Goal: Task Accomplishment & Management: Manage account settings

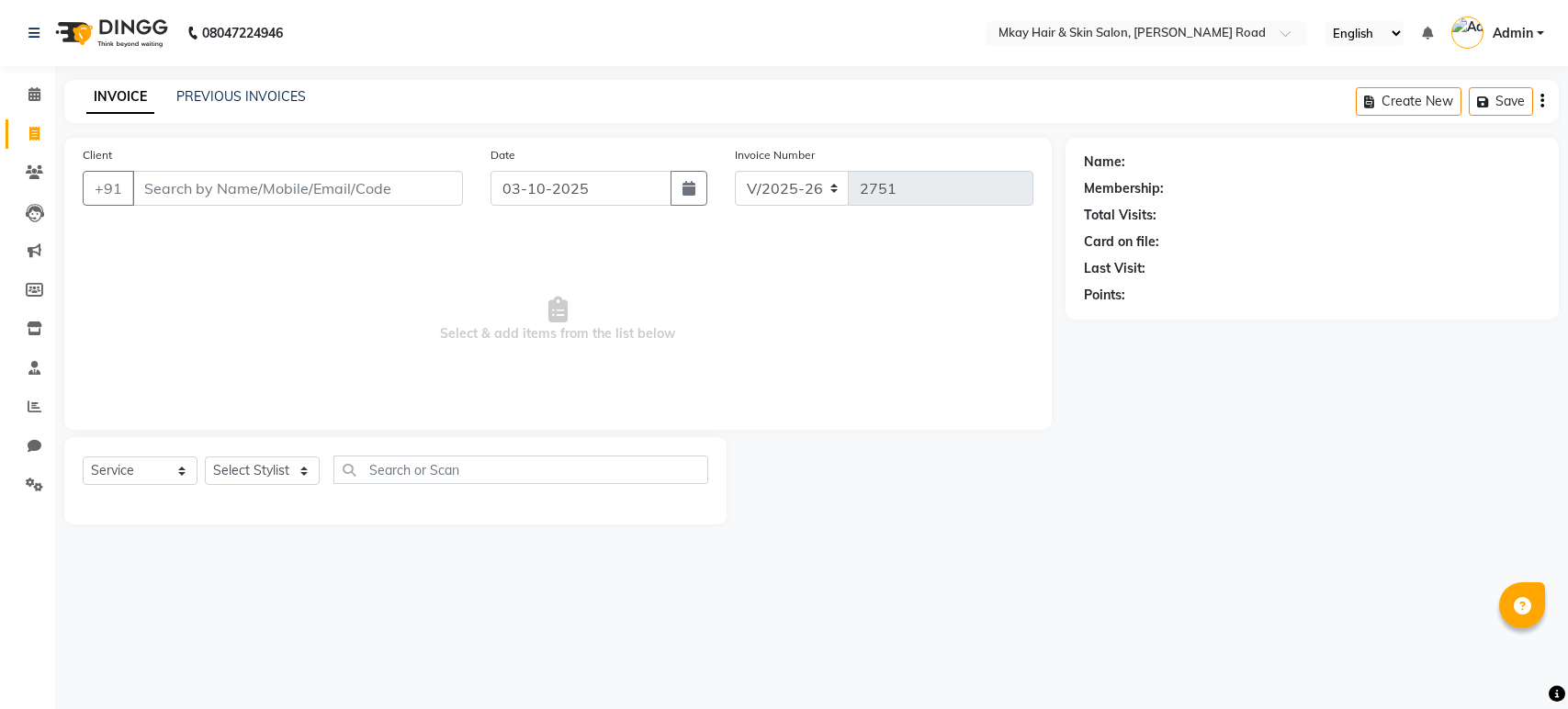
select select "5258"
select select "service"
click at [207, 179] on input "Client" at bounding box center [297, 188] width 331 height 35
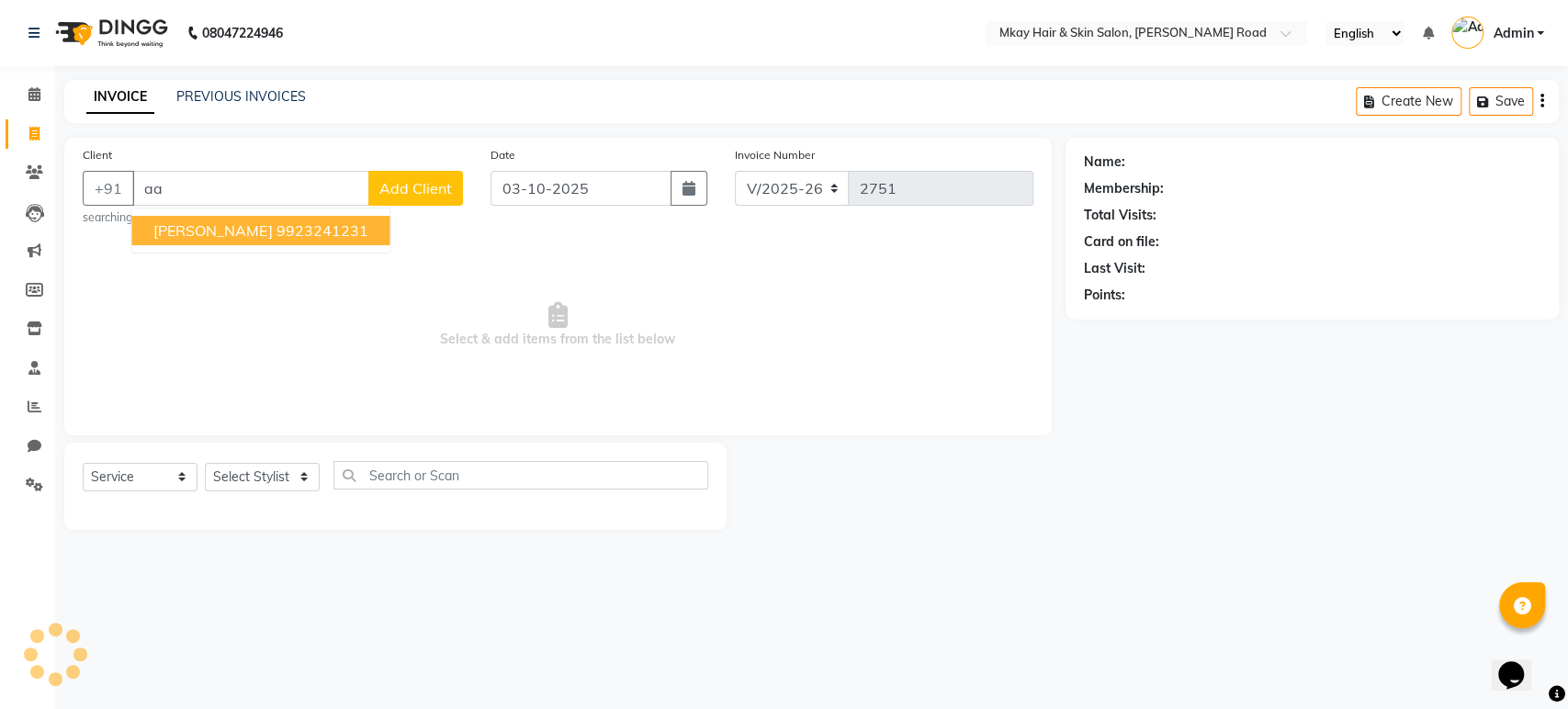
type input "a"
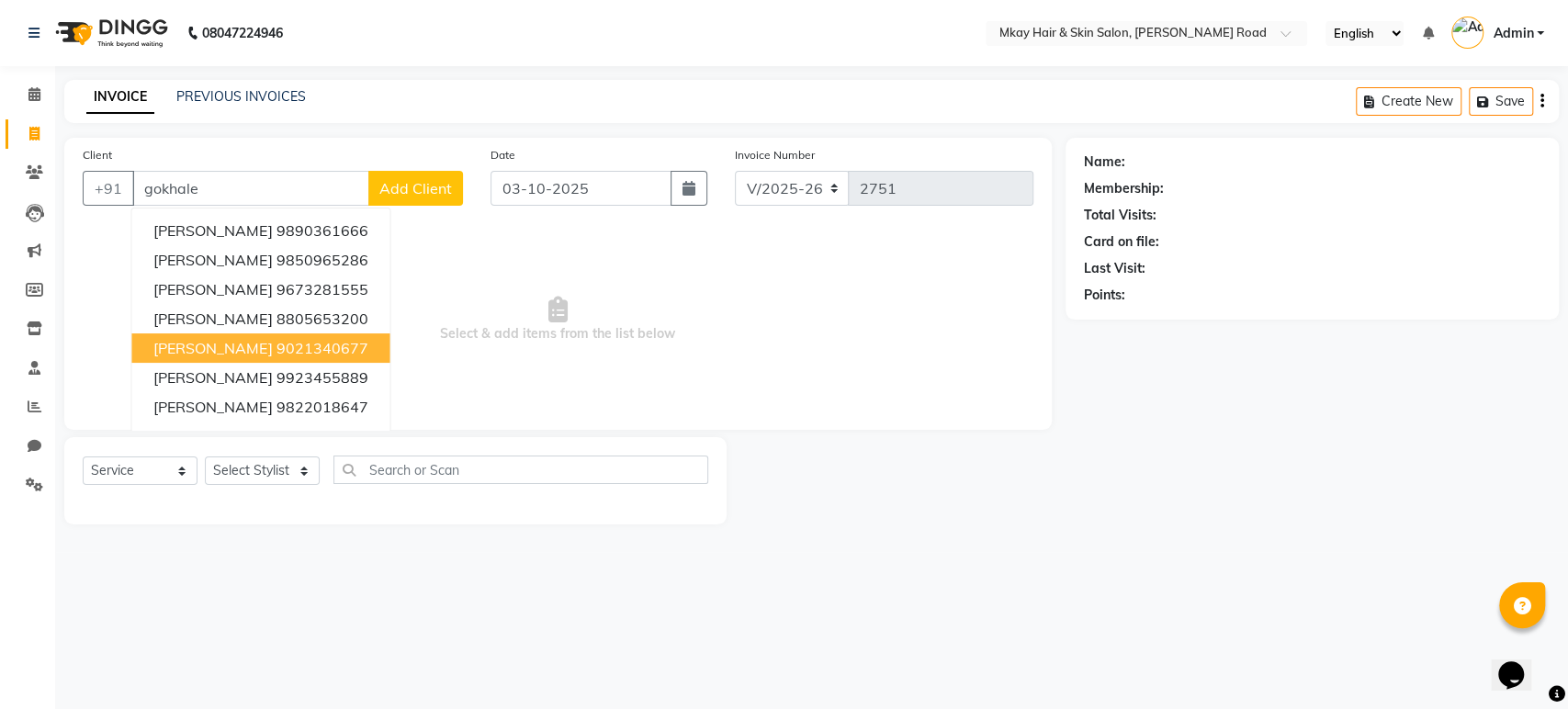
click at [200, 351] on span "[PERSON_NAME]" at bounding box center [212, 348] width 118 height 19
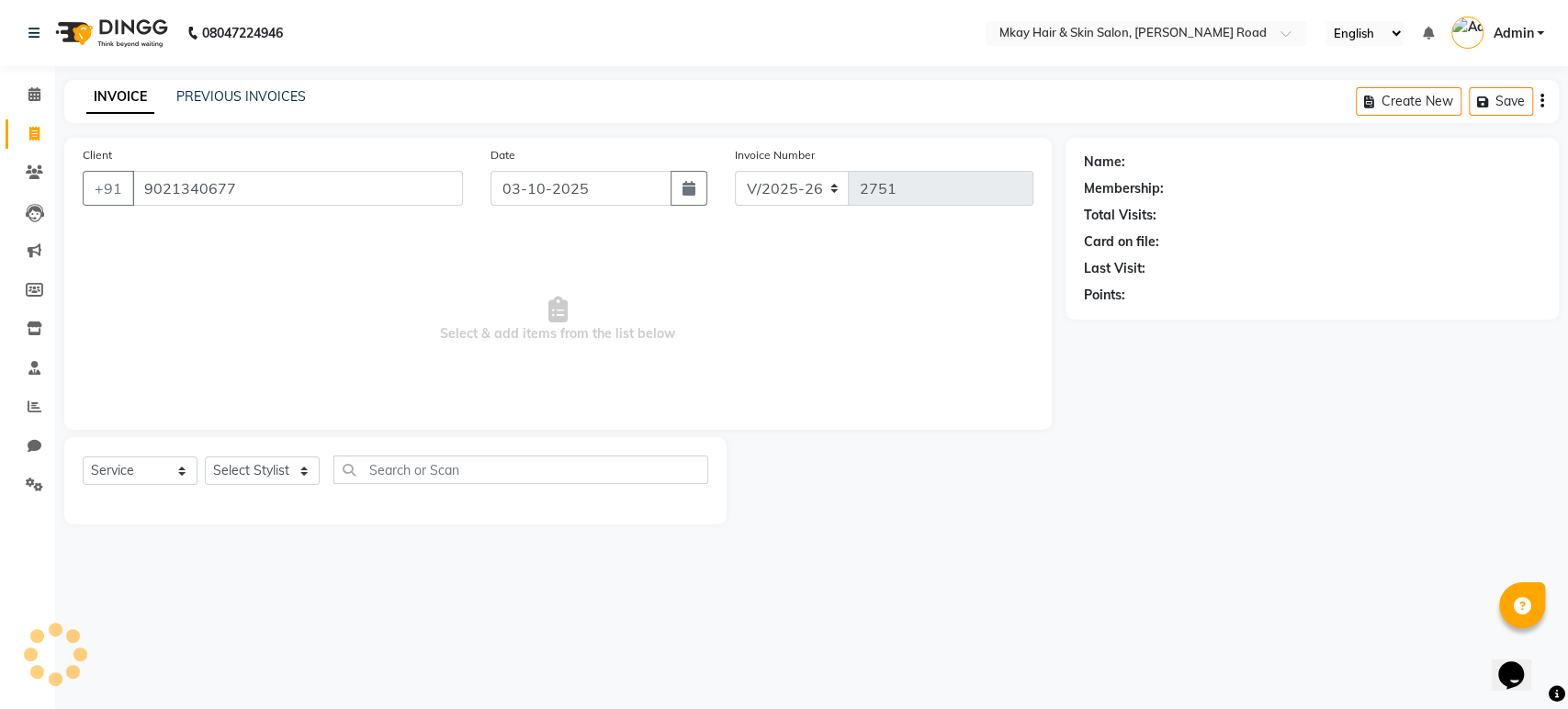
type input "9021340677"
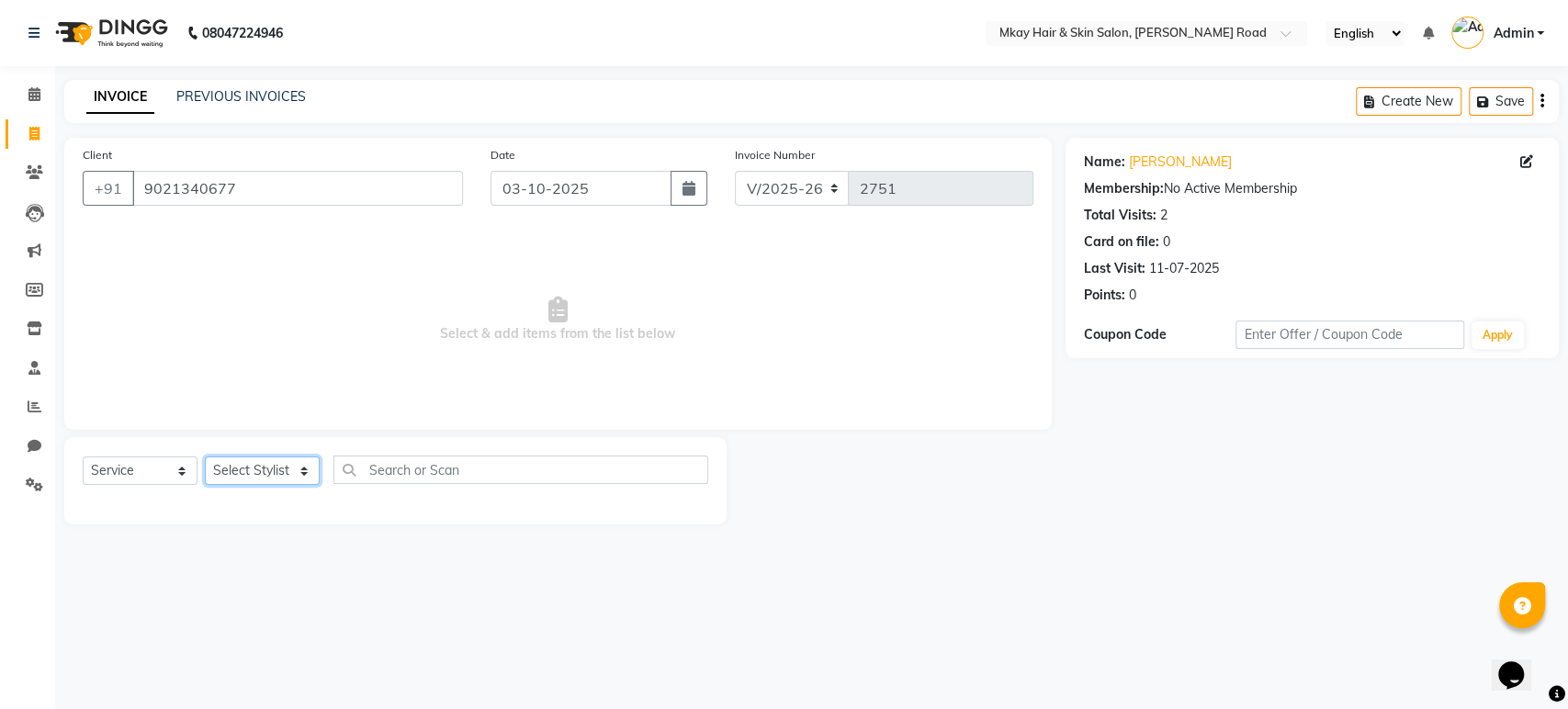
click at [268, 475] on select "Select Stylist [PERSON_NAME] Isha [PERSON_NAME] [PERSON_NAME] Shyam [PERSON_NAM…" at bounding box center [263, 471] width 115 height 28
select select "38226"
click at [205, 457] on select "Select Stylist [PERSON_NAME] Isha [PERSON_NAME] [PERSON_NAME] Shyam [PERSON_NAM…" at bounding box center [263, 471] width 115 height 28
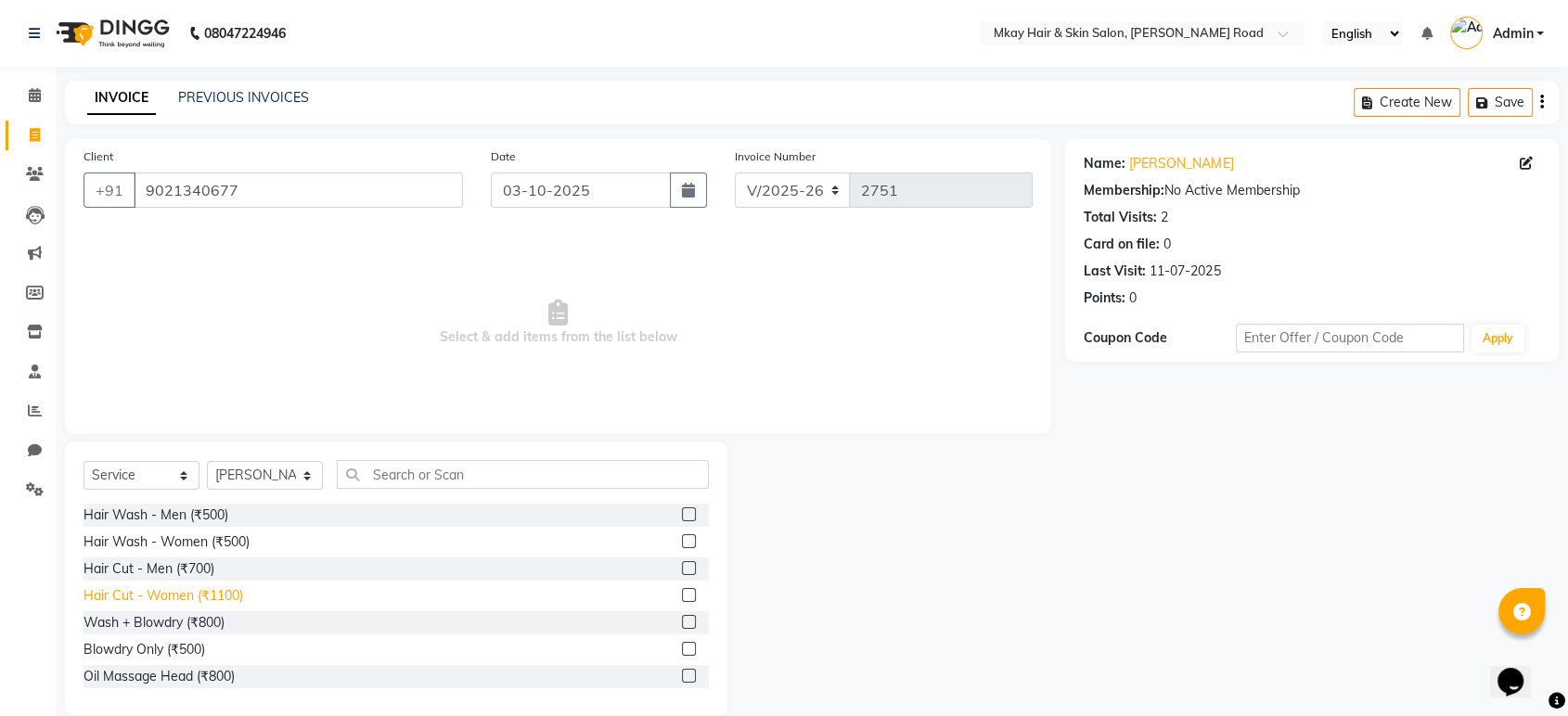
click at [234, 592] on div "Hair Cut - Women (₹1100)" at bounding box center [164, 597] width 160 height 20
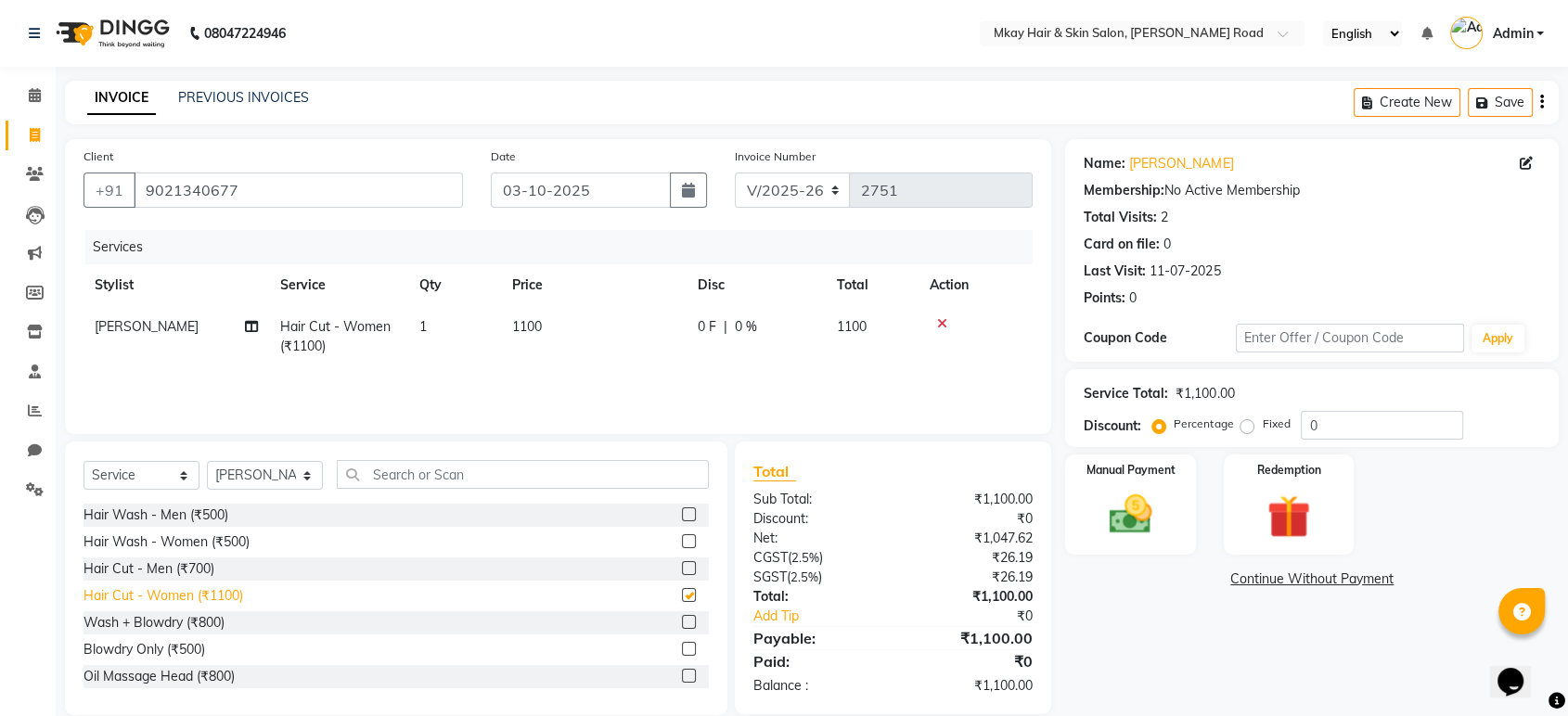
checkbox input "false"
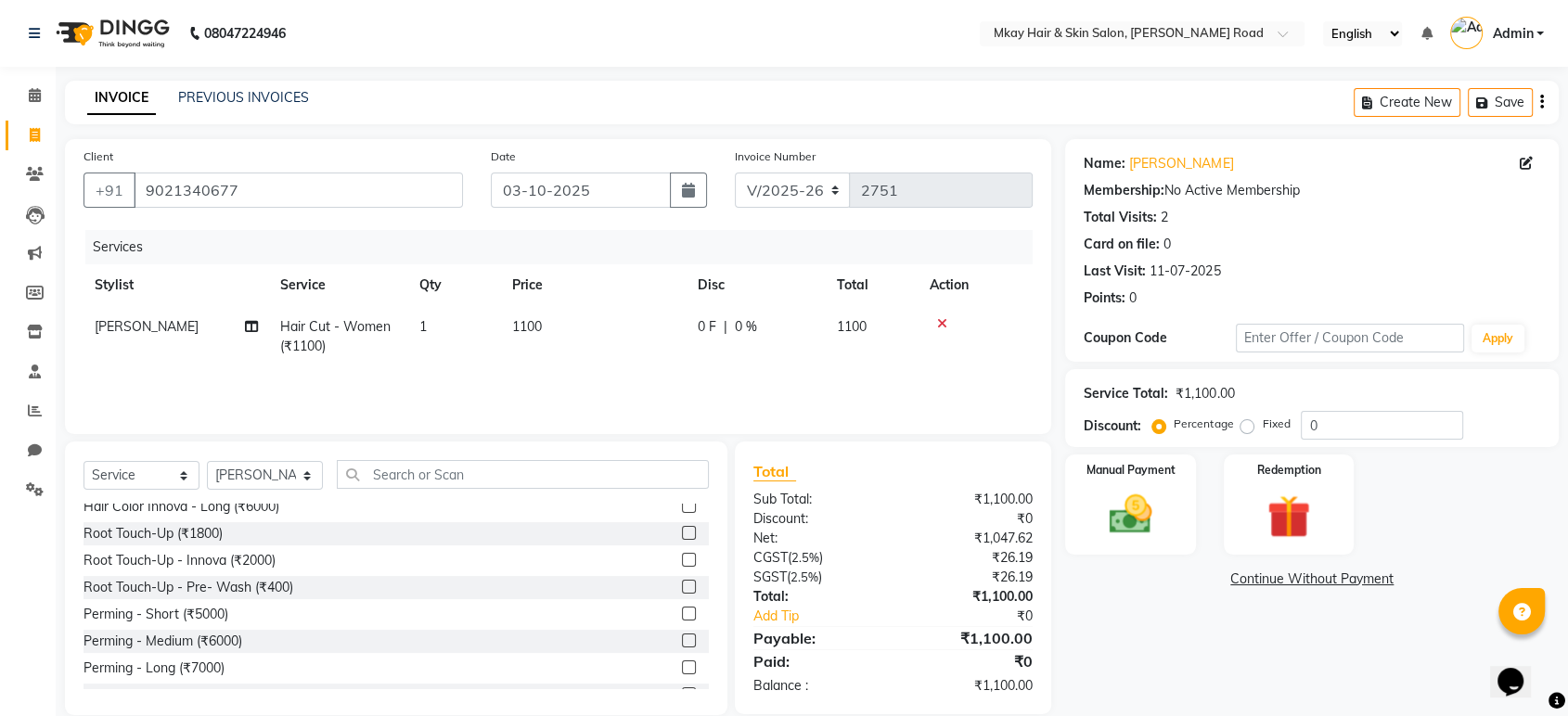
scroll to position [362, 0]
click at [1123, 465] on label "Manual Payment" at bounding box center [1131, 469] width 93 height 18
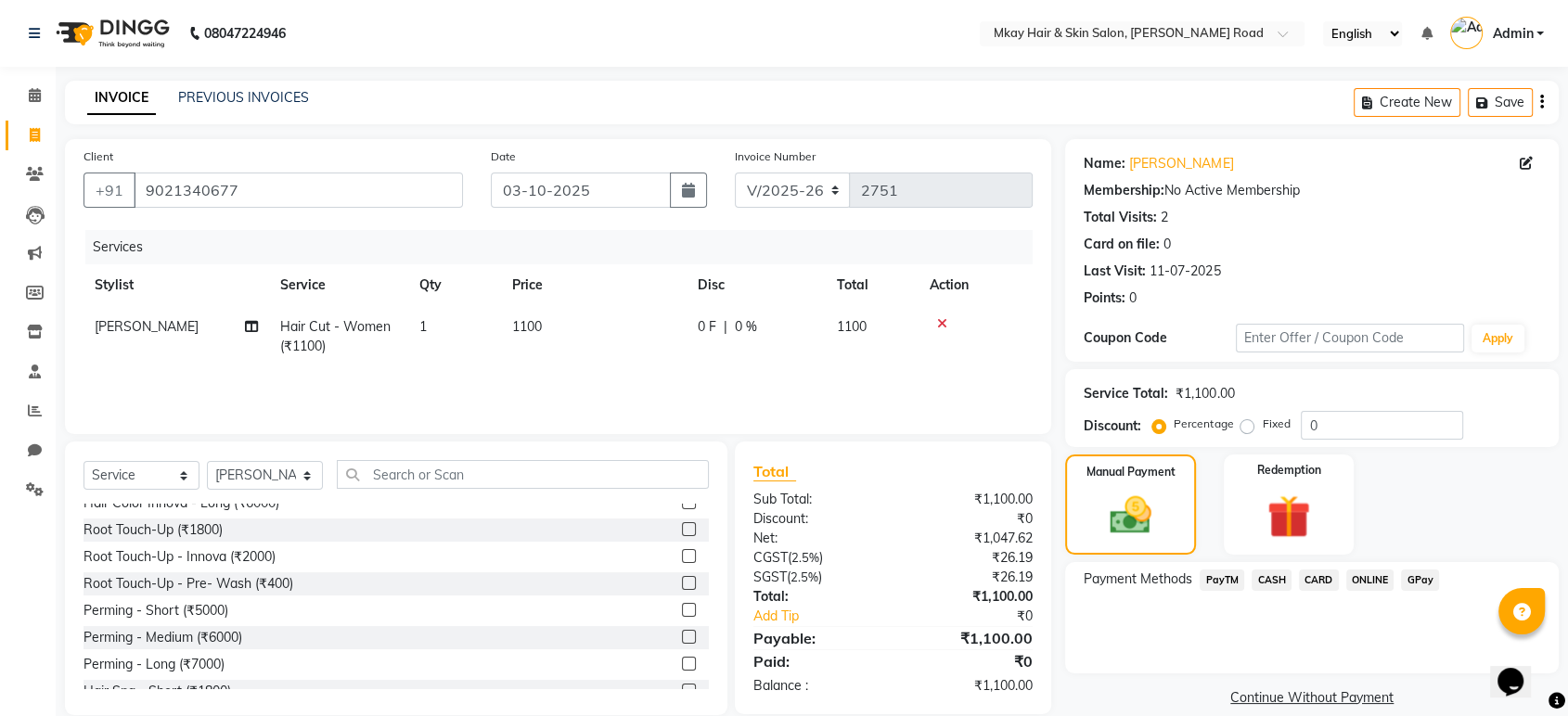
click at [1315, 580] on span "CARD" at bounding box center [1319, 581] width 39 height 22
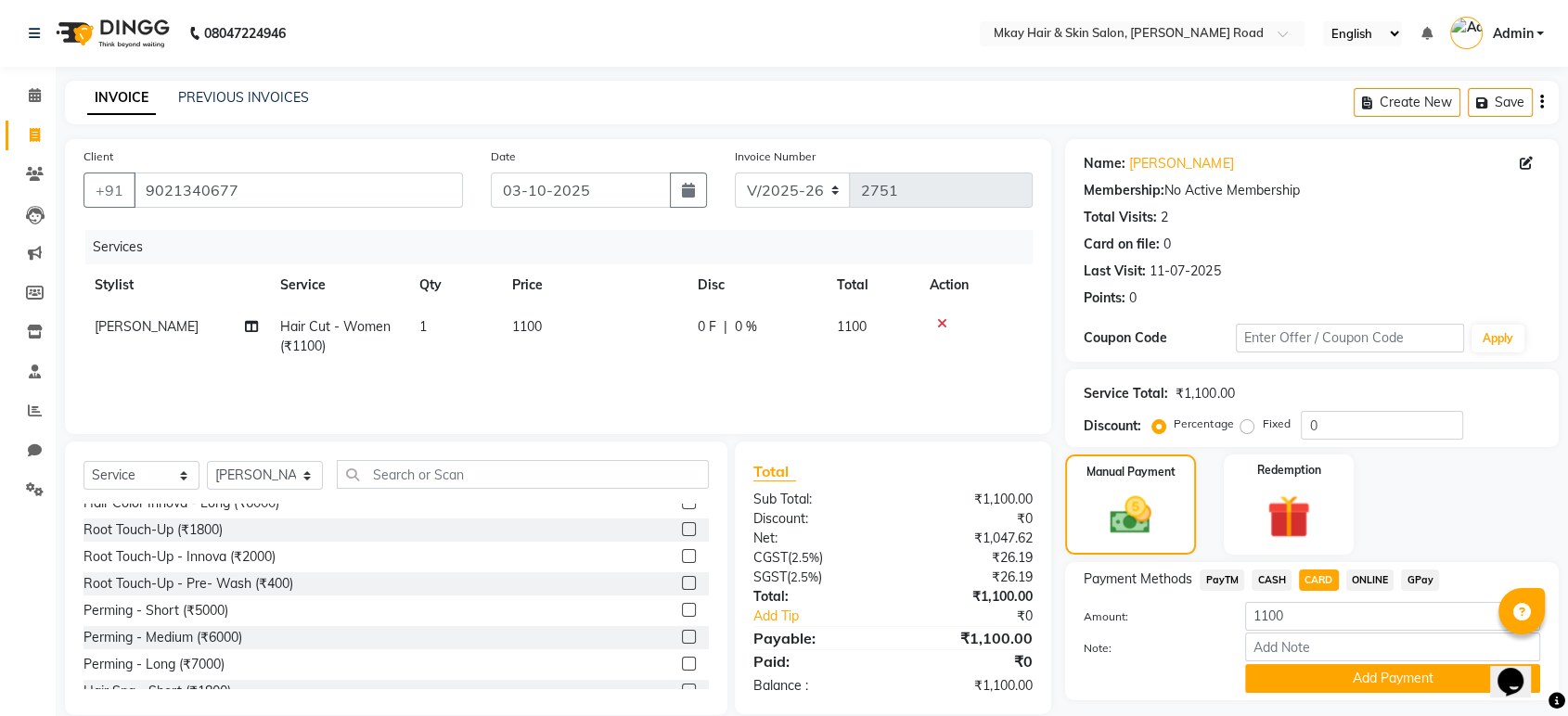
scroll to position [48, 0]
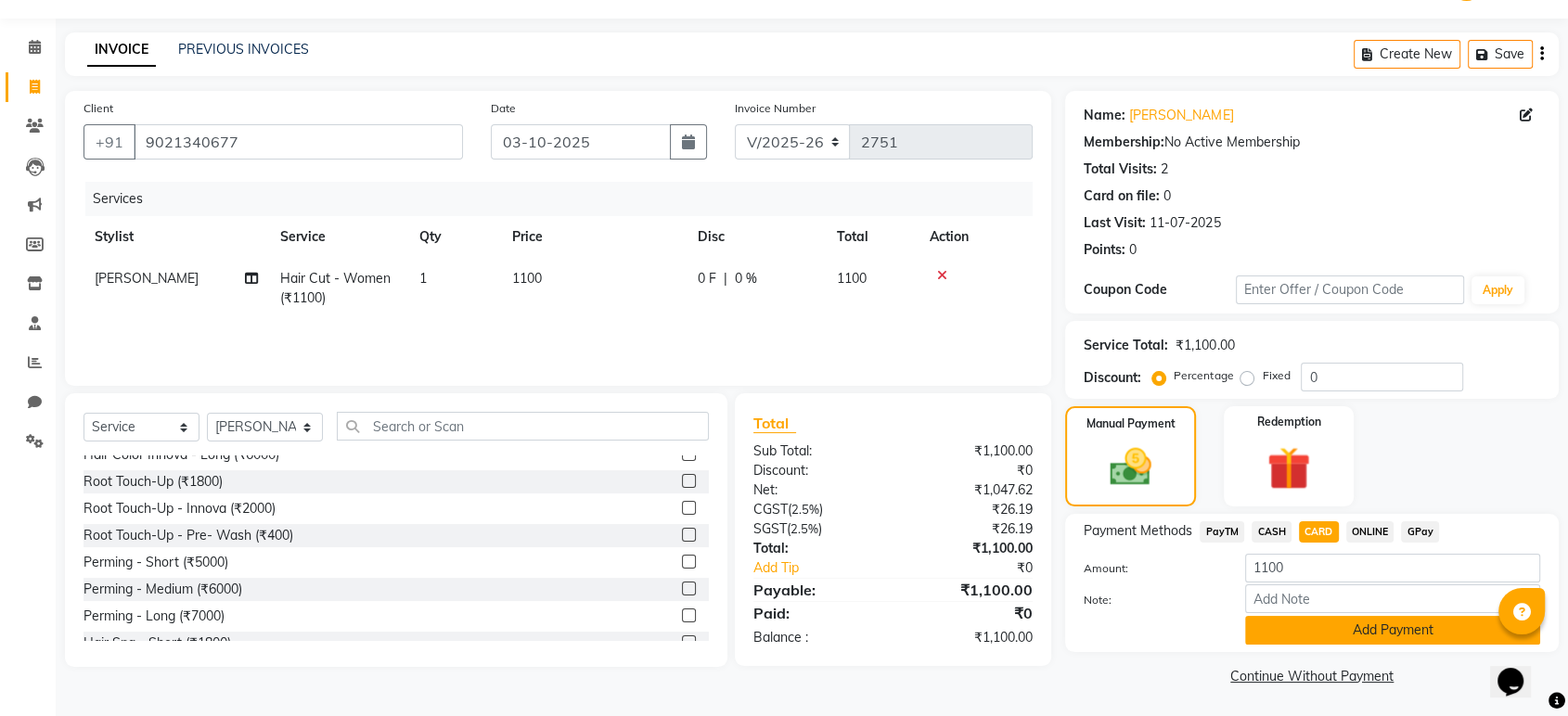
click at [1300, 624] on button "Add Payment" at bounding box center [1392, 630] width 295 height 29
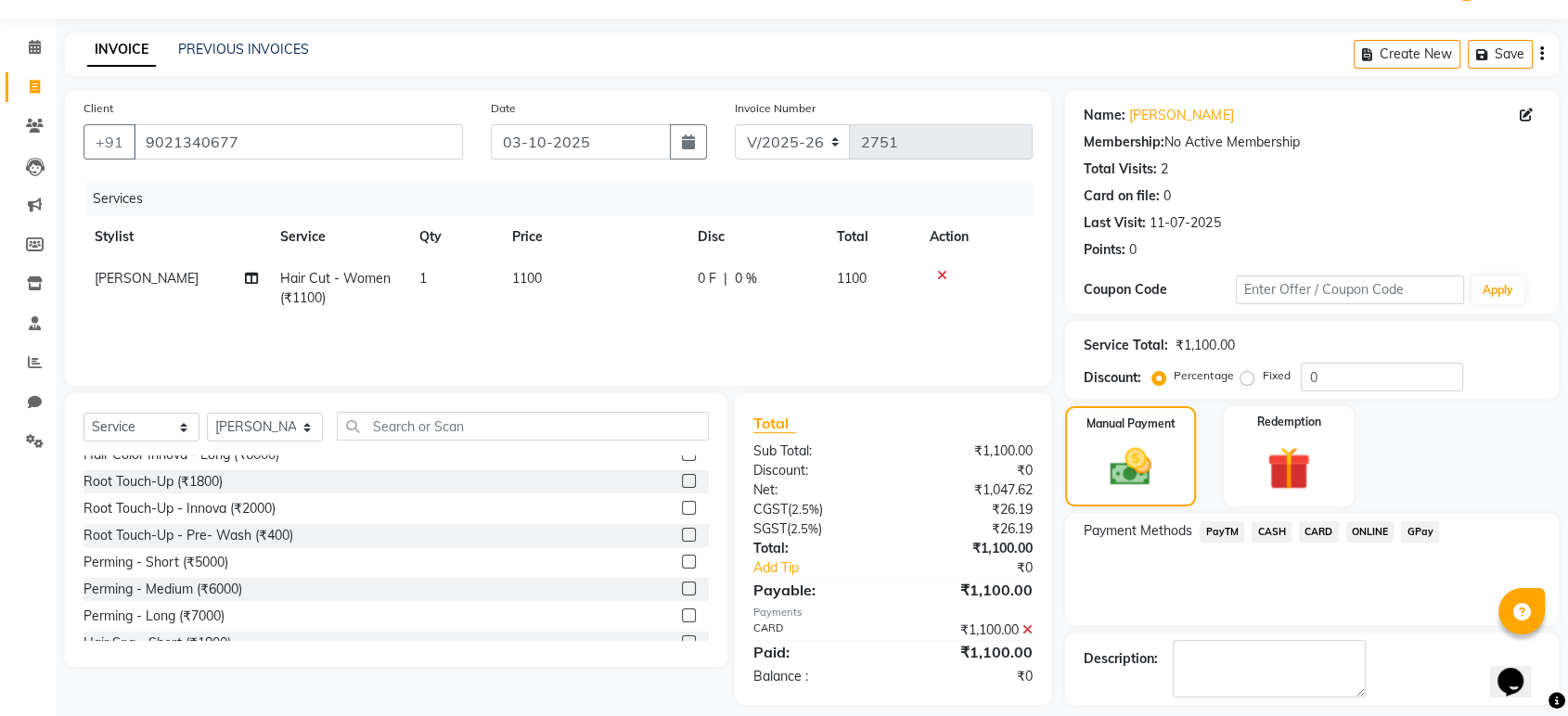
scroll to position [126, 0]
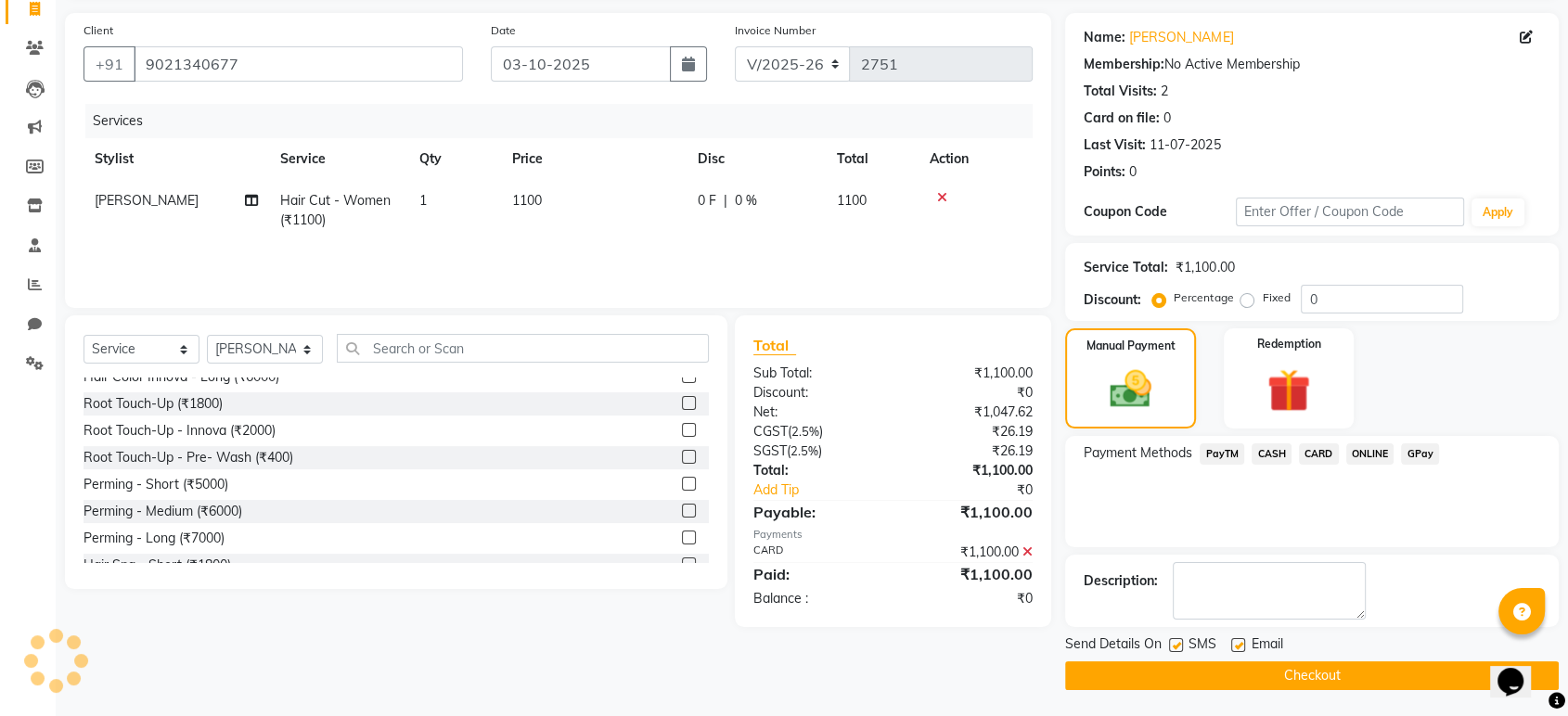
click at [1239, 639] on label at bounding box center [1239, 645] width 14 height 14
click at [1239, 640] on input "checkbox" at bounding box center [1238, 646] width 12 height 12
checkbox input "false"
click at [1173, 646] on label at bounding box center [1176, 645] width 14 height 14
click at [1173, 646] on input "checkbox" at bounding box center [1176, 646] width 12 height 12
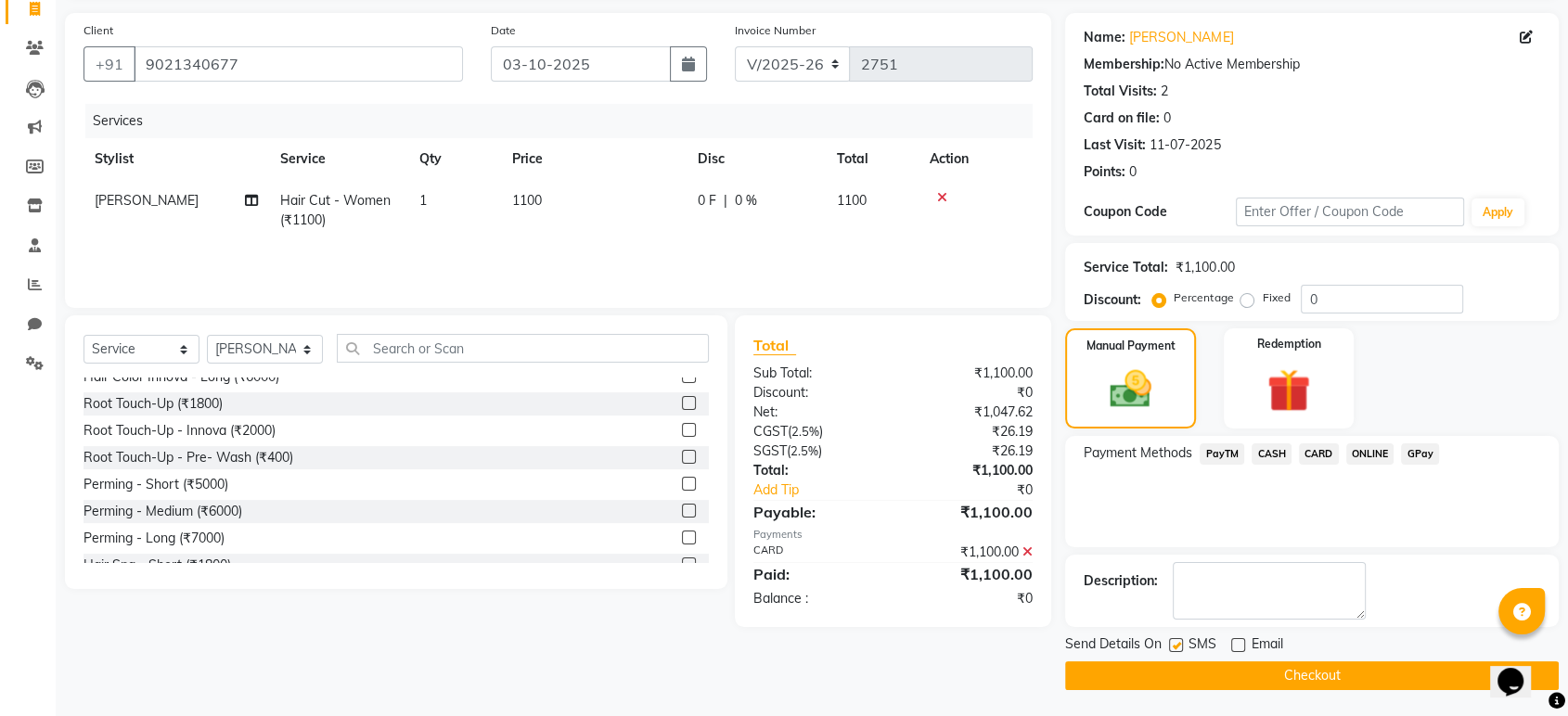
checkbox input "false"
click at [1187, 675] on button "Checkout" at bounding box center [1312, 676] width 494 height 29
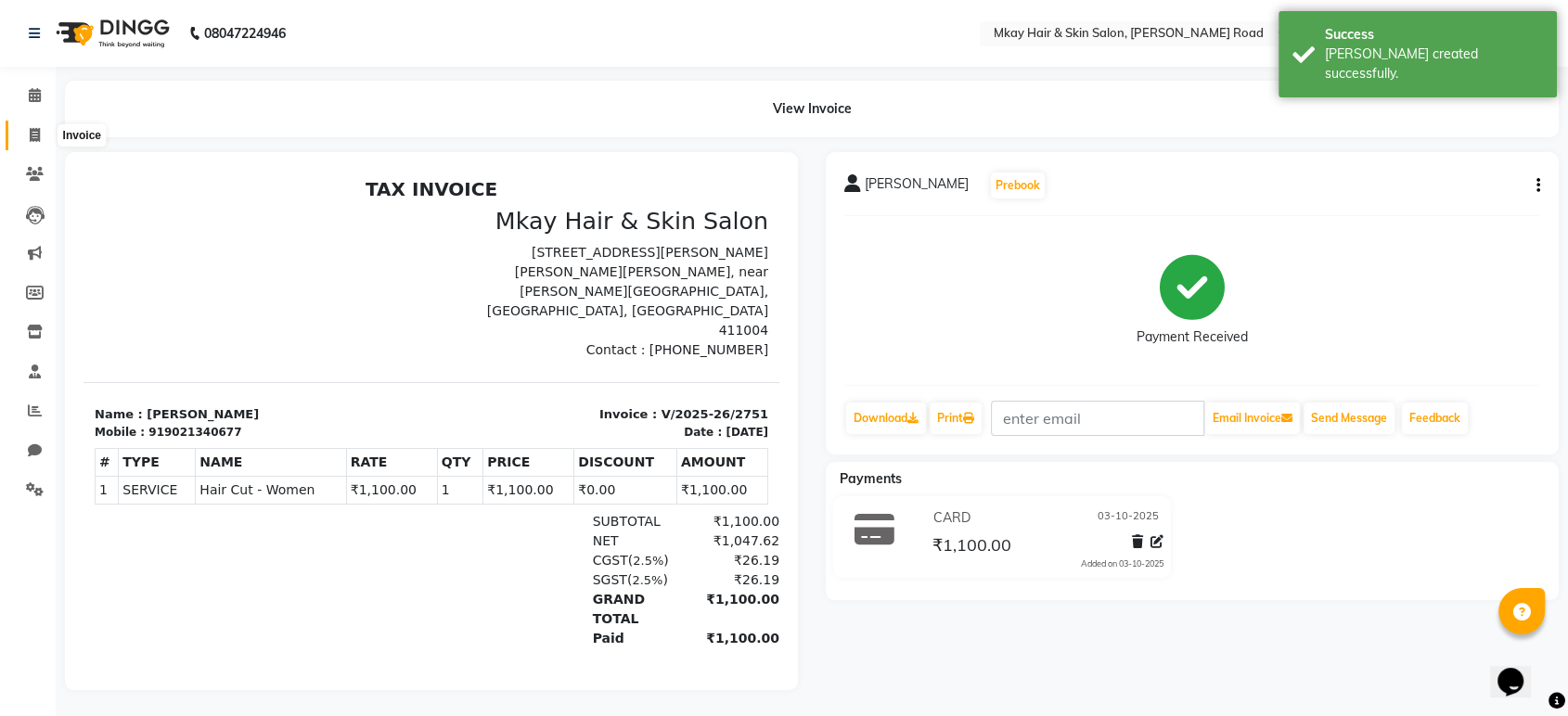
click at [39, 125] on span at bounding box center [35, 136] width 33 height 22
select select "service"
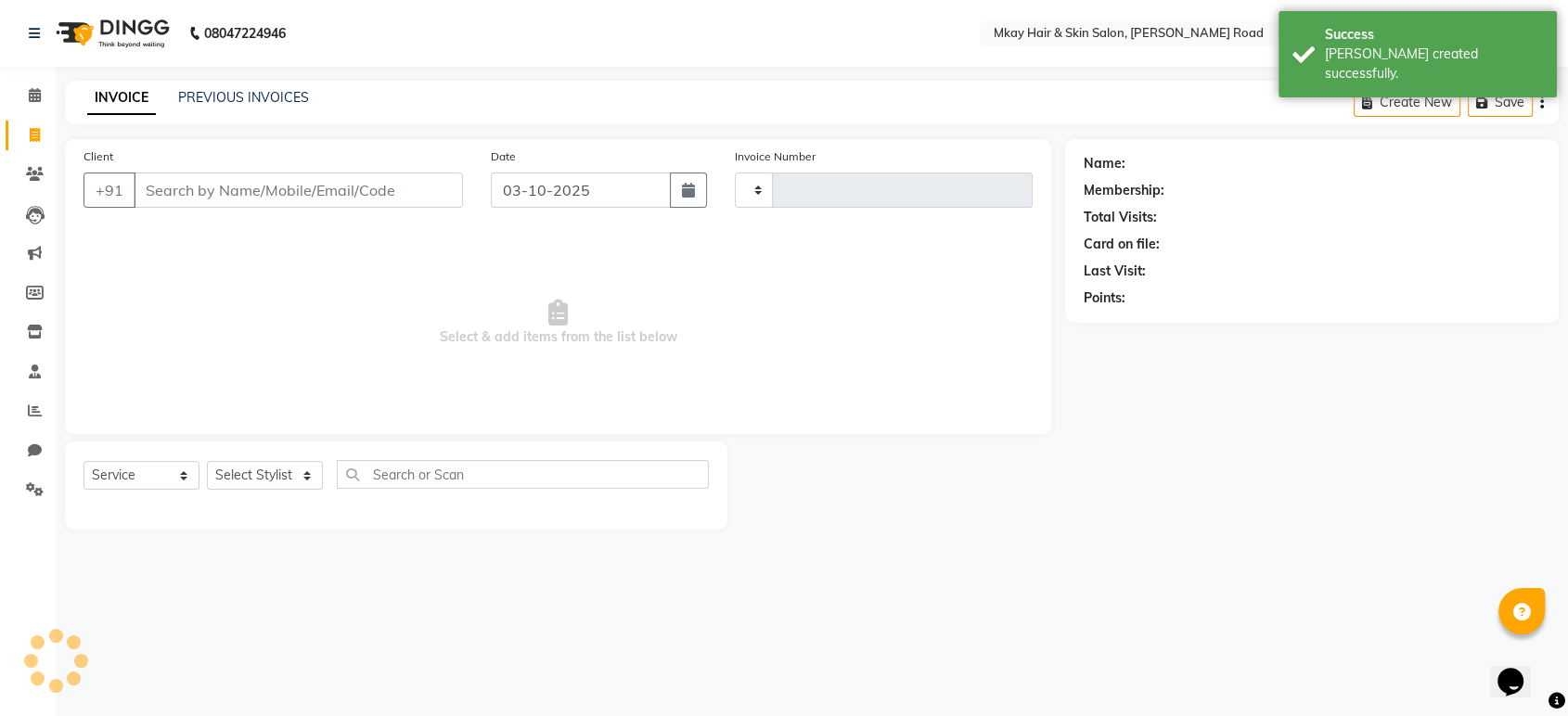
type input "2752"
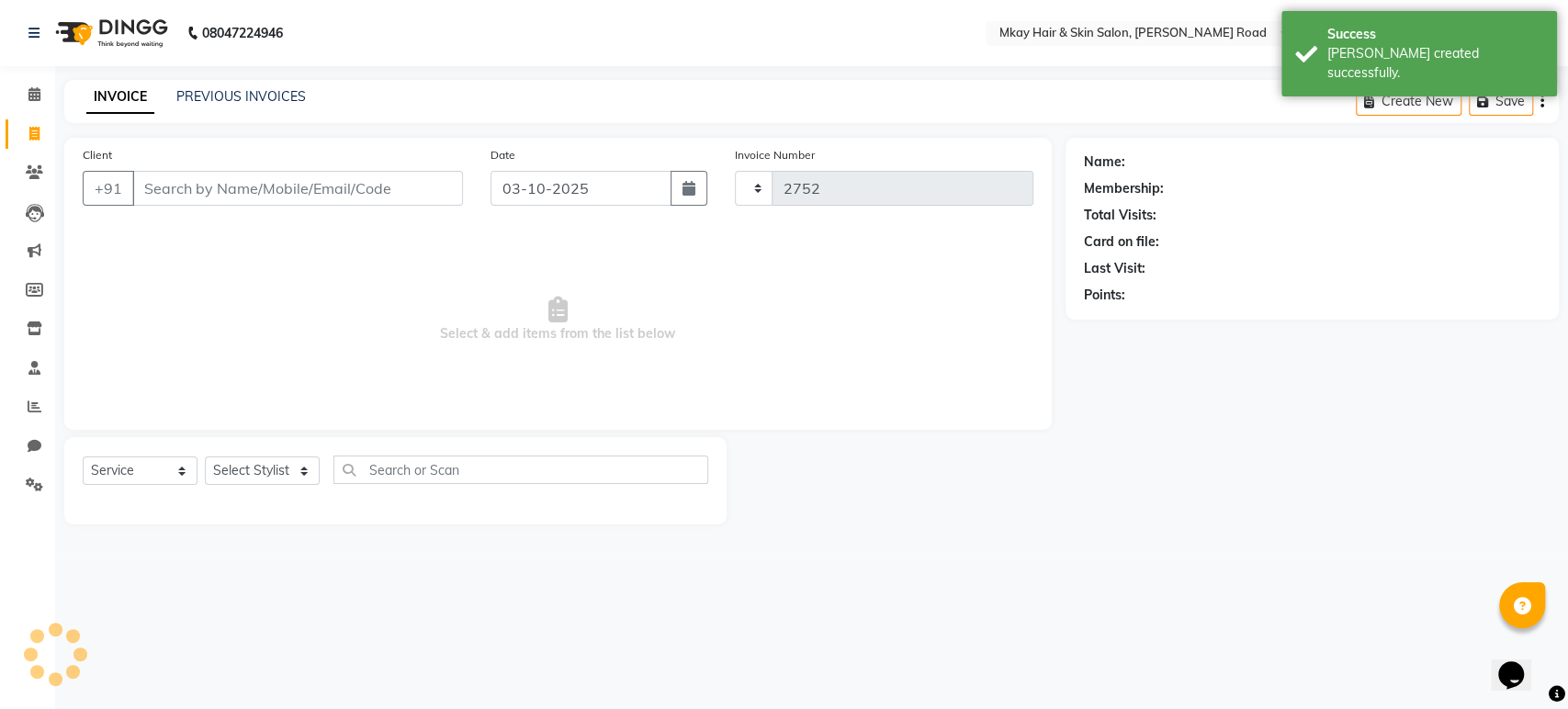
select select "5258"
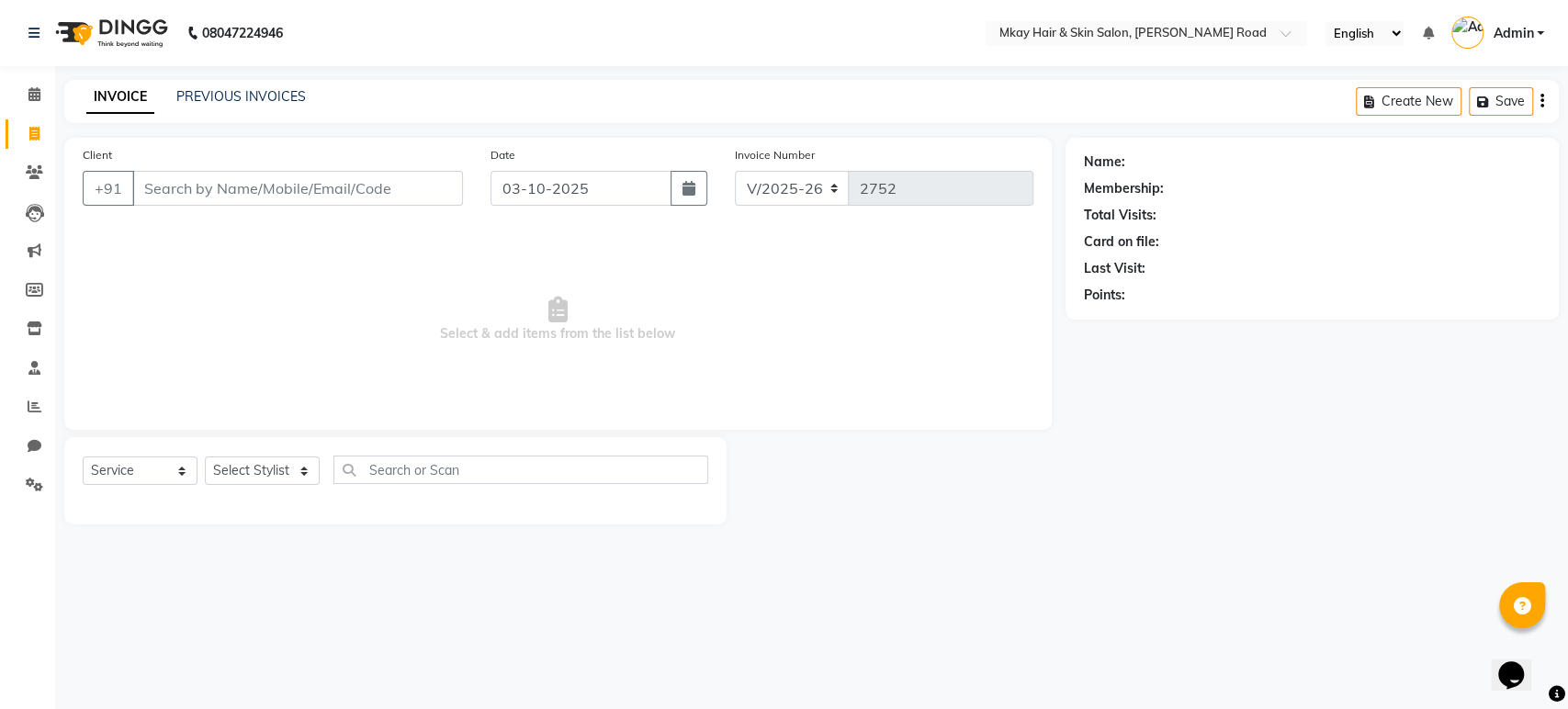
click at [192, 106] on div "INVOICE PREVIOUS INVOICES" at bounding box center [196, 98] width 264 height 21
click at [198, 94] on link "PREVIOUS INVOICES" at bounding box center [241, 96] width 130 height 17
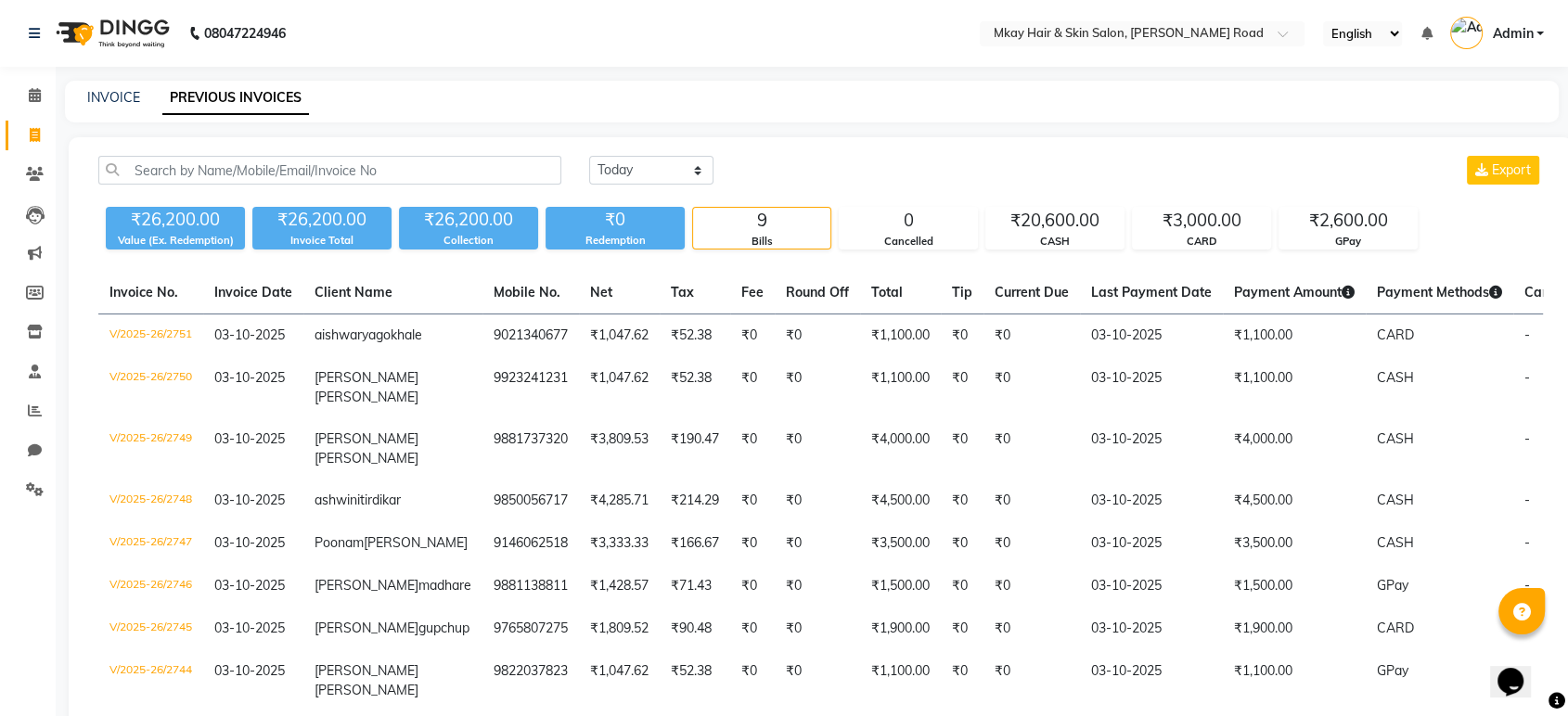
click at [84, 92] on div "INVOICE PREVIOUS INVOICES" at bounding box center [801, 98] width 1471 height 20
click at [113, 103] on link "INVOICE" at bounding box center [113, 97] width 53 height 17
select select "5258"
select select "service"
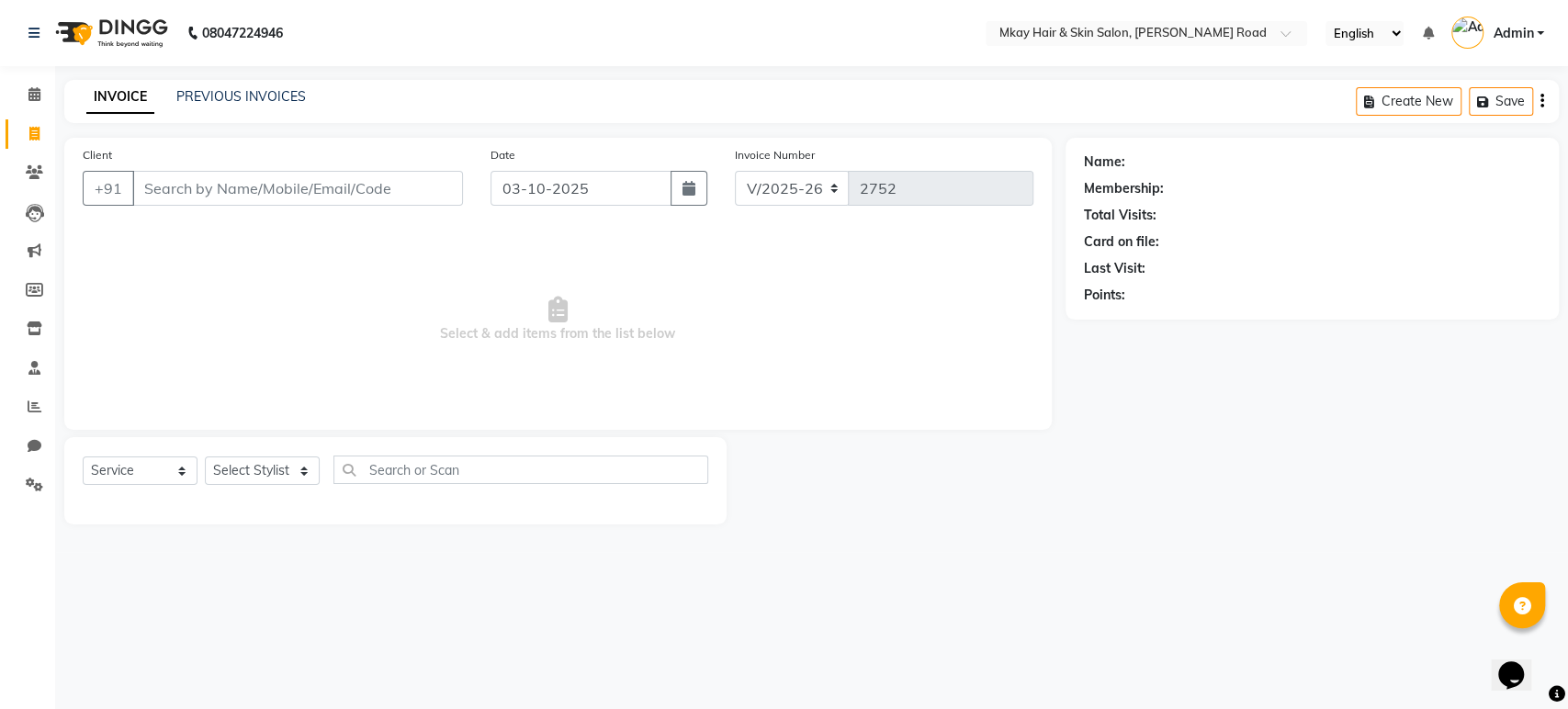
click at [211, 196] on input "Client" at bounding box center [297, 188] width 331 height 35
click at [250, 472] on select "Select Stylist aarti sathe Isha dixit Mangesh prashant Sambhaji Shyam Yogesh" at bounding box center [263, 471] width 115 height 28
click at [205, 457] on select "Select Stylist aarti sathe Isha dixit Mangesh prashant Sambhaji Shyam Yogesh" at bounding box center [263, 471] width 115 height 28
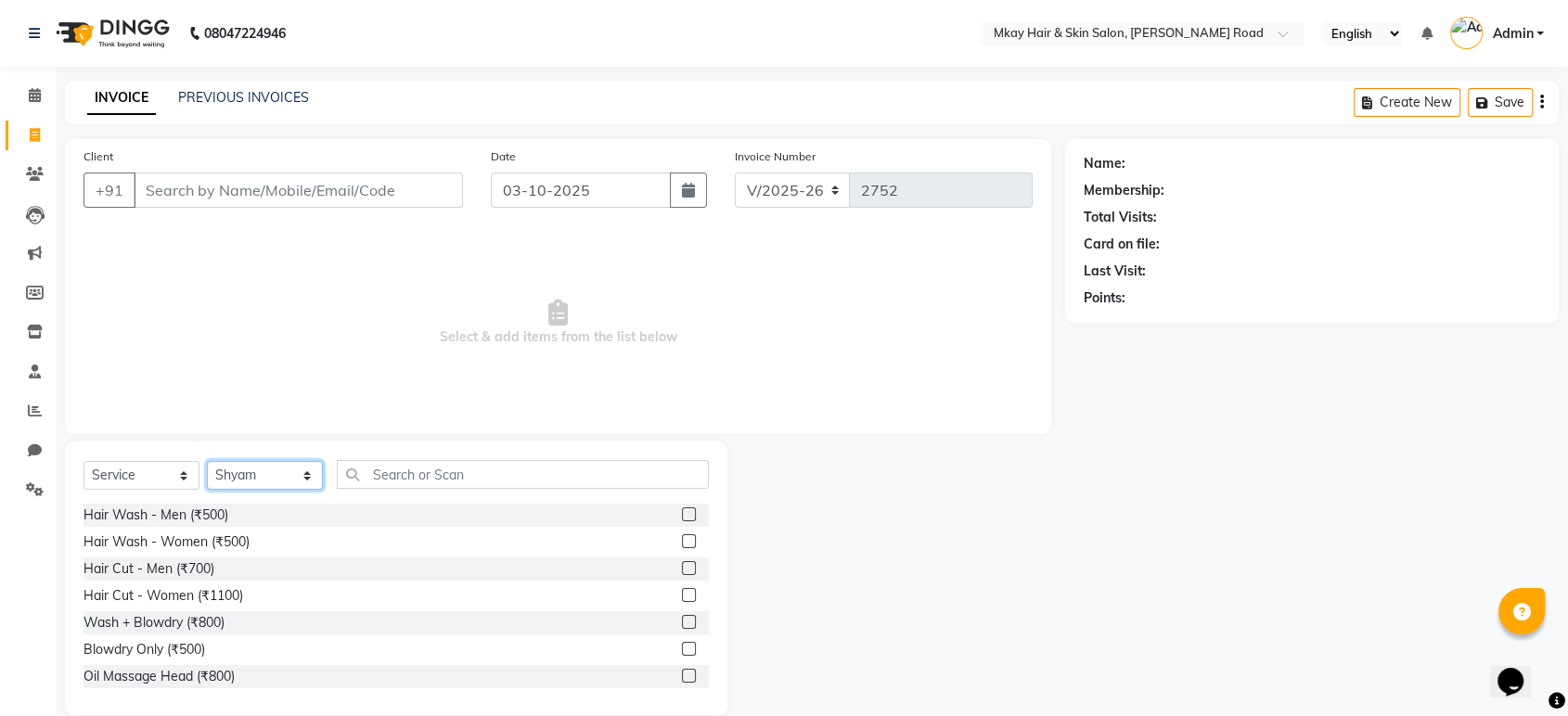
click at [239, 478] on select "Select Stylist aarti sathe Isha dixit Mangesh prashant Sambhaji Shyam Yogesh" at bounding box center [265, 475] width 116 height 29
click at [207, 462] on select "Select Stylist aarti sathe Isha dixit Mangesh prashant Sambhaji Shyam Yogesh" at bounding box center [265, 475] width 116 height 29
select select "38227"
click at [201, 196] on input "Client" at bounding box center [298, 190] width 329 height 36
click at [205, 185] on input "Client" at bounding box center [298, 190] width 329 height 36
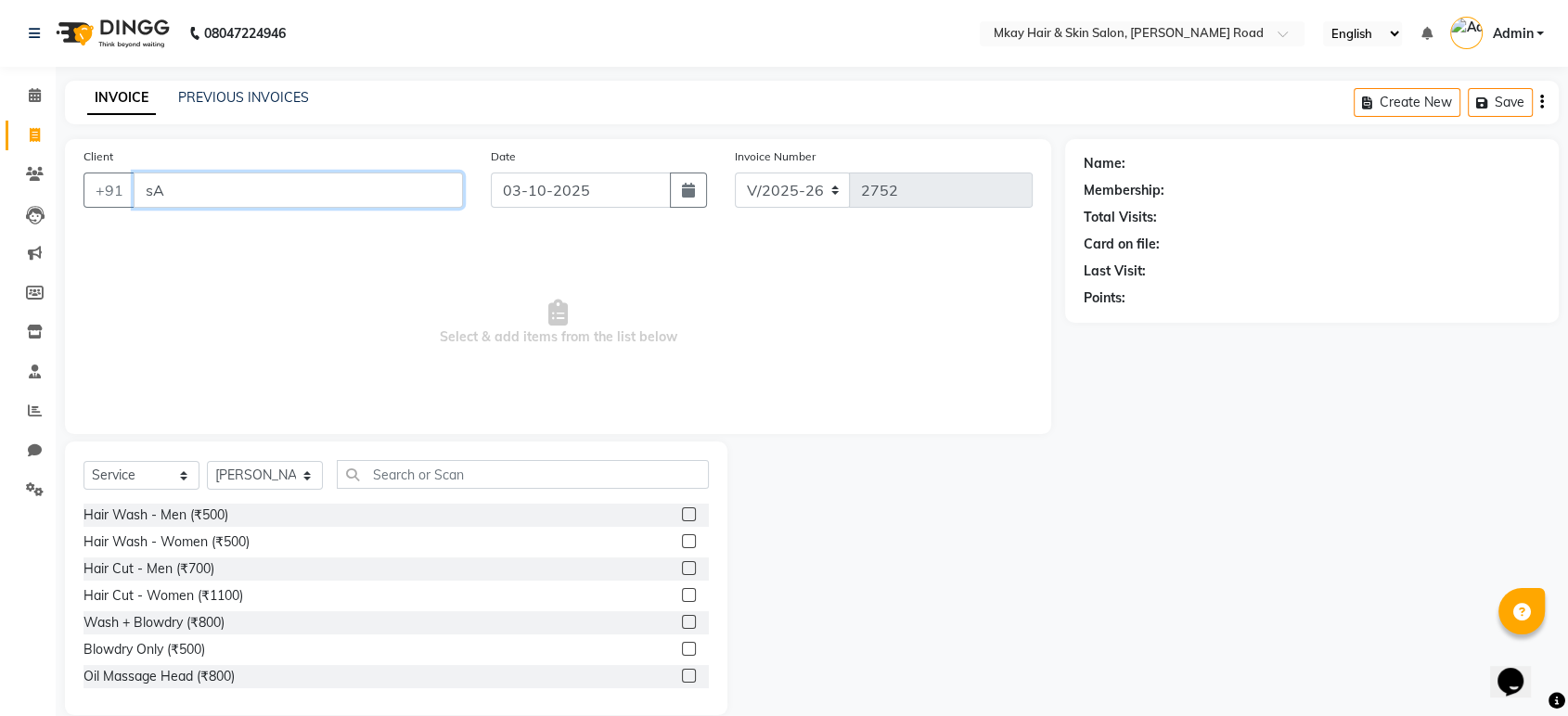
type input "s"
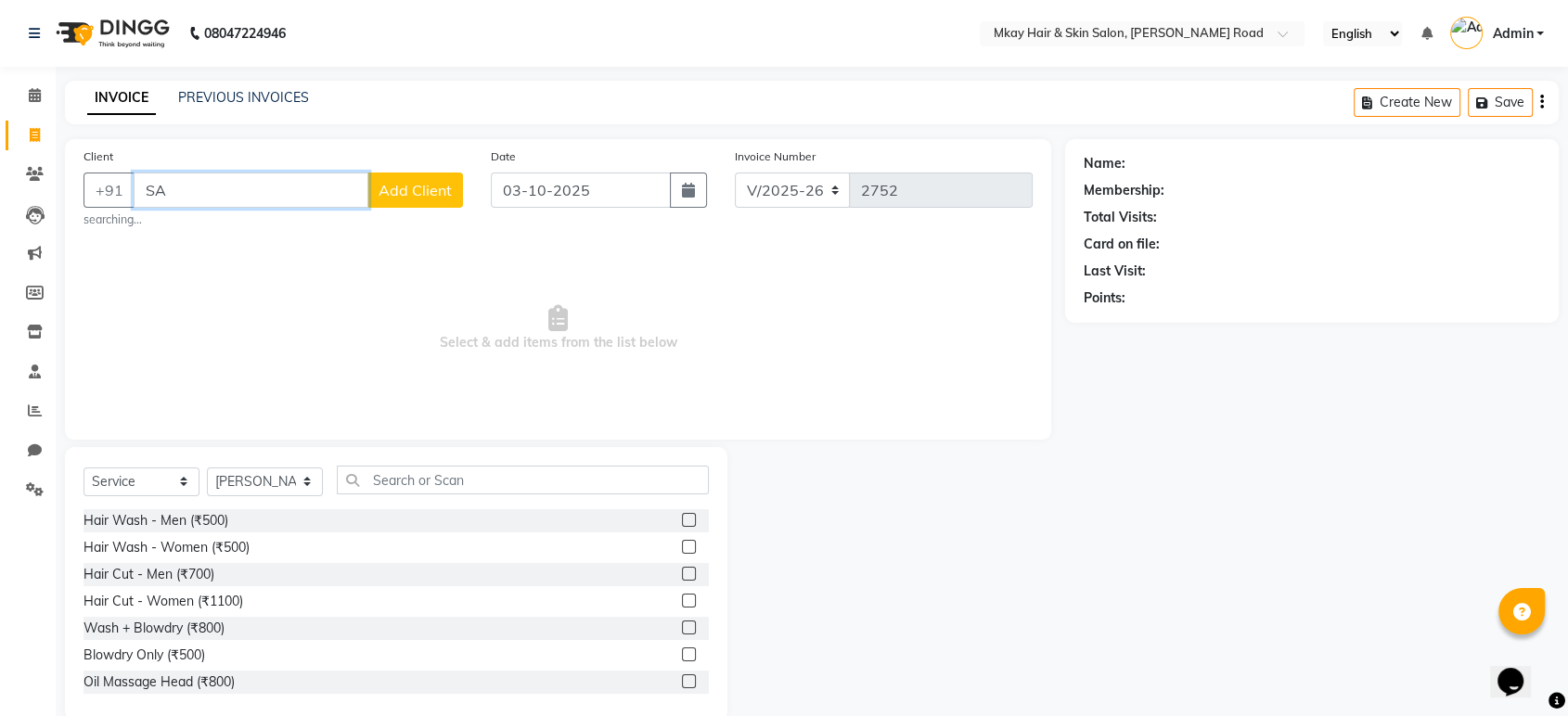
type input "S"
type input "s"
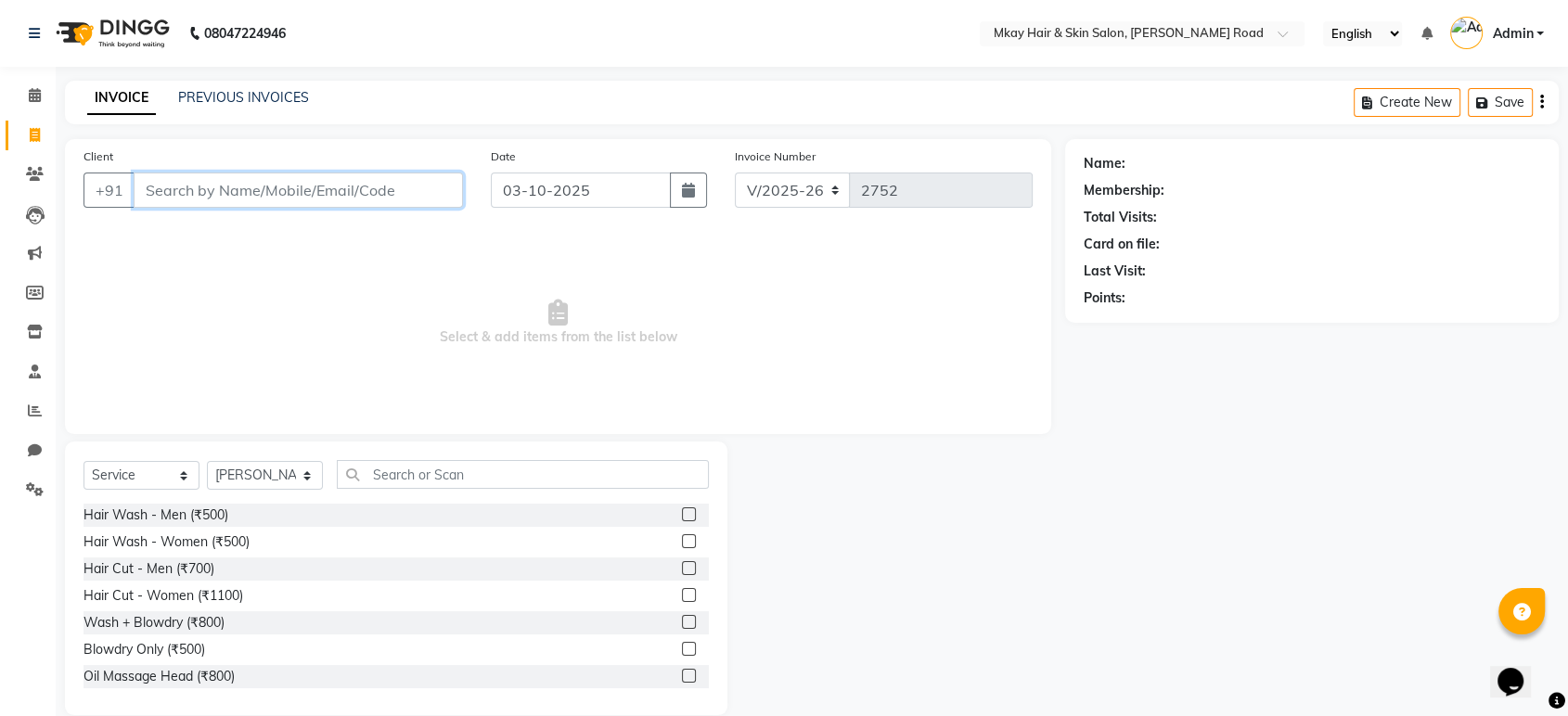
click at [207, 182] on input "Client" at bounding box center [298, 190] width 329 height 36
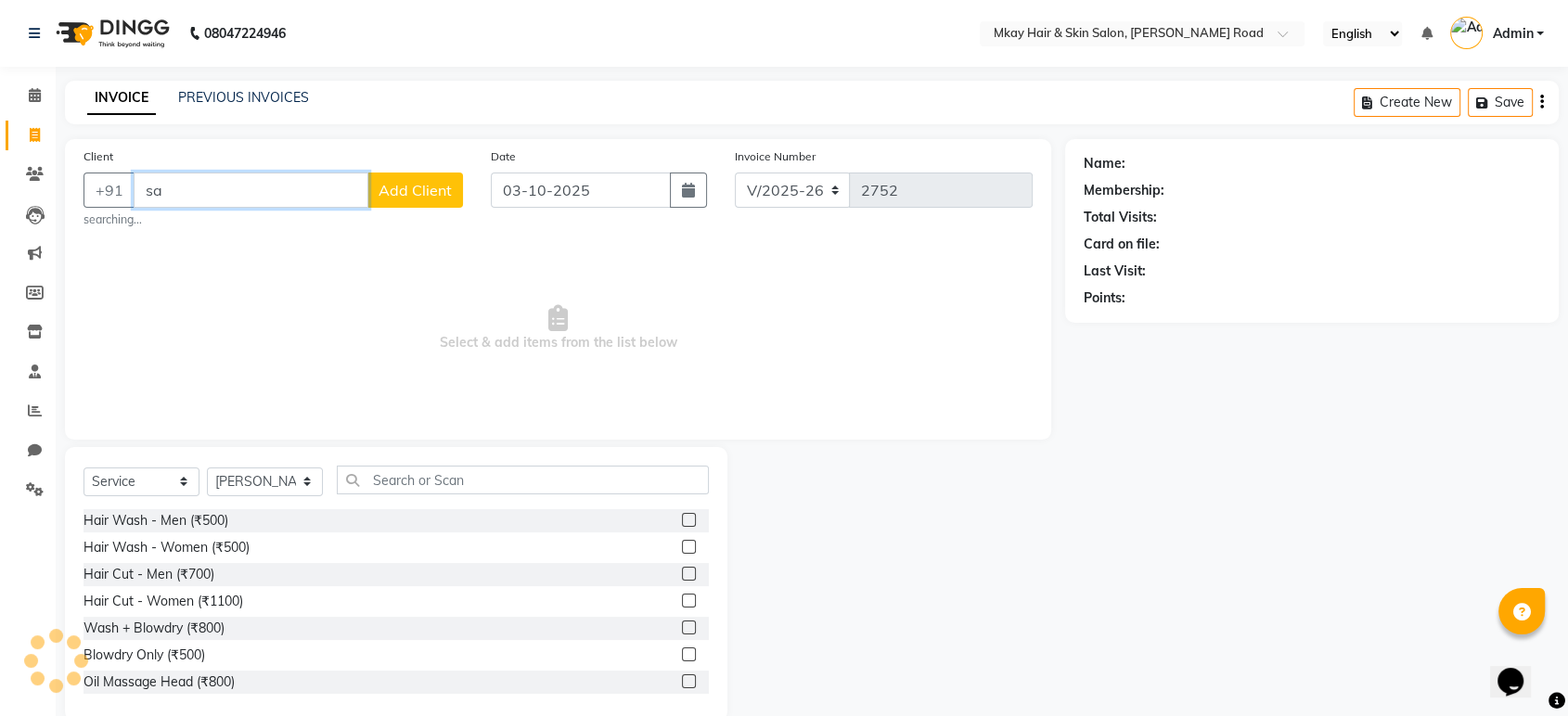
type input "s"
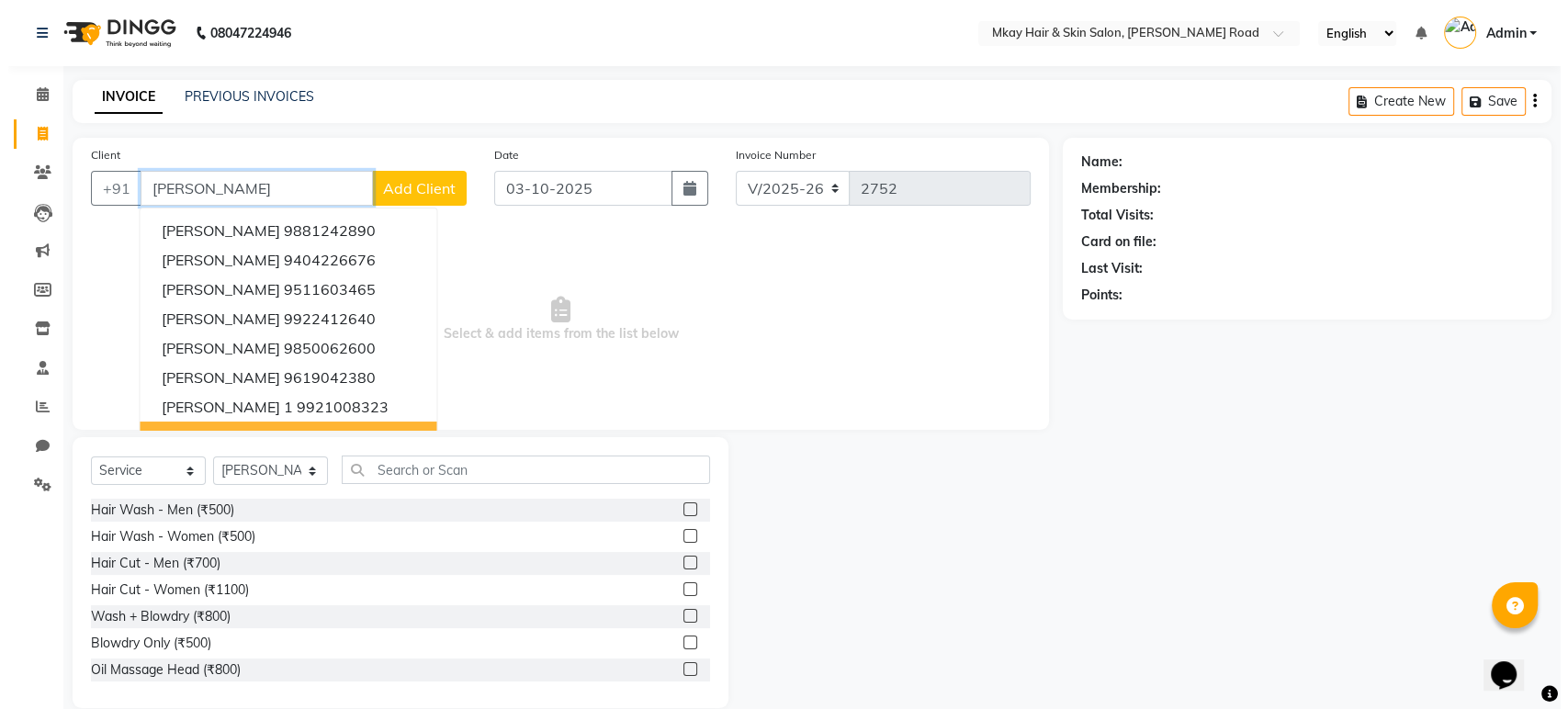
scroll to position [25, 0]
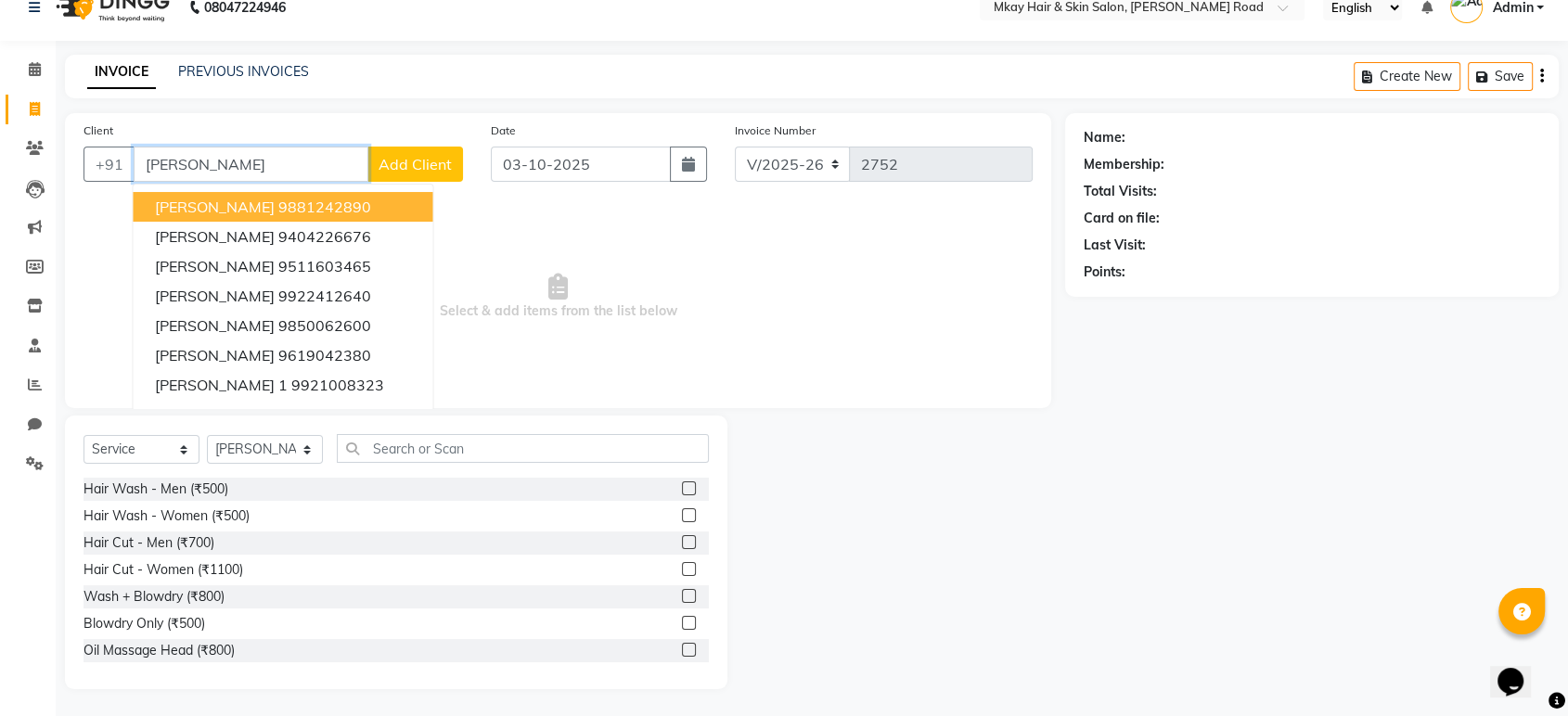
click at [299, 173] on input "[PERSON_NAME]" at bounding box center [250, 165] width 235 height 36
type input "s"
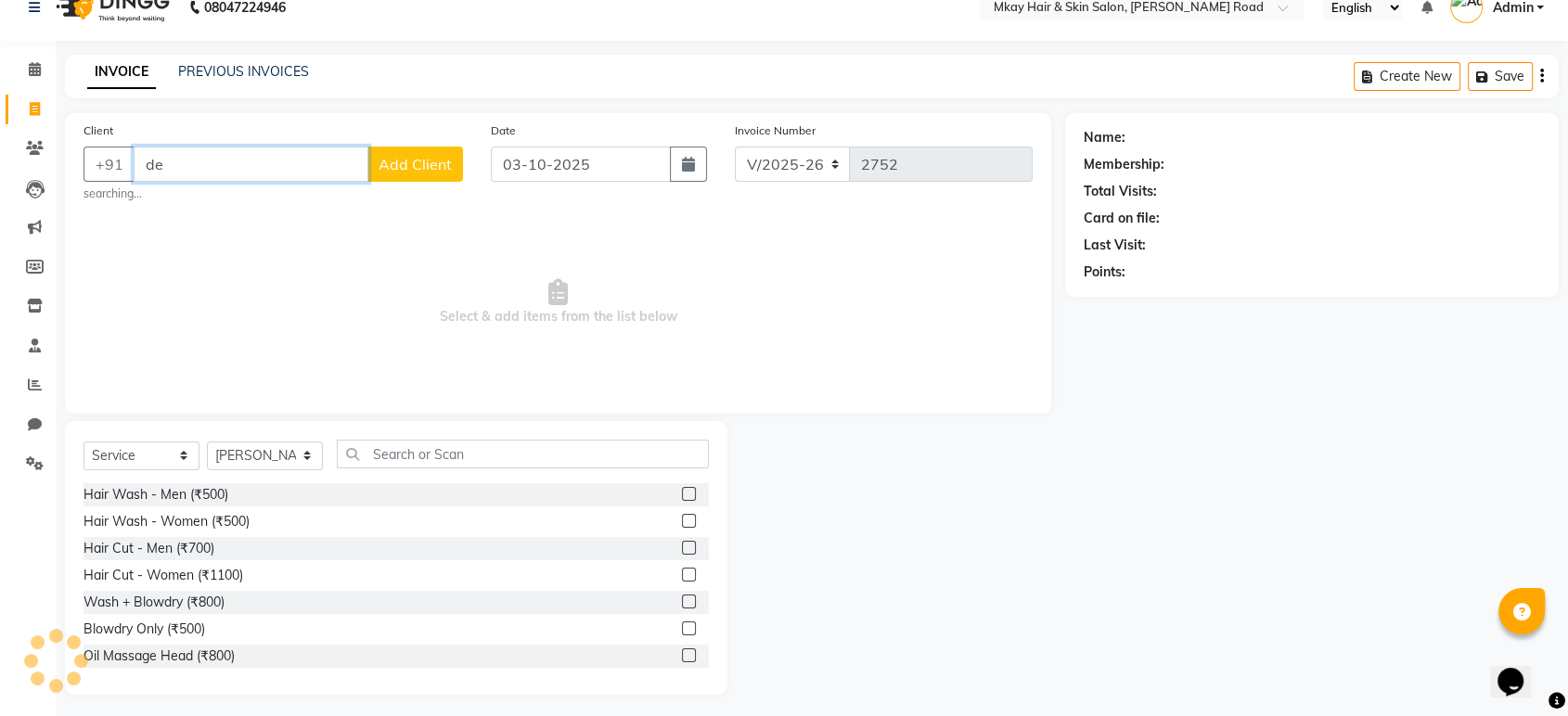
type input "d"
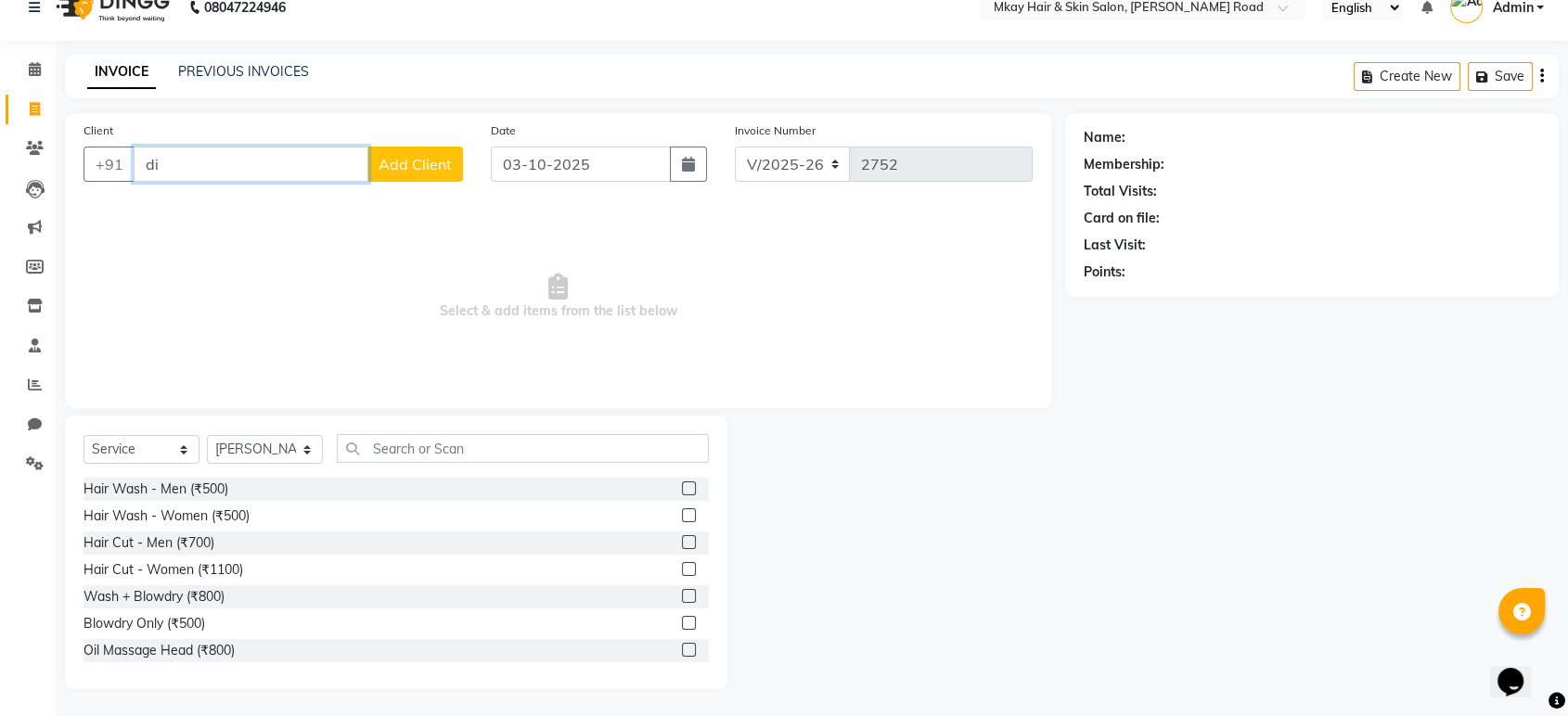
type input "d"
click at [306, 154] on input "Client" at bounding box center [298, 165] width 329 height 36
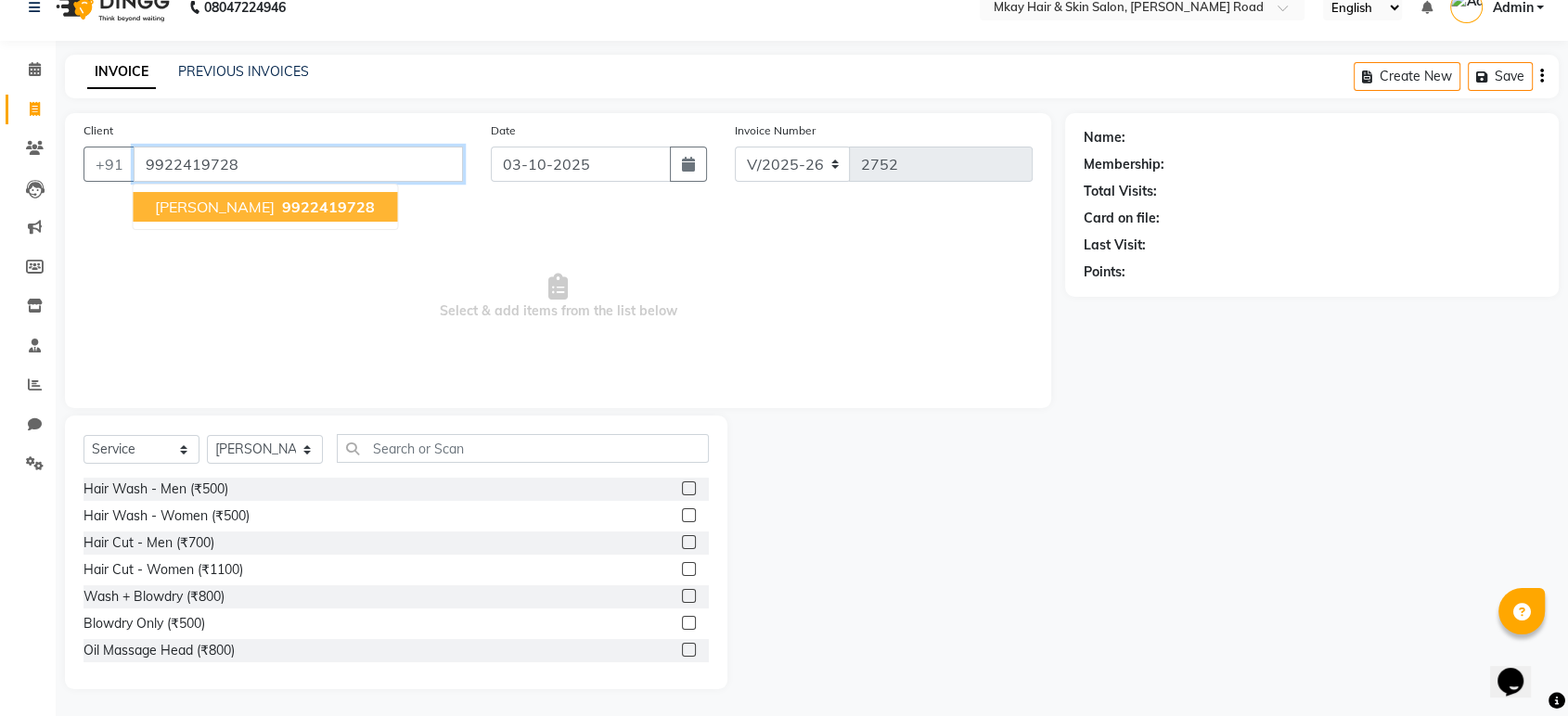
type input "9922419728"
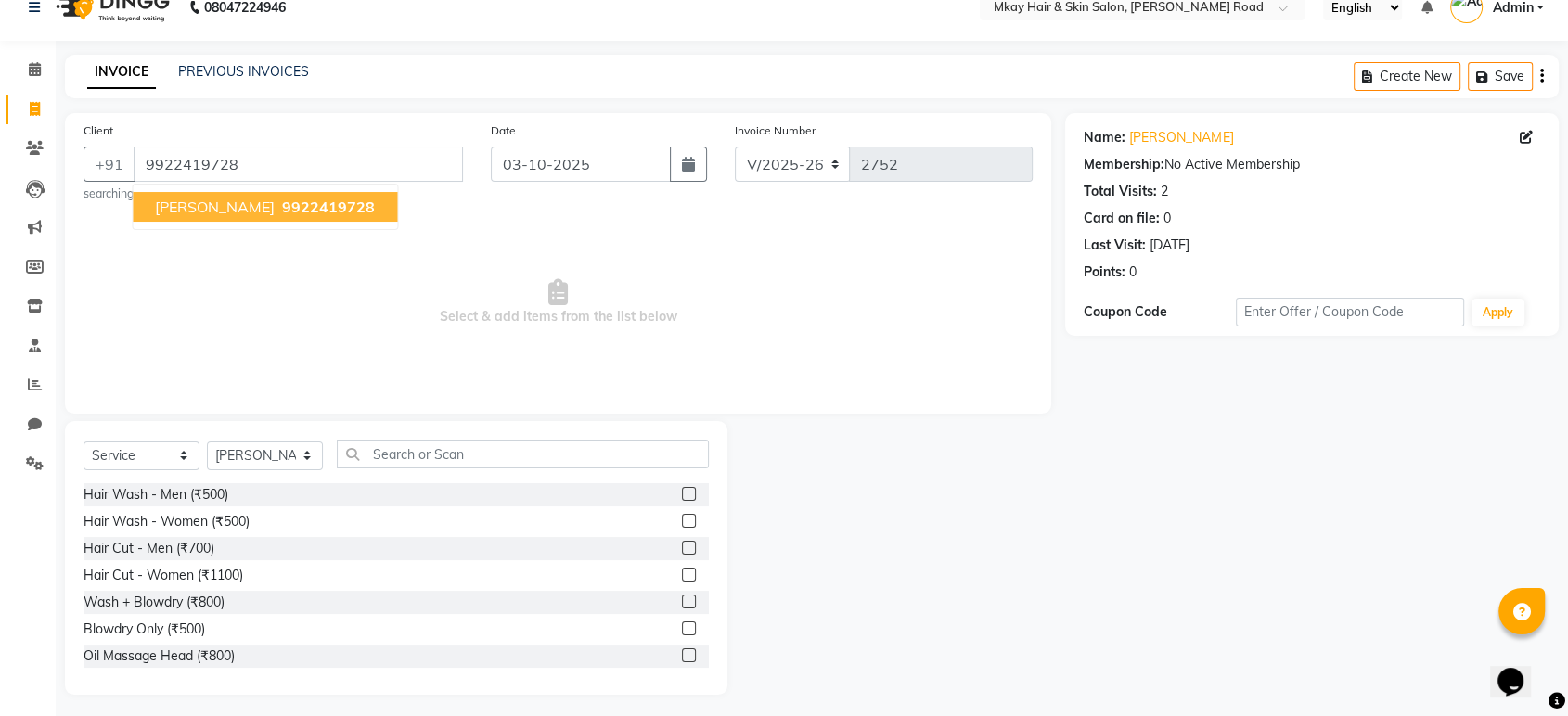
click at [262, 196] on button "sanket kulkarni 9922419728" at bounding box center [265, 207] width 264 height 30
click at [1514, 130] on div "Name: Sanket Kulkarni" at bounding box center [1312, 138] width 457 height 20
click at [1529, 139] on icon at bounding box center [1526, 137] width 13 height 13
select select "[DEMOGRAPHIC_DATA]"
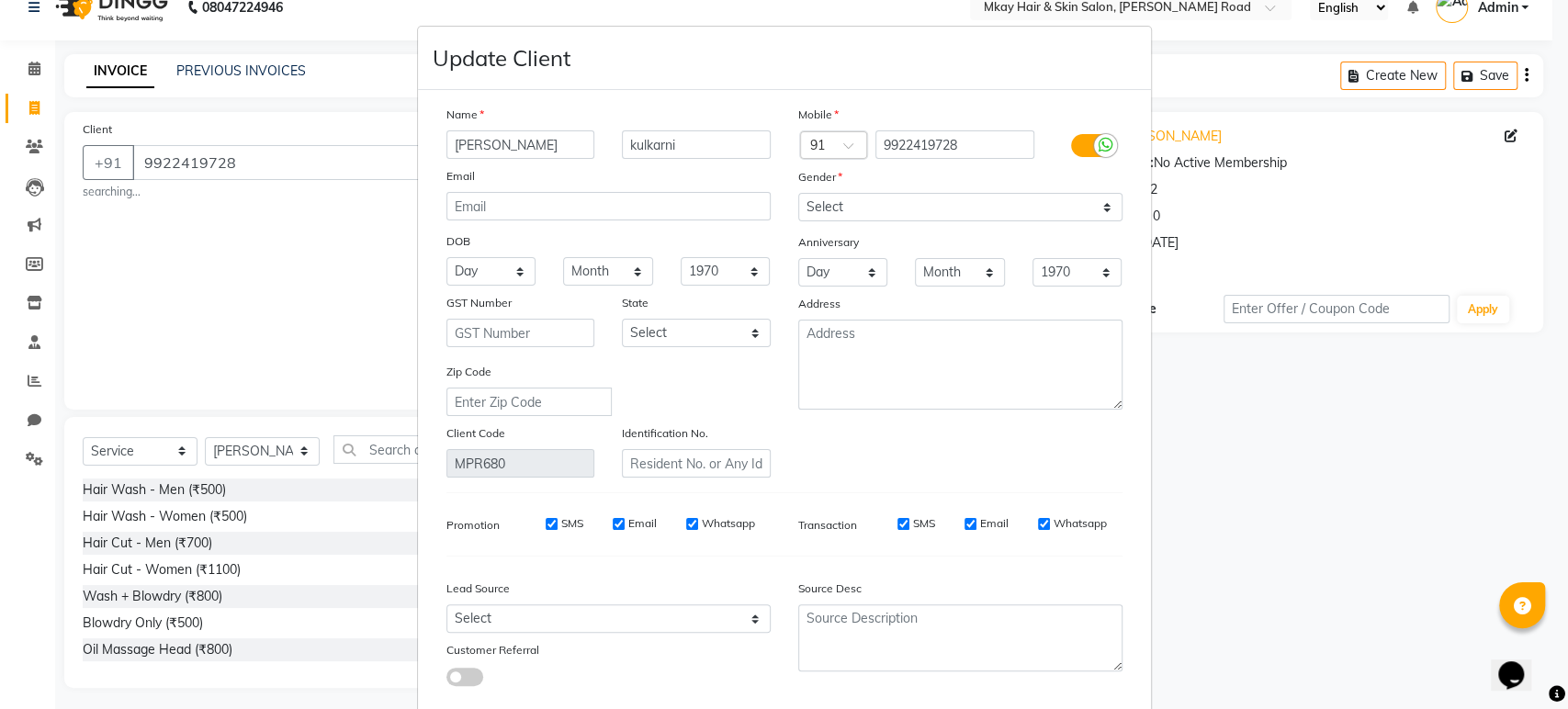
click at [526, 151] on input "sanket" at bounding box center [520, 145] width 148 height 28
type input "s"
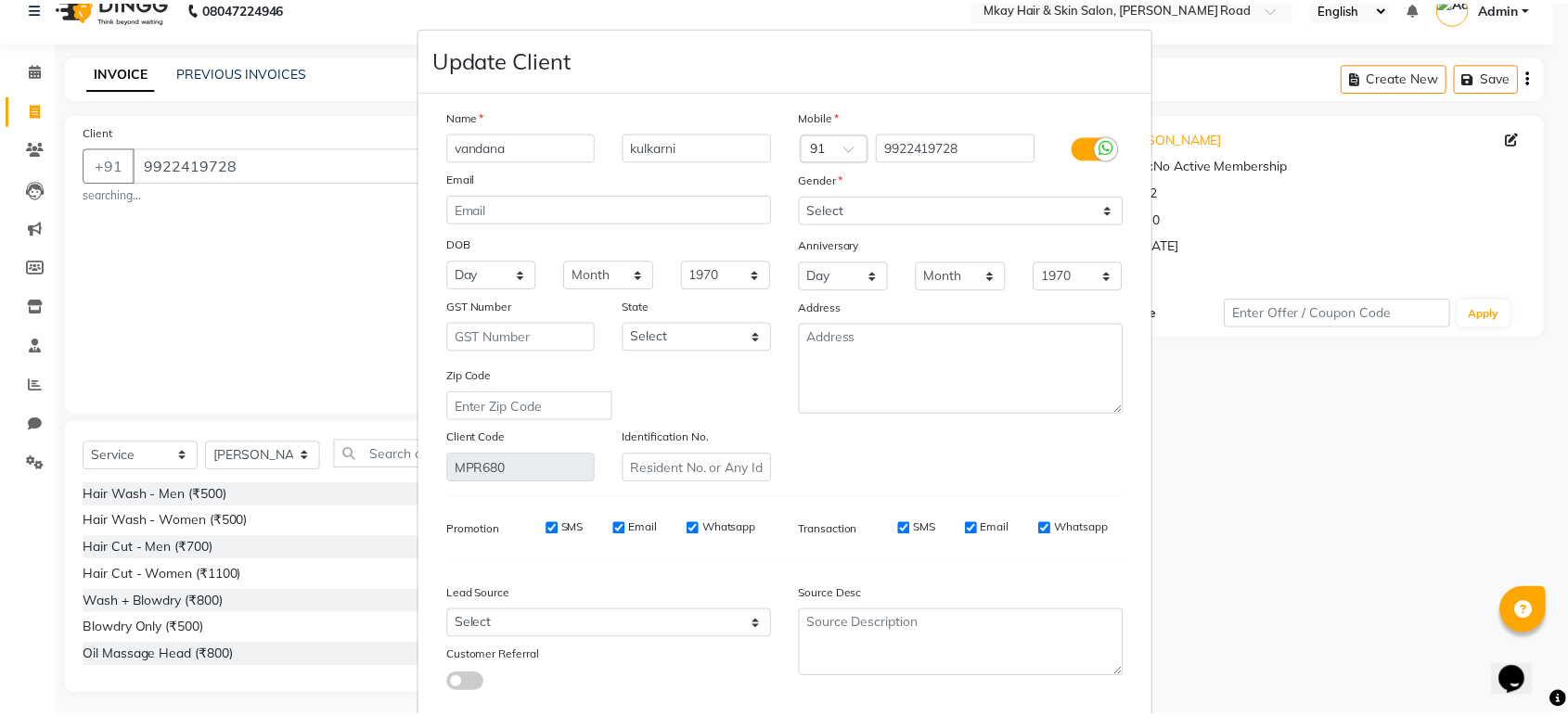
scroll to position [103, 0]
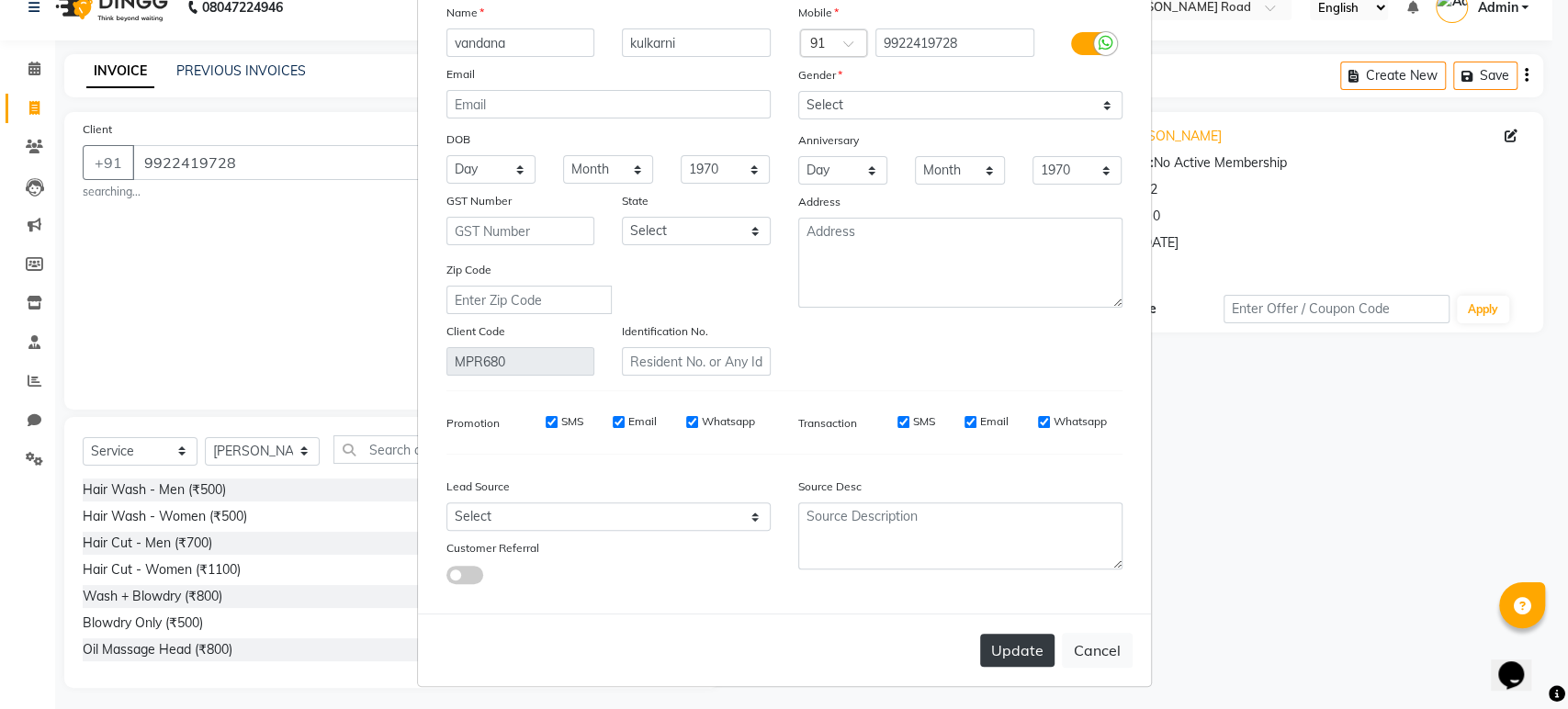
type input "vandana"
click at [1008, 646] on button "Update" at bounding box center [1017, 650] width 74 height 33
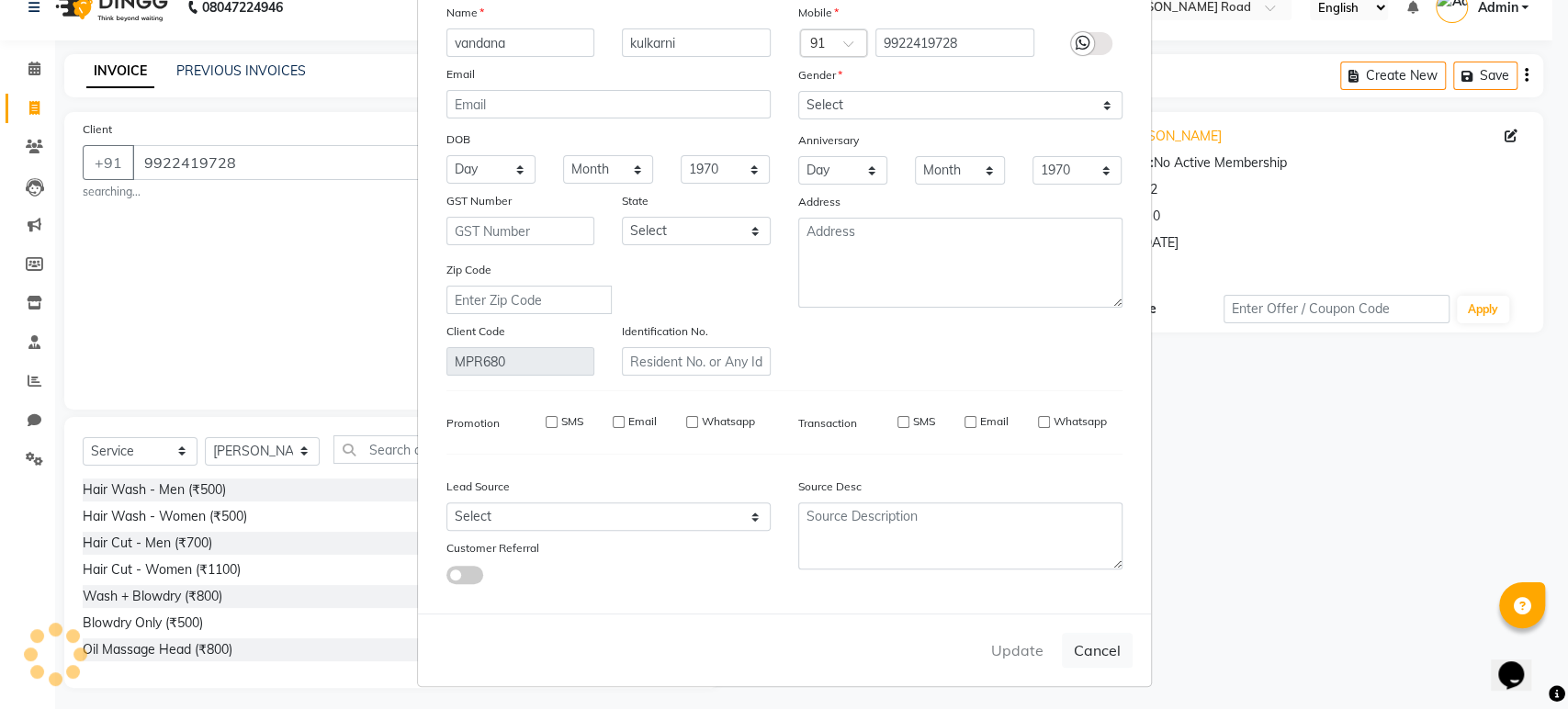
select select
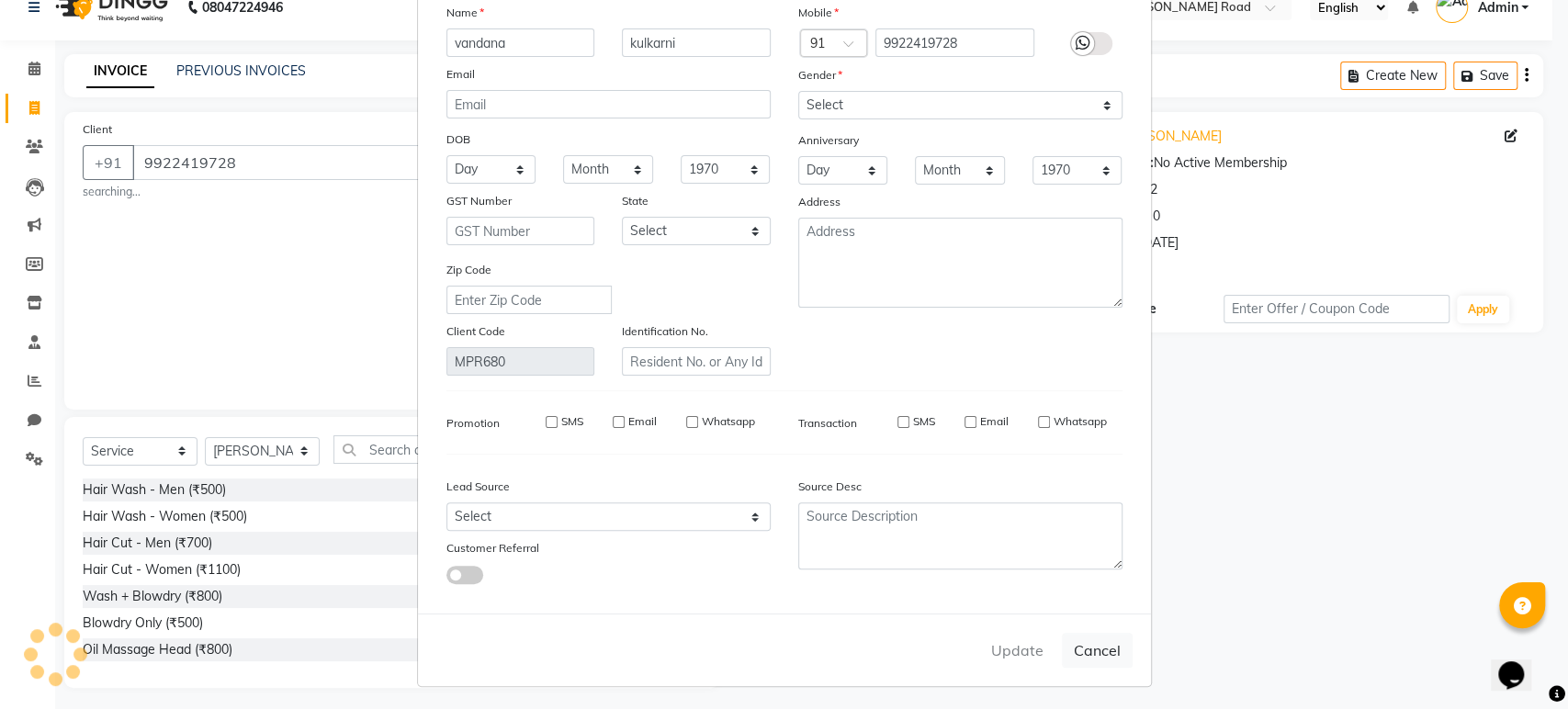
select select
checkbox input "false"
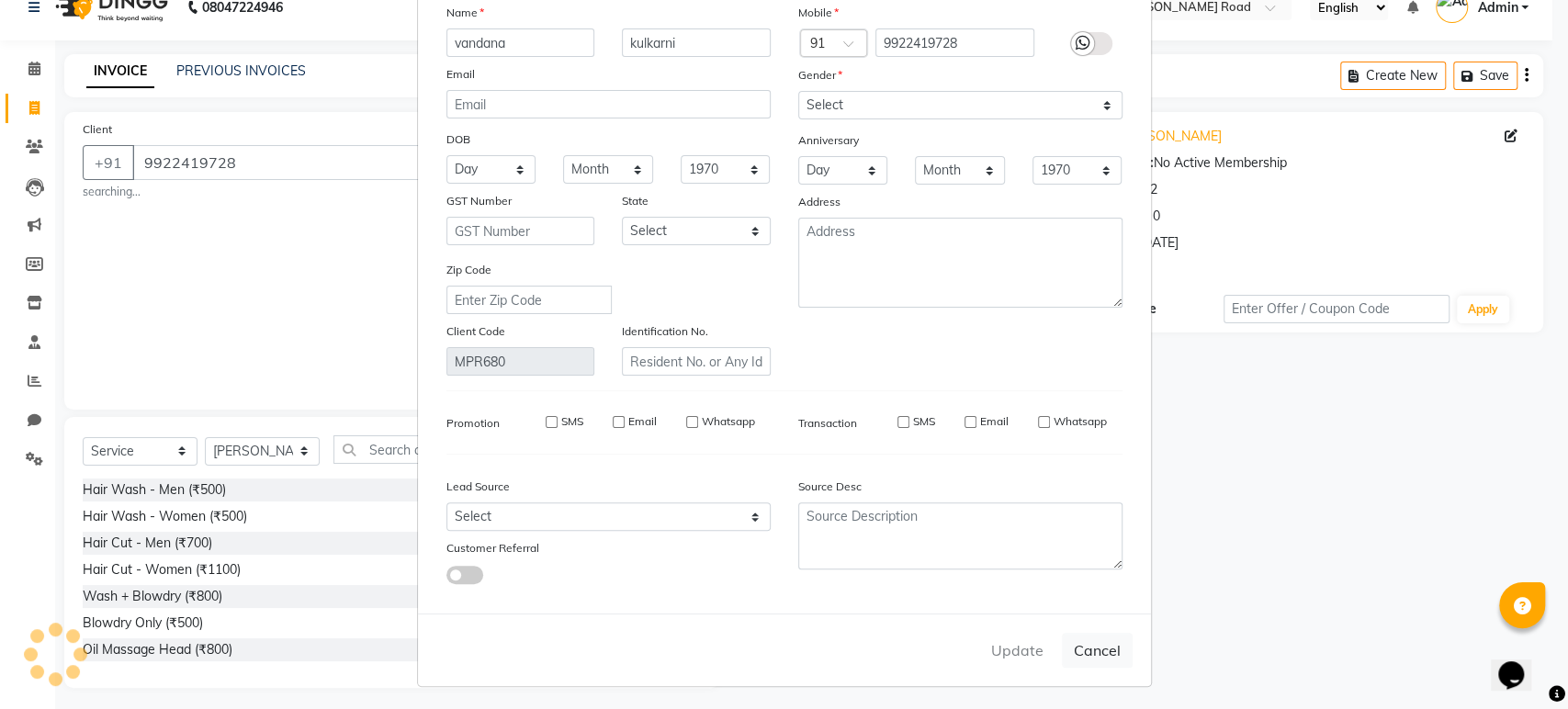
checkbox input "false"
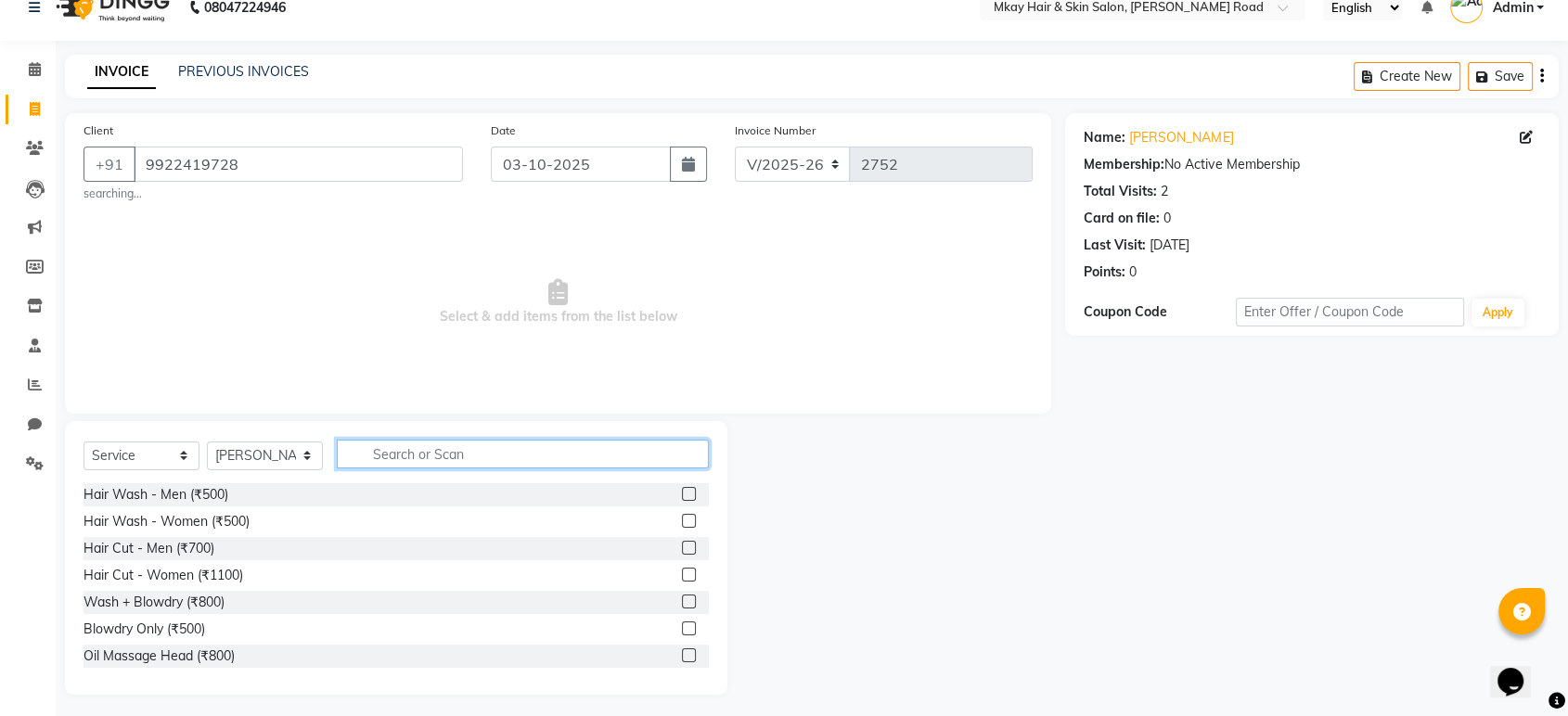
click at [379, 449] on input "text" at bounding box center [523, 454] width 372 height 29
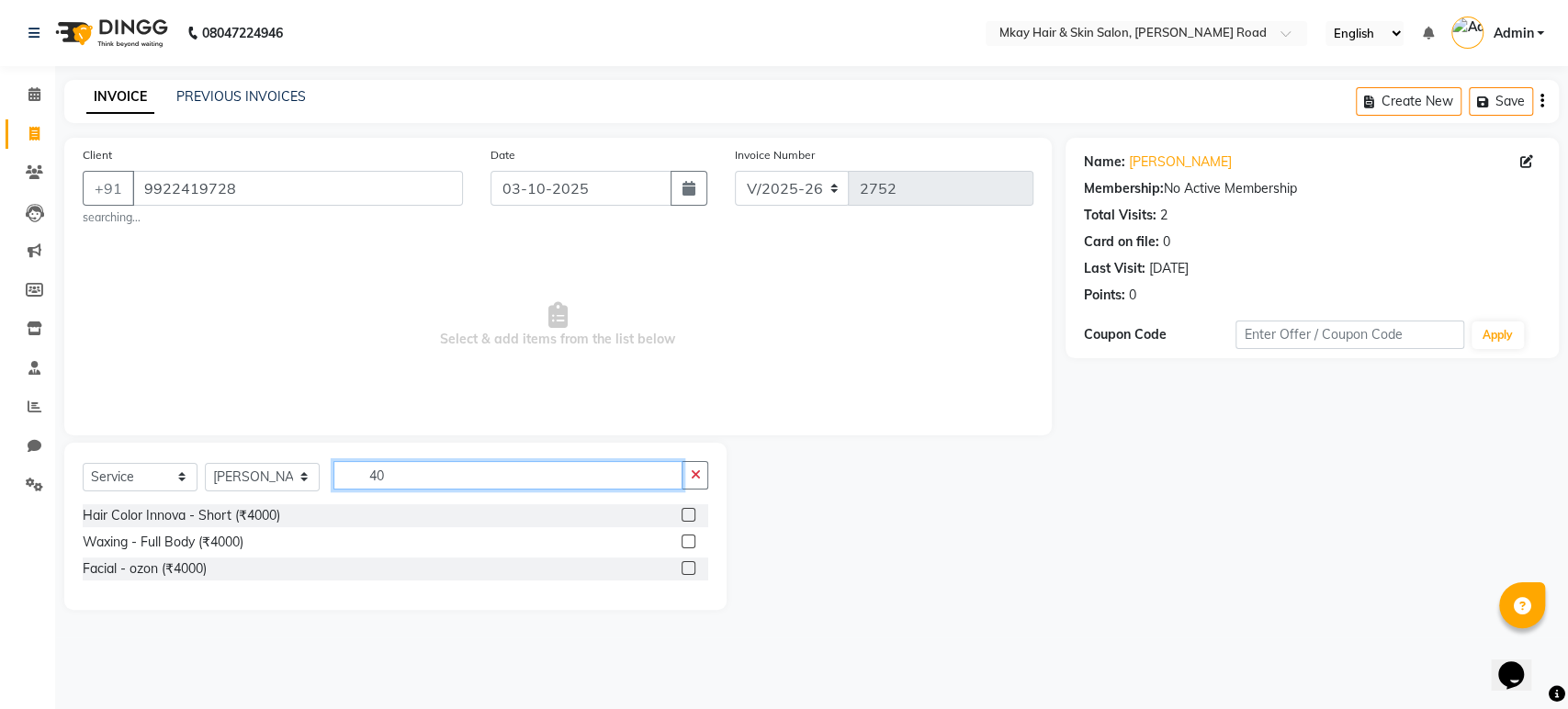
type input "4"
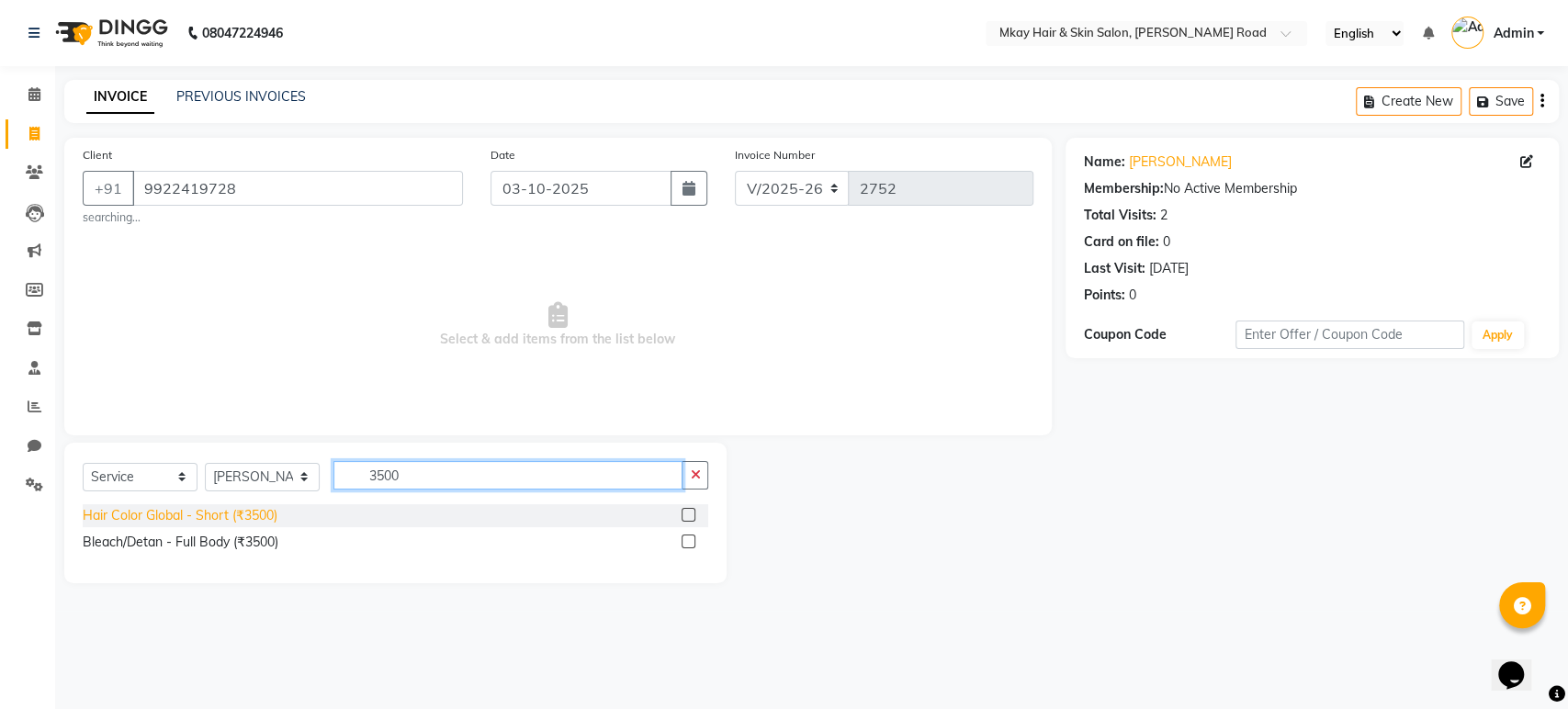
type input "3500"
click at [242, 514] on div "Hair Color Global - Short (₹3500)" at bounding box center [180, 516] width 194 height 20
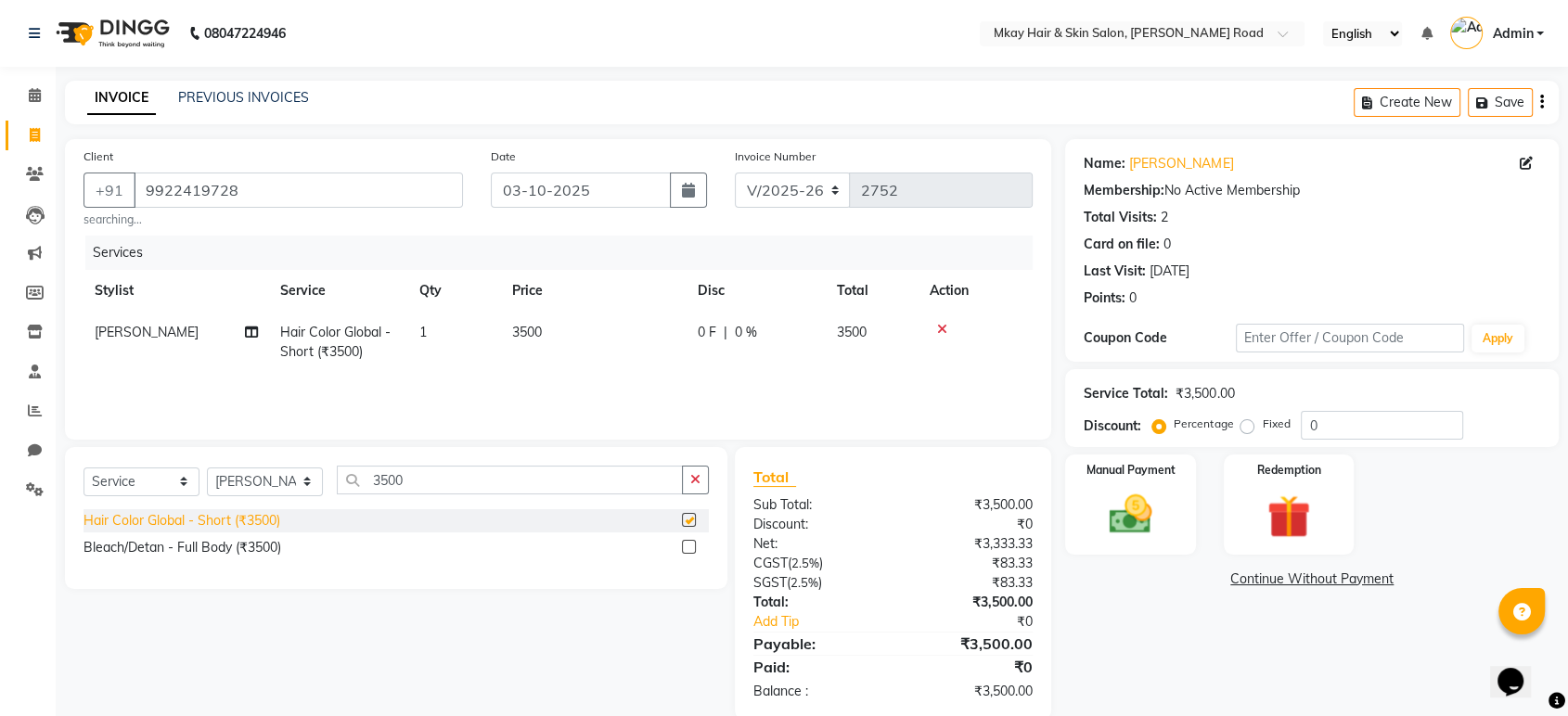
checkbox input "false"
click at [584, 324] on td "3500" at bounding box center [594, 342] width 185 height 61
select select "38227"
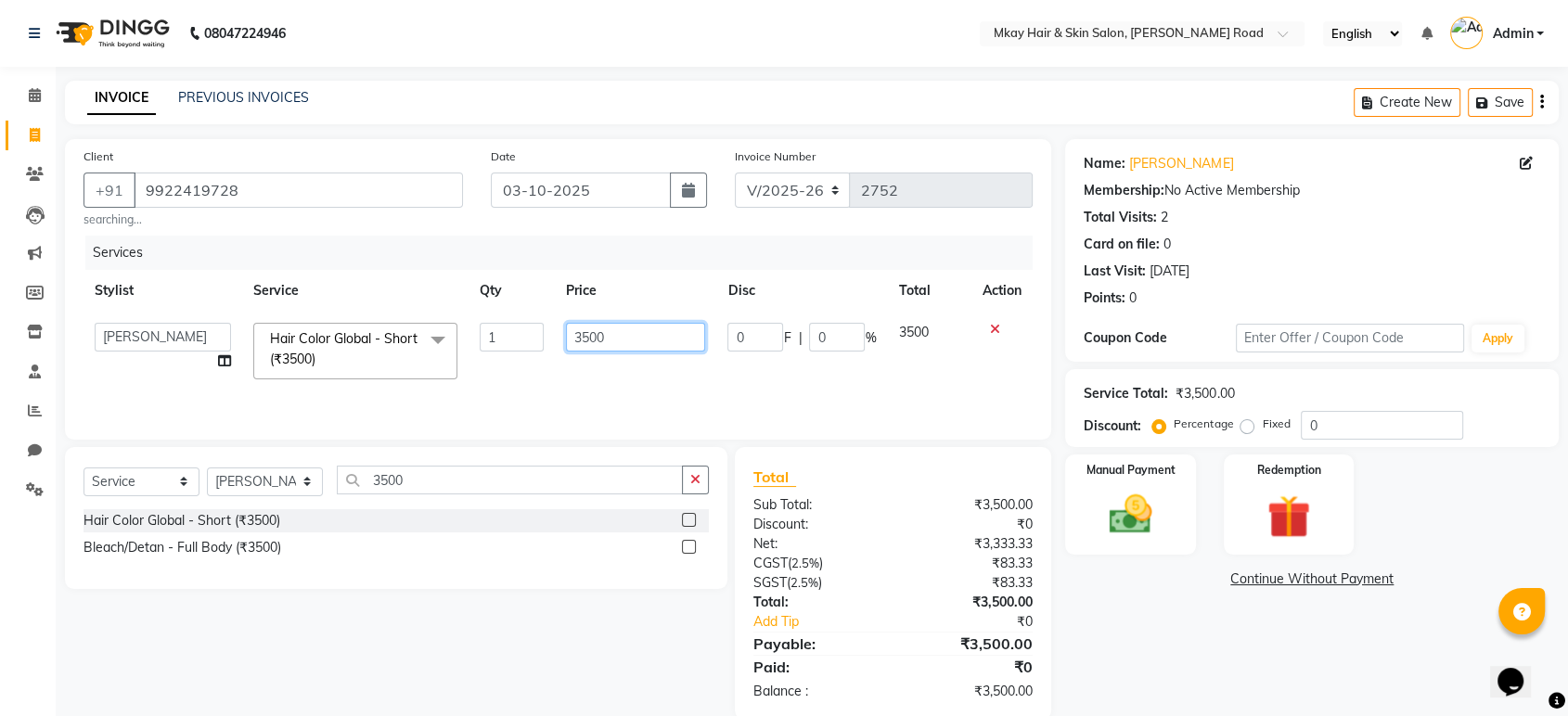
click at [620, 340] on input "3500" at bounding box center [636, 336] width 140 height 29
type input "3"
type input "4000"
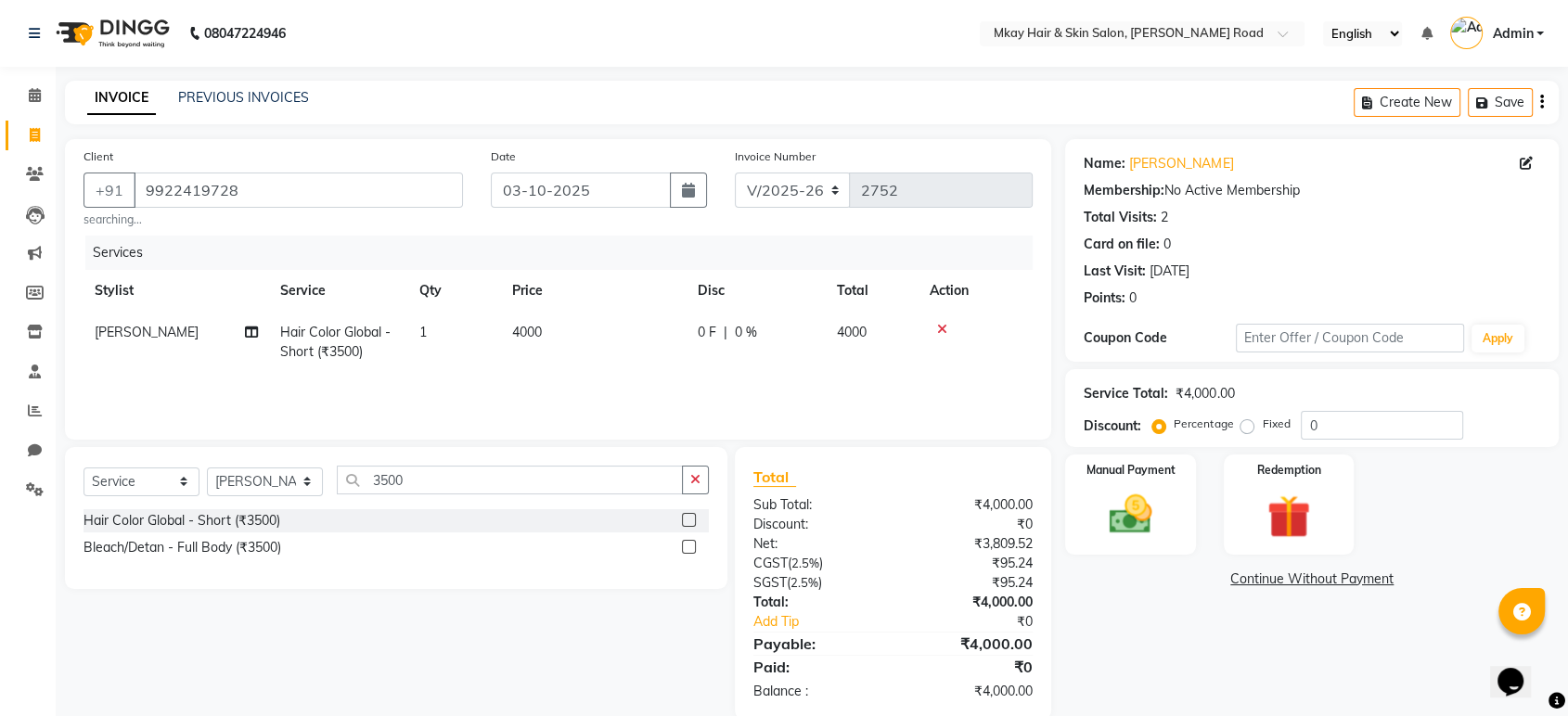
click at [651, 360] on td "4000" at bounding box center [594, 342] width 185 height 61
select select "38227"
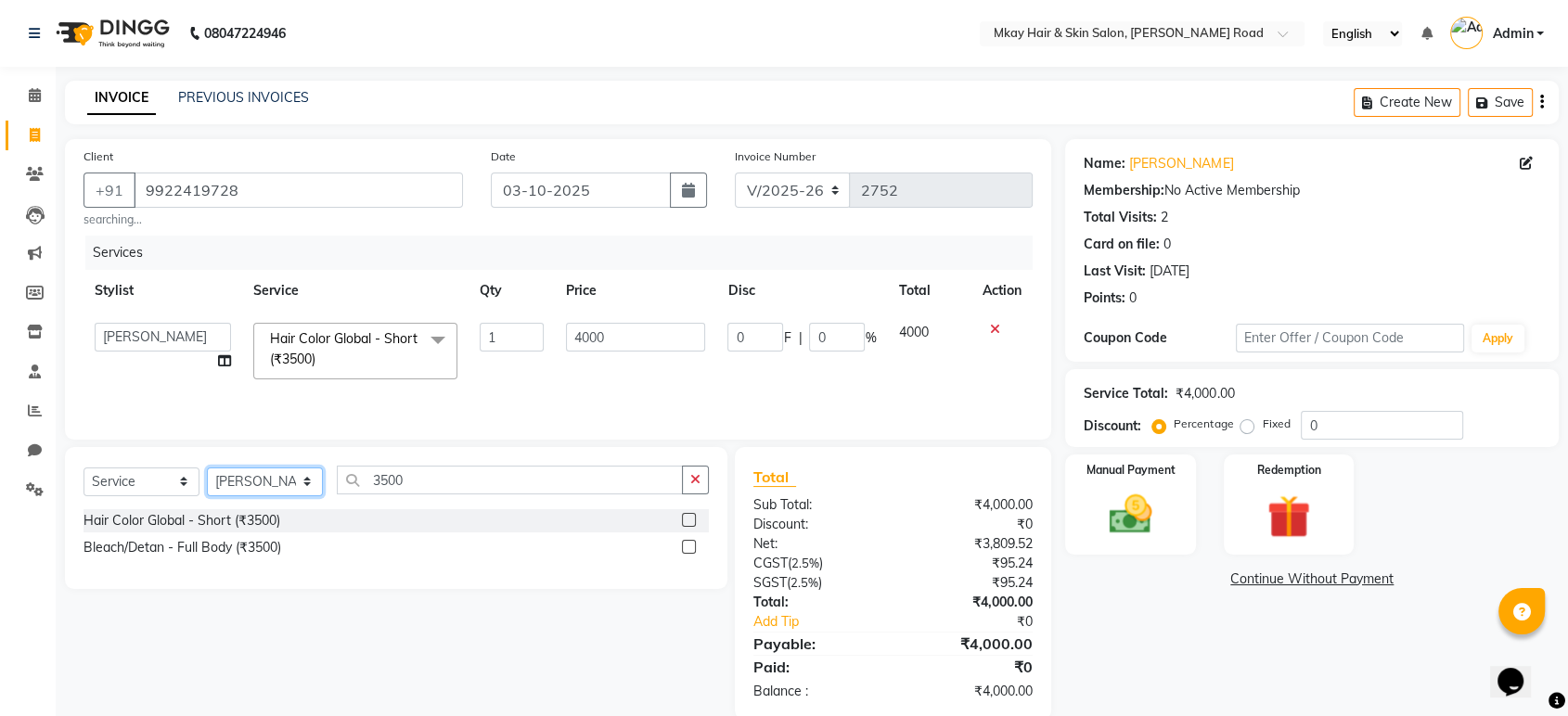
click at [292, 479] on select "Select Stylist aarti sathe Isha dixit Mangesh prashant Sambhaji Shyam Yogesh" at bounding box center [265, 481] width 116 height 29
select select "38229"
click at [207, 467] on select "Select Stylist aarti sathe Isha dixit Mangesh prashant Sambhaji Shyam Yogesh" at bounding box center [265, 481] width 116 height 29
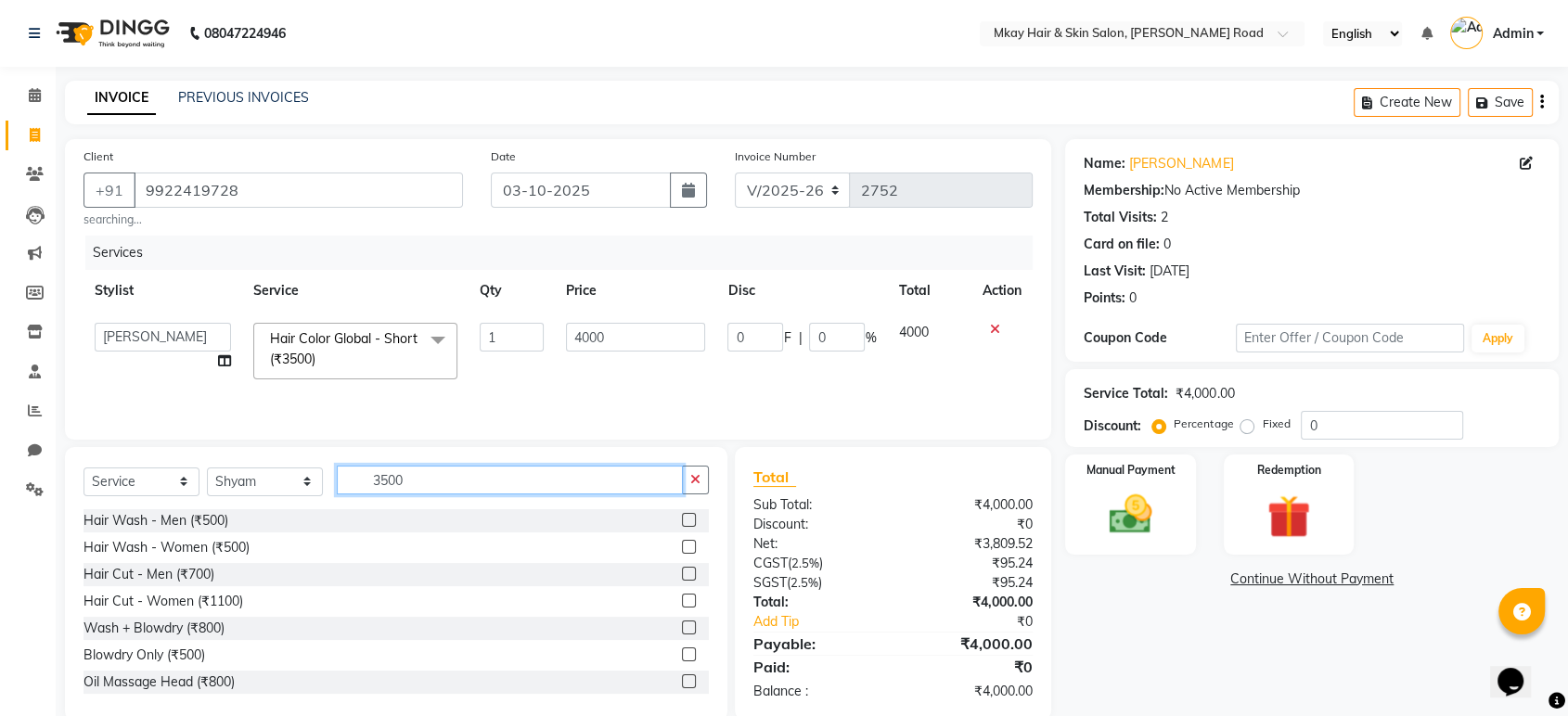
click at [463, 485] on input "3500" at bounding box center [510, 479] width 346 height 29
type input "3"
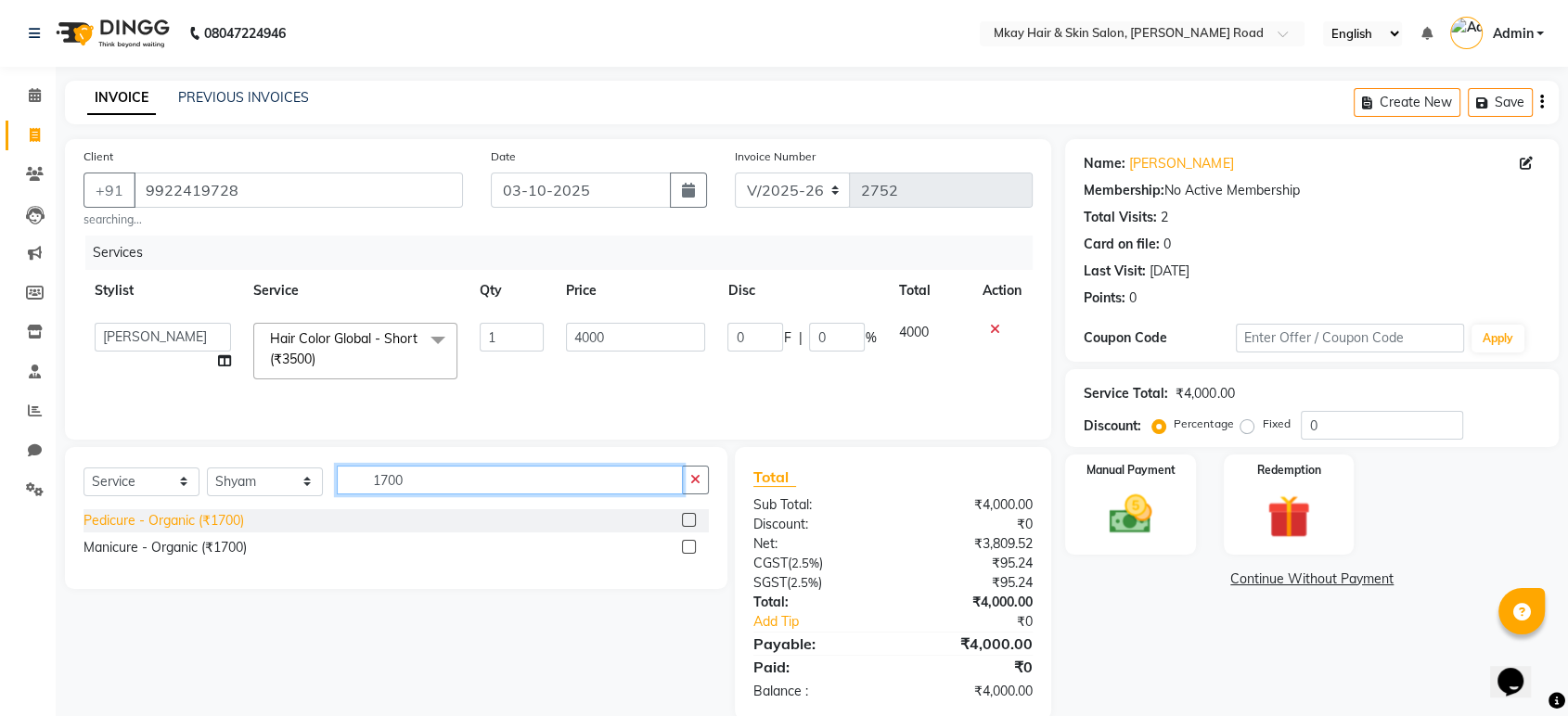
type input "1700"
click at [212, 514] on div "Pedicure - Organic (₹1700)" at bounding box center [164, 521] width 161 height 20
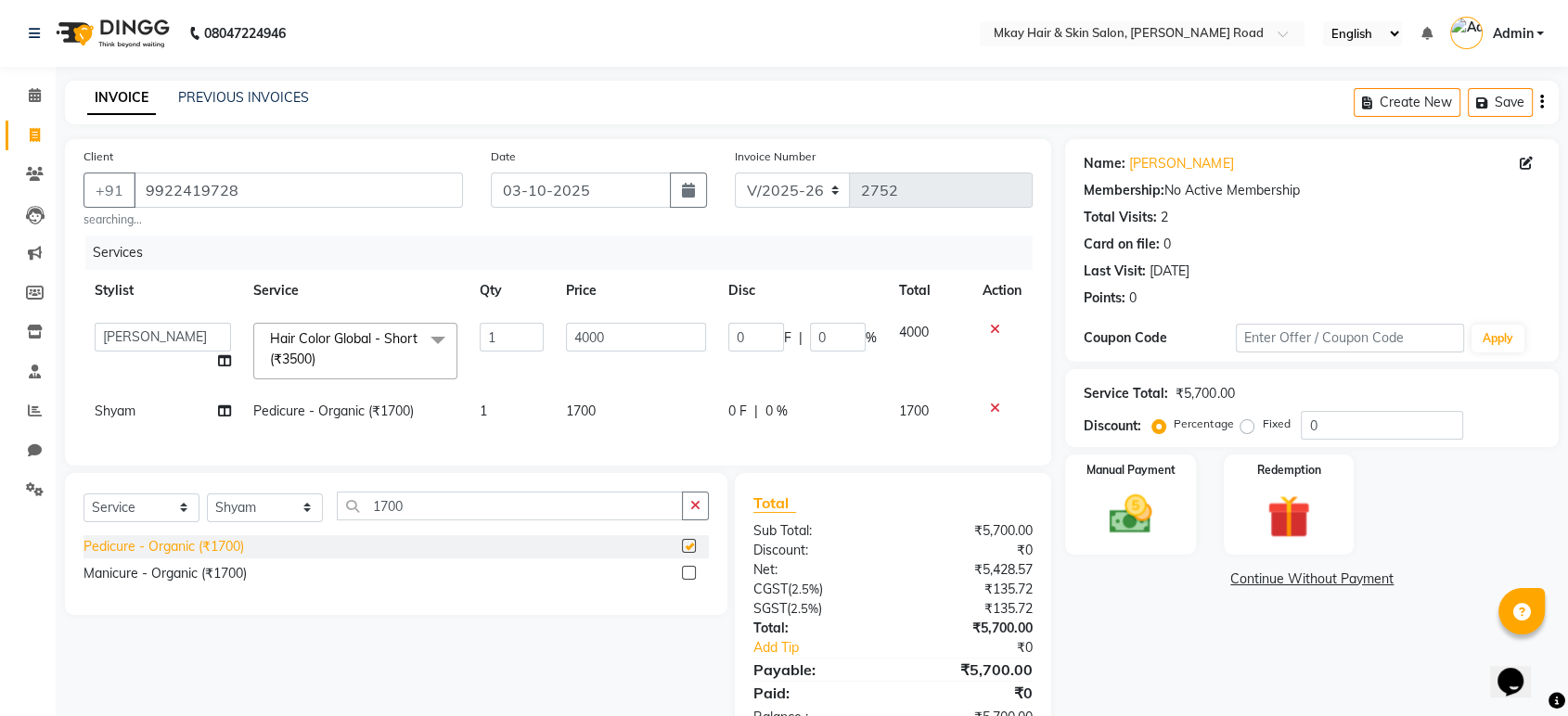
checkbox input "false"
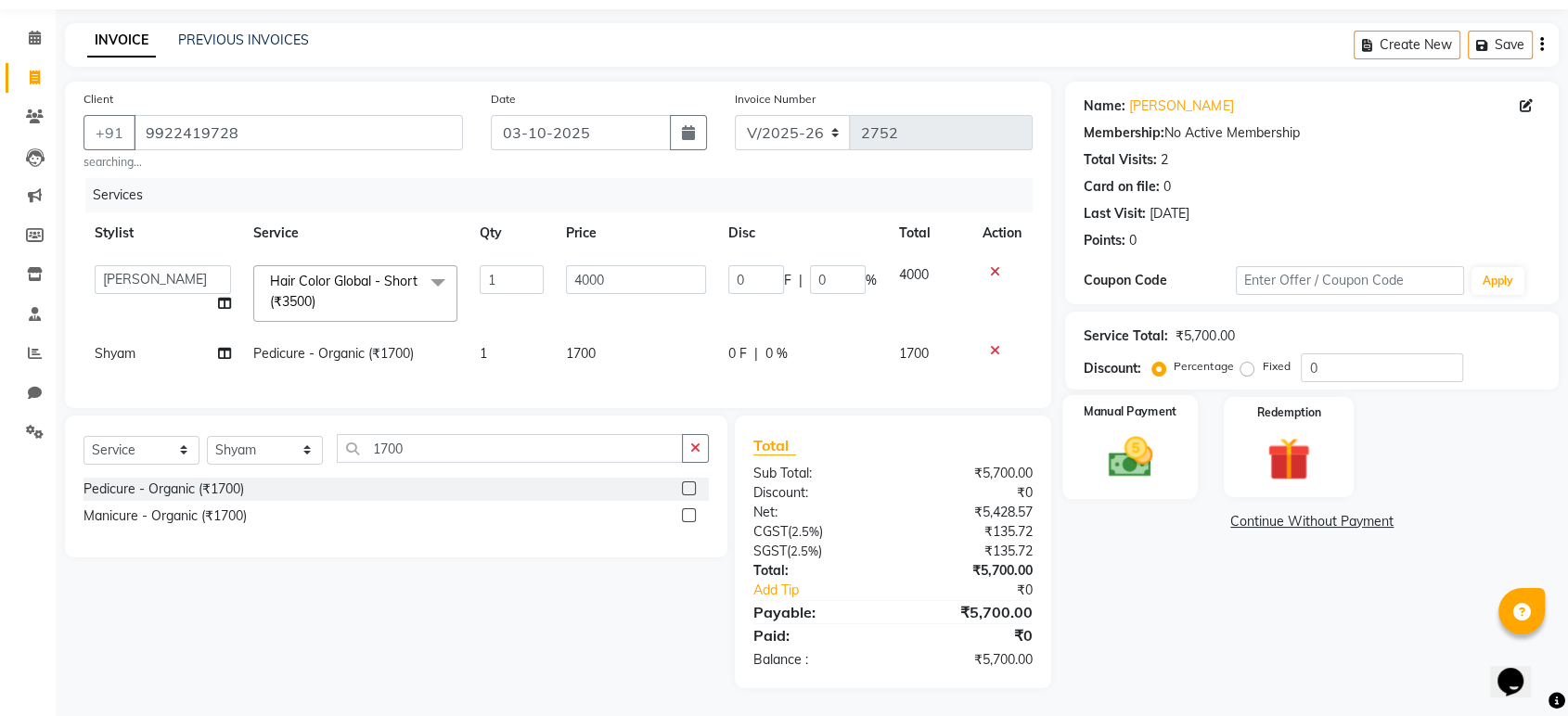
click at [1126, 455] on img at bounding box center [1129, 458] width 72 height 52
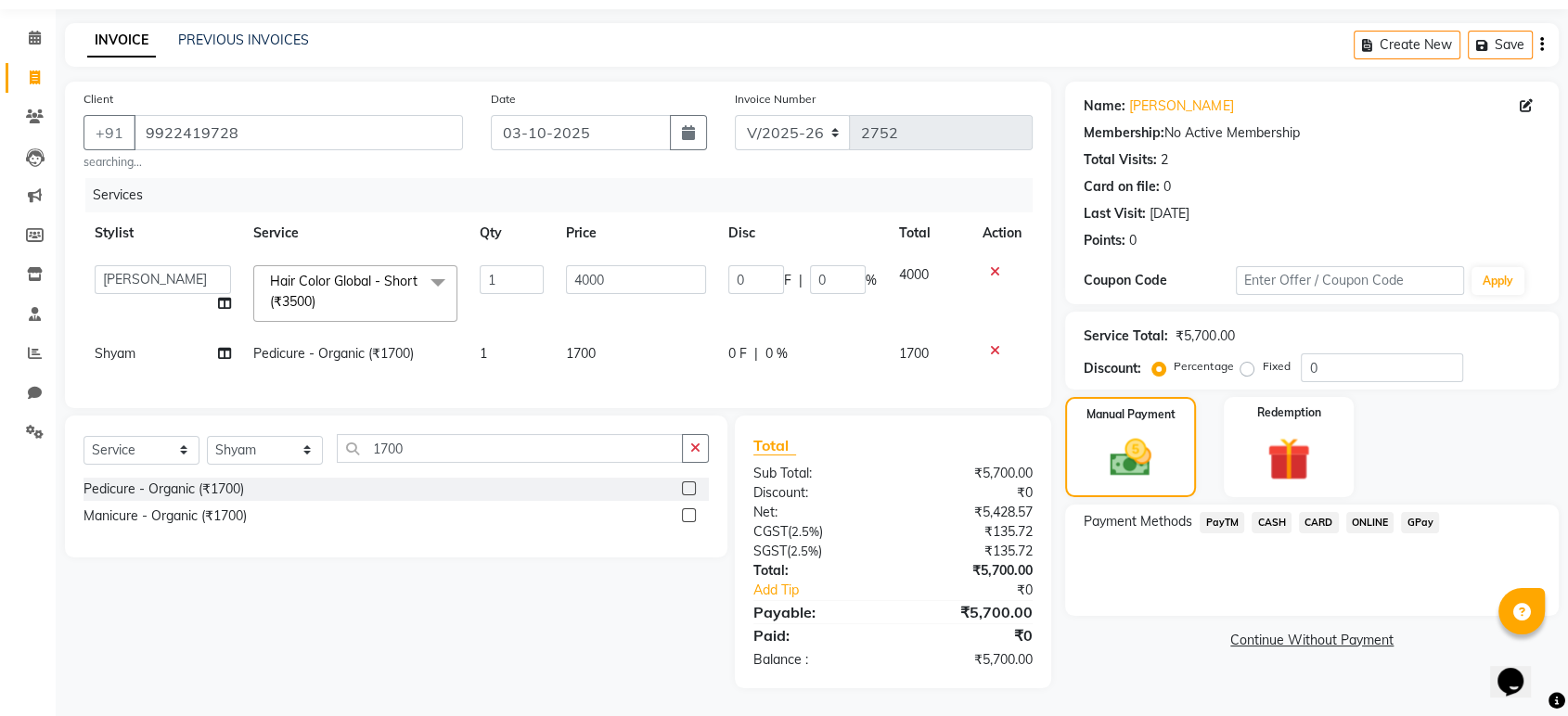
click at [1418, 512] on span "GPay" at bounding box center [1420, 523] width 38 height 22
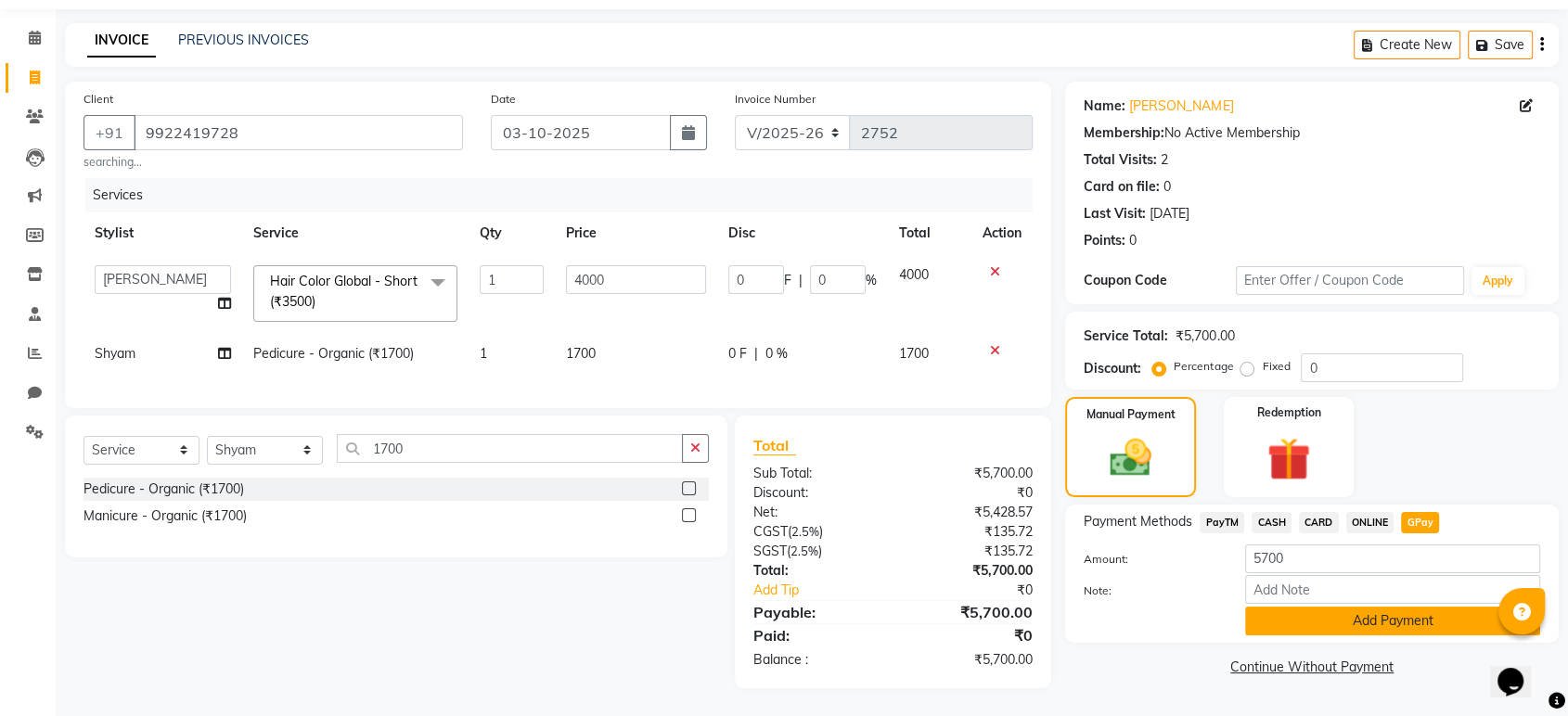
click at [1398, 607] on button "Add Payment" at bounding box center [1392, 620] width 295 height 29
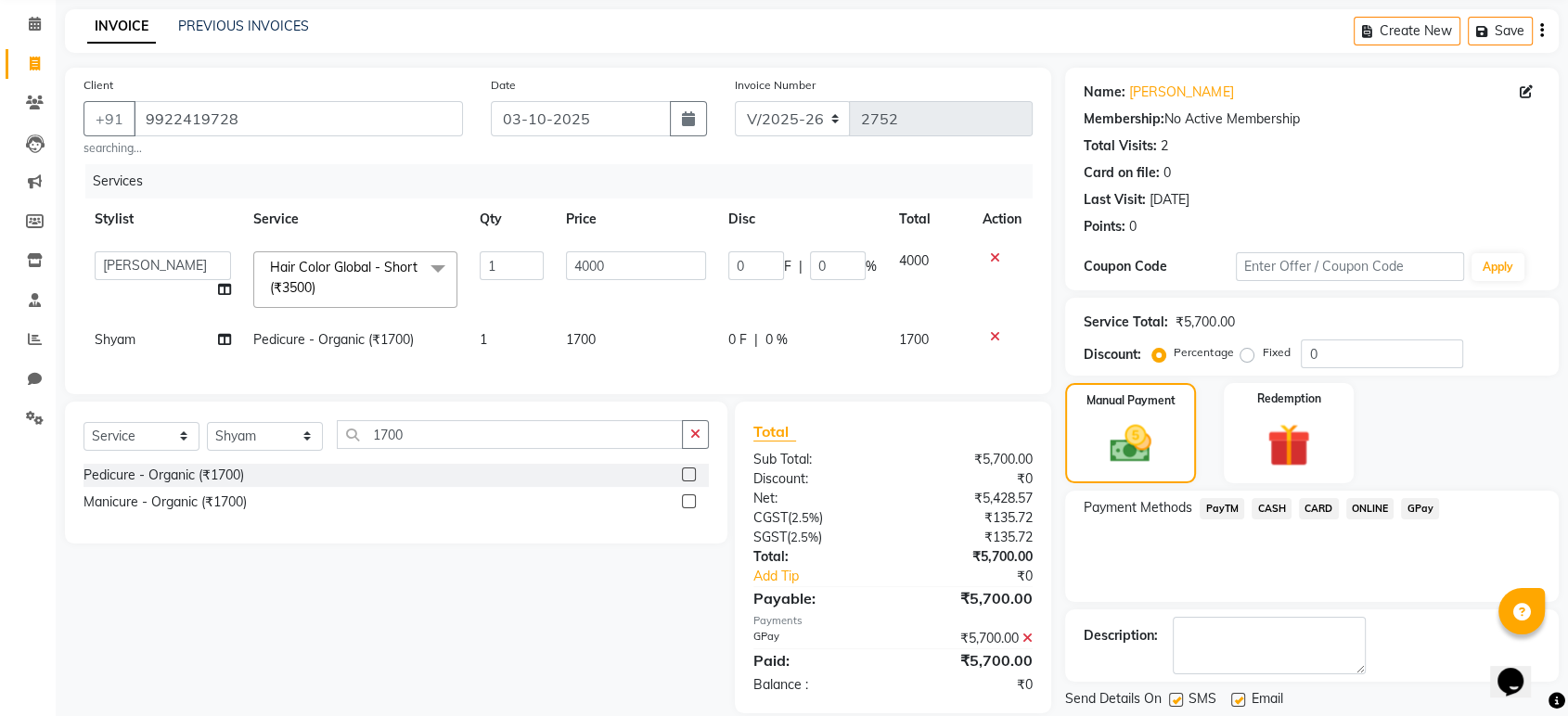
scroll to position [126, 0]
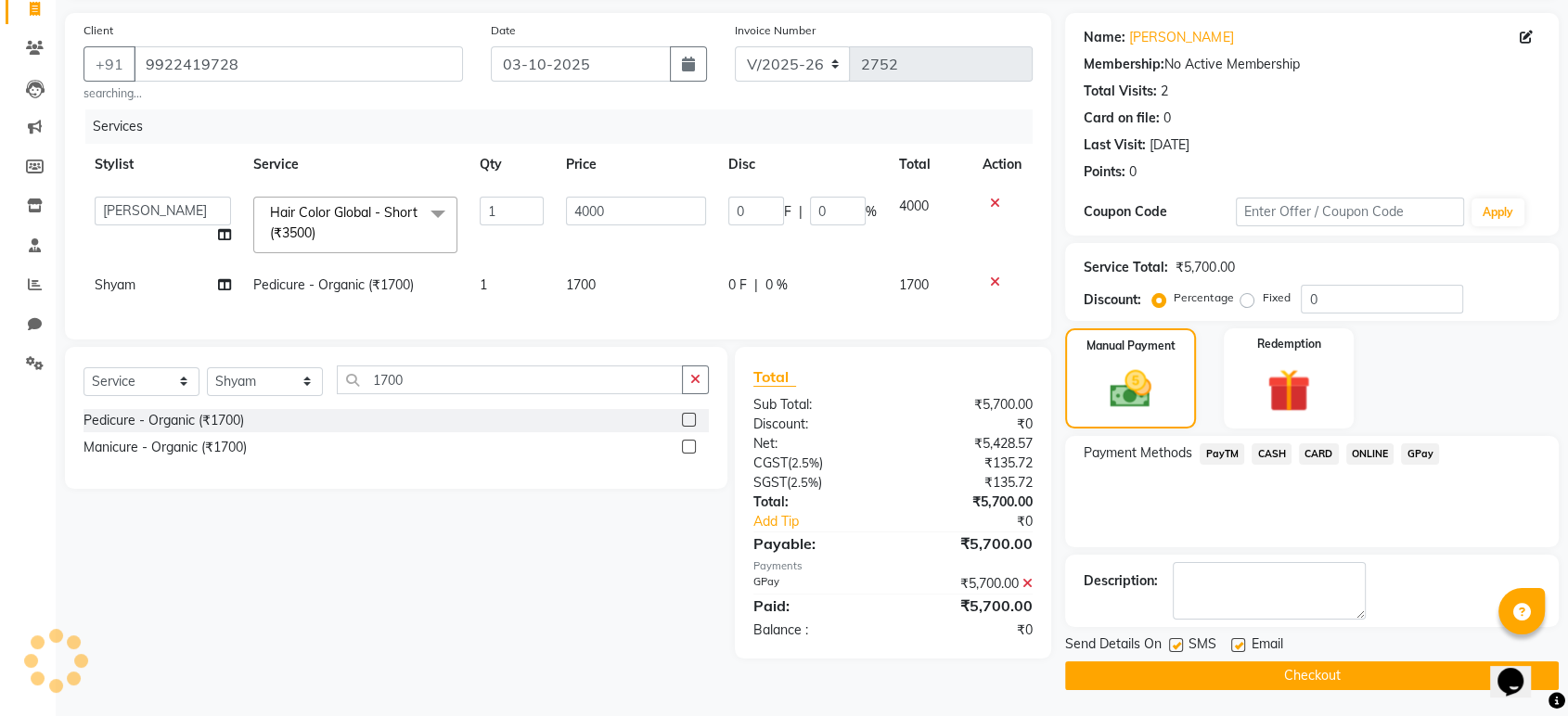
click at [1239, 643] on label at bounding box center [1239, 645] width 14 height 14
click at [1239, 643] on input "checkbox" at bounding box center [1238, 646] width 12 height 12
checkbox input "false"
click at [1175, 646] on label at bounding box center [1176, 645] width 14 height 14
click at [1175, 646] on input "checkbox" at bounding box center [1176, 646] width 12 height 12
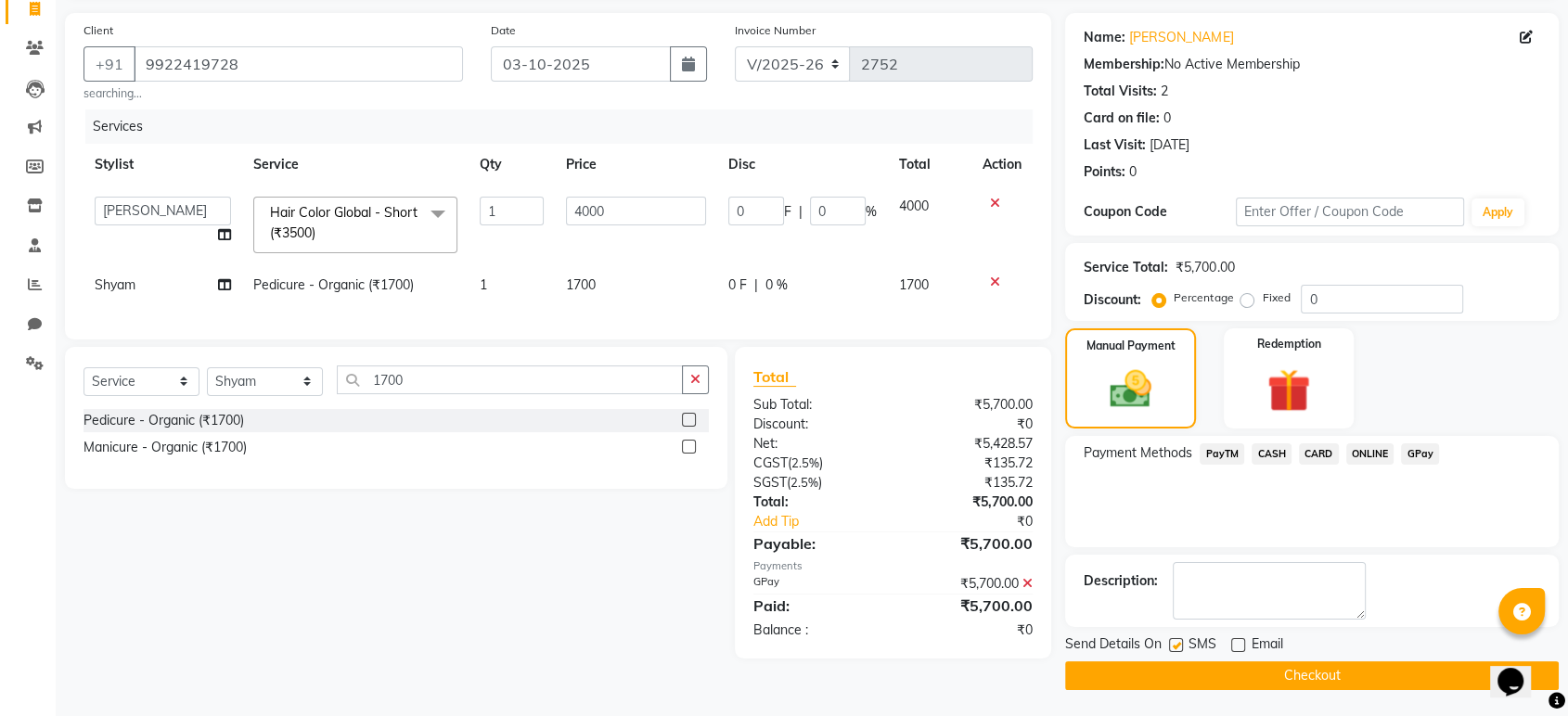
checkbox input "false"
click at [1192, 674] on button "Checkout" at bounding box center [1312, 676] width 494 height 29
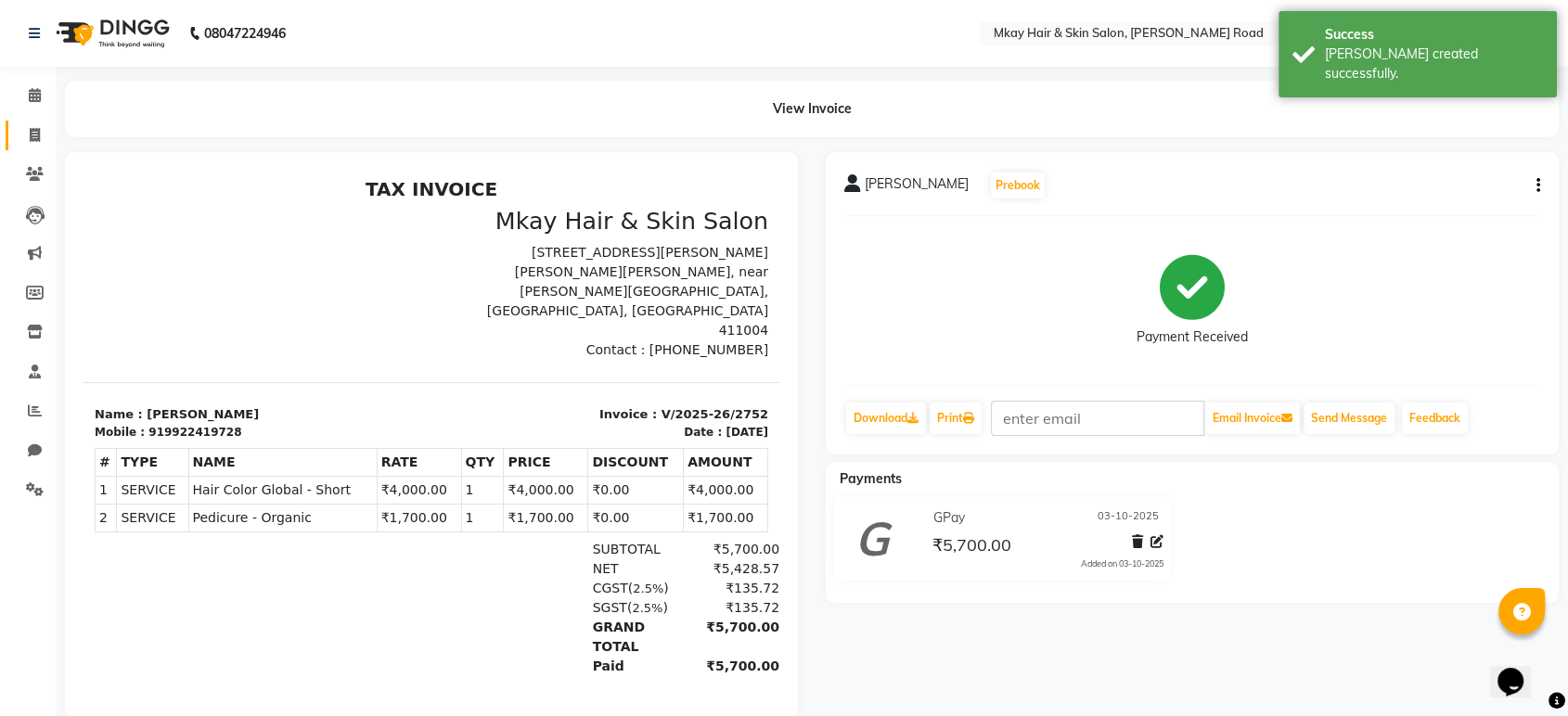
click at [39, 139] on span at bounding box center [35, 136] width 33 height 22
select select "service"
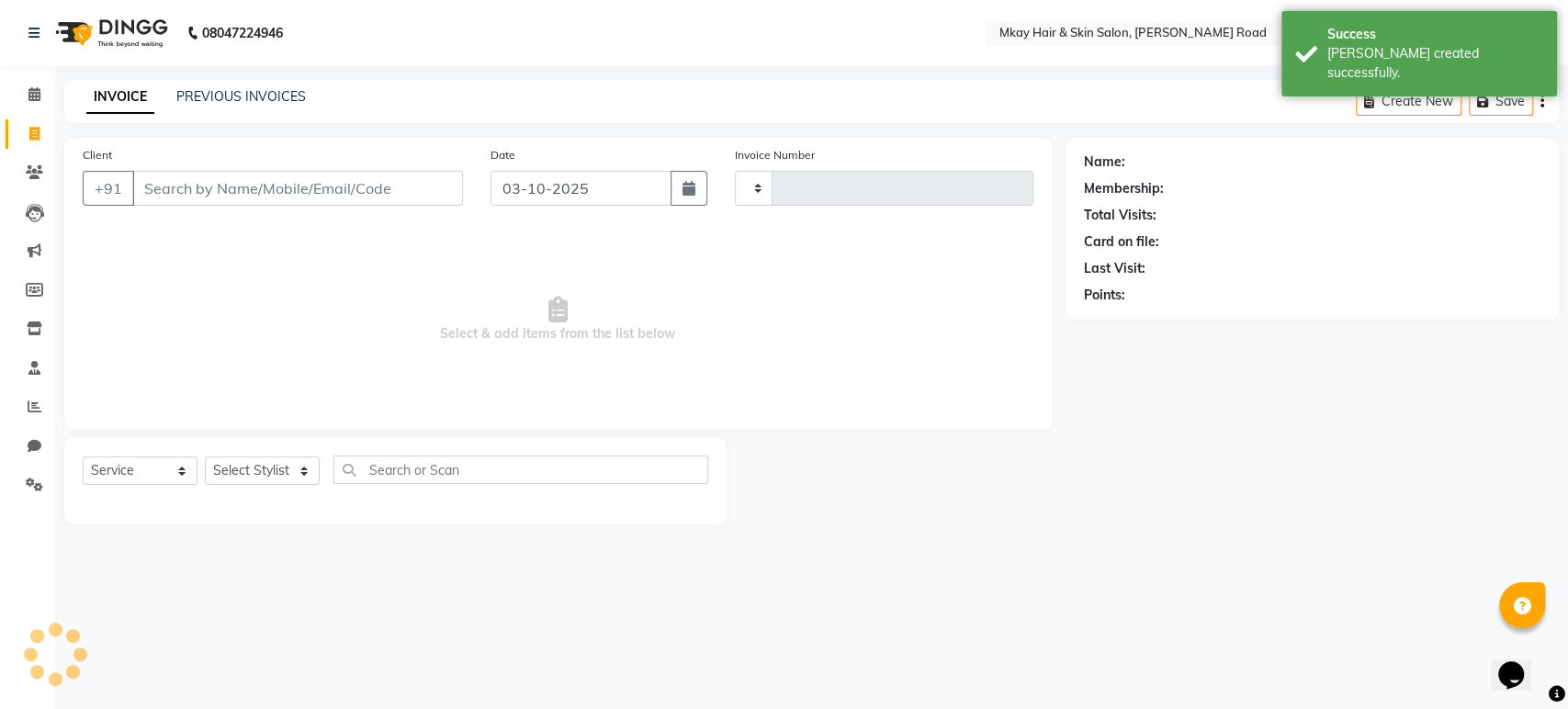
type input "2753"
select select "5258"
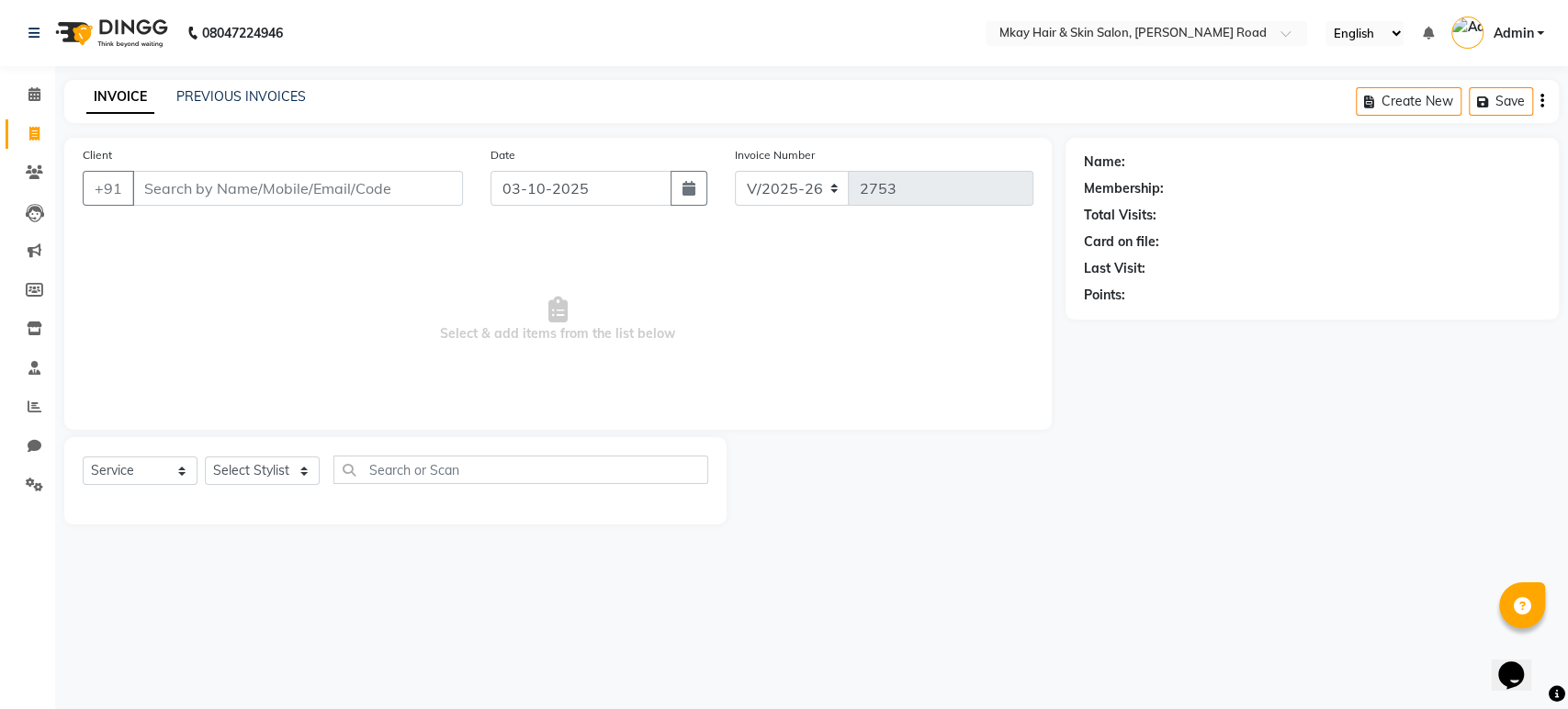
click at [193, 182] on input "Client" at bounding box center [297, 188] width 331 height 35
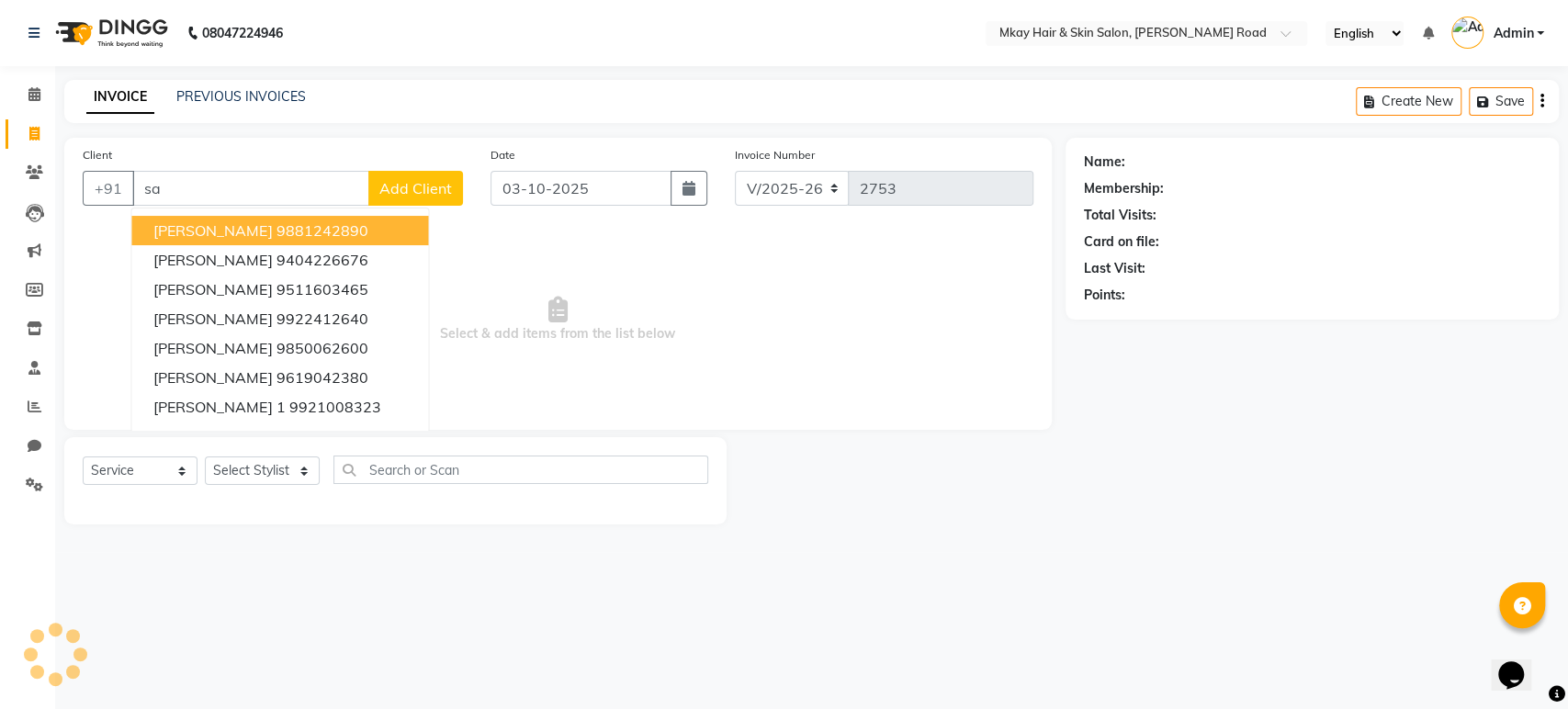
type input "s"
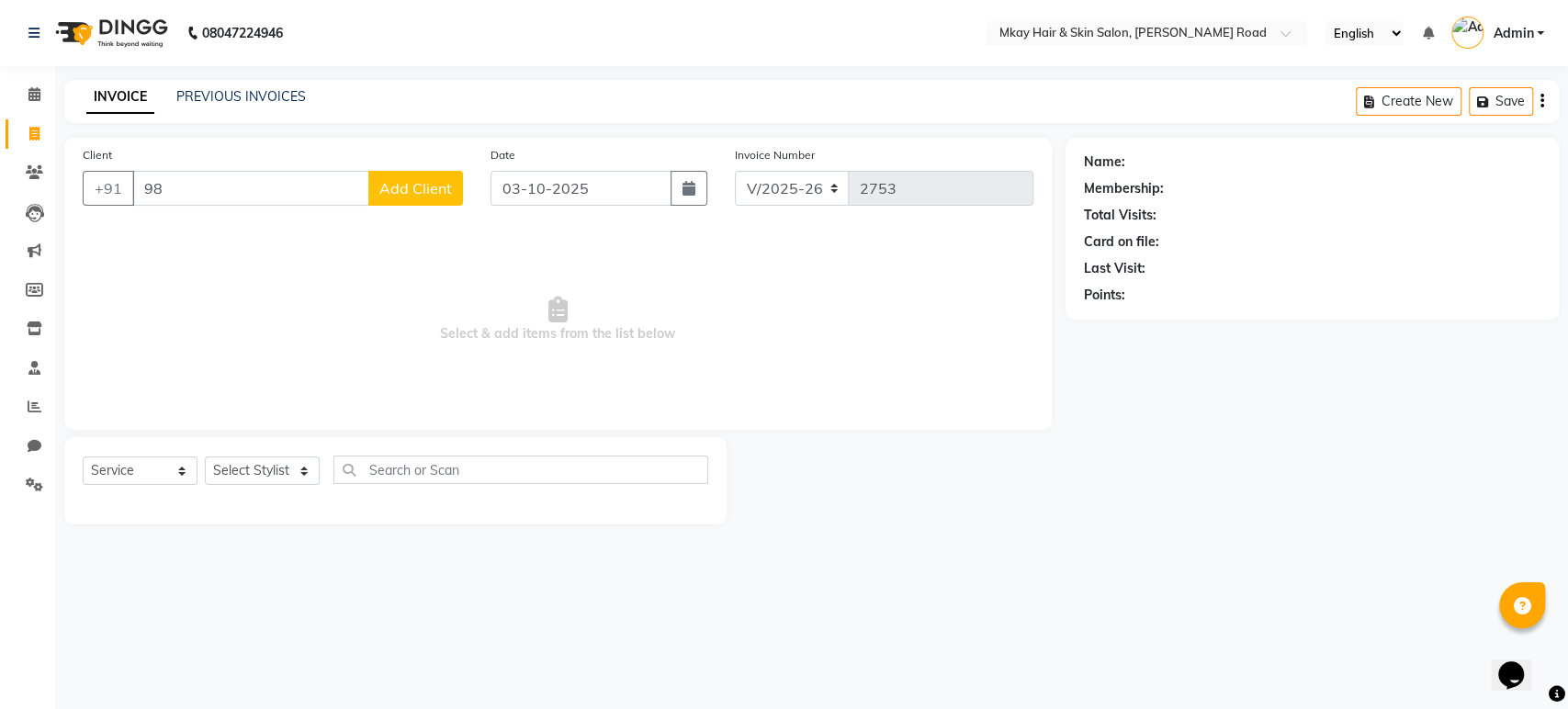
type input "9"
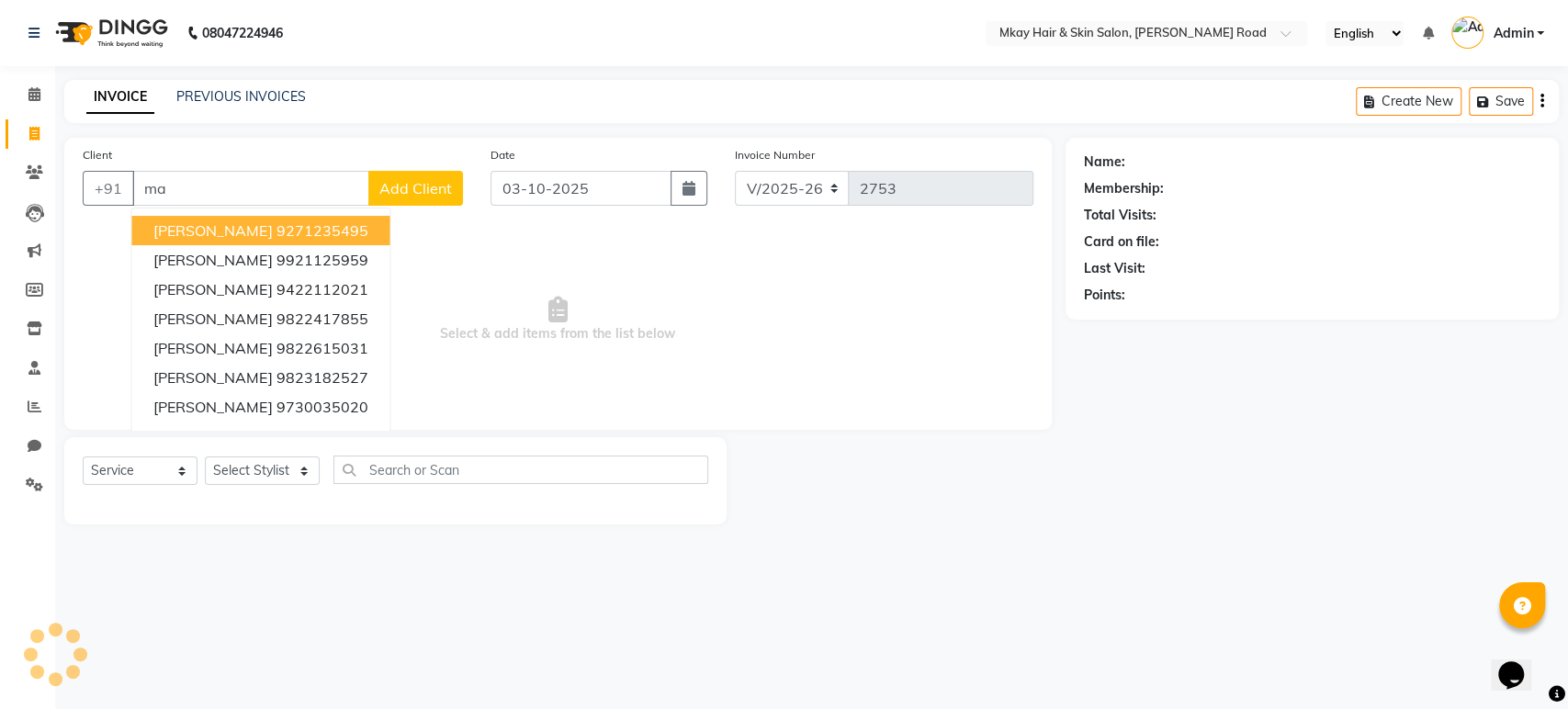
type input "m"
type input "k"
type input "s"
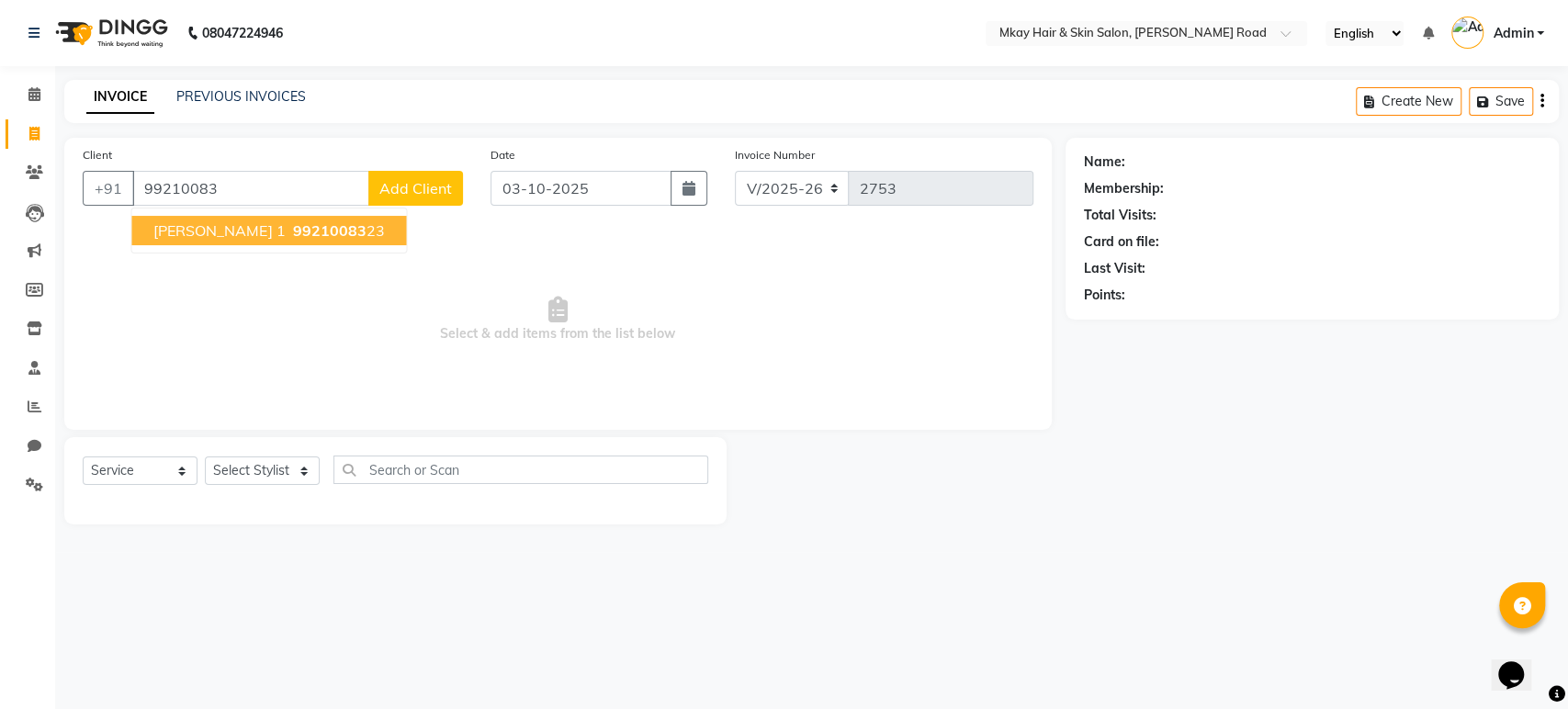
click at [194, 230] on span "sayali devale 1" at bounding box center [219, 230] width 132 height 19
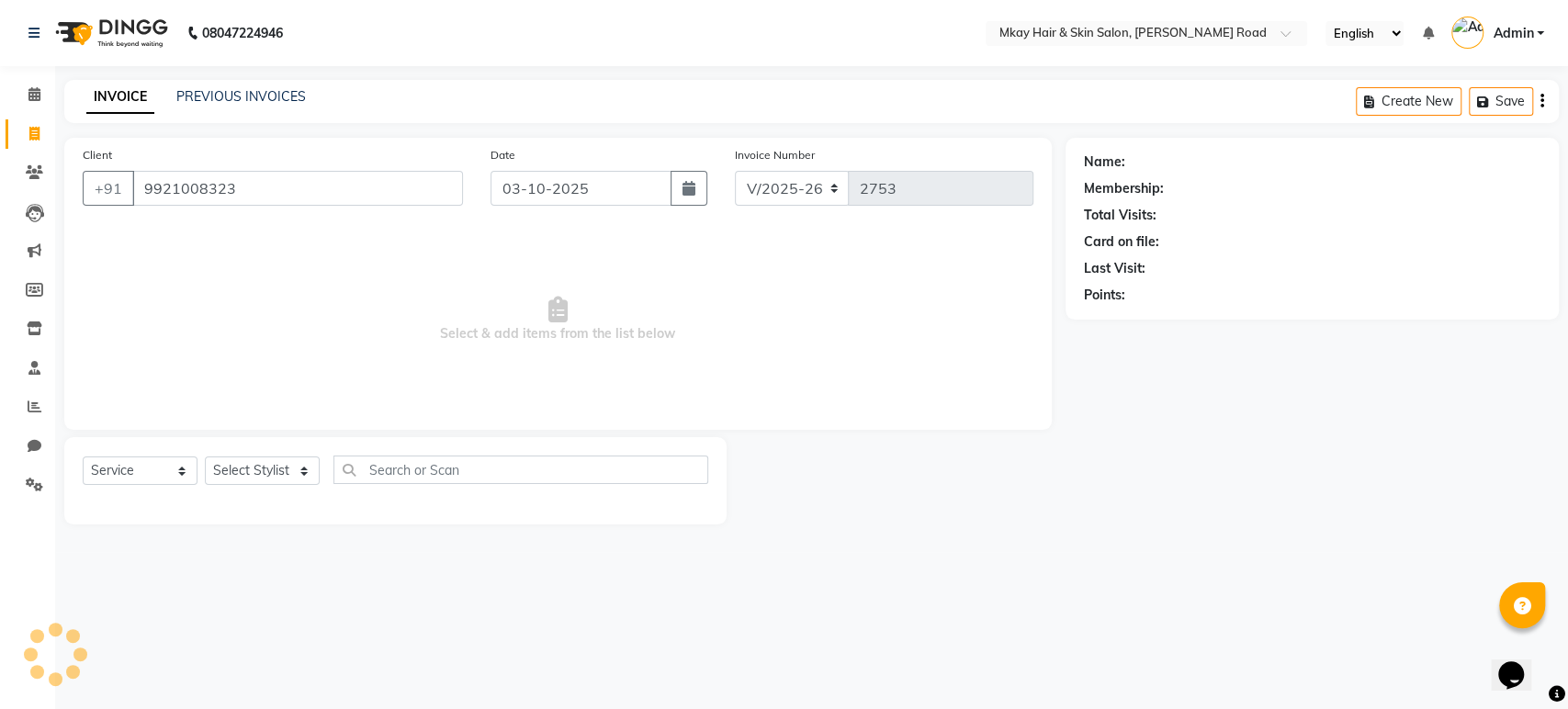
type input "9921008323"
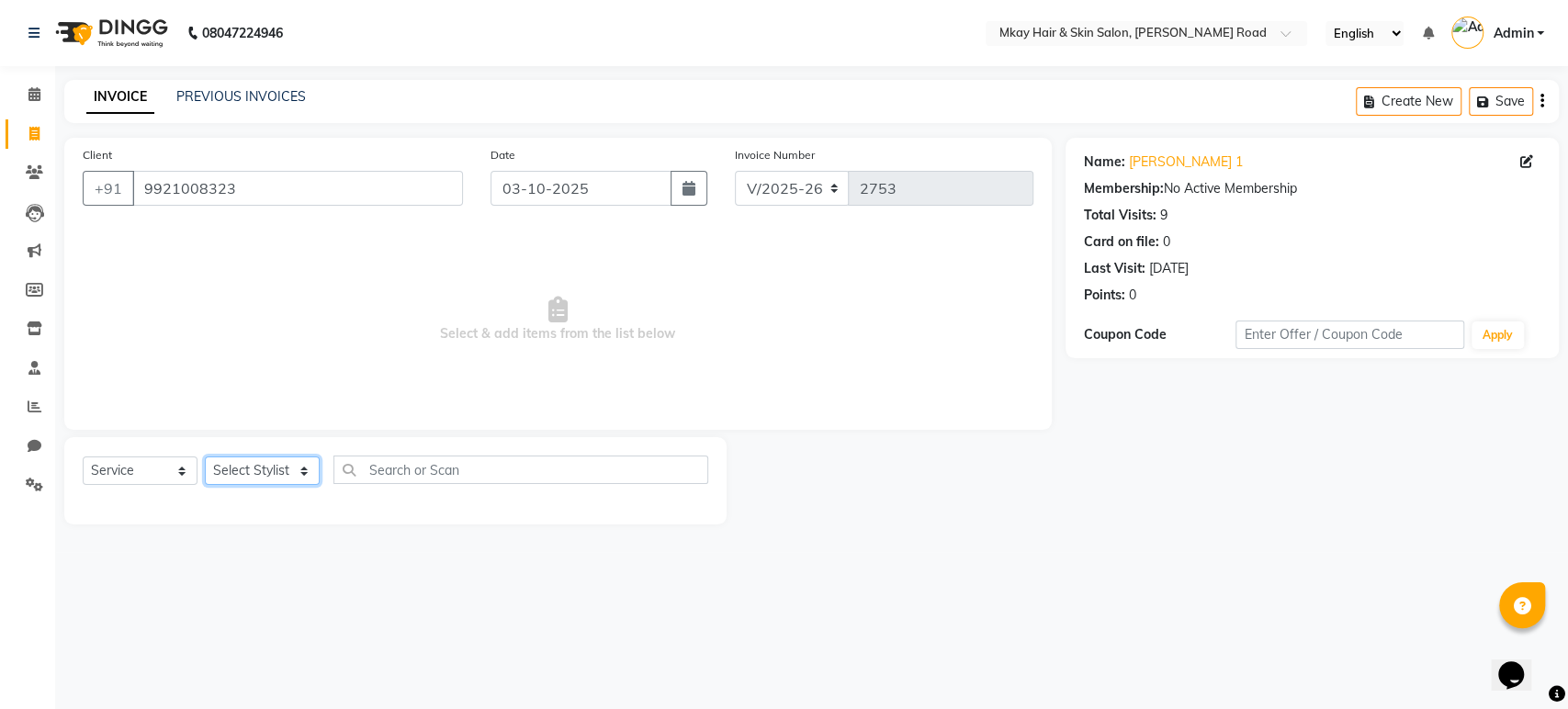
click at [275, 463] on select "Select Stylist aarti sathe Isha dixit Mangesh prashant Sambhaji Shyam Yogesh" at bounding box center [263, 471] width 115 height 28
select select "38227"
click at [205, 457] on select "Select Stylist aarti sathe Isha dixit Mangesh prashant Sambhaji Shyam Yogesh" at bounding box center [263, 471] width 115 height 28
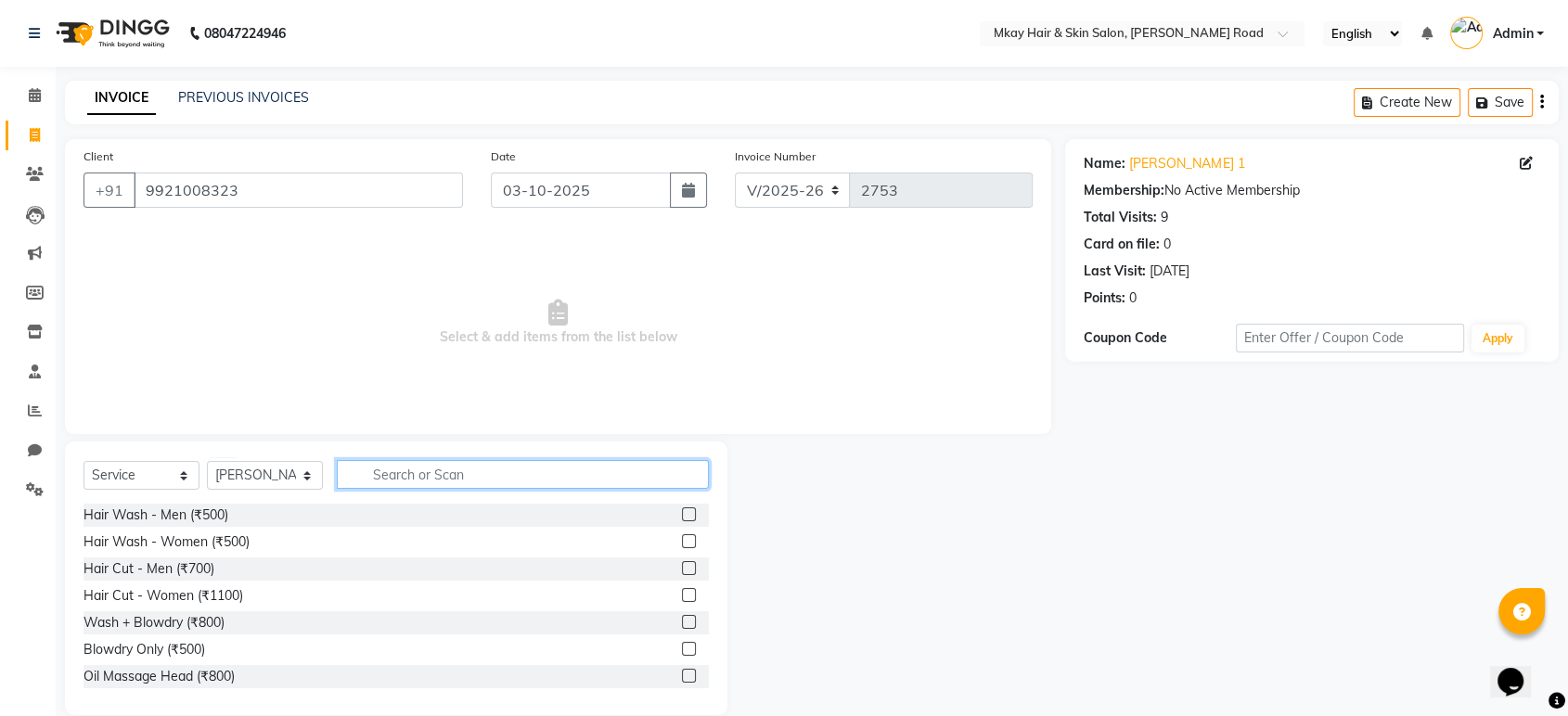
click at [396, 474] on input "text" at bounding box center [523, 474] width 372 height 29
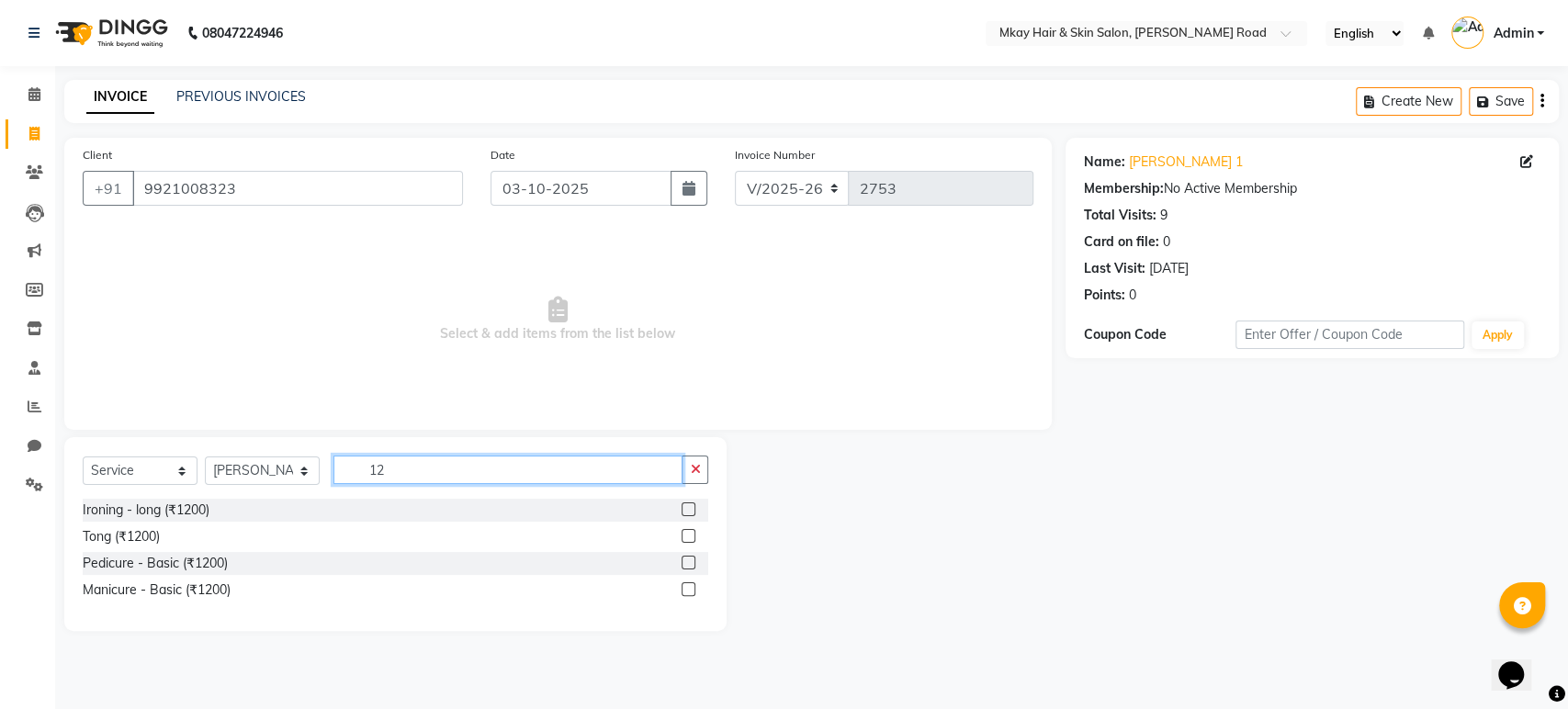
type input "1"
type input "1800"
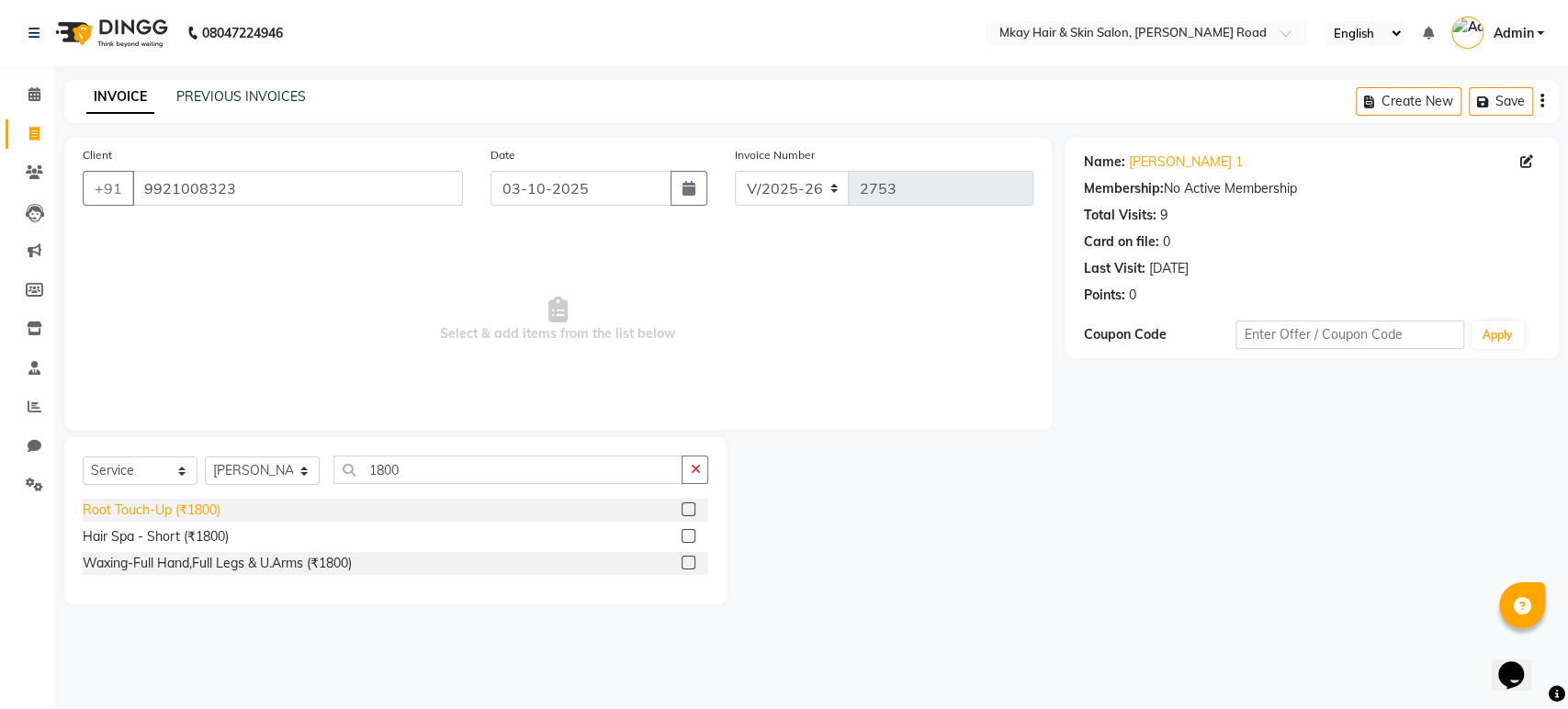
click at [186, 512] on div "Root Touch-Up (₹1800)" at bounding box center [151, 511] width 138 height 20
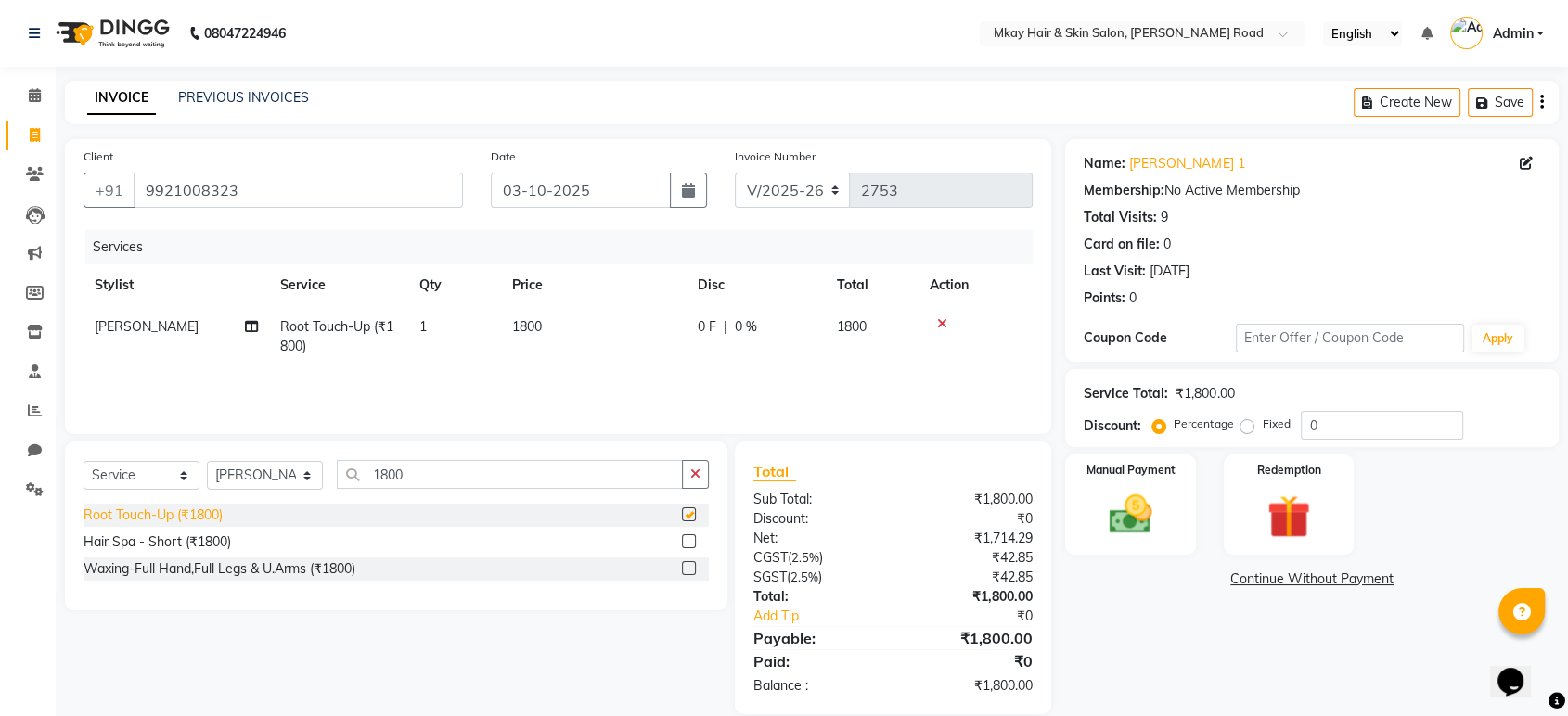
checkbox input "false"
click at [567, 324] on td "1800" at bounding box center [594, 337] width 185 height 61
select select "38227"
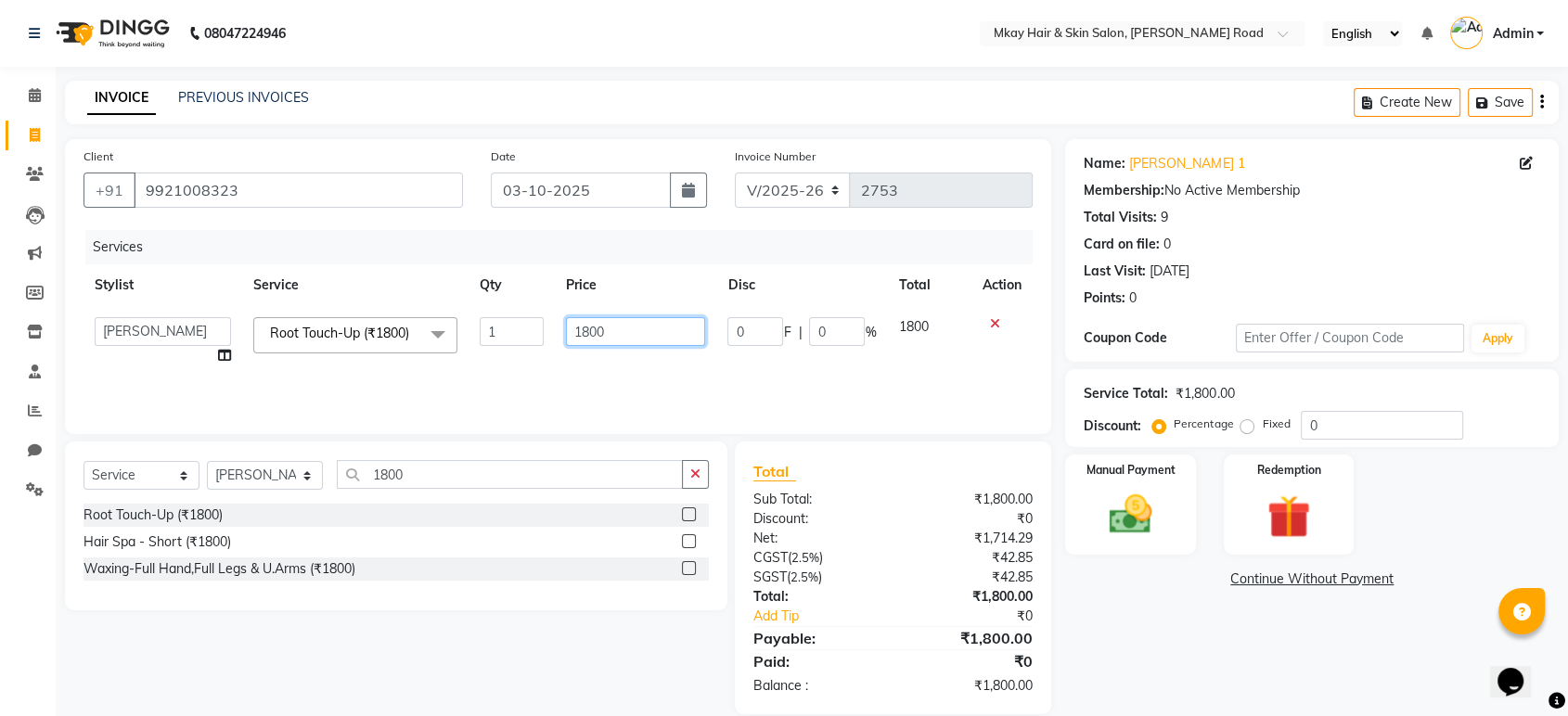
click at [584, 332] on input "1800" at bounding box center [636, 331] width 140 height 29
click at [599, 325] on input "800" at bounding box center [636, 331] width 140 height 29
type input "8"
type input "1200"
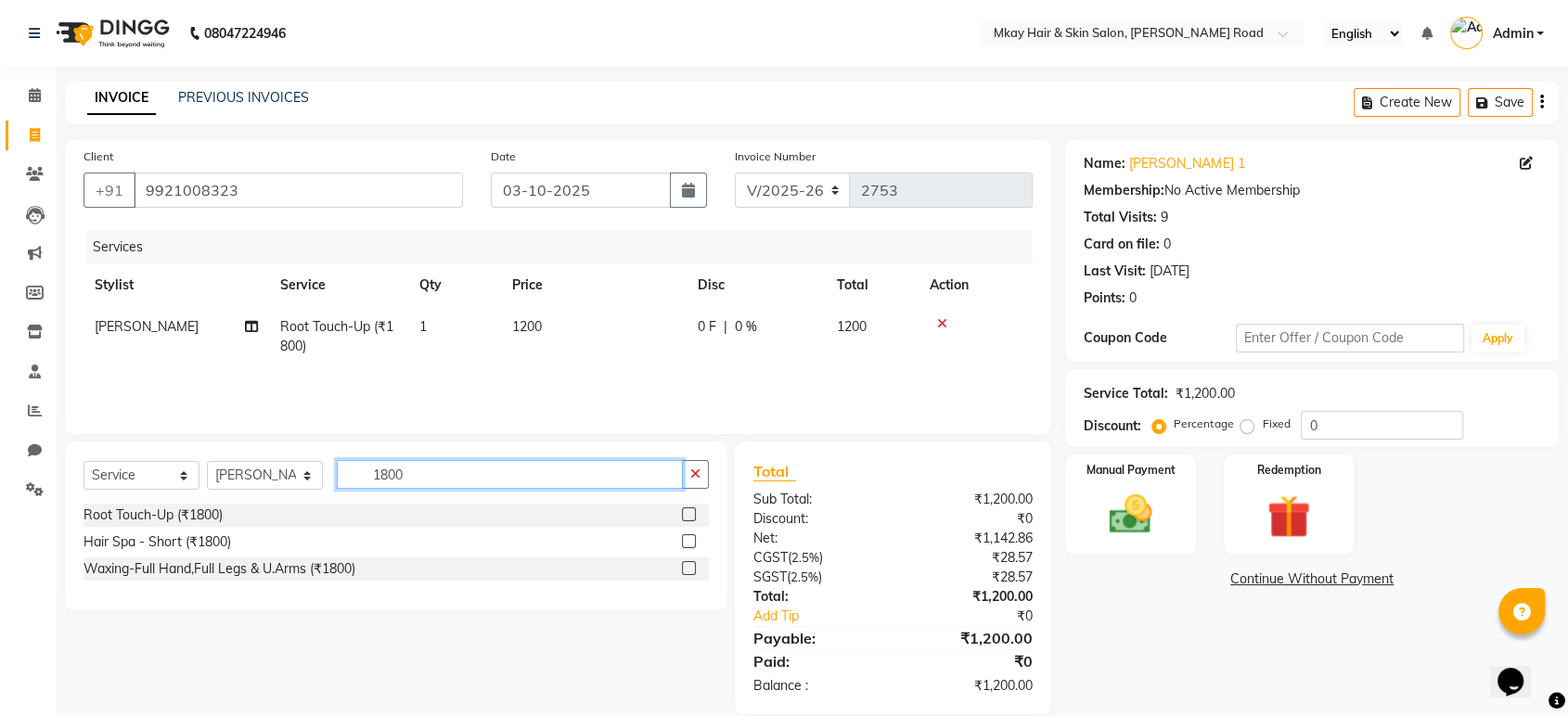
click at [424, 474] on input "1800" at bounding box center [510, 474] width 346 height 29
type input "1"
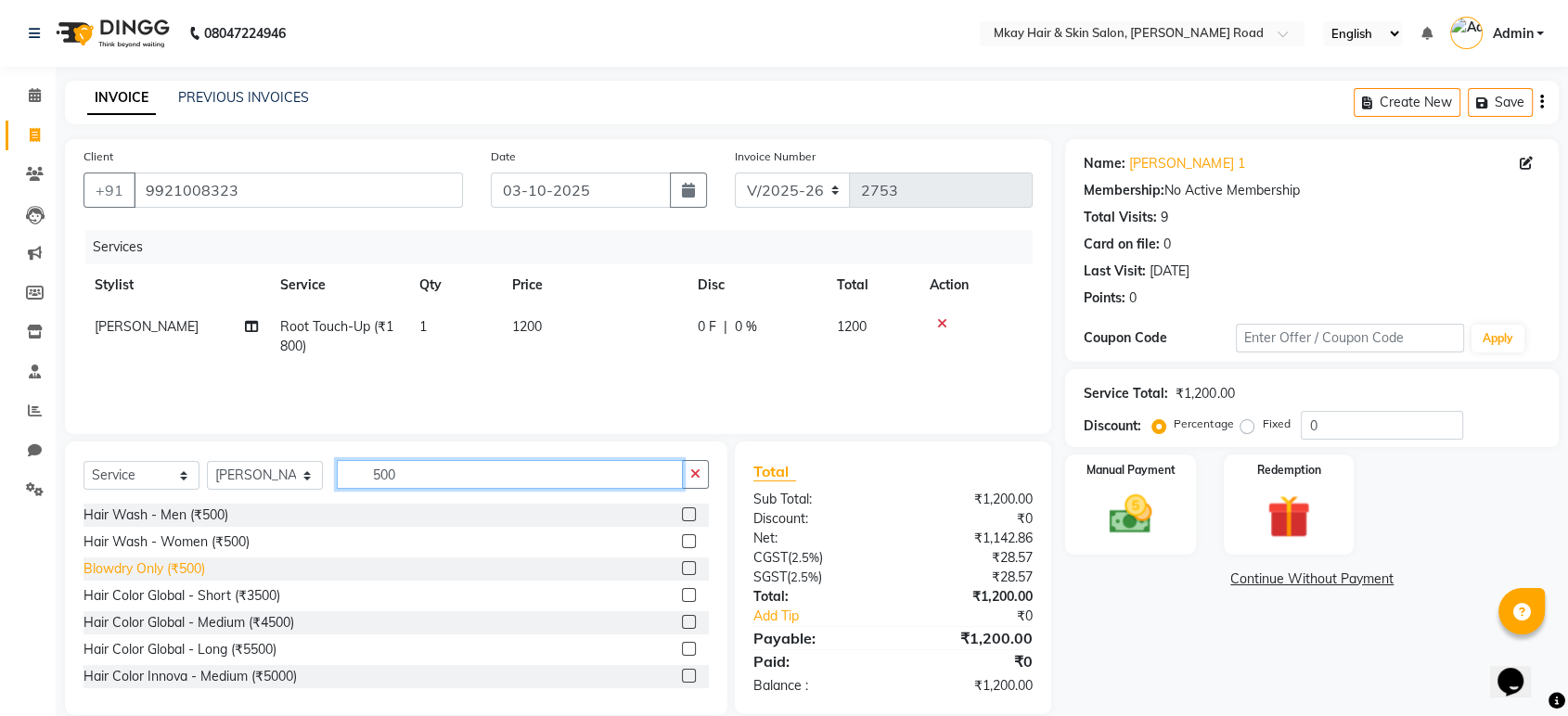
type input "500"
click at [164, 569] on div "Blowdry Only (₹500)" at bounding box center [144, 569] width 121 height 20
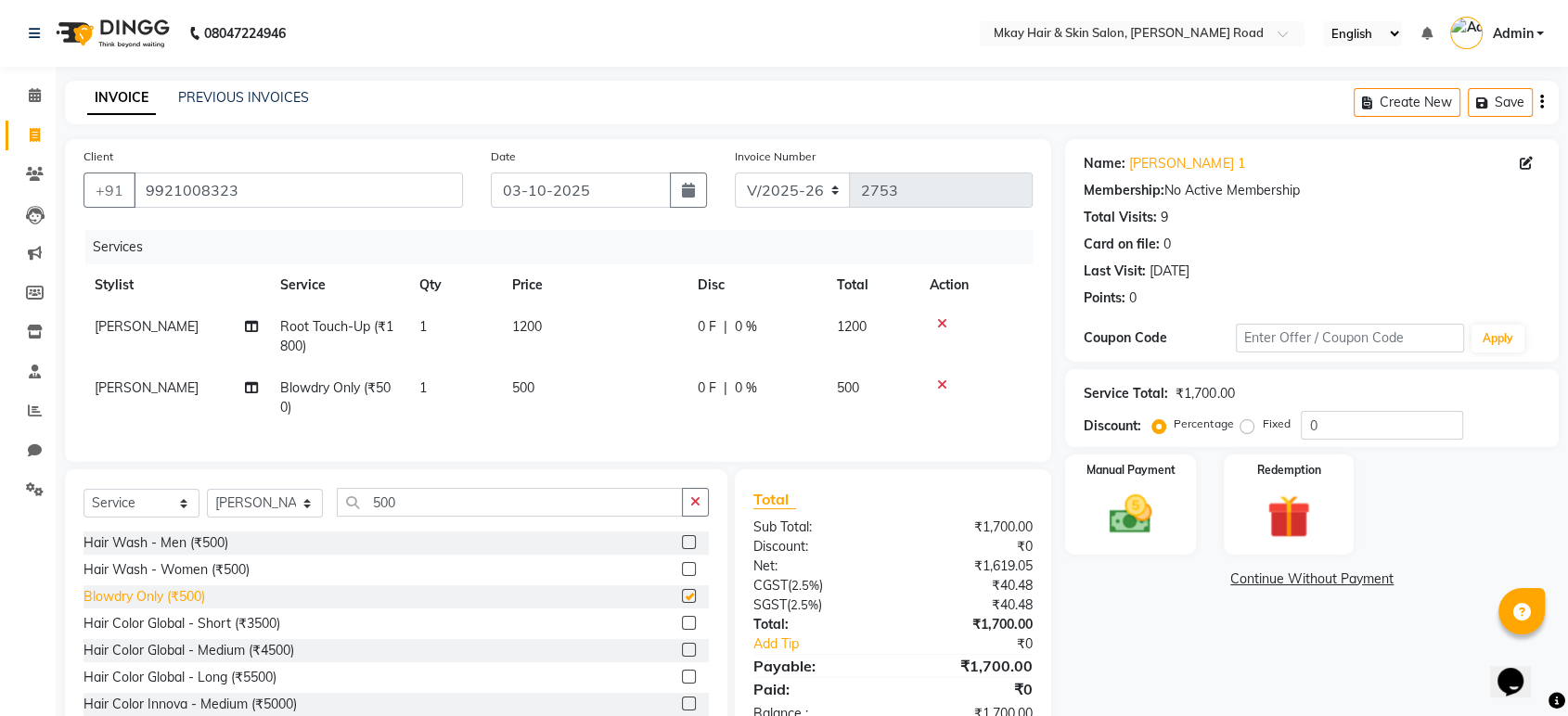
checkbox input "false"
click at [1149, 513] on img at bounding box center [1129, 515] width 72 height 52
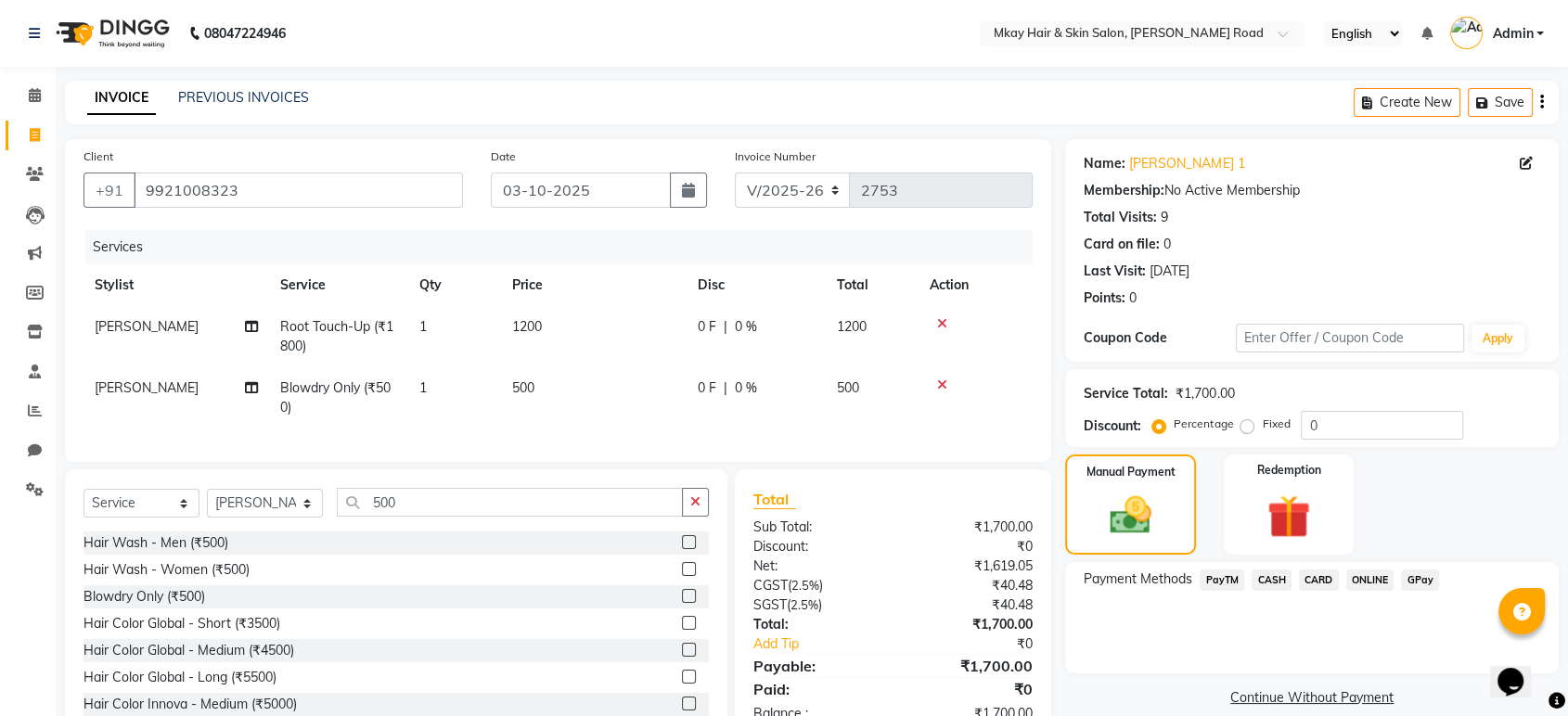
click at [1405, 573] on span "GPay" at bounding box center [1420, 581] width 38 height 22
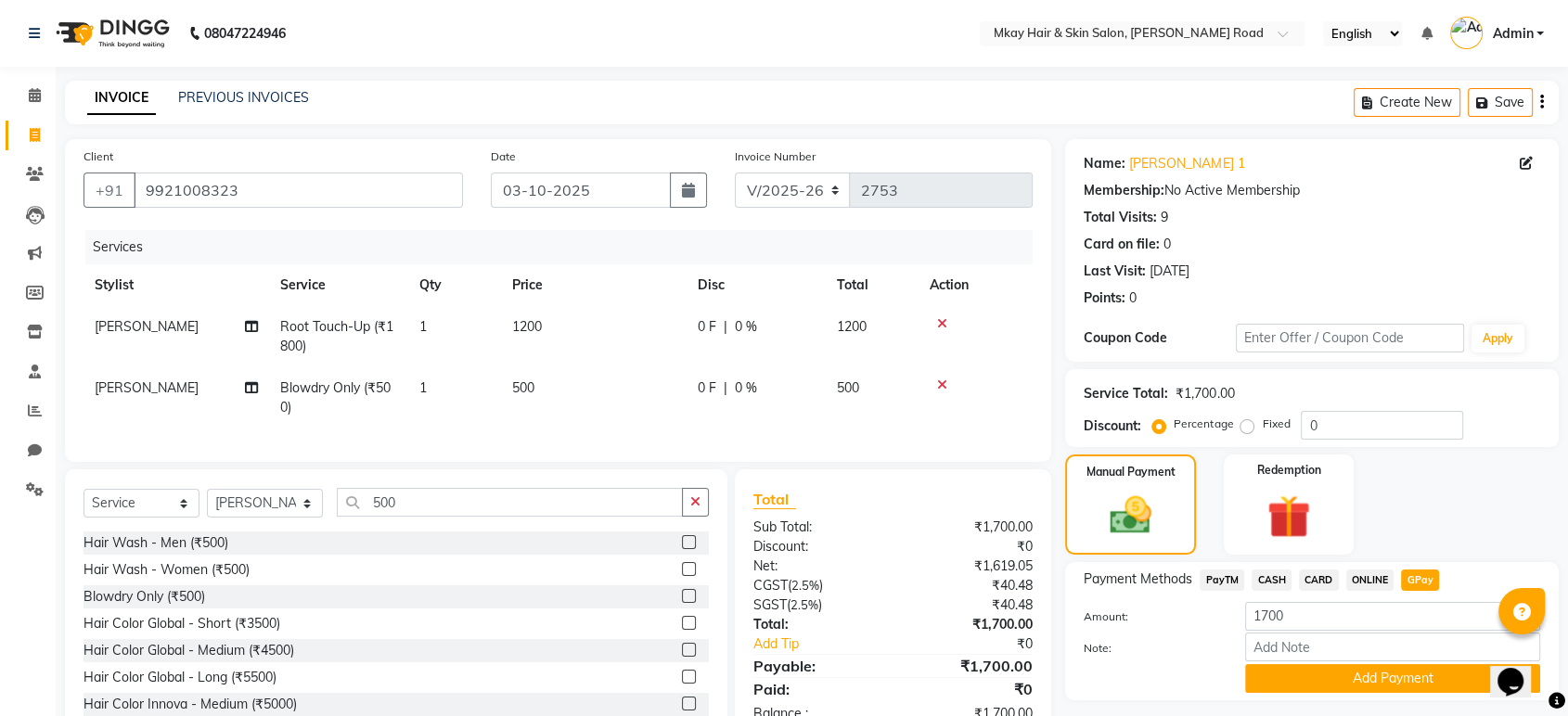
scroll to position [69, 0]
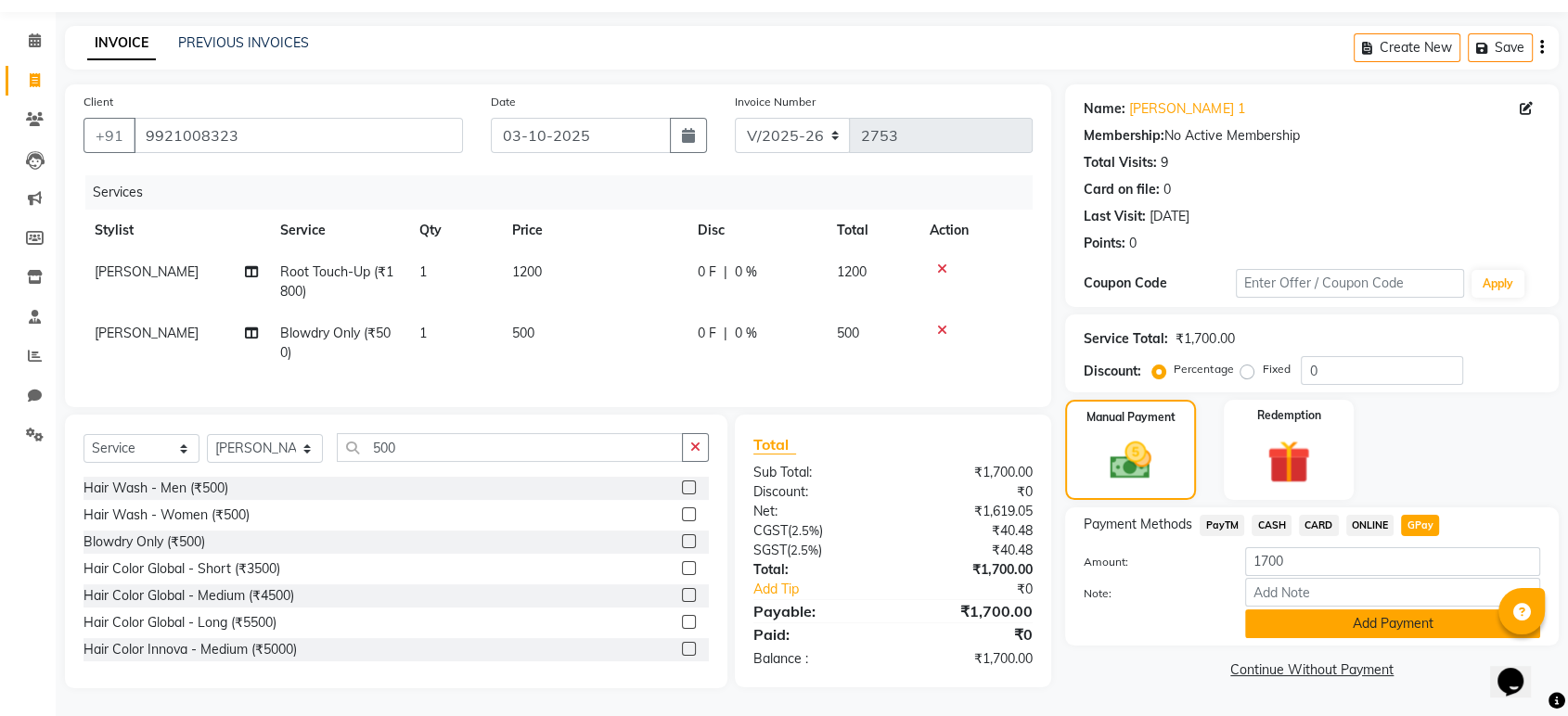
click at [1383, 609] on button "Add Payment" at bounding box center [1392, 623] width 295 height 29
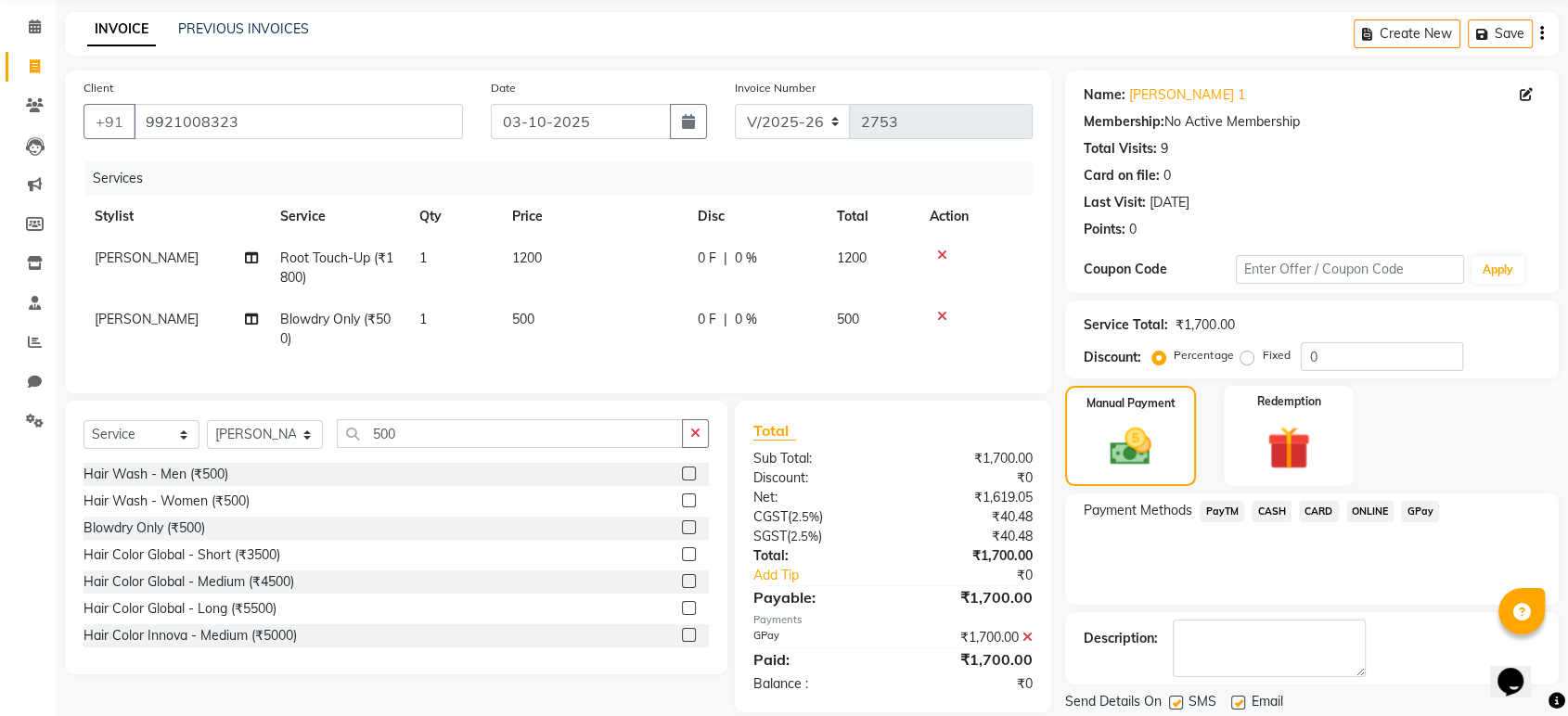
scroll to position [126, 0]
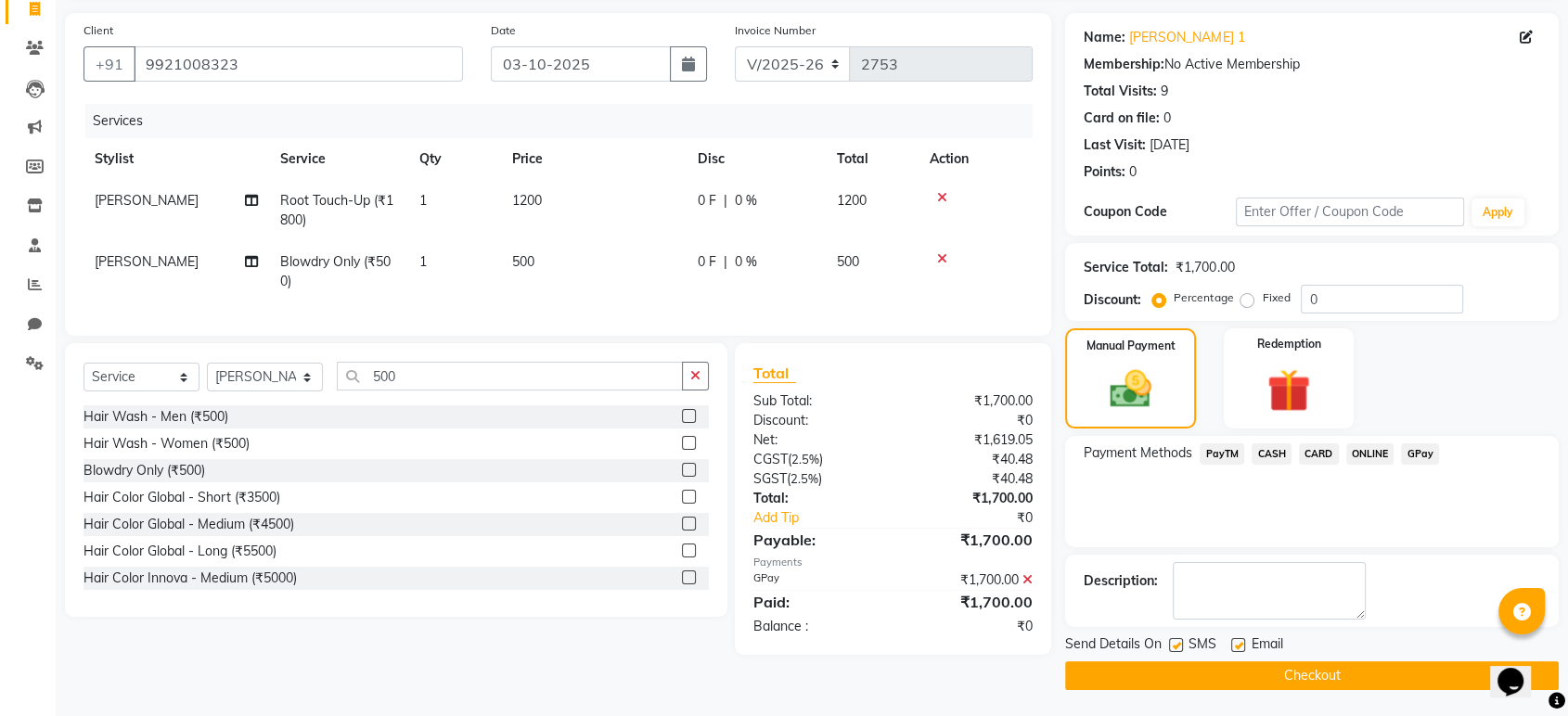
click at [1239, 639] on label at bounding box center [1239, 645] width 14 height 14
click at [1239, 640] on input "checkbox" at bounding box center [1238, 646] width 12 height 12
checkbox input "false"
click at [1177, 641] on label at bounding box center [1176, 645] width 14 height 14
click at [1177, 641] on input "checkbox" at bounding box center [1176, 646] width 12 height 12
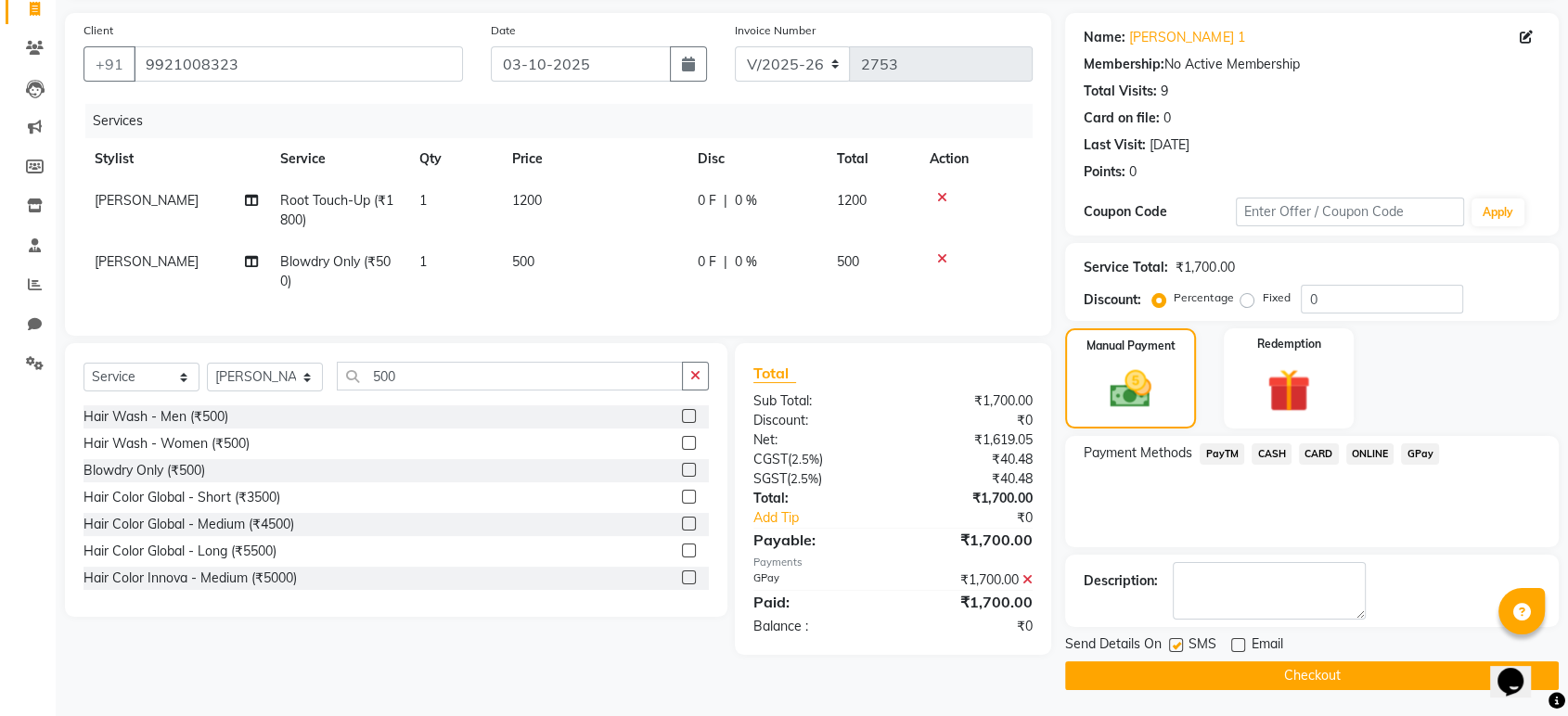
checkbox input "false"
click at [1192, 665] on button "Checkout" at bounding box center [1312, 676] width 494 height 29
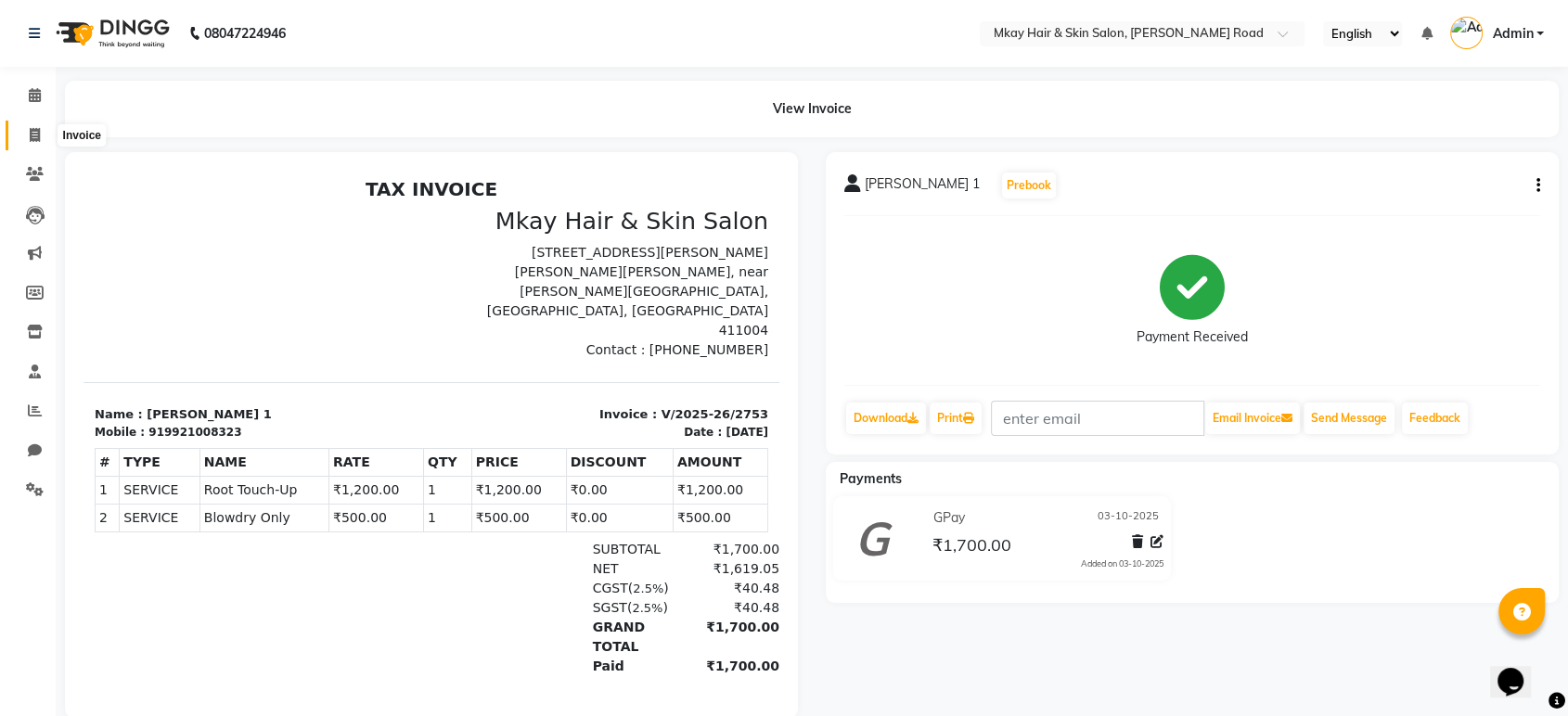
click at [30, 128] on icon at bounding box center [35, 135] width 10 height 14
select select "service"
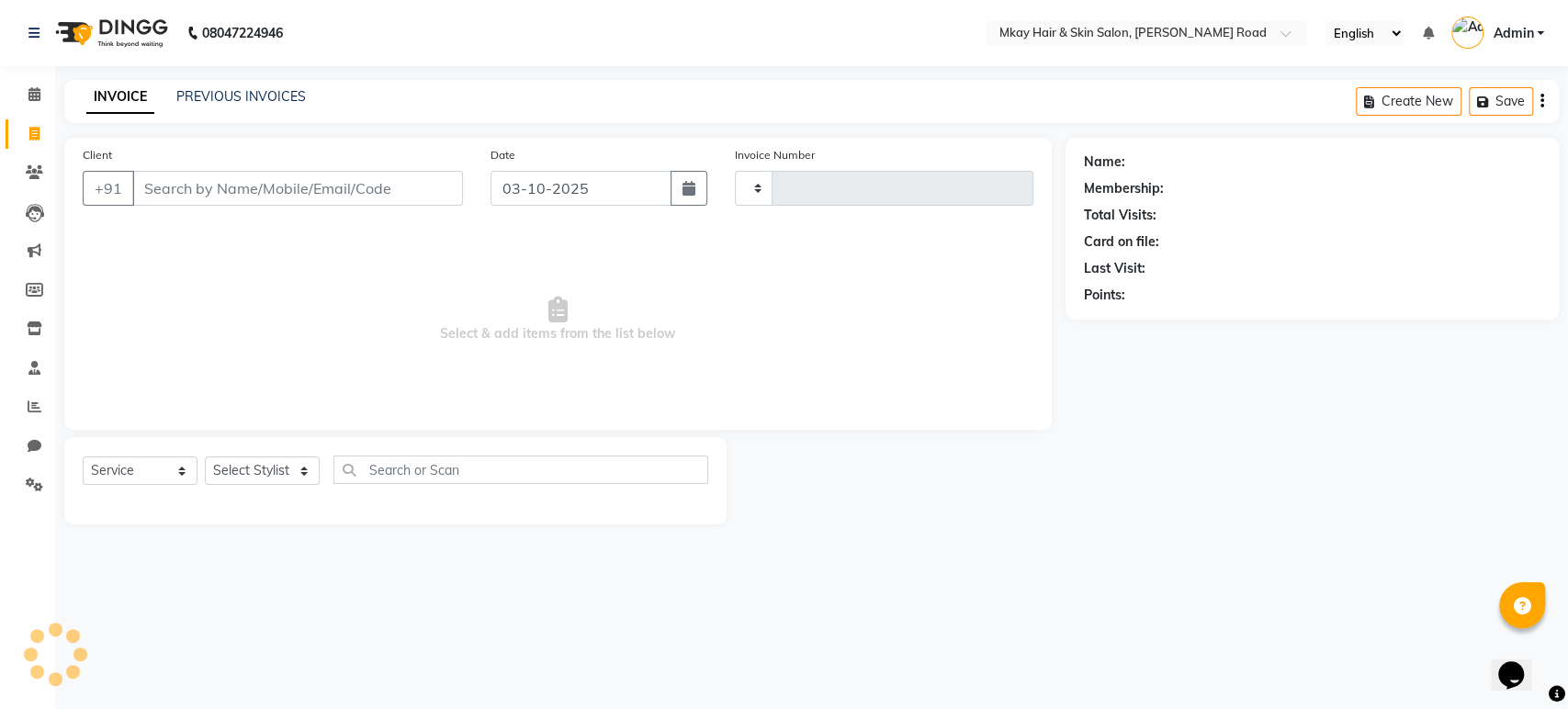
type input "2754"
select select "5258"
click at [214, 196] on input "Client" at bounding box center [297, 188] width 331 height 35
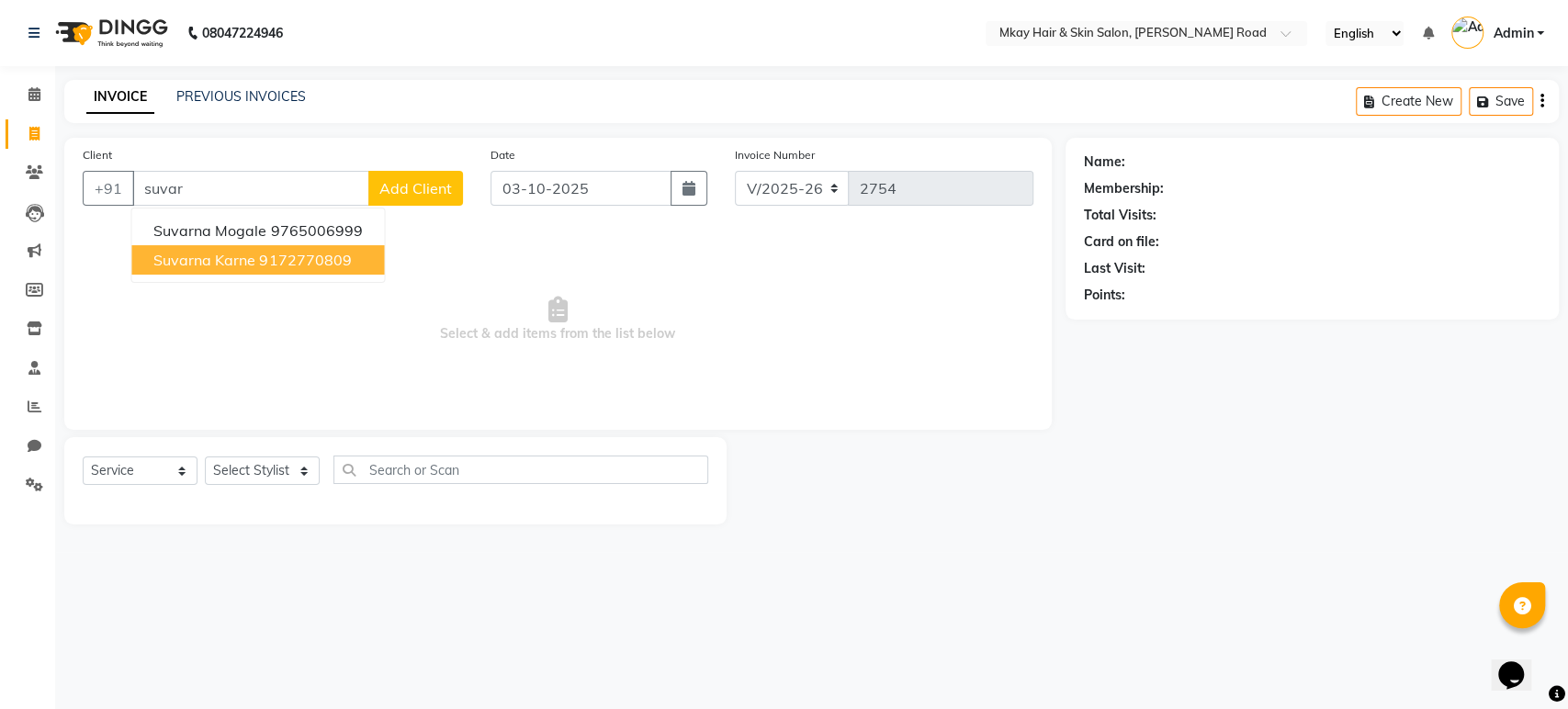
click at [220, 256] on span "suvarna karne" at bounding box center [204, 260] width 102 height 19
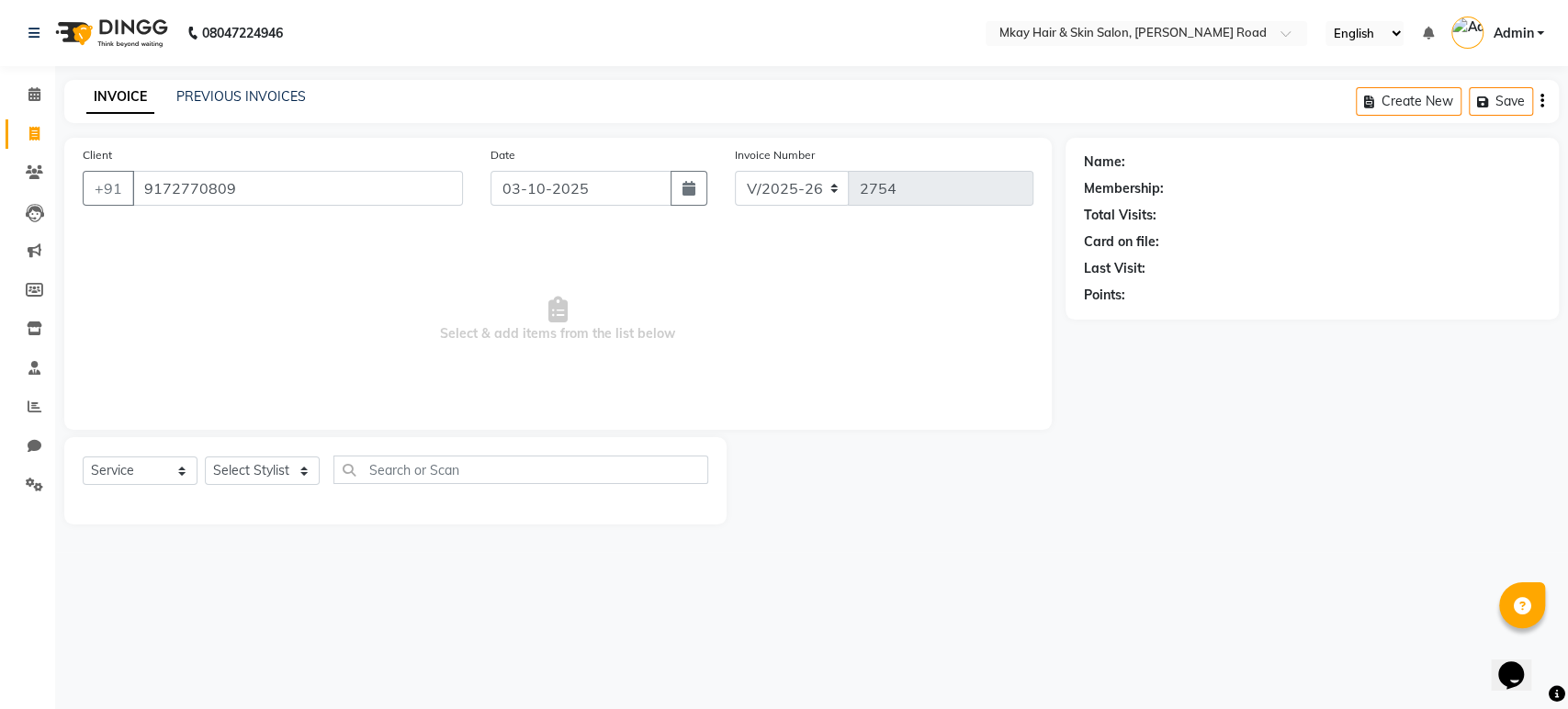
type input "9172770809"
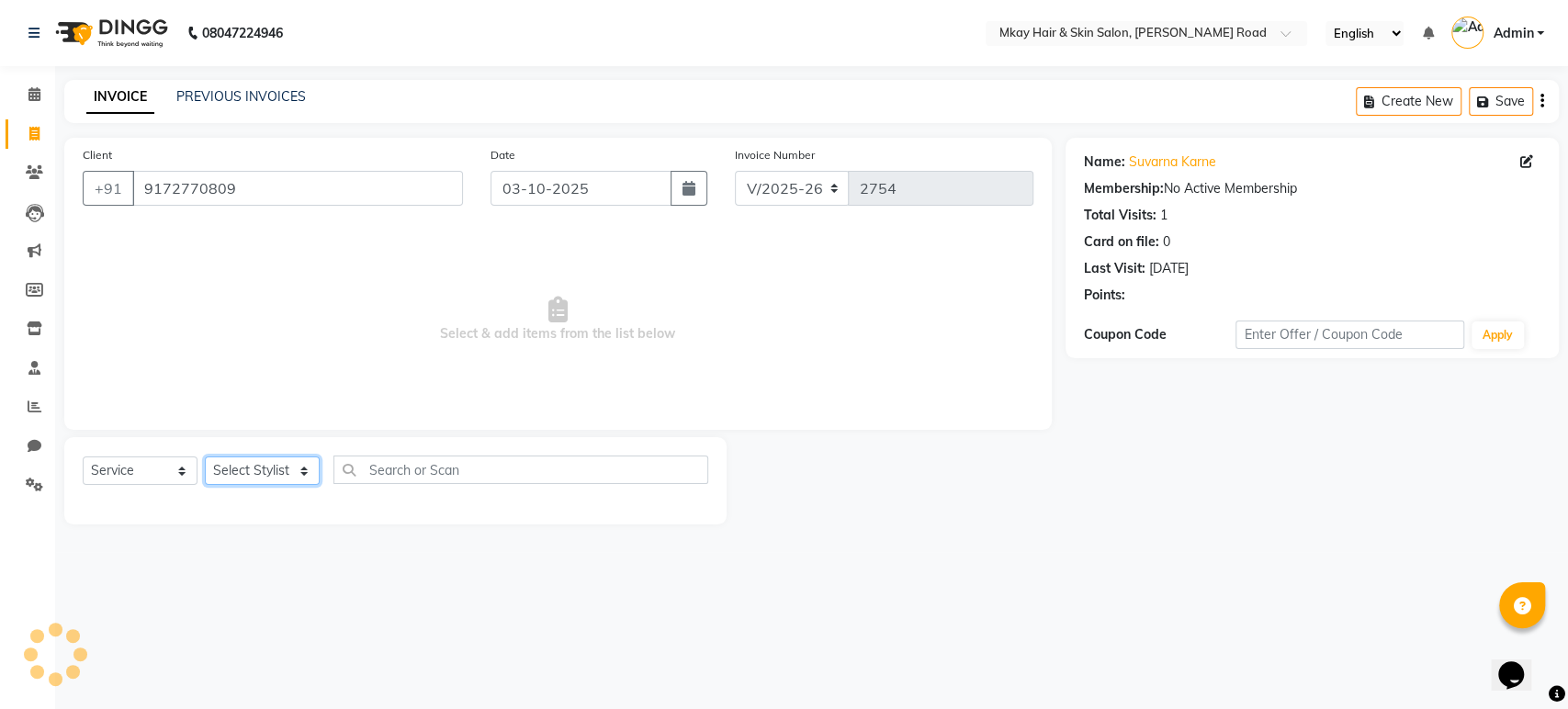
click at [247, 464] on select "Select Stylist aarti sathe Isha dixit Mangesh prashant Sambhaji Shyam Yogesh" at bounding box center [263, 471] width 115 height 28
select select "38226"
click at [205, 457] on select "Select Stylist aarti sathe Isha dixit Mangesh prashant Sambhaji Shyam Yogesh" at bounding box center [263, 471] width 115 height 28
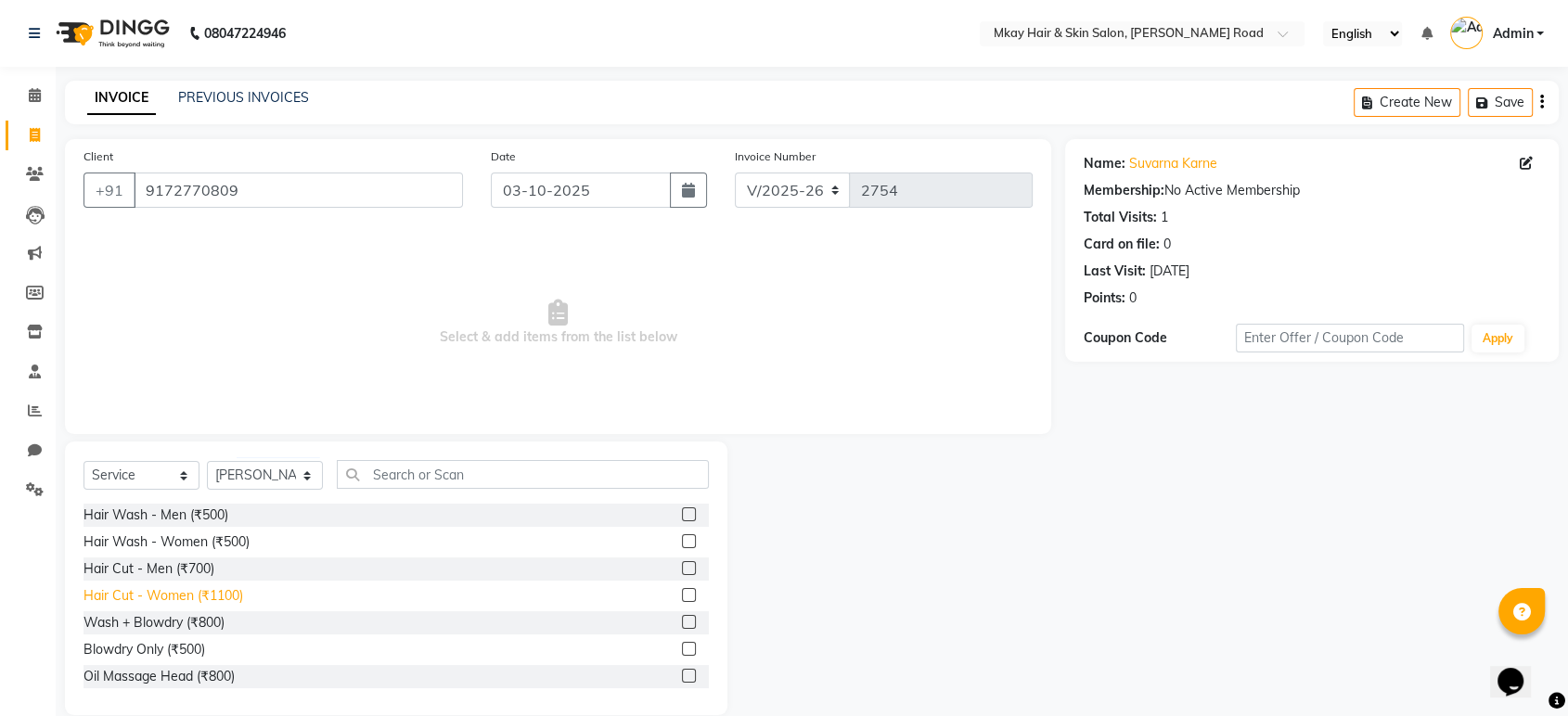
click at [229, 599] on div "Hair Cut - Women (₹1100)" at bounding box center [164, 597] width 160 height 20
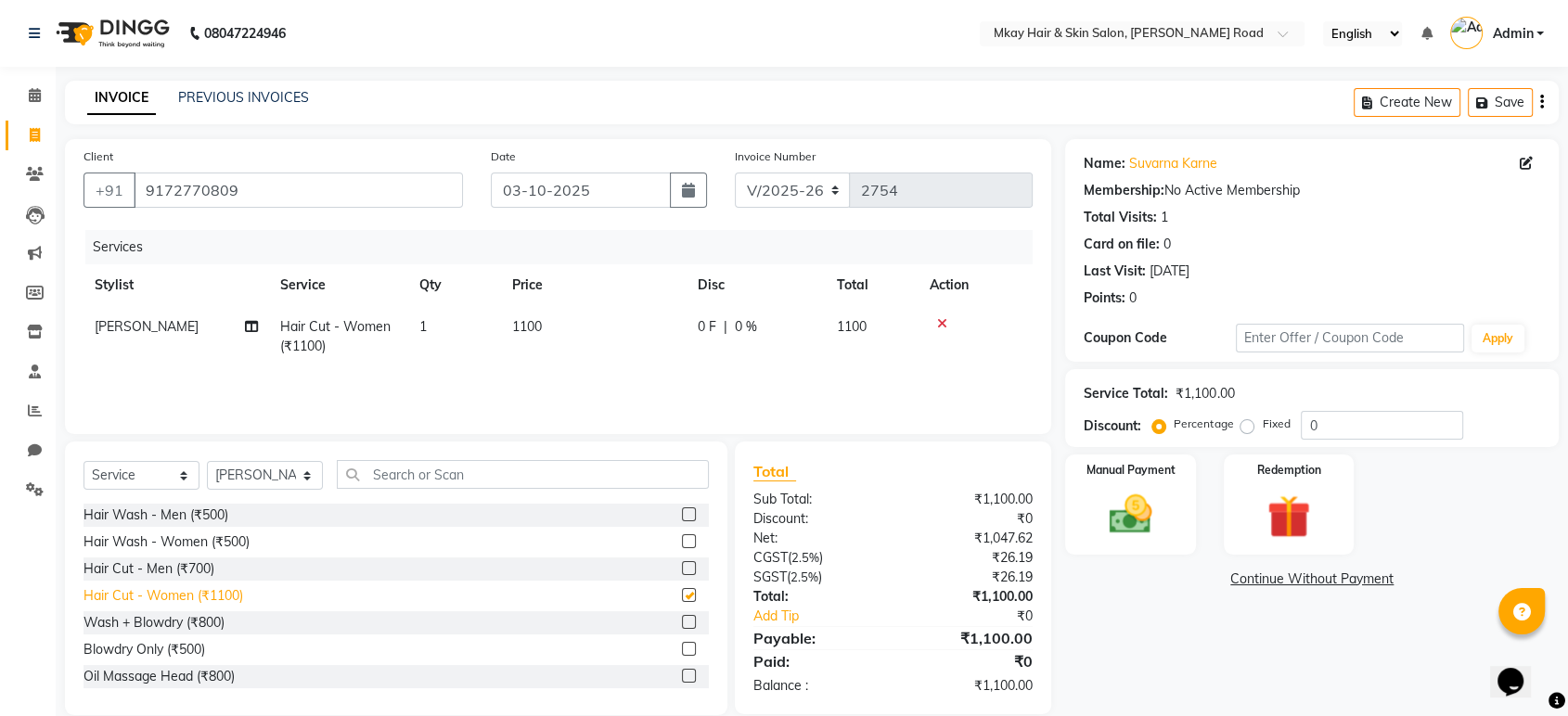
checkbox input "false"
click at [1111, 535] on img at bounding box center [1129, 515] width 72 height 52
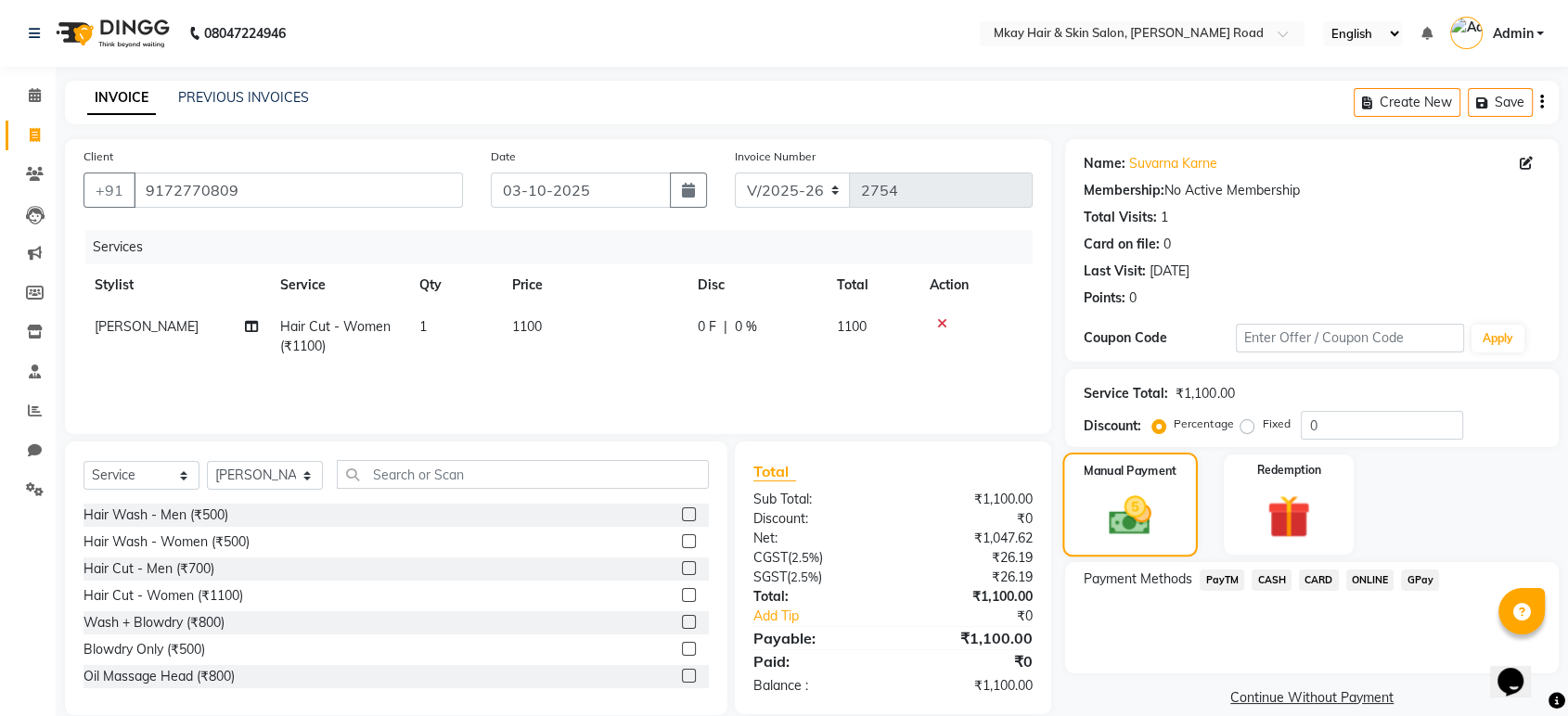
scroll to position [26, 0]
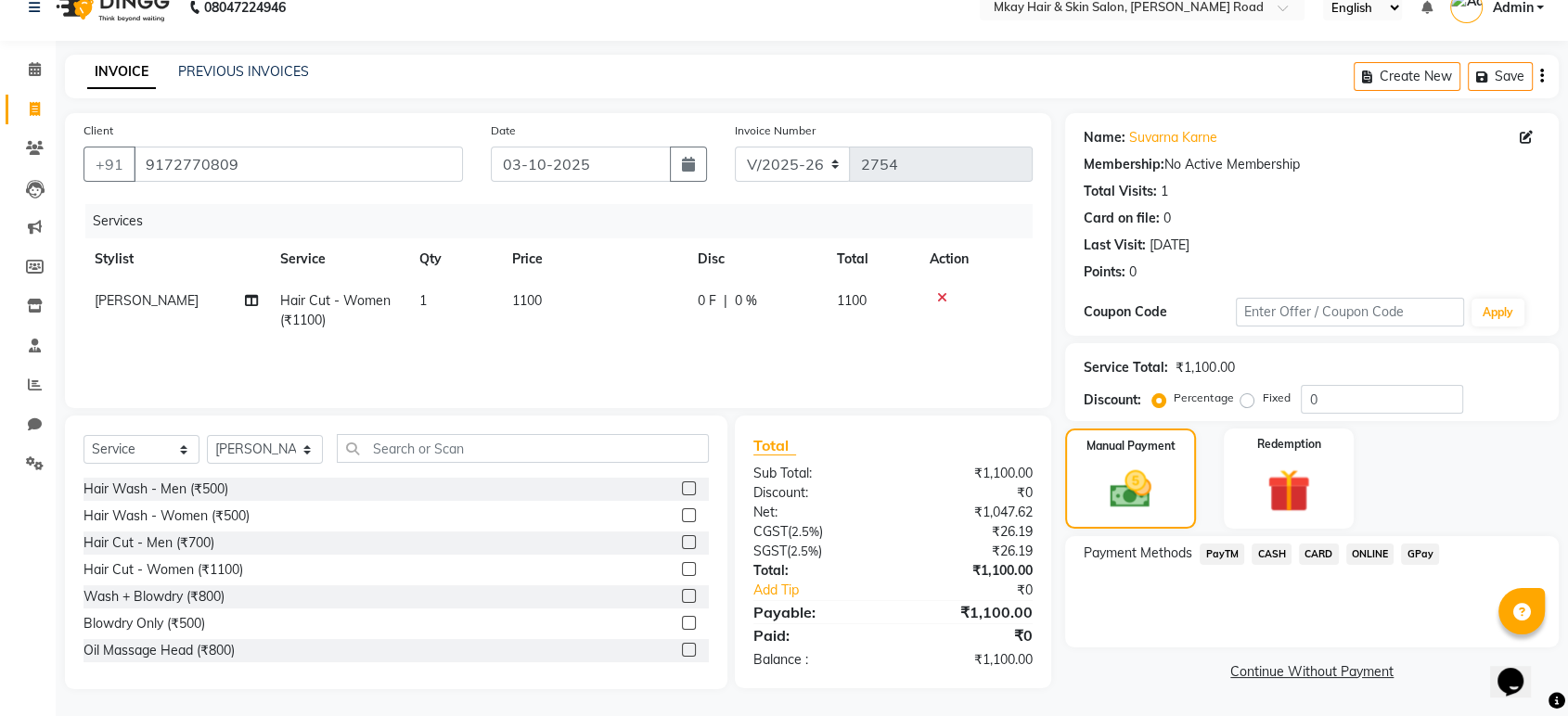
click at [1422, 555] on span "GPay" at bounding box center [1420, 554] width 38 height 22
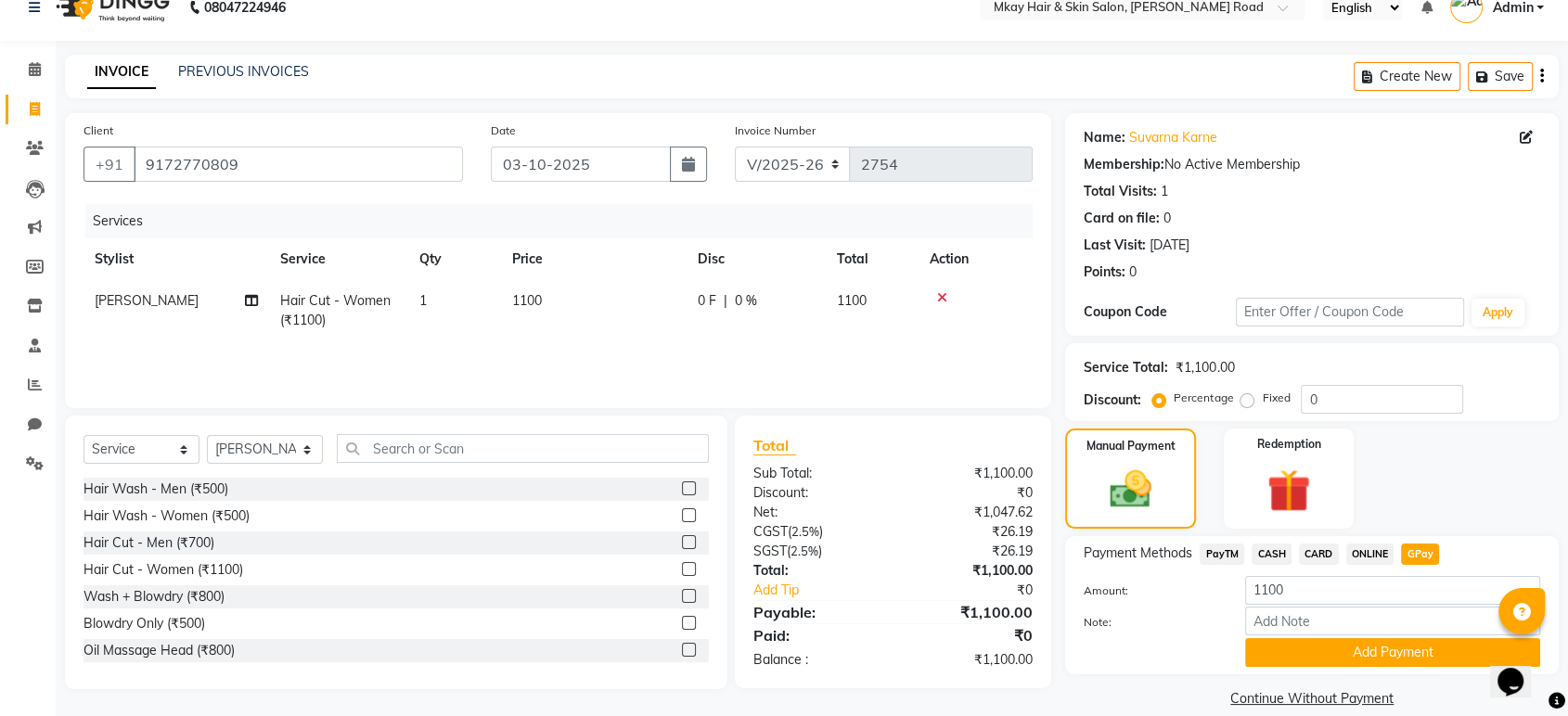
scroll to position [48, 0]
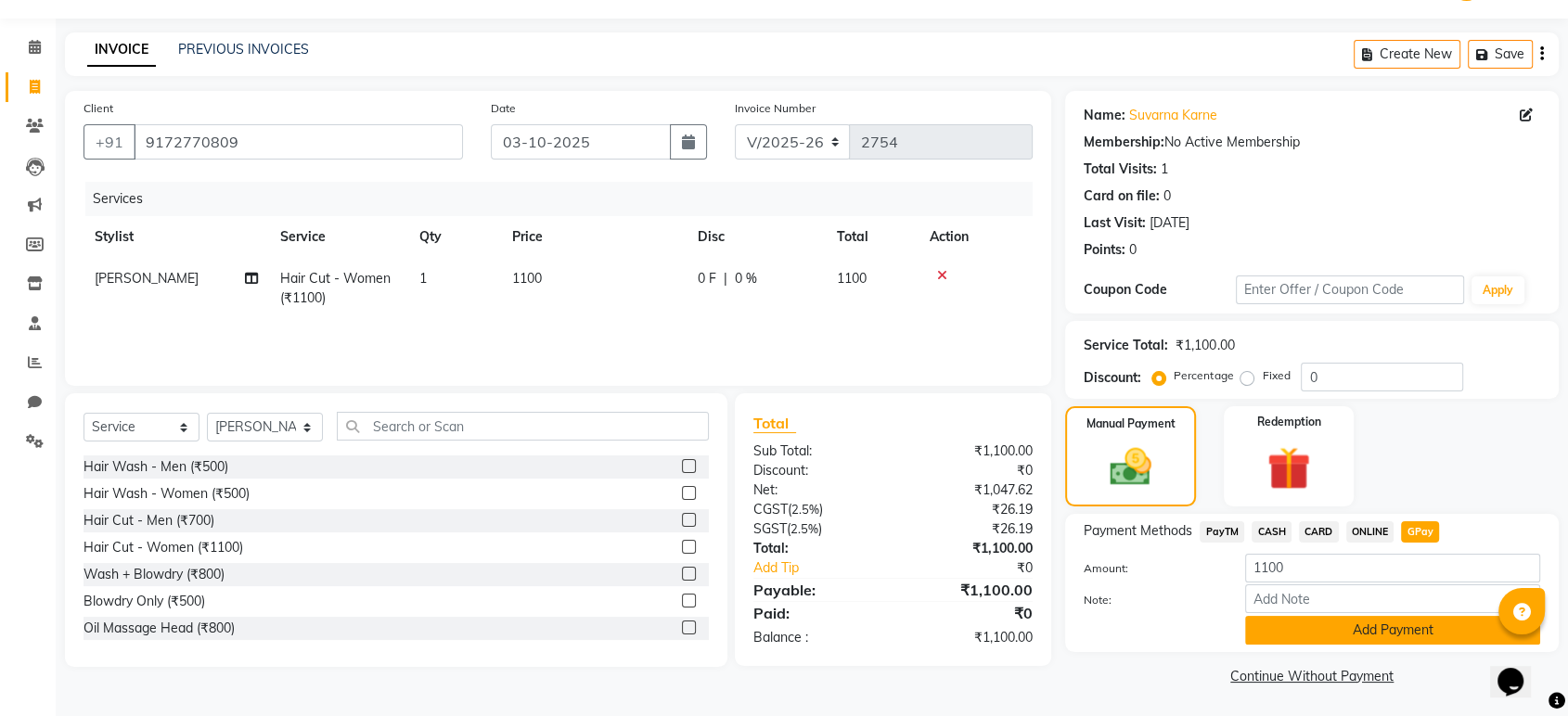
click at [1410, 633] on button "Add Payment" at bounding box center [1392, 630] width 295 height 29
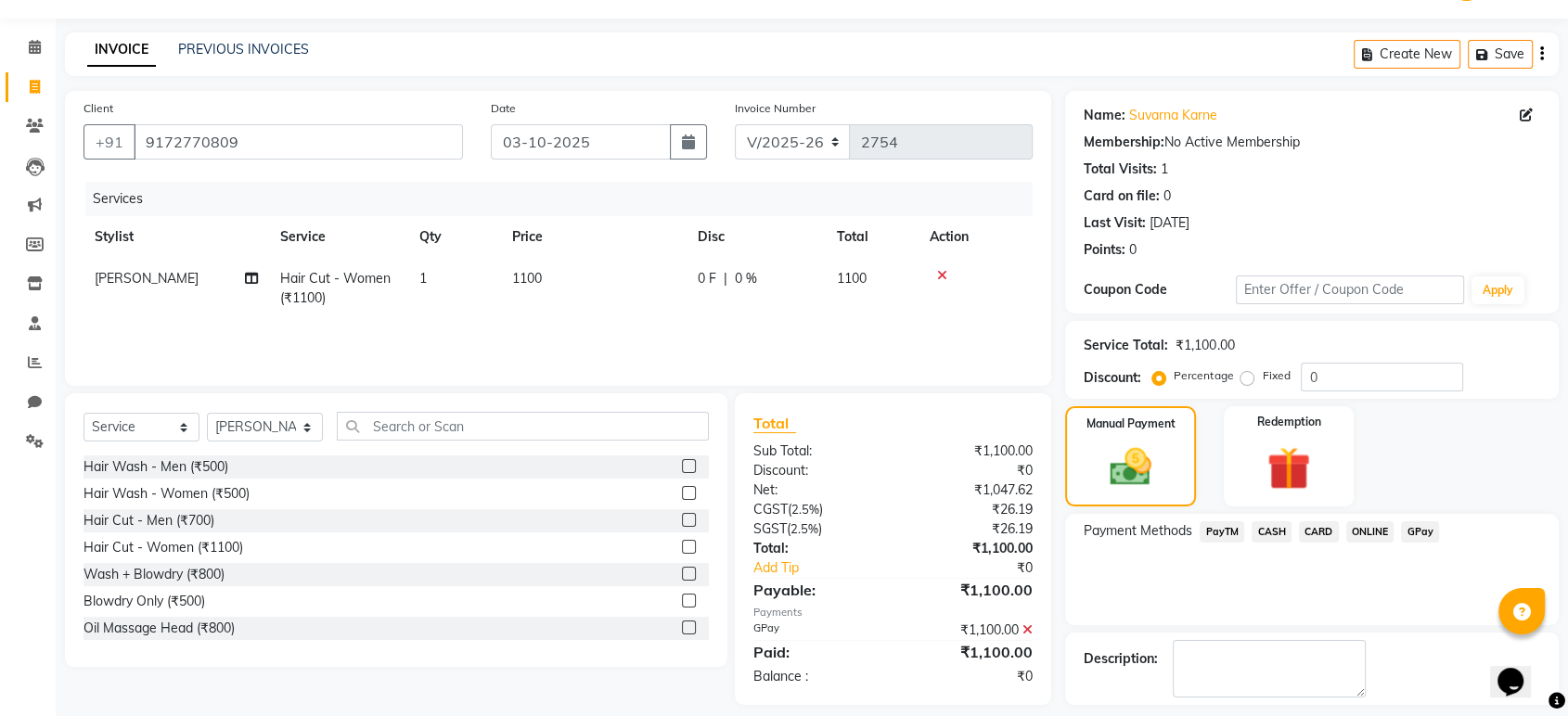
scroll to position [126, 0]
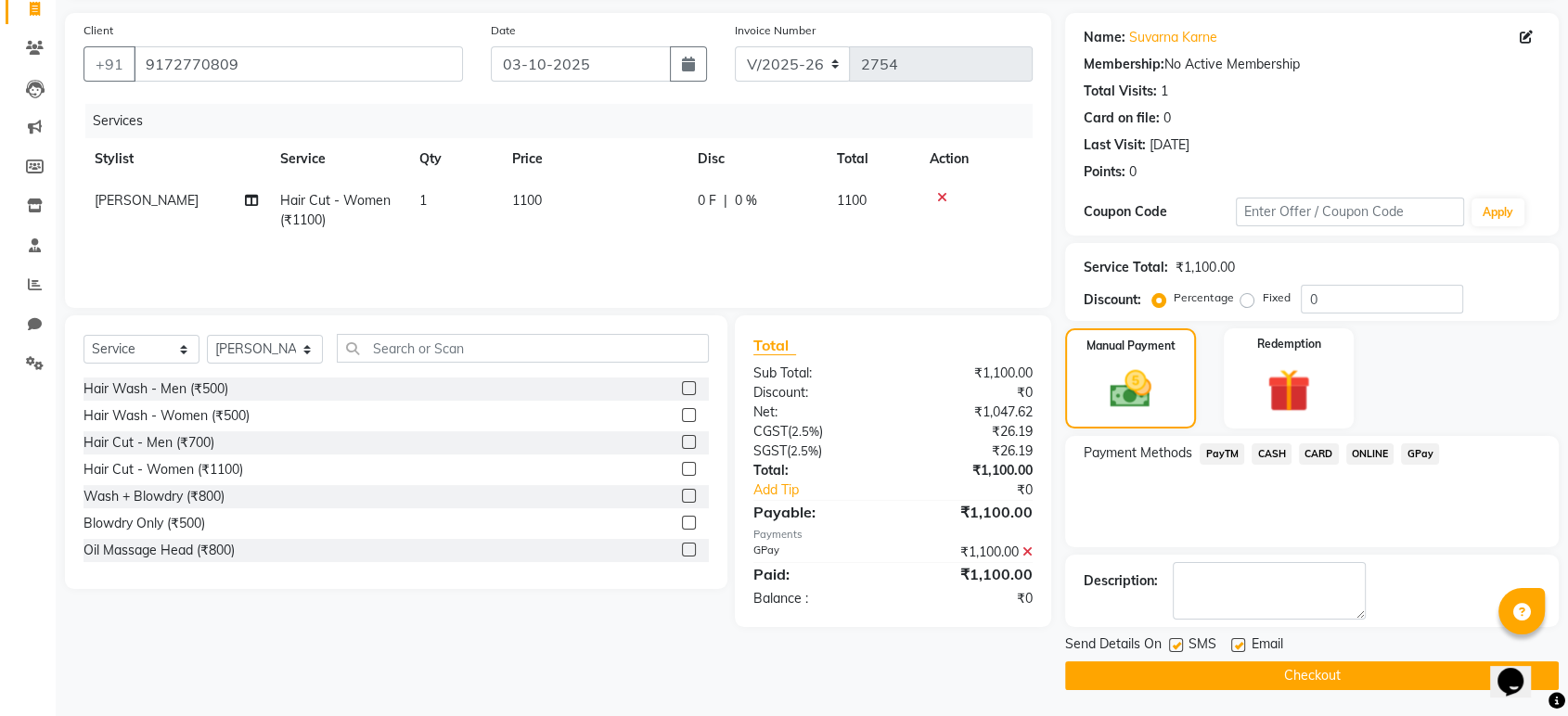
click at [1238, 643] on label at bounding box center [1239, 645] width 14 height 14
click at [1238, 643] on input "checkbox" at bounding box center [1238, 646] width 12 height 12
checkbox input "false"
click at [1171, 647] on label at bounding box center [1176, 645] width 14 height 14
click at [1171, 647] on input "checkbox" at bounding box center [1176, 646] width 12 height 12
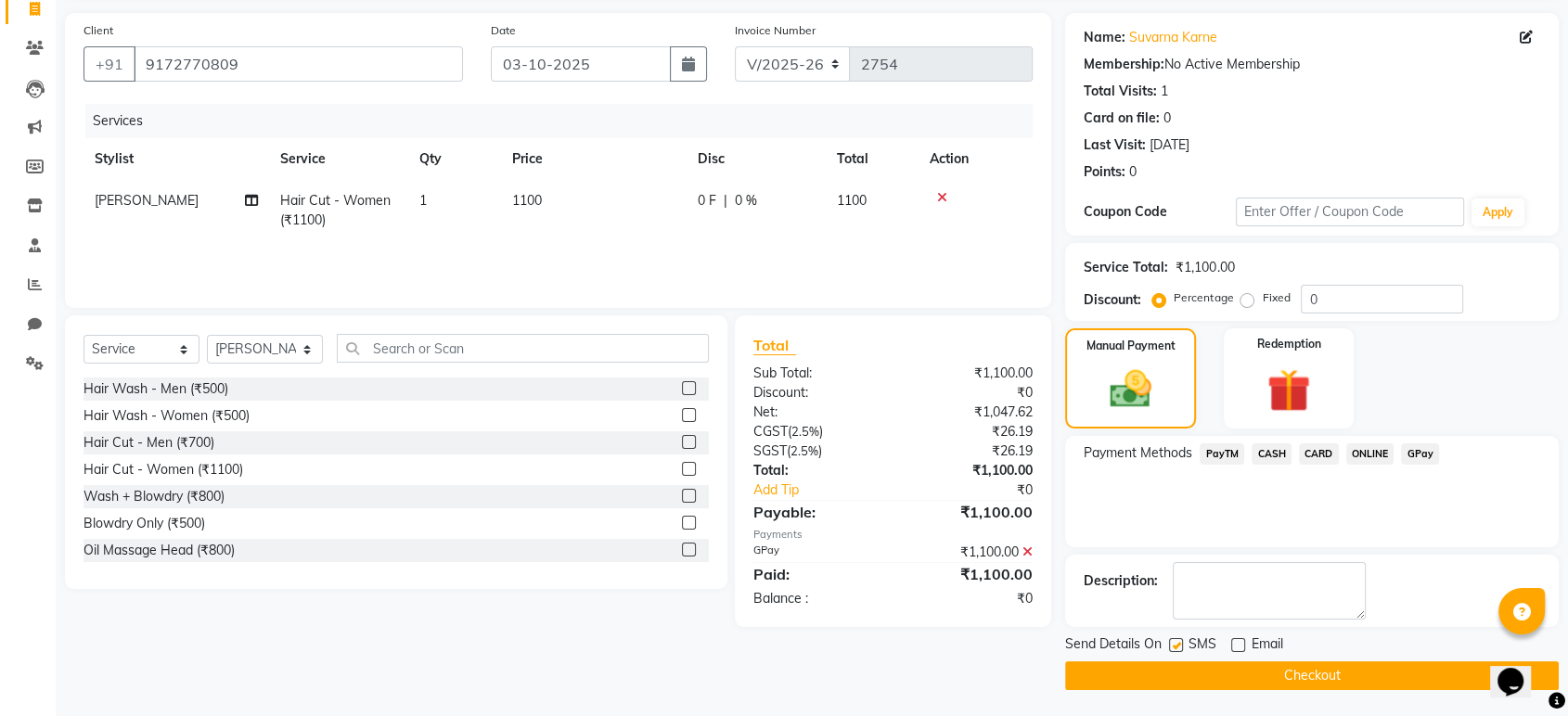
checkbox input "false"
click at [1179, 674] on button "Checkout" at bounding box center [1312, 676] width 494 height 29
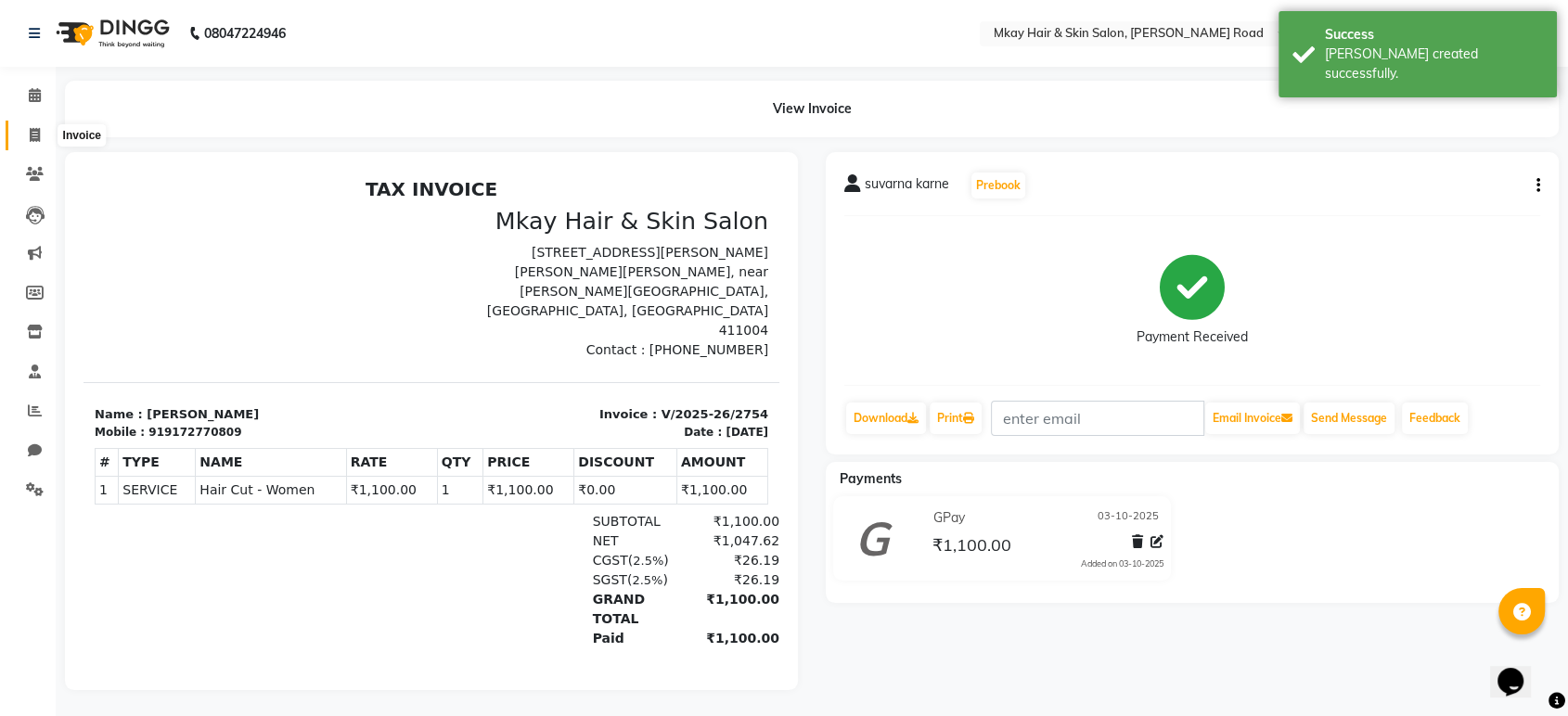
click at [30, 141] on icon at bounding box center [35, 135] width 10 height 14
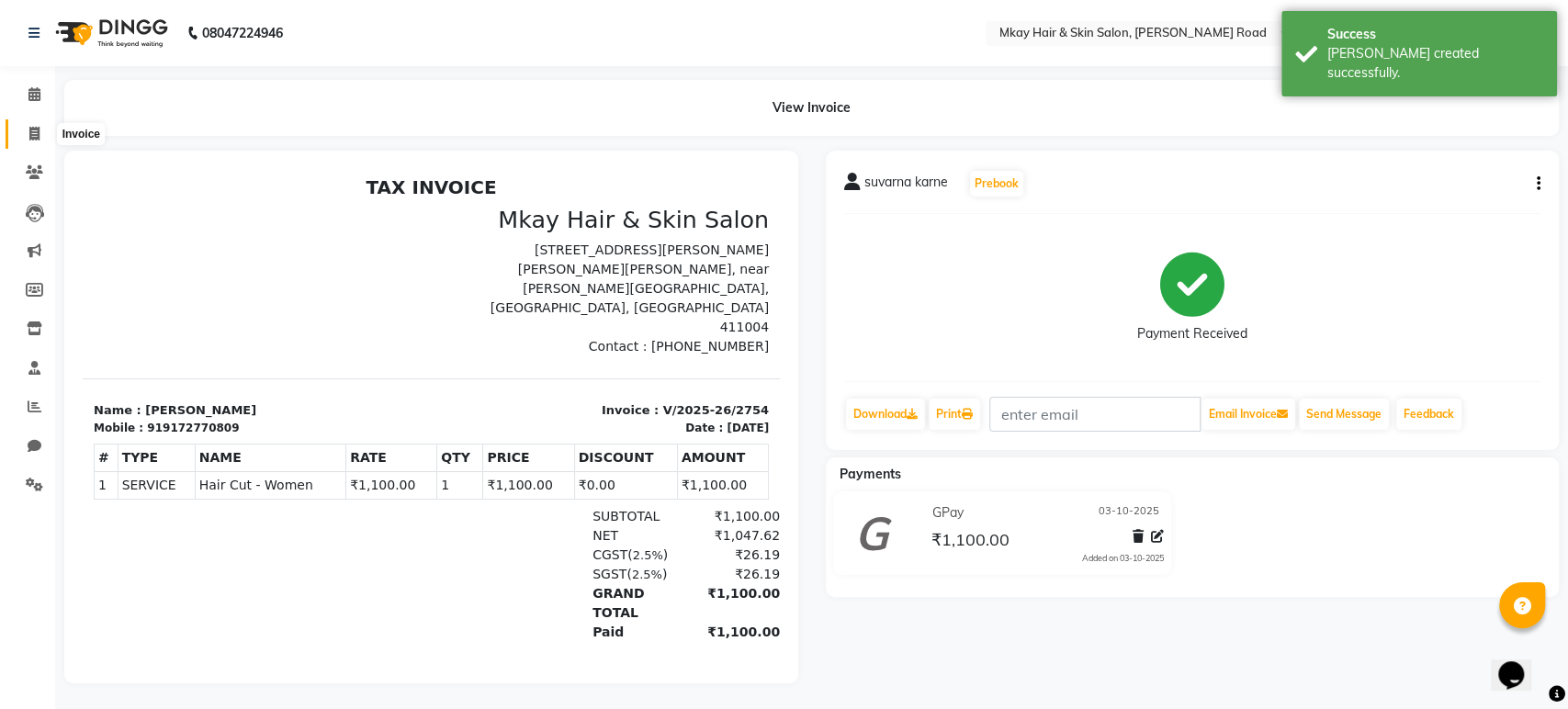
select select "5258"
select select "service"
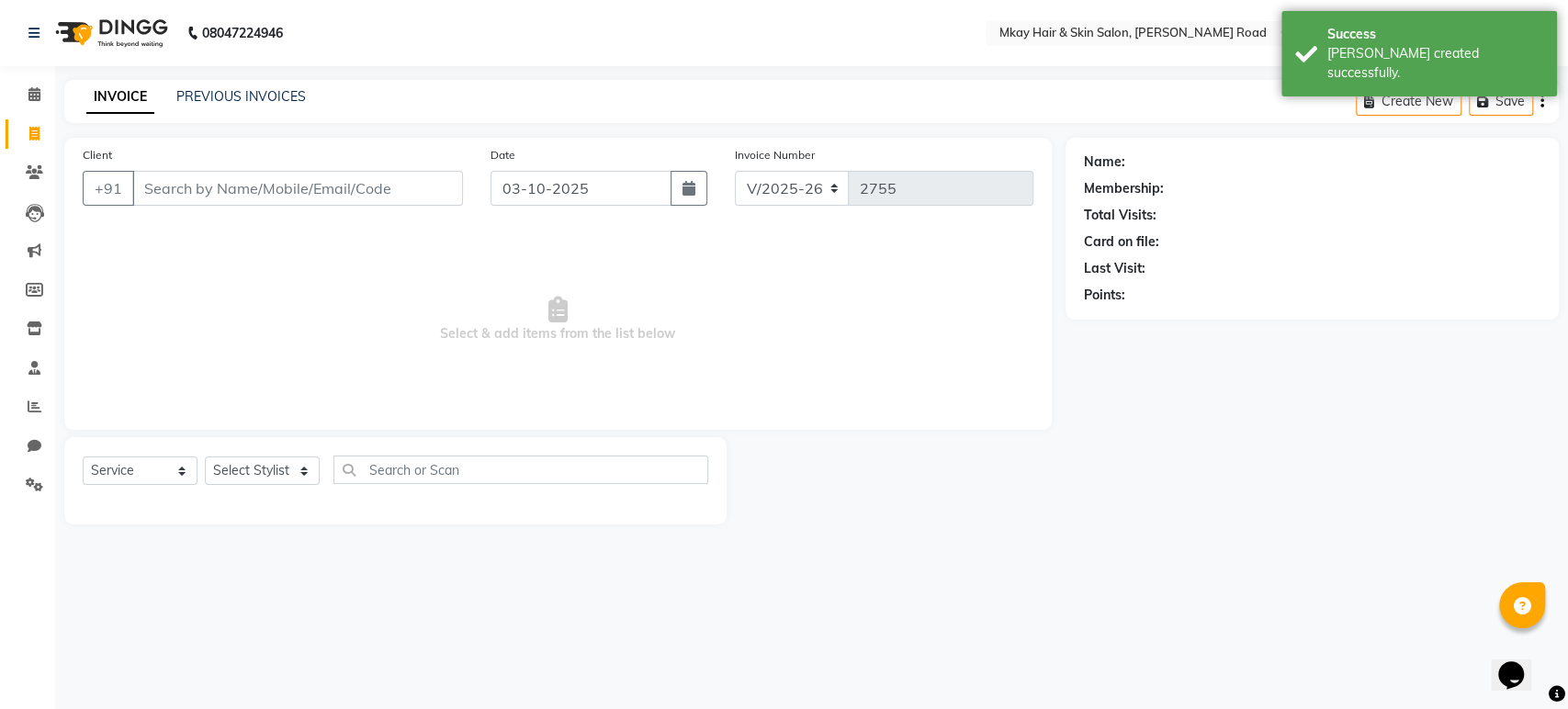
click at [168, 186] on input "Client" at bounding box center [297, 188] width 331 height 35
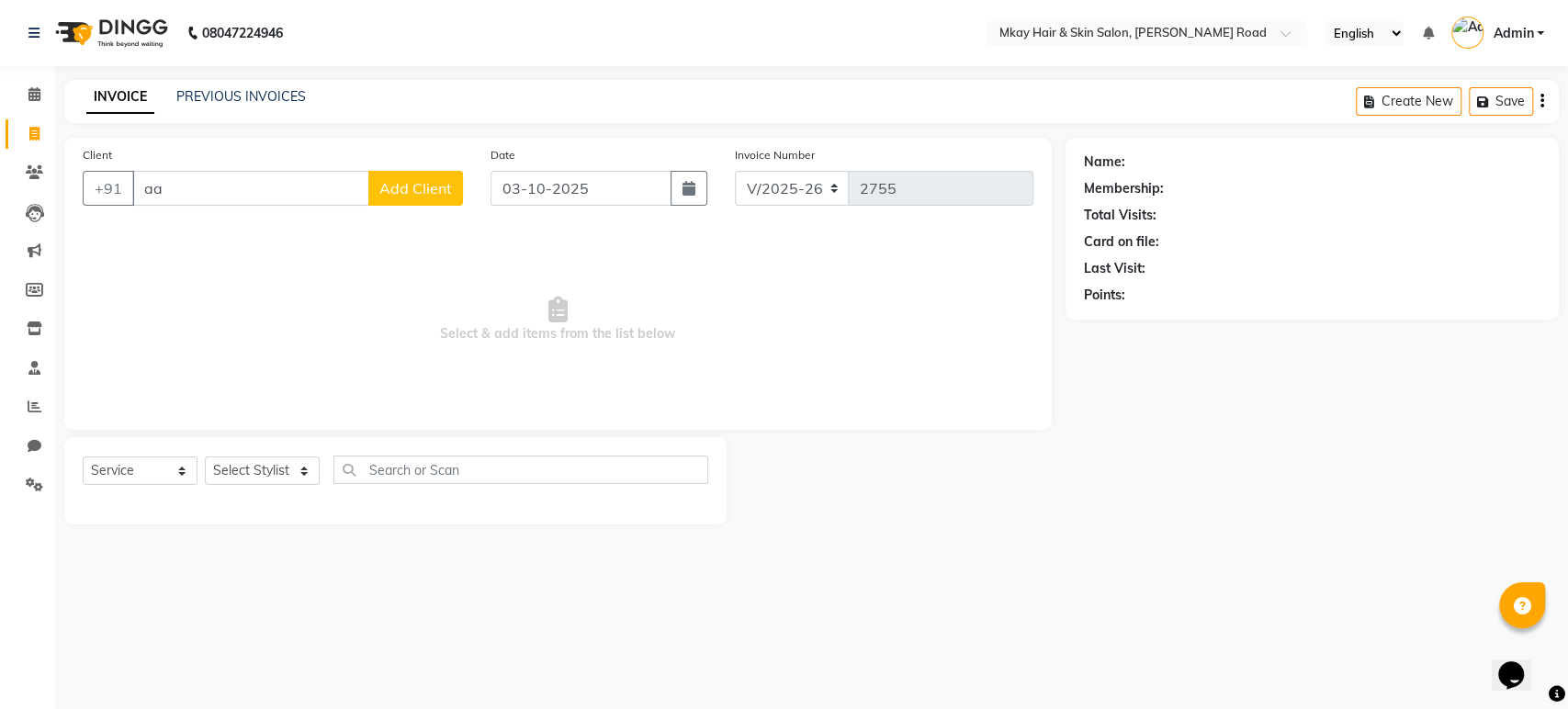
type input "a"
type input "m"
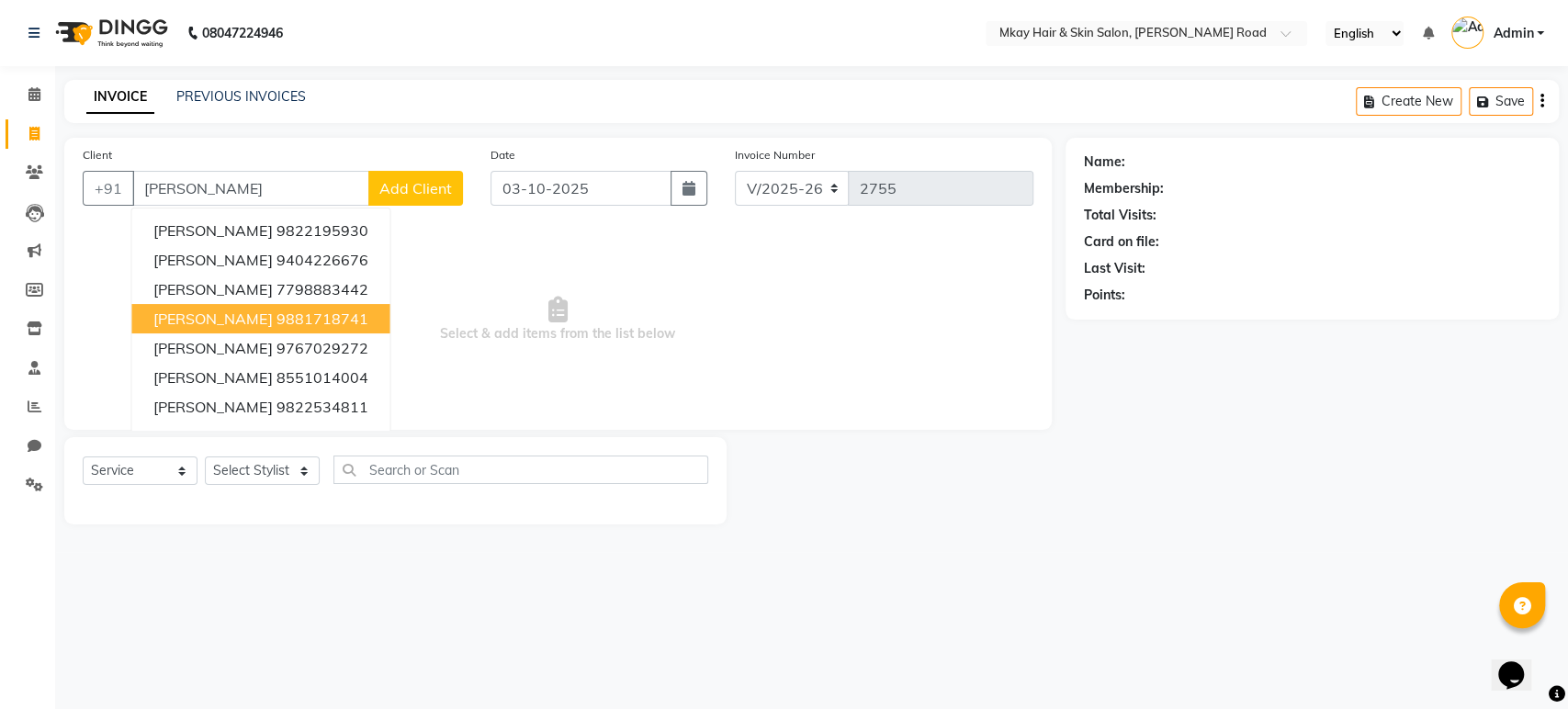
click at [192, 310] on span "[PERSON_NAME]" at bounding box center [212, 318] width 118 height 19
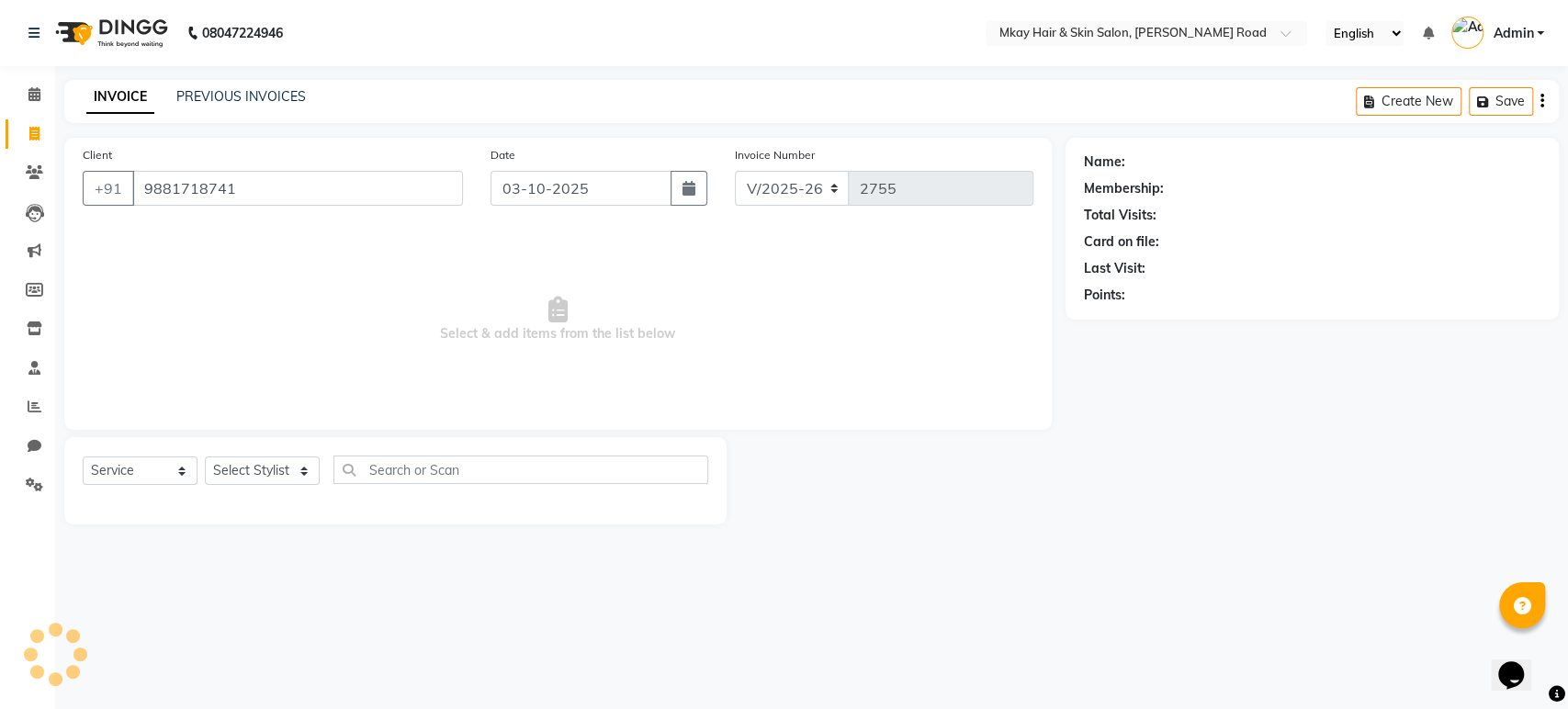
type input "9881718741"
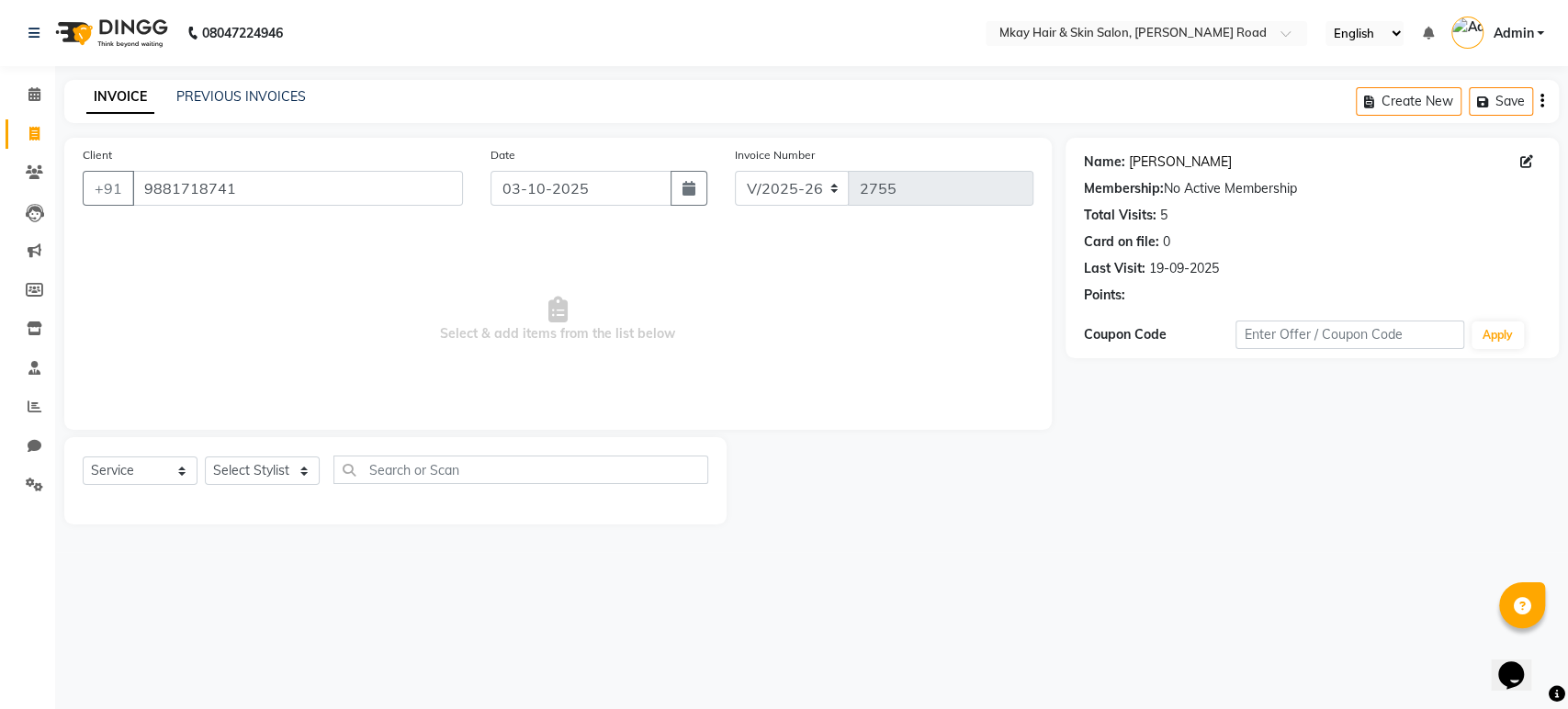
click at [1177, 161] on link "Minakshi Kulkarni" at bounding box center [1179, 162] width 103 height 20
click at [230, 471] on select "Select Stylist aarti sathe Isha dixit Mangesh prashant Sambhaji Shyam Yogesh" at bounding box center [263, 471] width 115 height 28
select select "38226"
click at [205, 457] on select "Select Stylist aarti sathe Isha dixit Mangesh prashant Sambhaji Shyam Yogesh" at bounding box center [263, 471] width 115 height 28
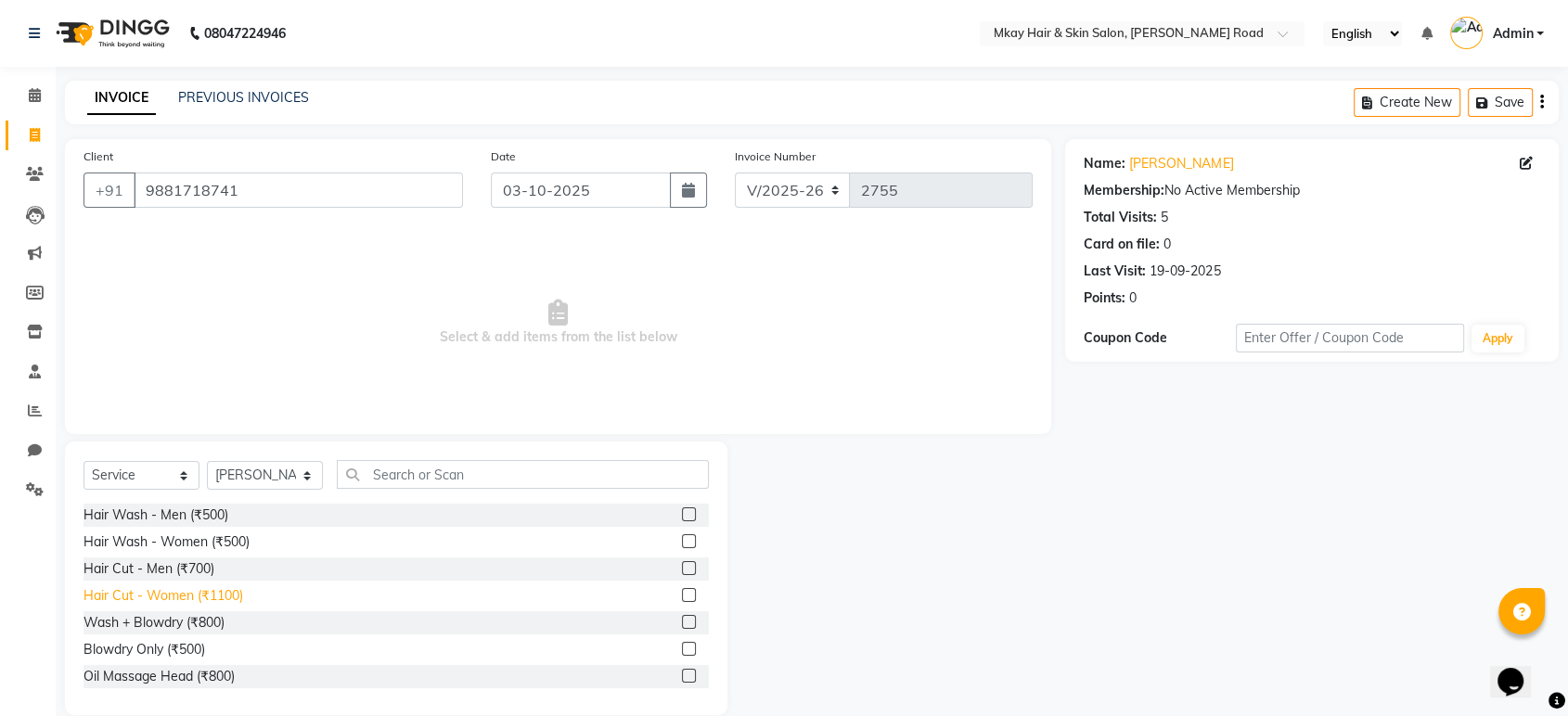
click at [225, 594] on div "Hair Cut - Women (₹1100)" at bounding box center [164, 597] width 160 height 20
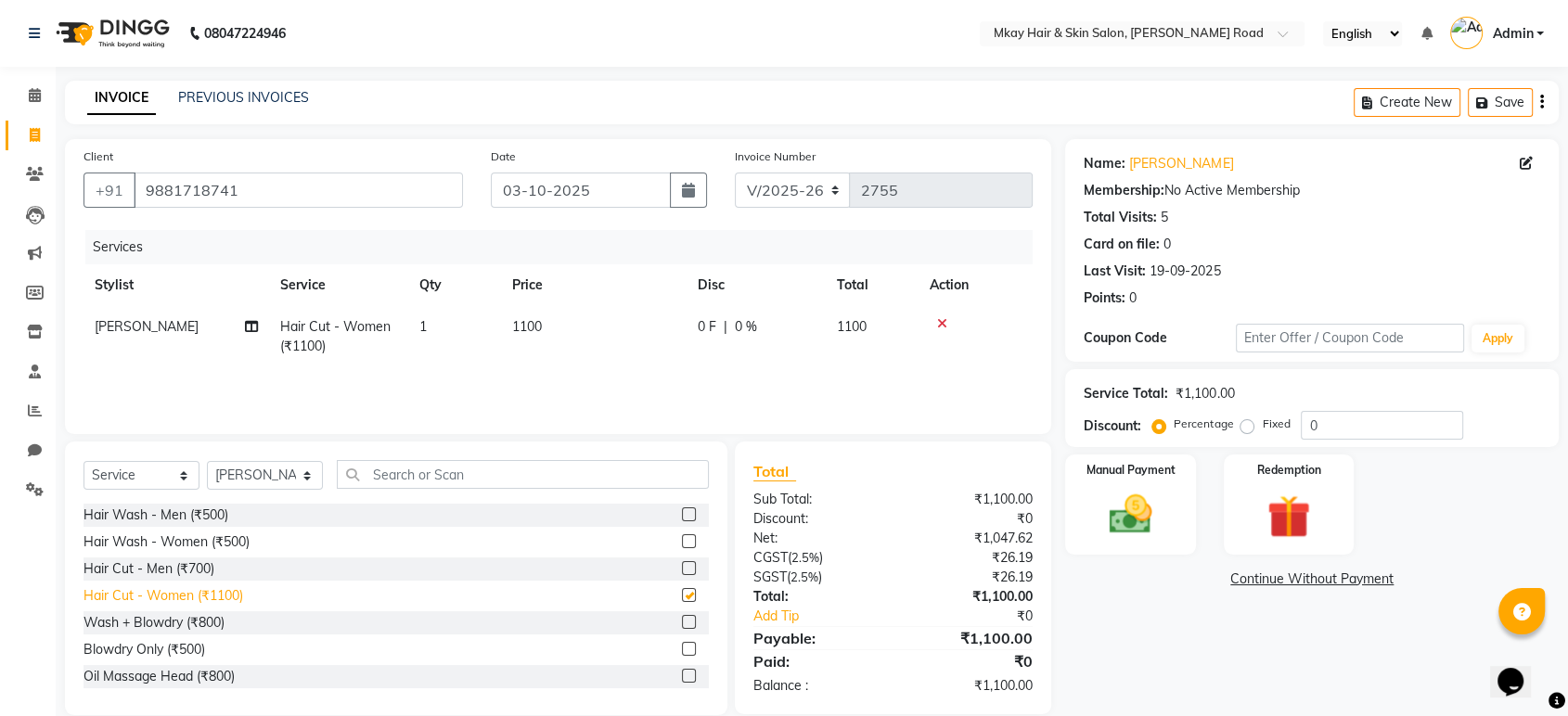
checkbox input "false"
click at [252, 464] on select "Select Stylist aarti sathe Isha dixit Mangesh prashant Sambhaji Shyam Yogesh" at bounding box center [265, 475] width 116 height 29
select select "82666"
click at [207, 462] on select "Select Stylist aarti sathe Isha dixit Mangesh prashant Sambhaji Shyam Yogesh" at bounding box center [265, 475] width 116 height 29
click at [442, 471] on input "text" at bounding box center [523, 474] width 372 height 29
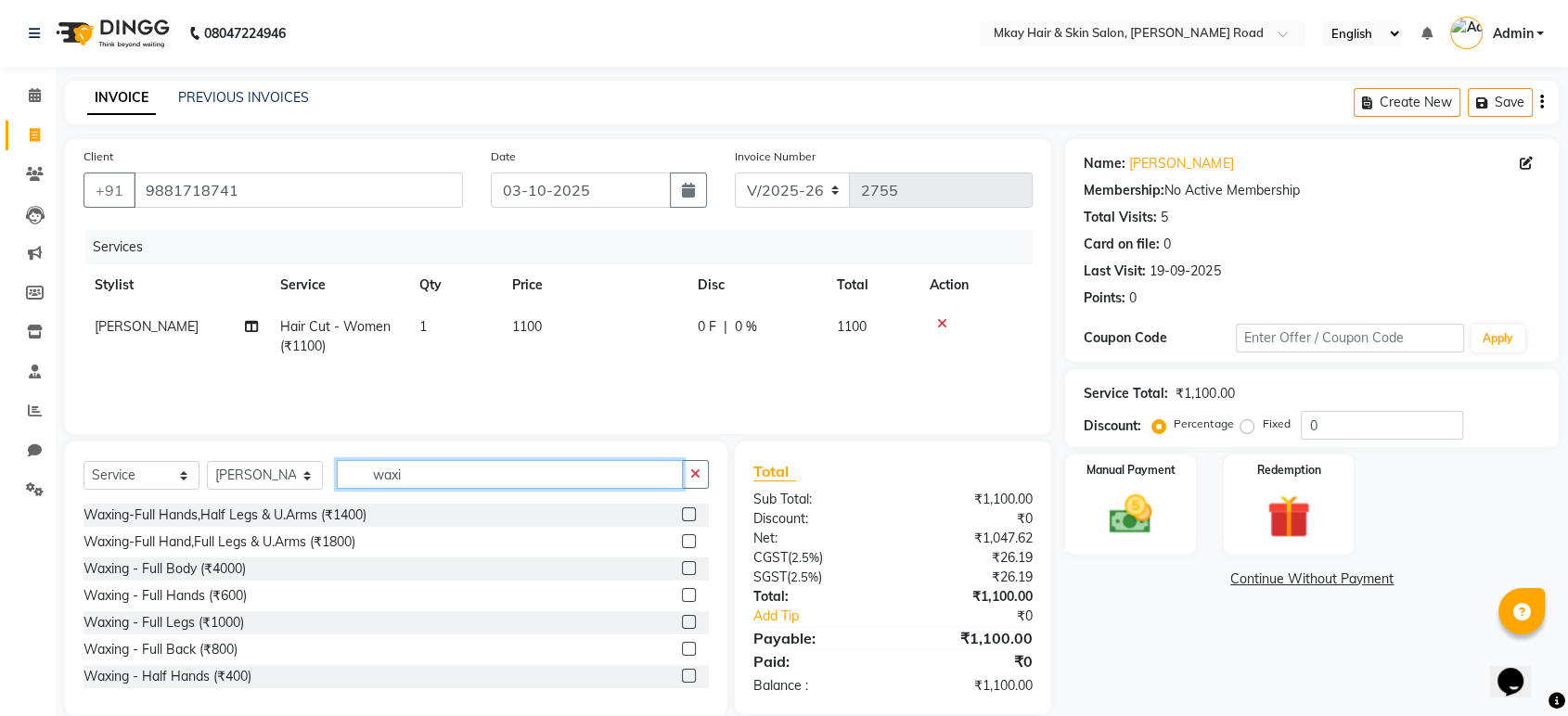
click at [550, 470] on input "waxi" at bounding box center [510, 474] width 346 height 29
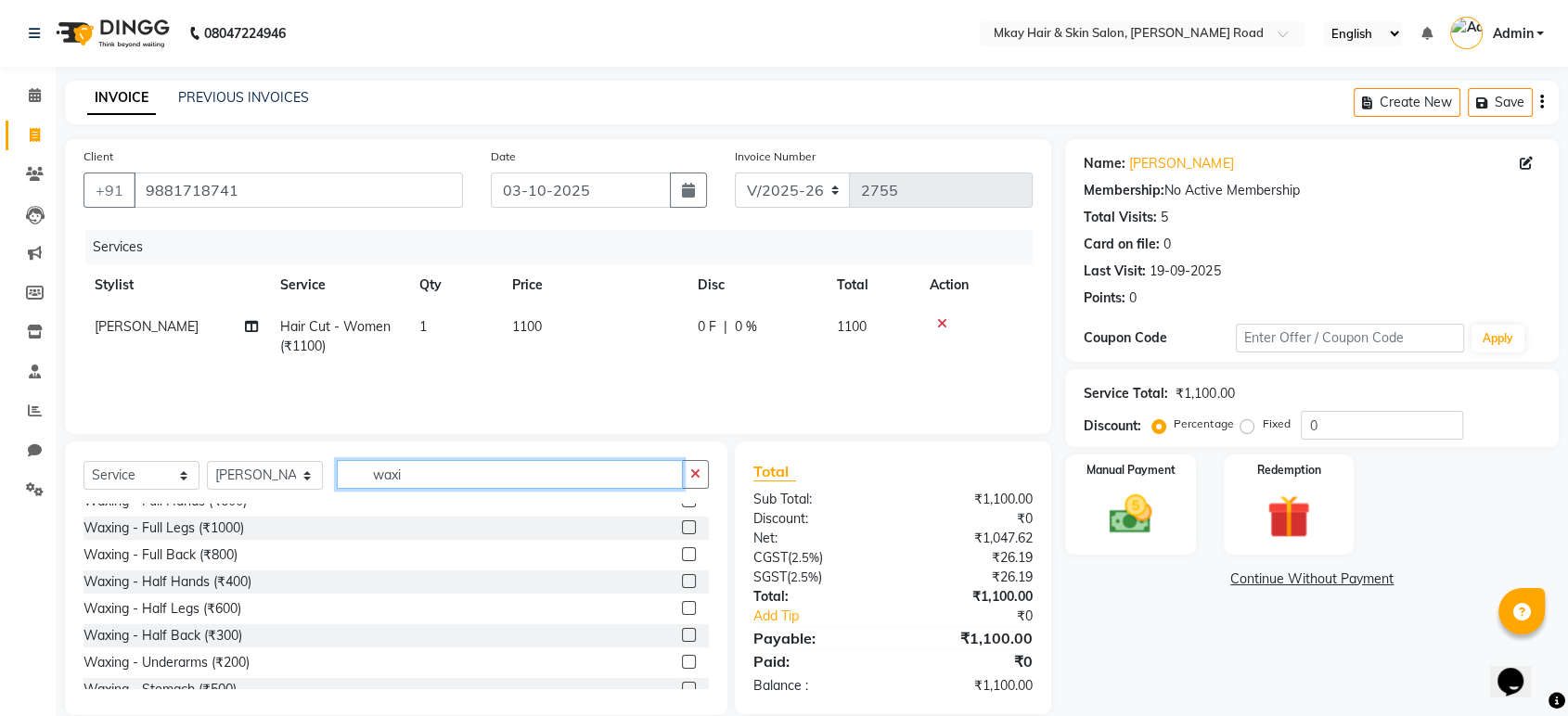
scroll to position [97, 0]
type input "w"
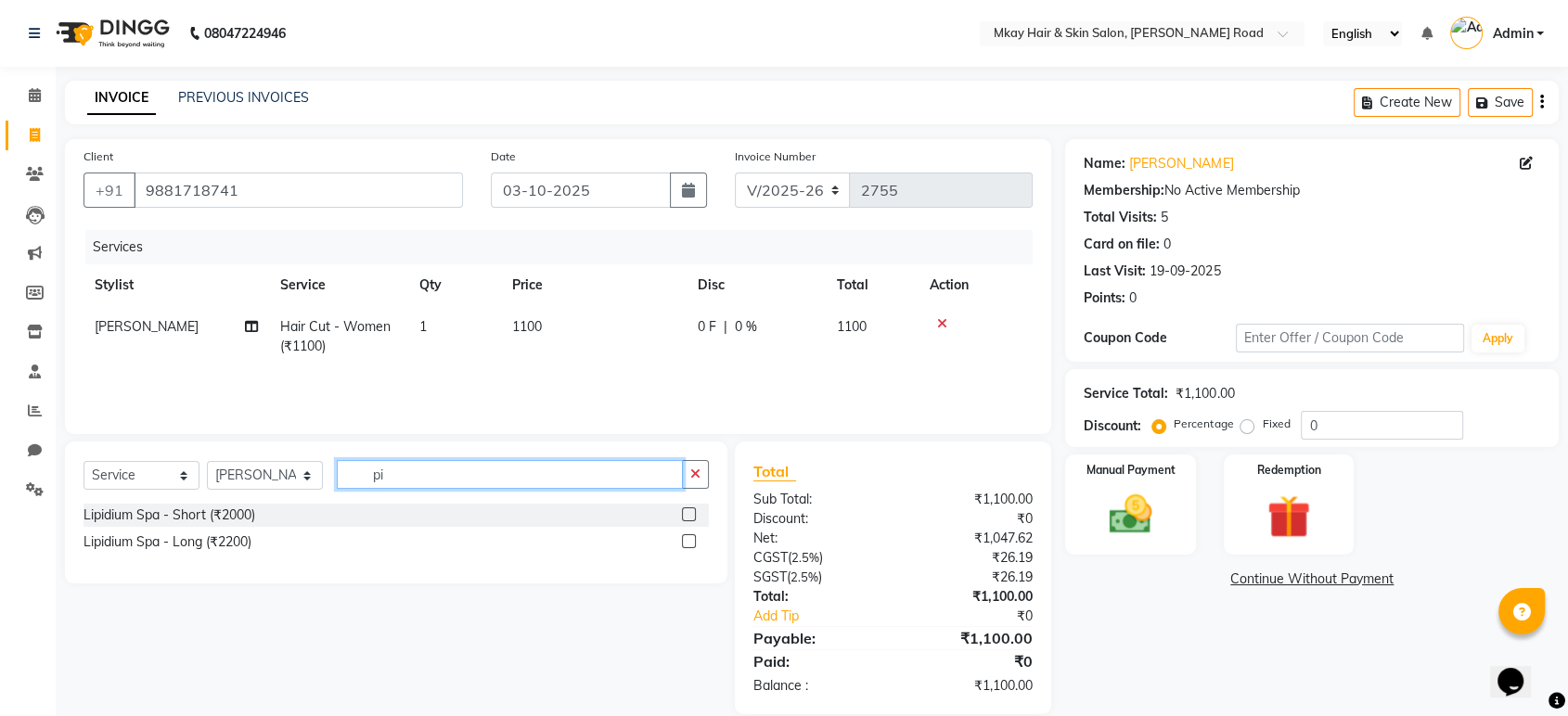
scroll to position [0, 0]
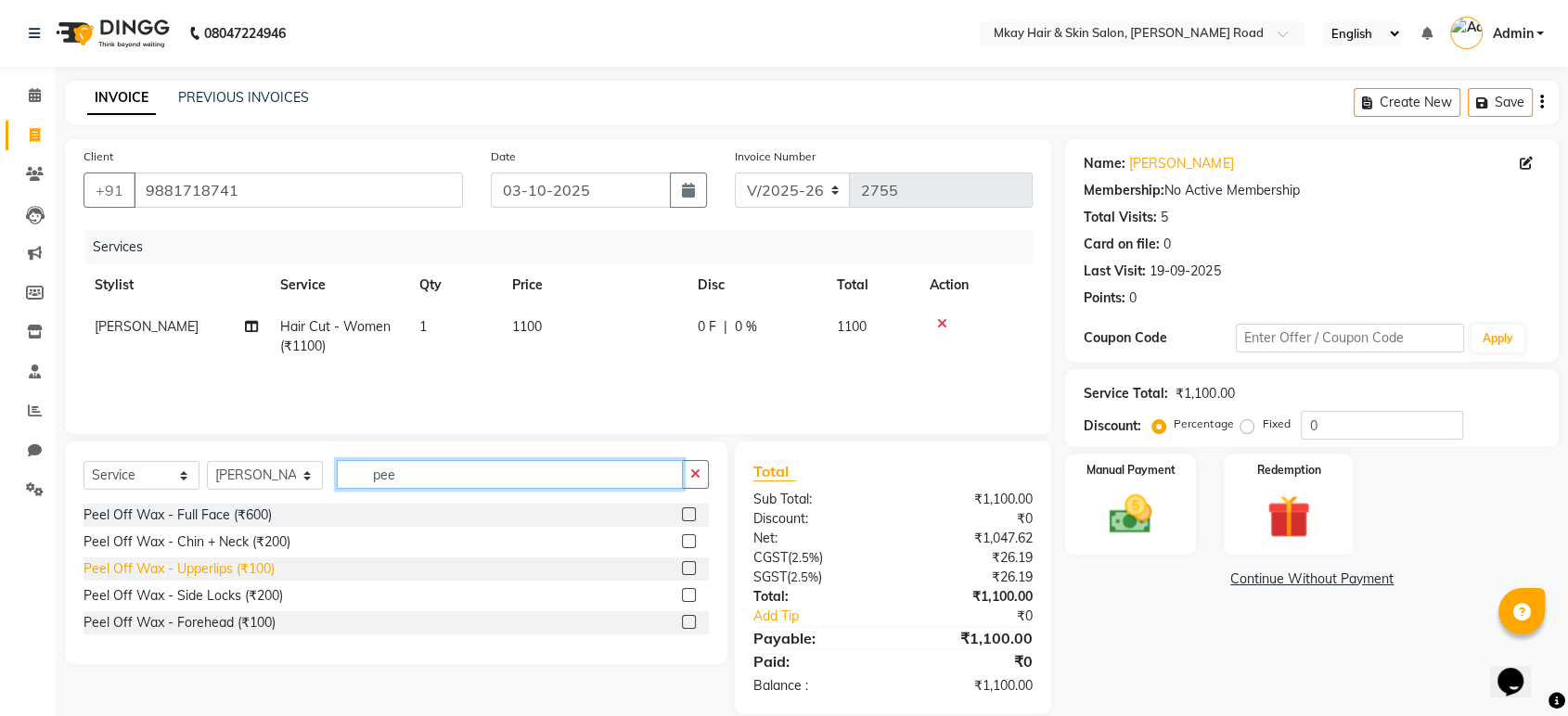
type input "pee"
click at [263, 559] on div "Peel Off Wax - Upperlips (₹100)" at bounding box center [179, 569] width 191 height 20
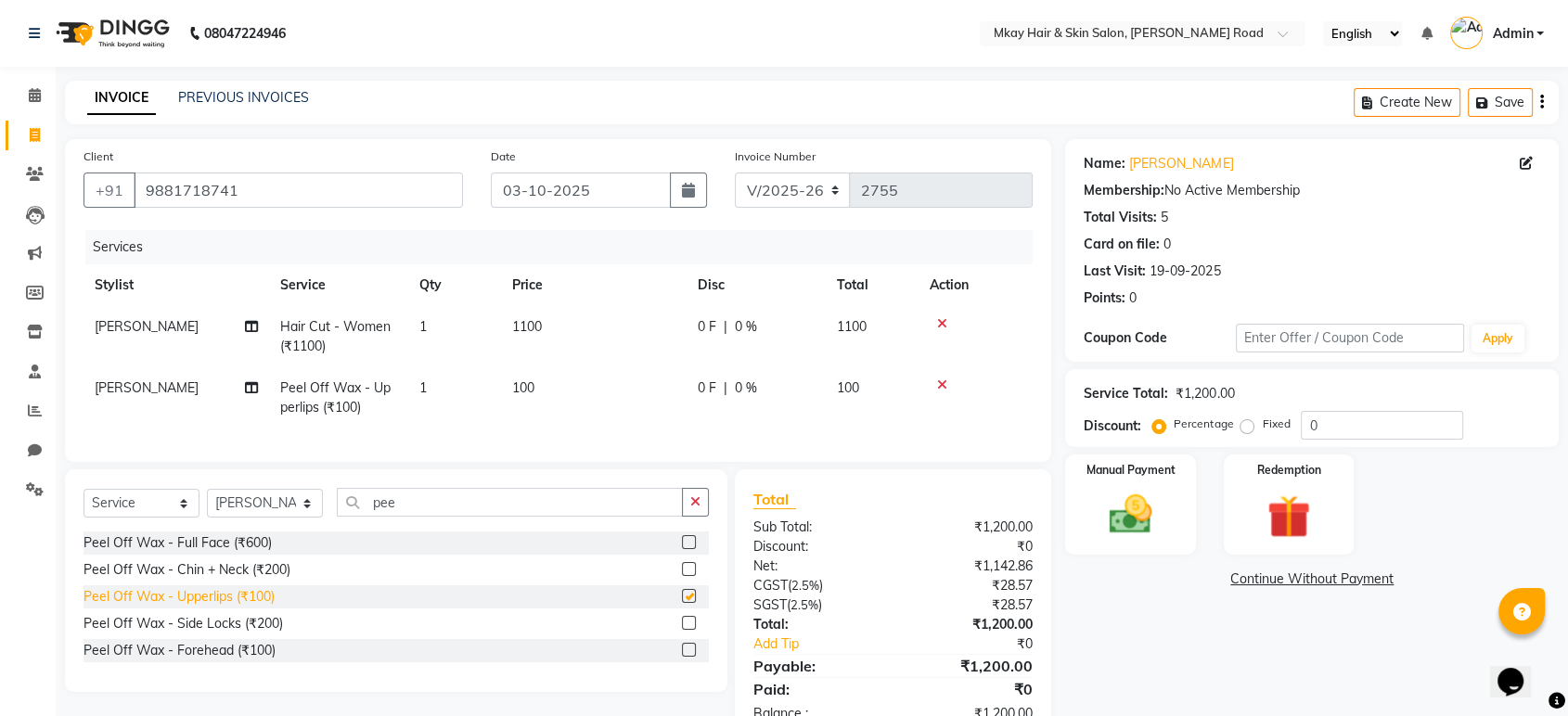
checkbox input "false"
click at [1121, 509] on img at bounding box center [1129, 515] width 72 height 52
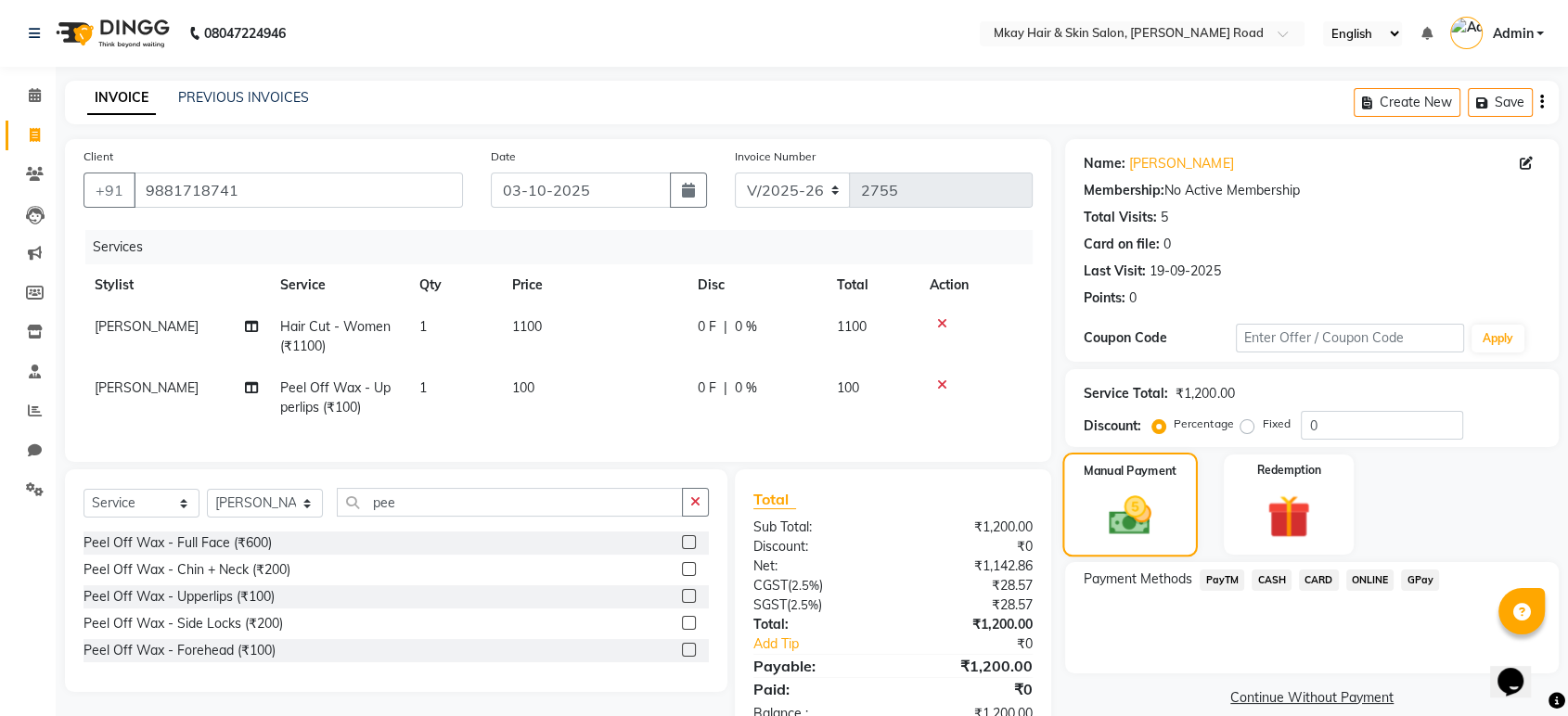
scroll to position [68, 0]
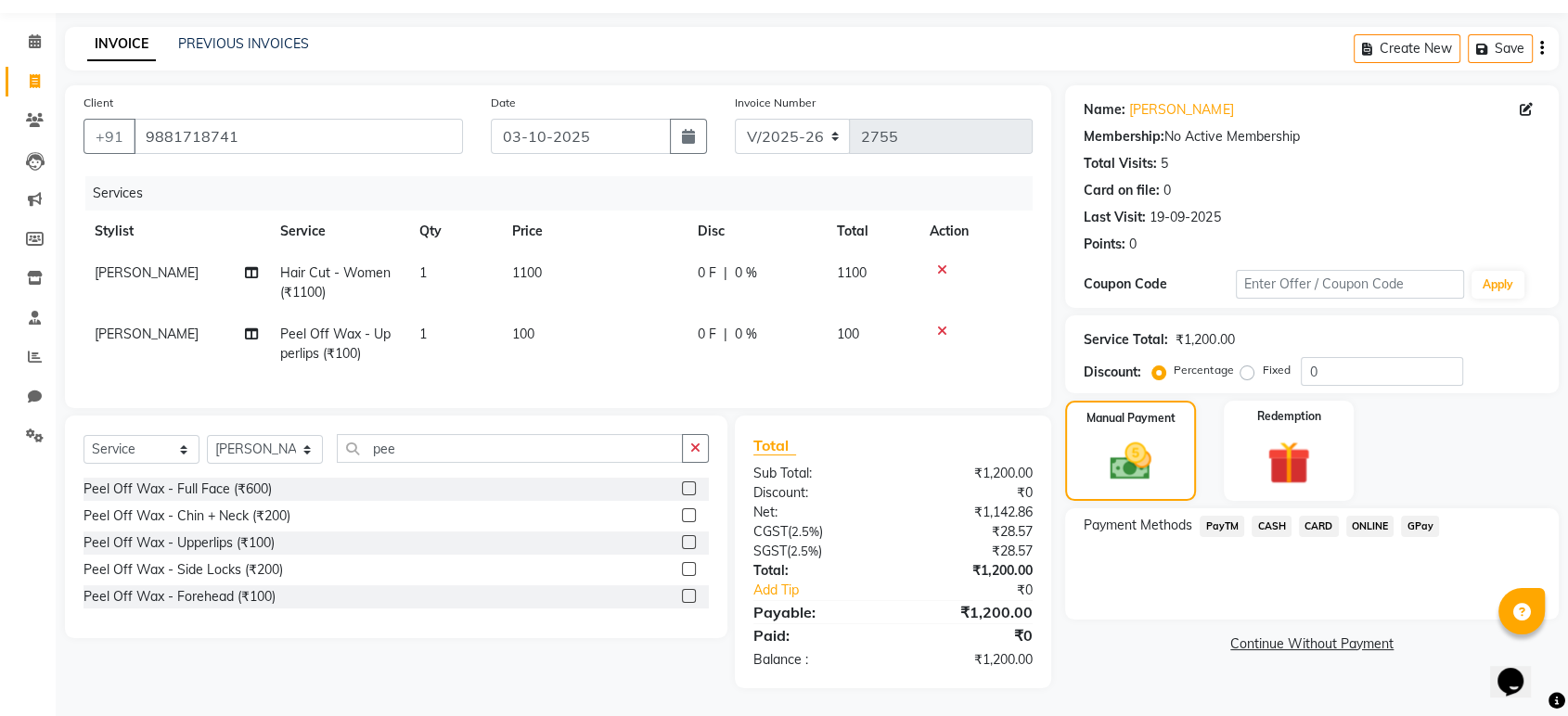
click at [1418, 516] on span "GPay" at bounding box center [1420, 527] width 38 height 22
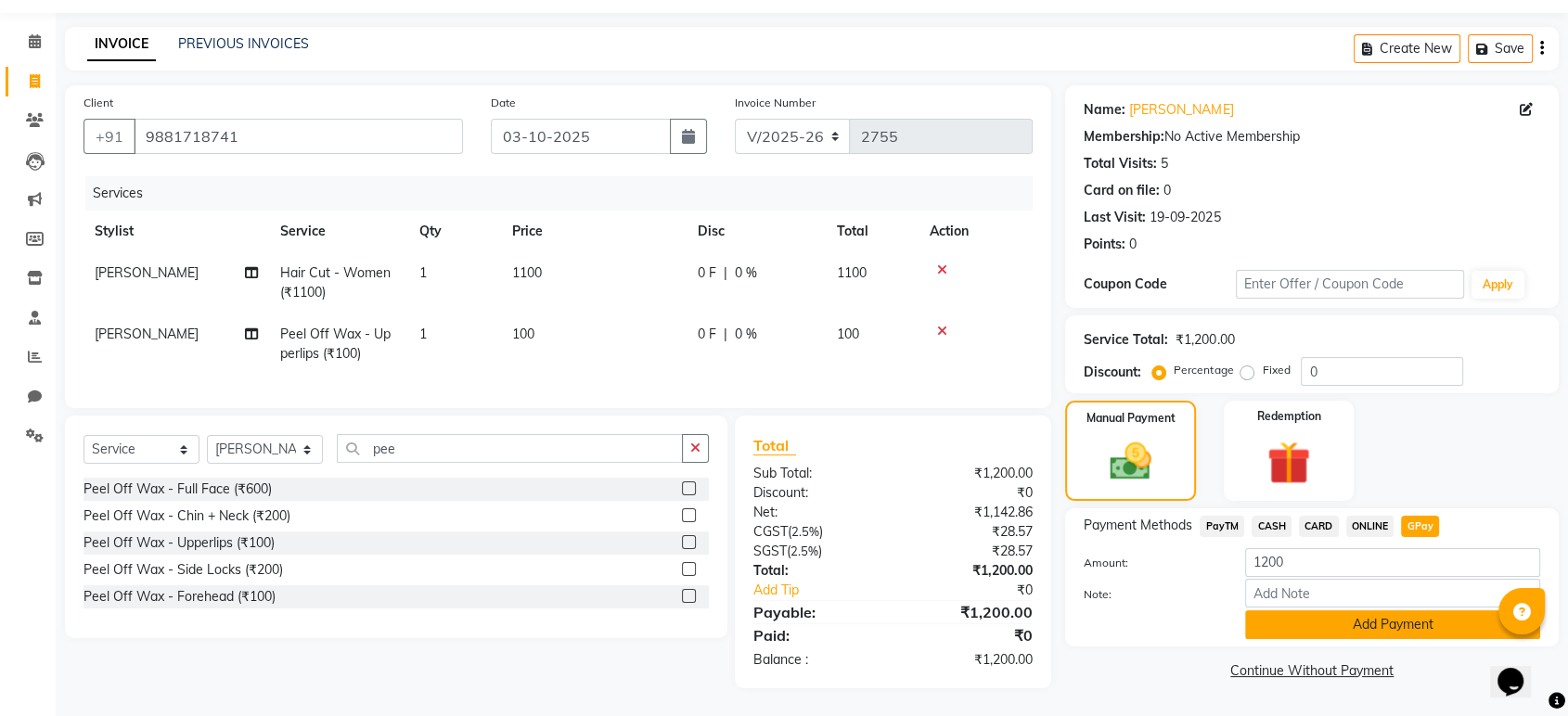
click at [1412, 615] on button "Add Payment" at bounding box center [1392, 624] width 295 height 29
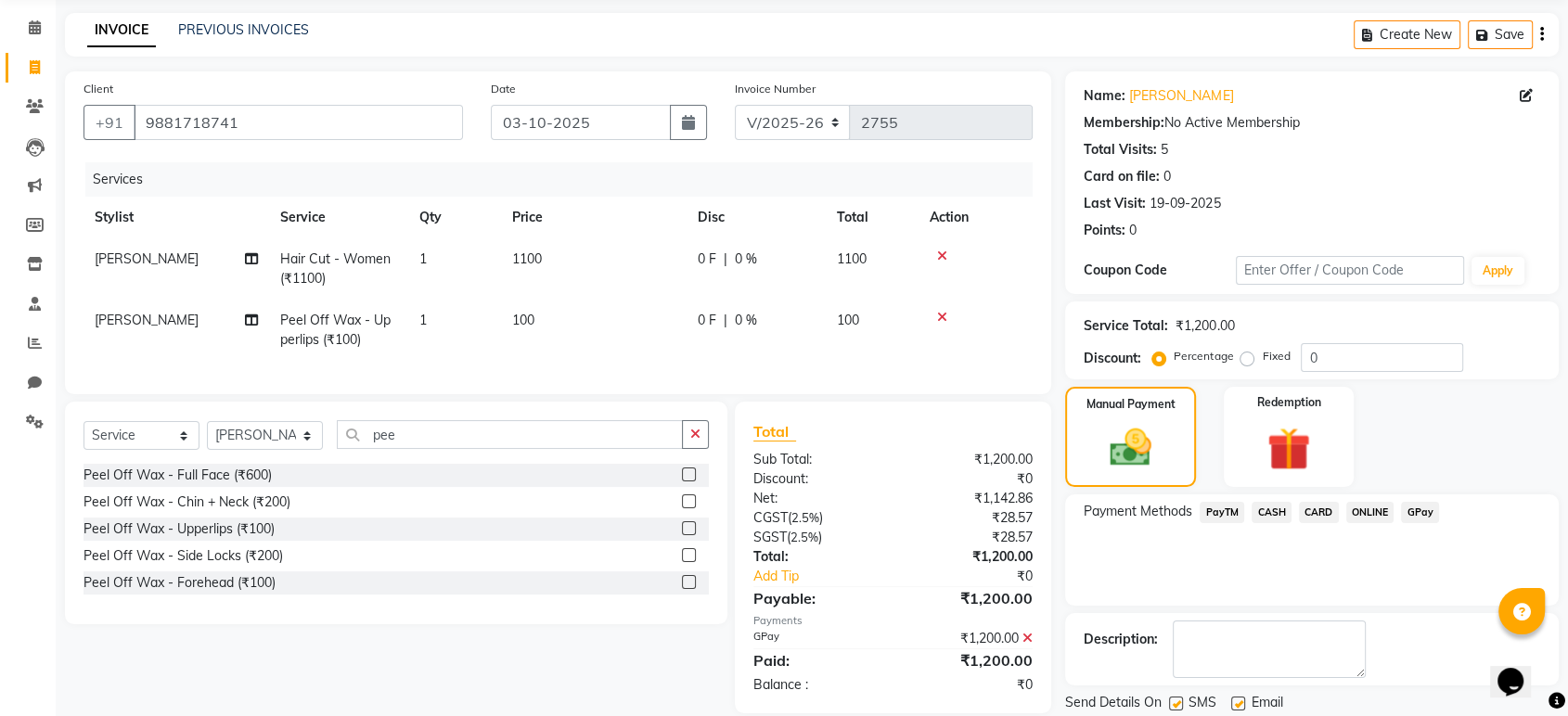
scroll to position [126, 0]
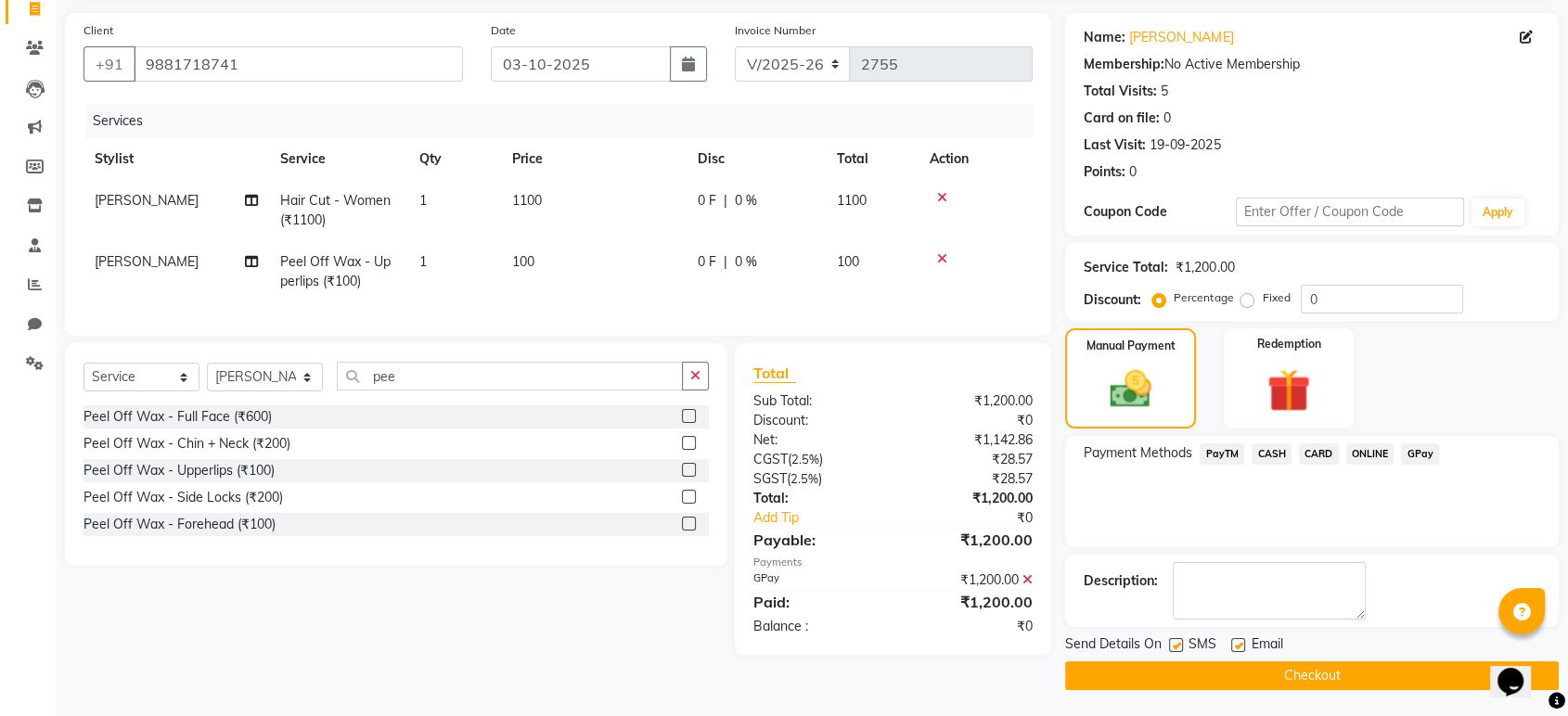
click at [1238, 644] on label at bounding box center [1239, 645] width 14 height 14
click at [1238, 644] on input "checkbox" at bounding box center [1238, 646] width 12 height 12
checkbox input "false"
click at [1176, 642] on label at bounding box center [1176, 645] width 14 height 14
click at [1176, 642] on input "checkbox" at bounding box center [1176, 646] width 12 height 12
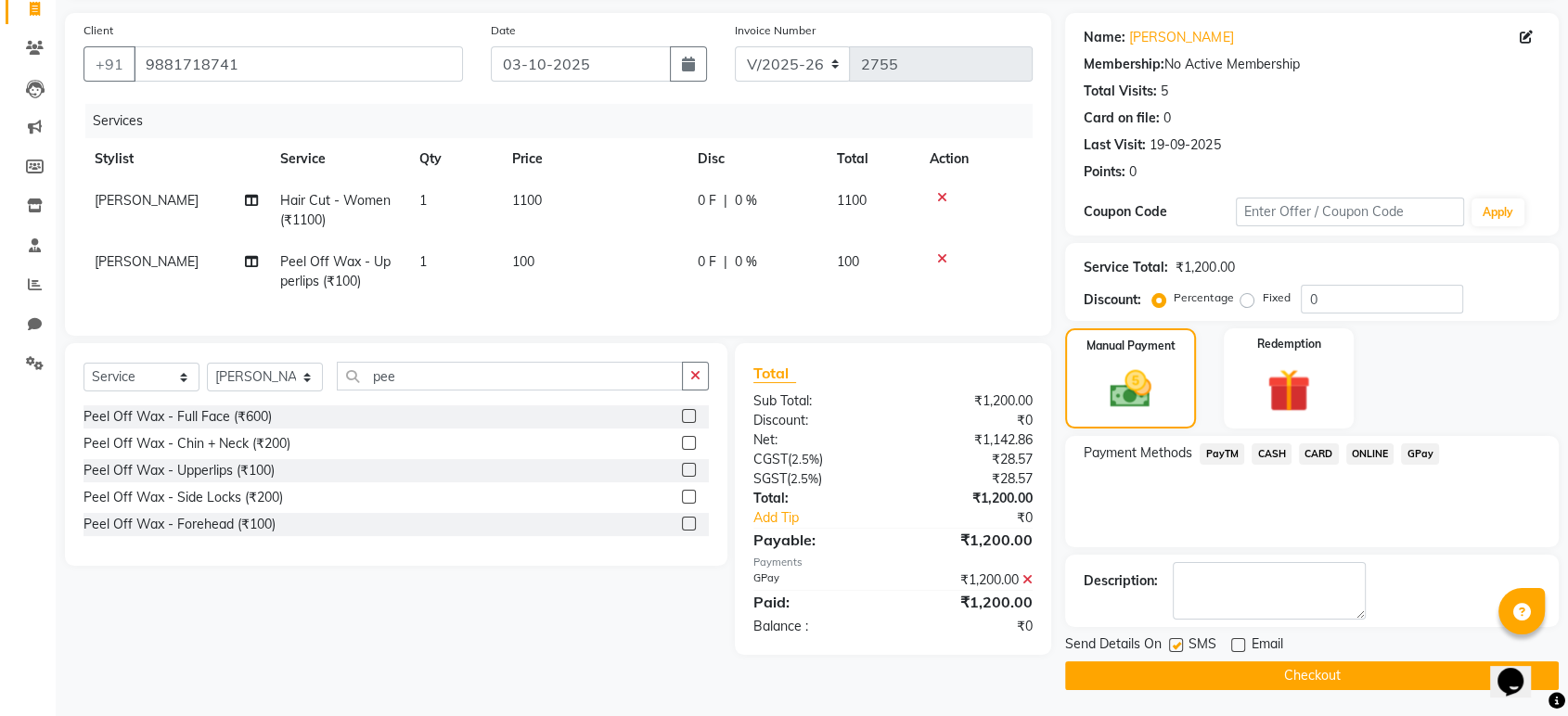
checkbox input "false"
click at [1190, 663] on button "Checkout" at bounding box center [1312, 676] width 494 height 29
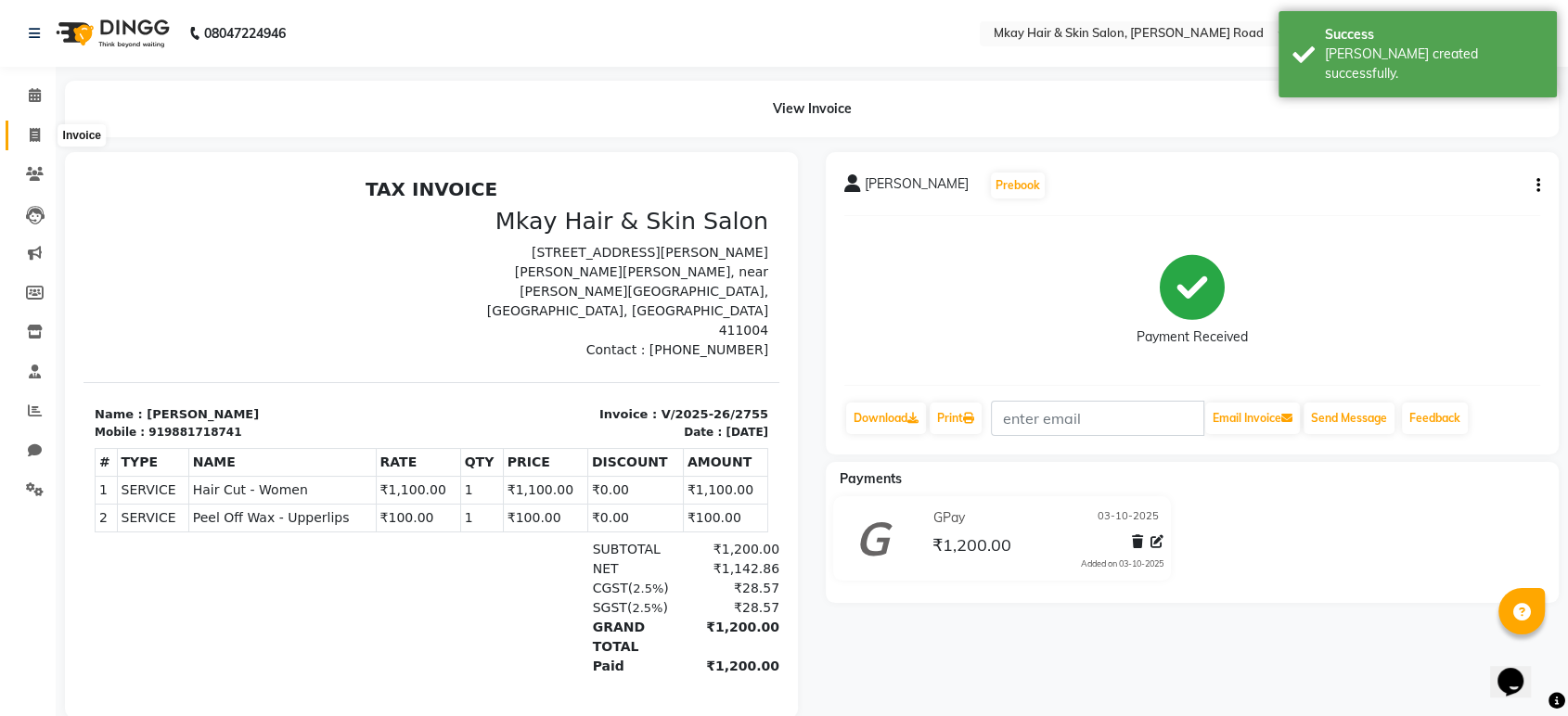
click at [30, 135] on icon at bounding box center [35, 135] width 10 height 14
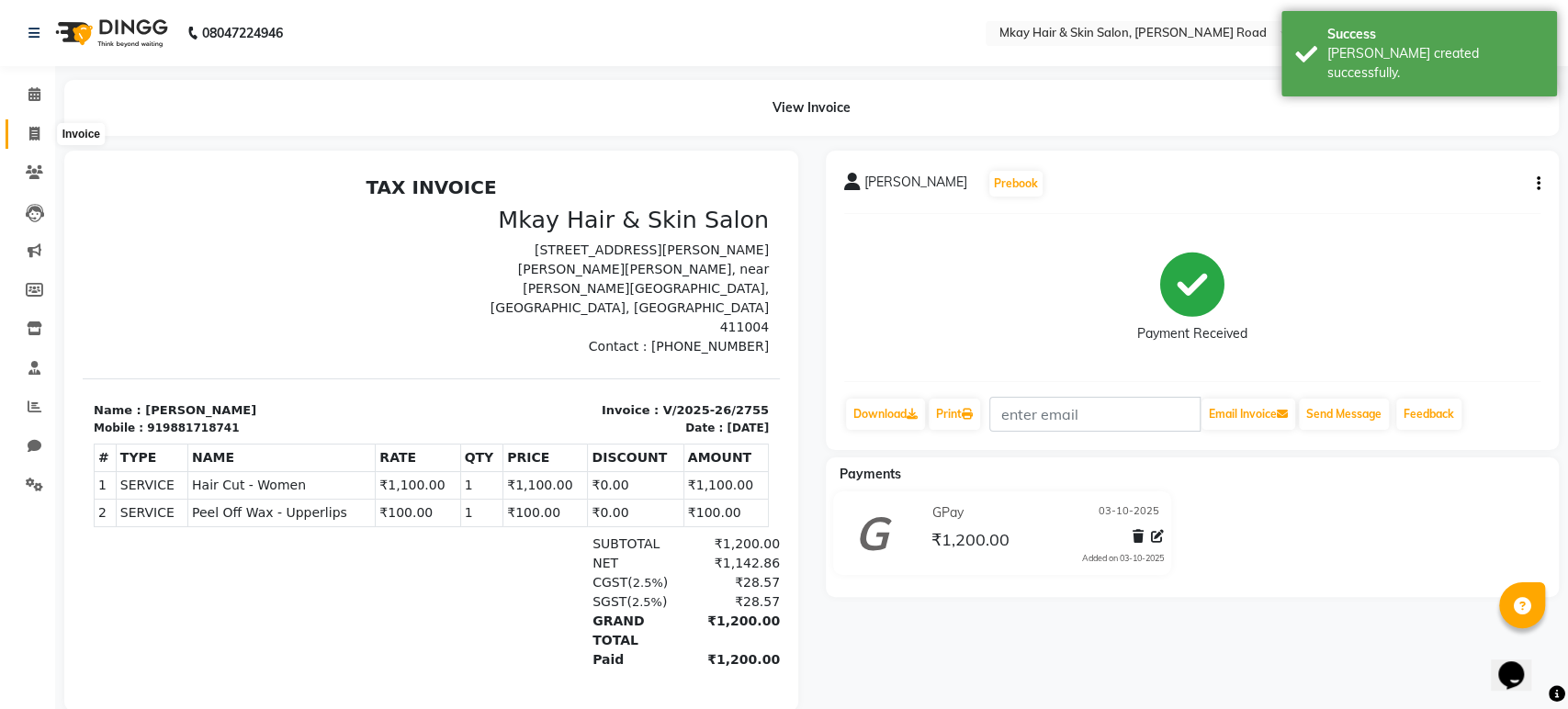
select select "5258"
select select "service"
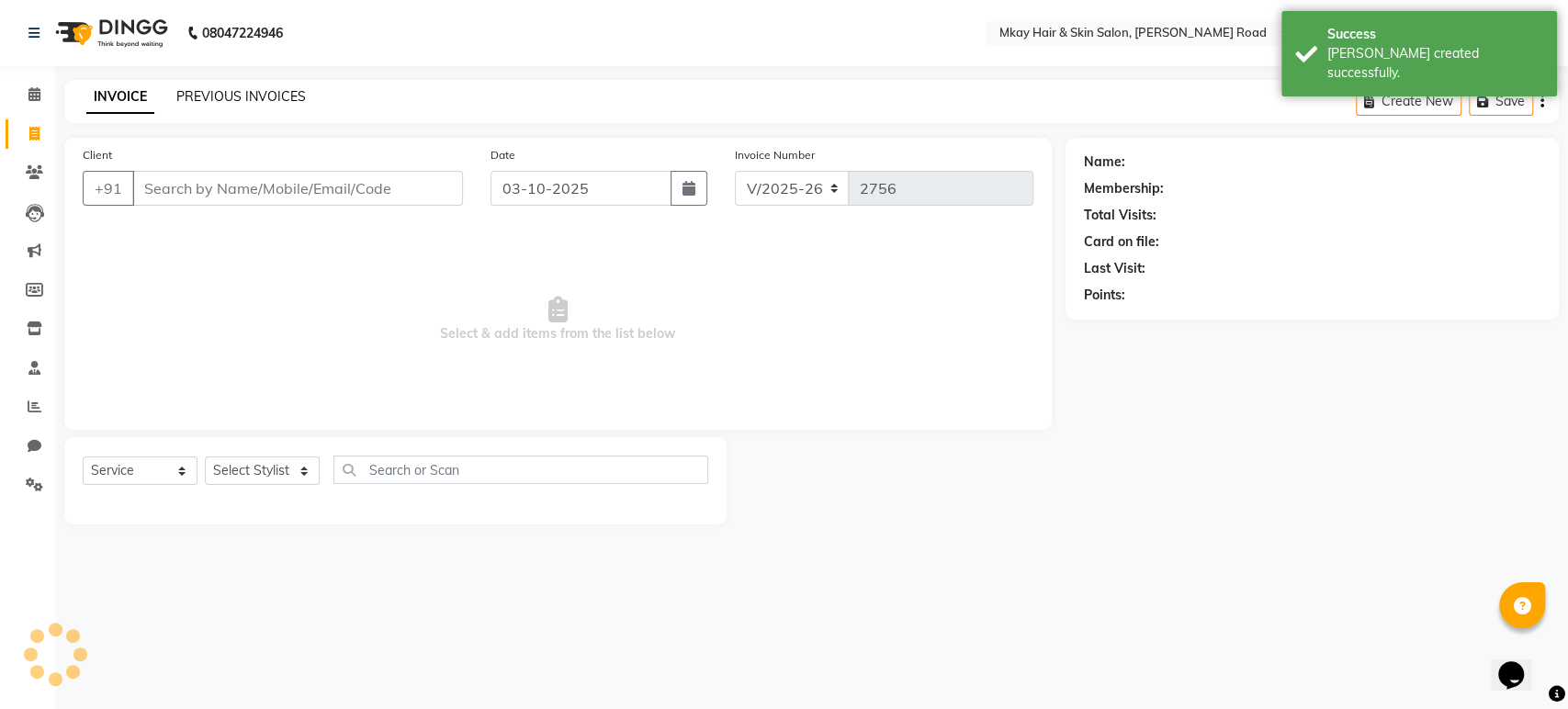
click at [259, 101] on link "PREVIOUS INVOICES" at bounding box center [241, 96] width 130 height 17
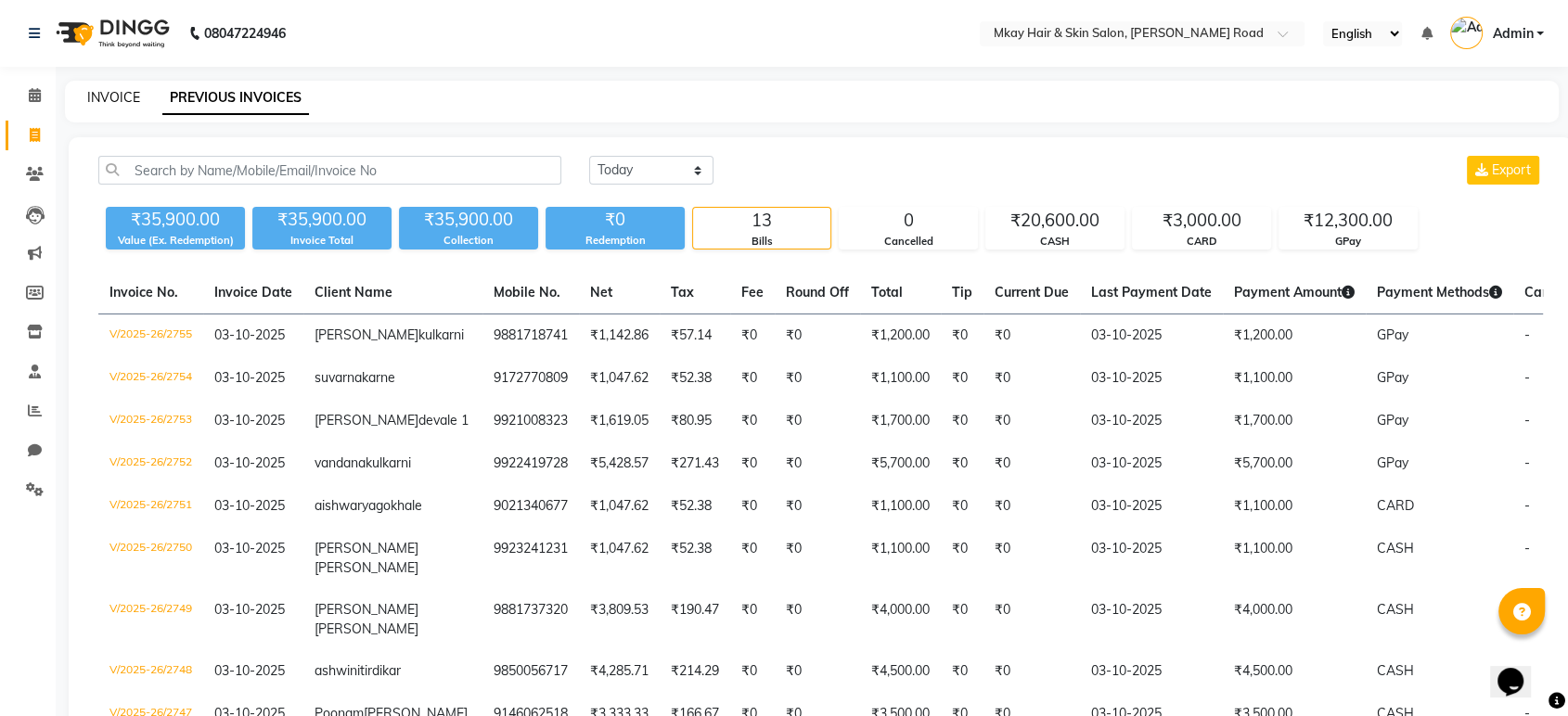
click at [124, 100] on link "INVOICE" at bounding box center [113, 97] width 53 height 17
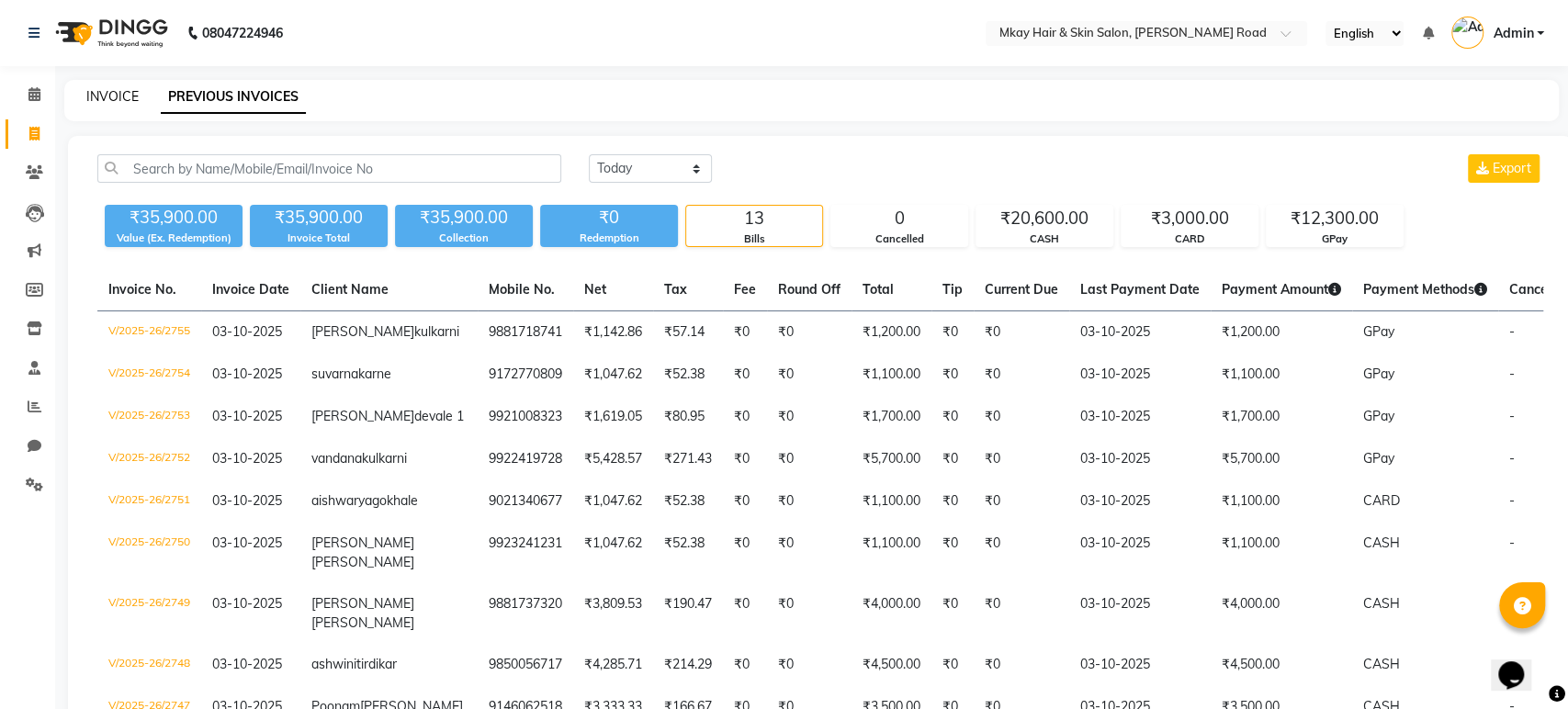
select select "service"
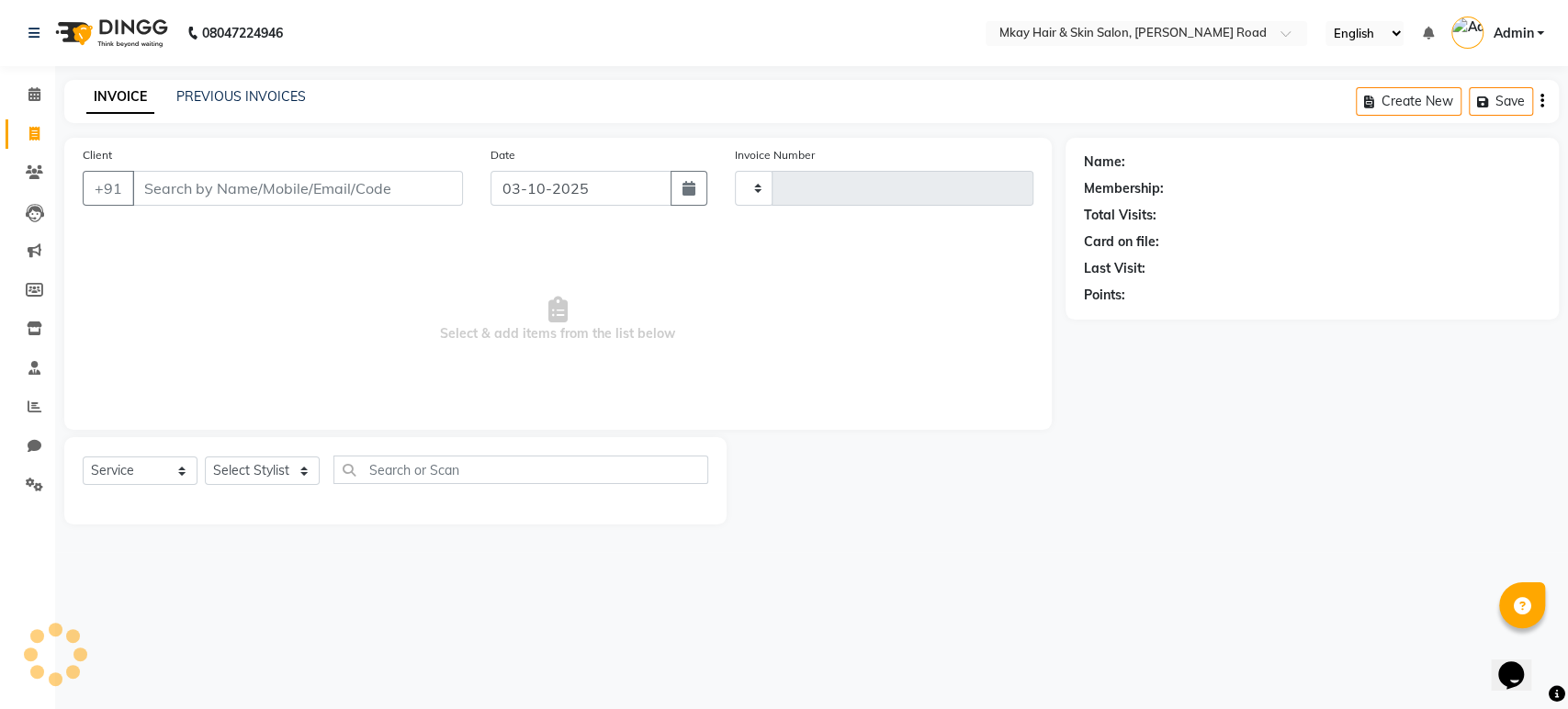
type input "2756"
select select "5258"
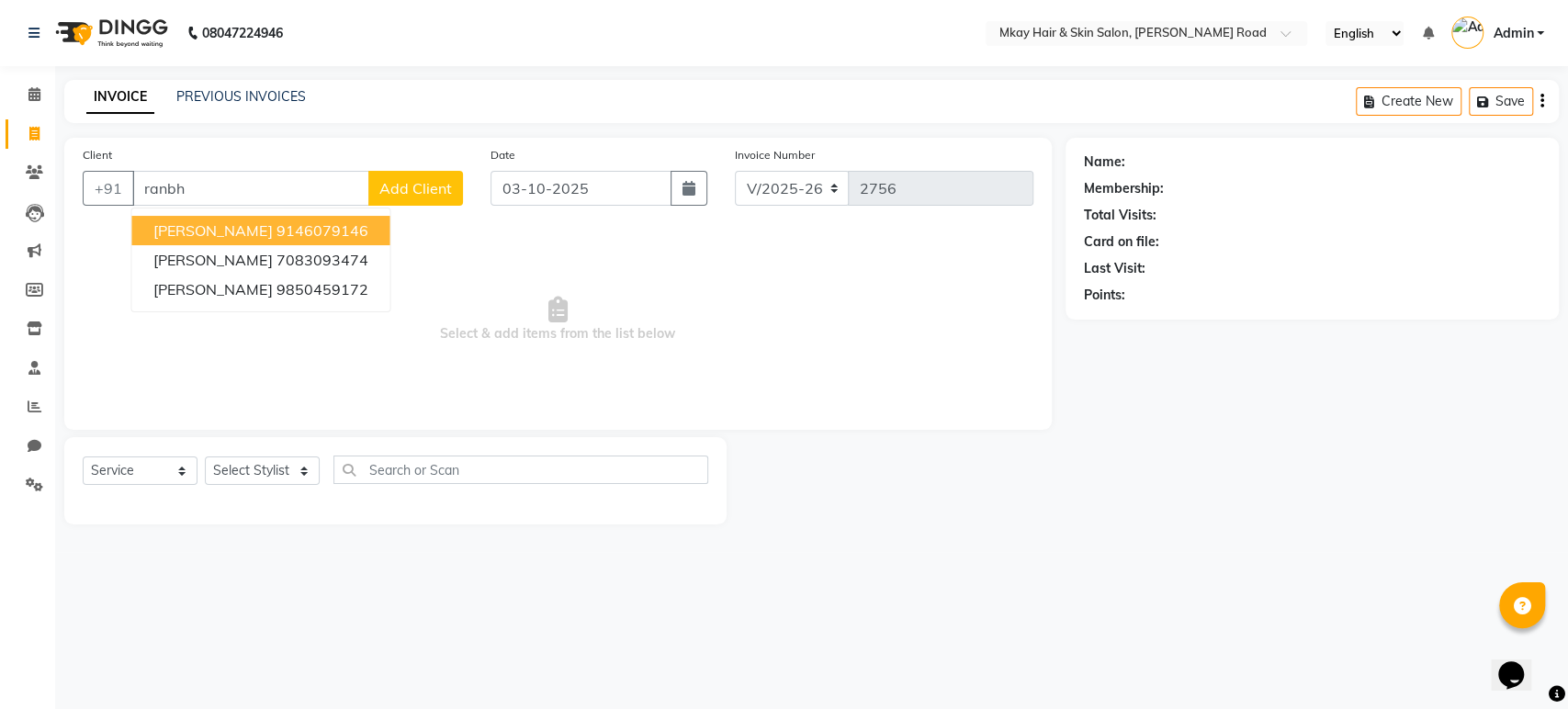
click at [193, 231] on span "aishwarya ranbhor" at bounding box center [212, 230] width 118 height 19
type input "9146079146"
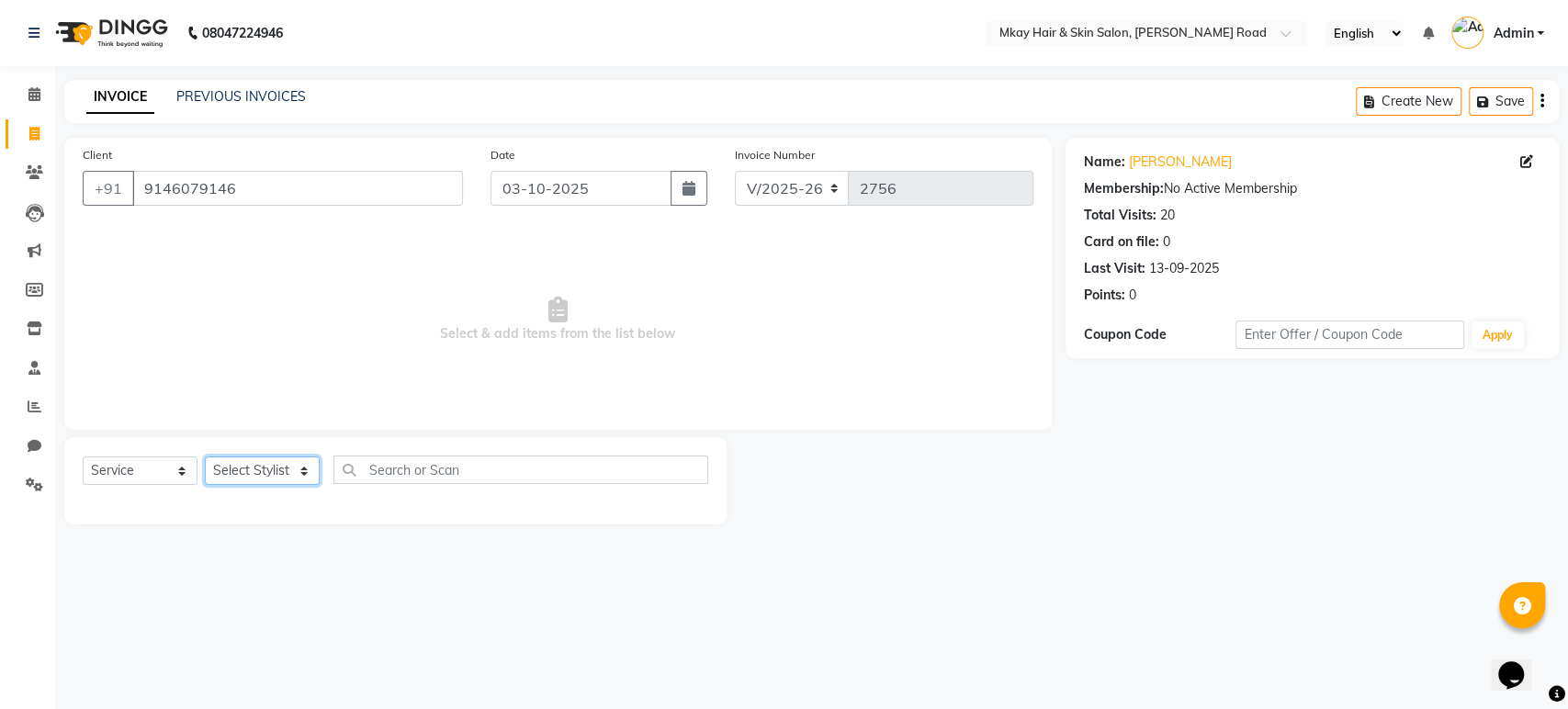
click at [263, 477] on select "Select Stylist aarti sathe Isha dixit Mangesh prashant Sambhaji Shyam Yogesh" at bounding box center [263, 471] width 115 height 28
select select "38227"
click at [205, 457] on select "Select Stylist aarti sathe Isha dixit Mangesh prashant Sambhaji Shyam Yogesh" at bounding box center [263, 471] width 115 height 28
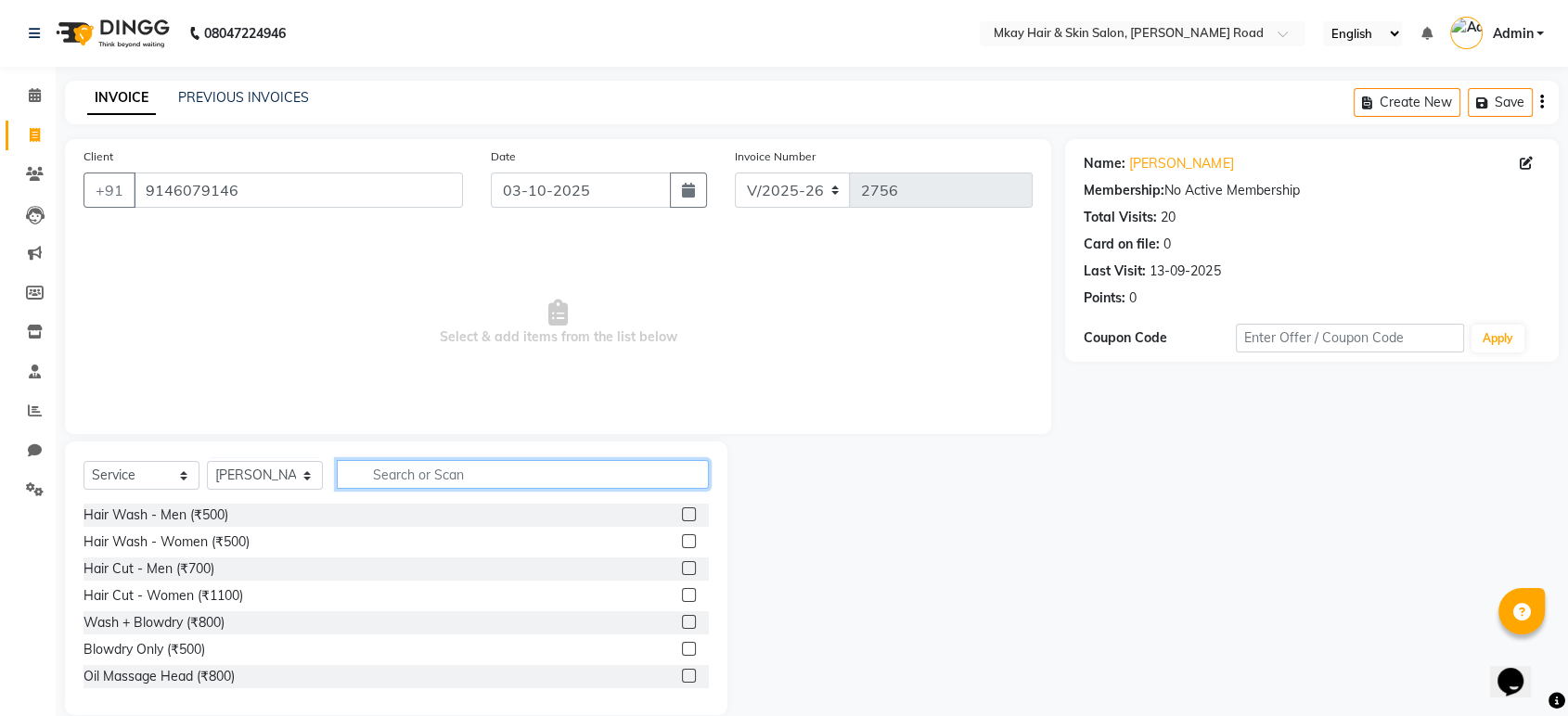
click at [389, 473] on input "text" at bounding box center [523, 474] width 372 height 29
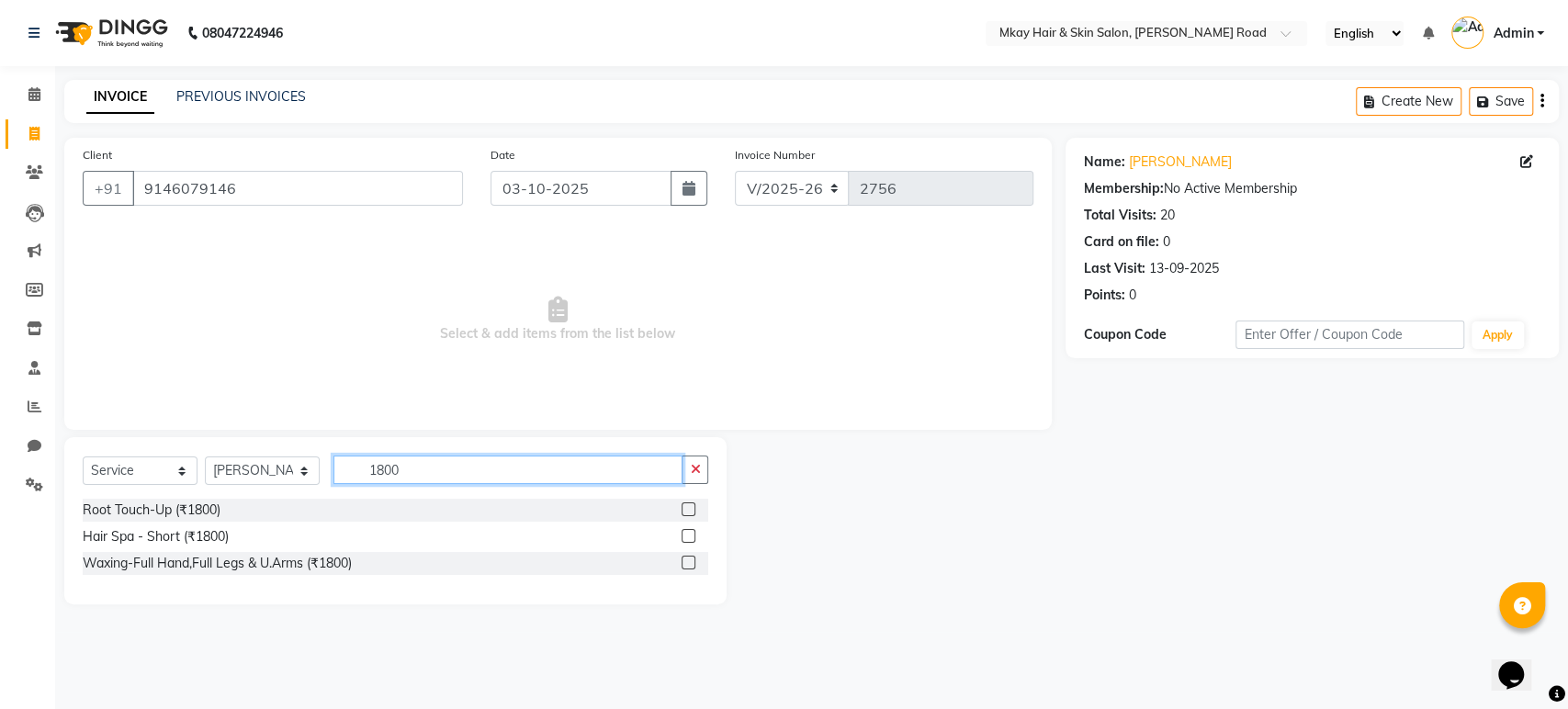
click at [406, 472] on input "1800" at bounding box center [509, 470] width 350 height 28
type input "1"
type input "1800"
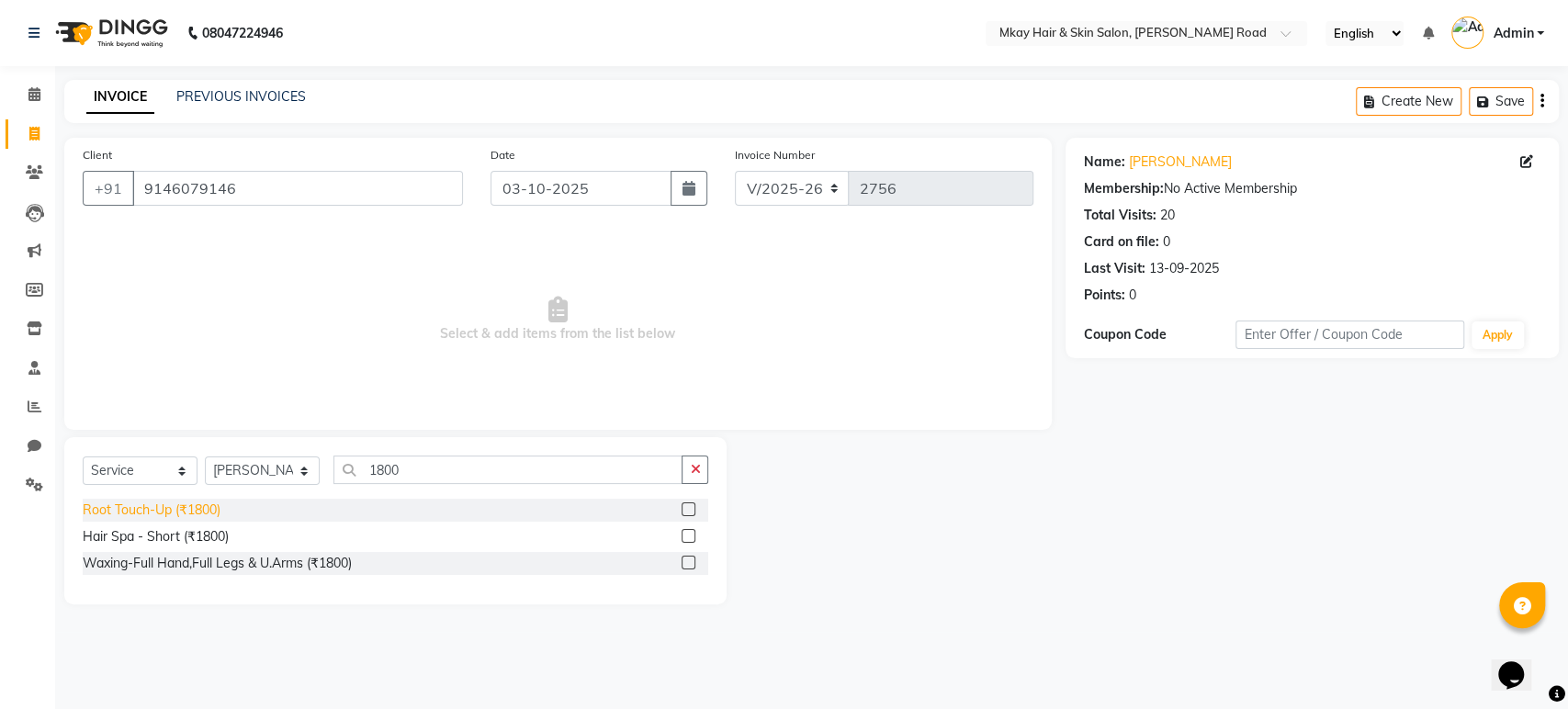
click at [149, 507] on div "Root Touch-Up (₹1800)" at bounding box center [151, 511] width 138 height 20
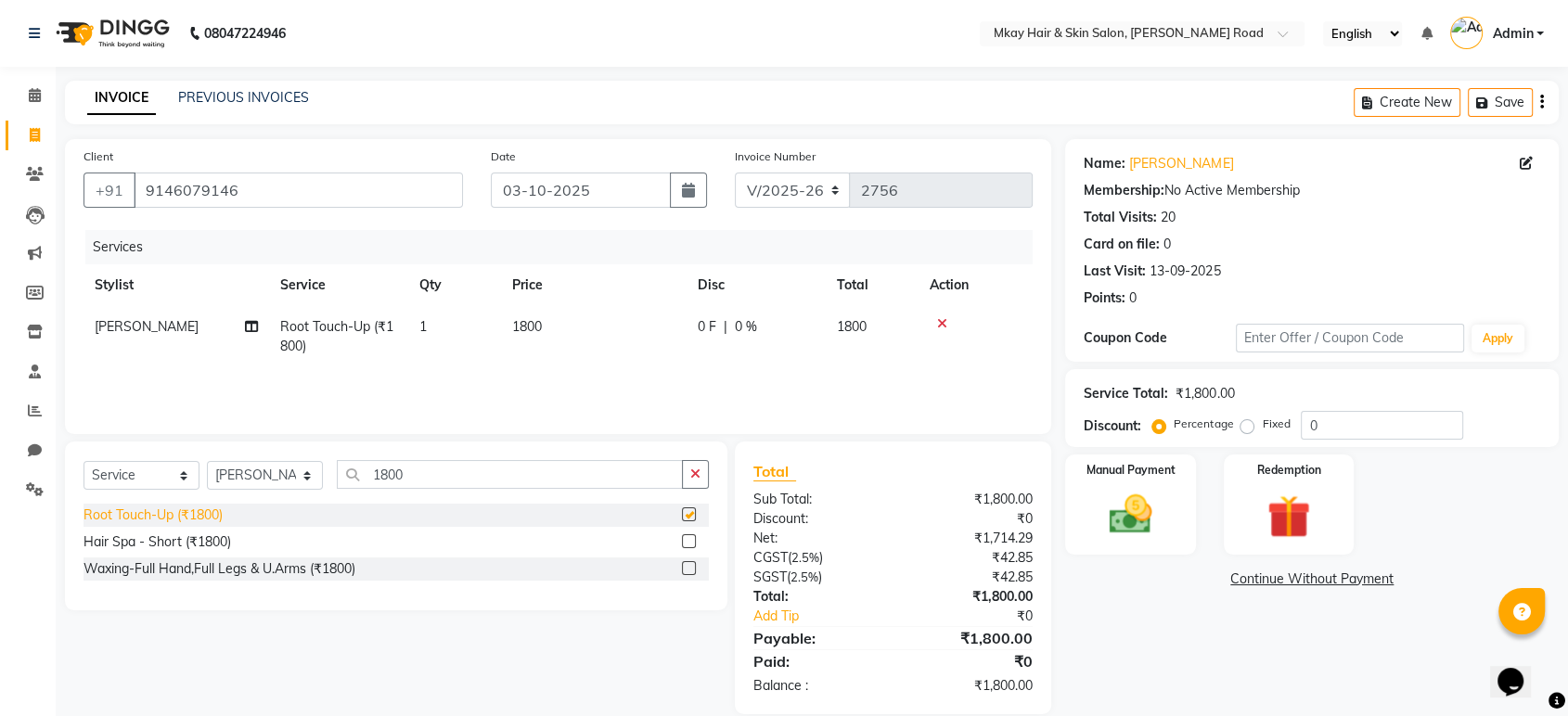
checkbox input "false"
click at [547, 317] on td "1800" at bounding box center [594, 337] width 185 height 61
select select "38227"
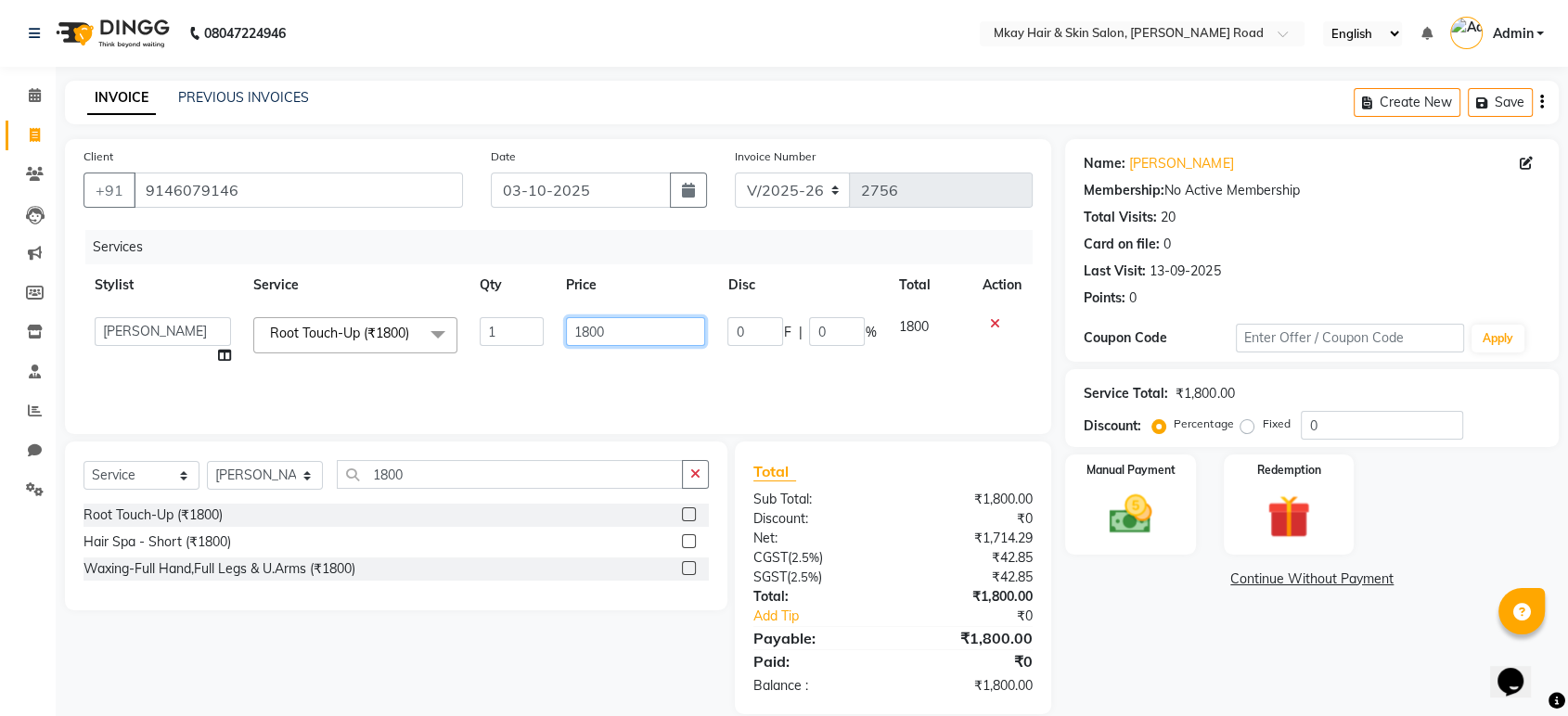
click at [613, 337] on input "1800" at bounding box center [636, 331] width 140 height 29
type input "1"
type input "1200"
click at [656, 384] on div "Services Stylist Service Qty Price Disc Total Action aarti sathe Isha dixit Man…" at bounding box center [558, 322] width 950 height 185
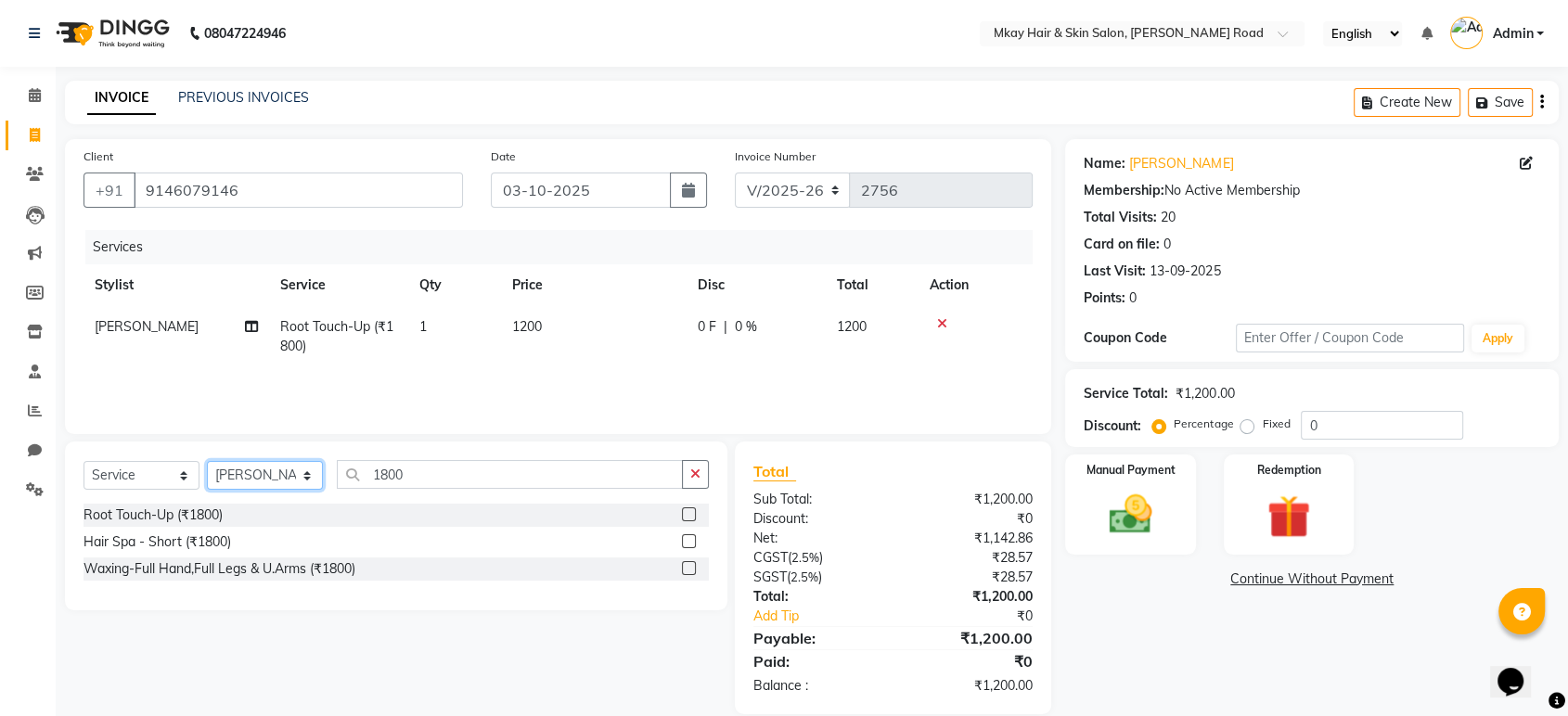
click at [290, 478] on select "Select Stylist aarti sathe Isha dixit Mangesh prashant Sambhaji Shyam Yogesh" at bounding box center [265, 475] width 116 height 29
select select "38229"
click at [207, 462] on select "Select Stylist aarti sathe Isha dixit Mangesh prashant Sambhaji Shyam Yogesh" at bounding box center [265, 475] width 116 height 29
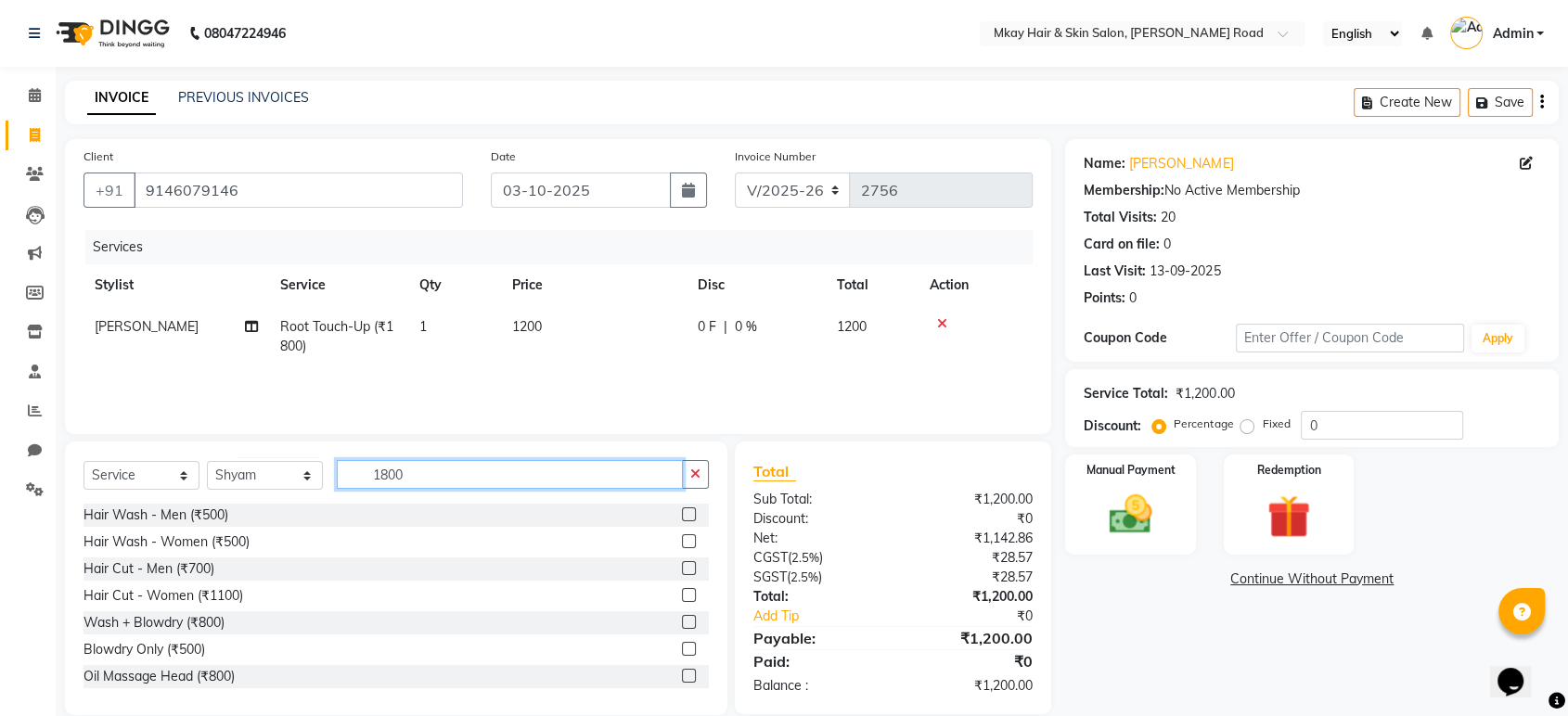
click at [423, 465] on input "1800" at bounding box center [510, 474] width 346 height 29
type input "1"
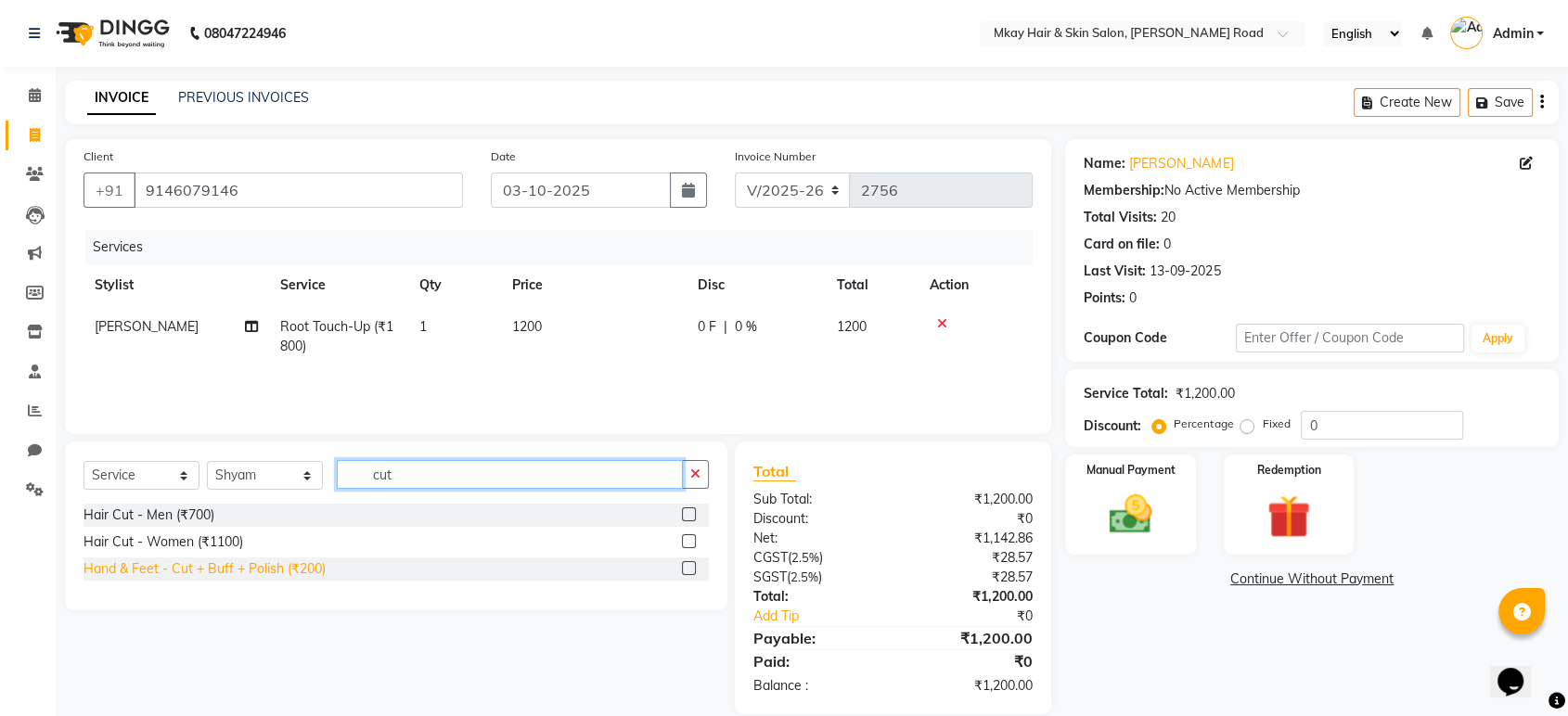
type input "cut"
click at [321, 572] on div "Hand & Feet - Cut + Buff + Polish (₹200)" at bounding box center [205, 569] width 243 height 20
checkbox input "false"
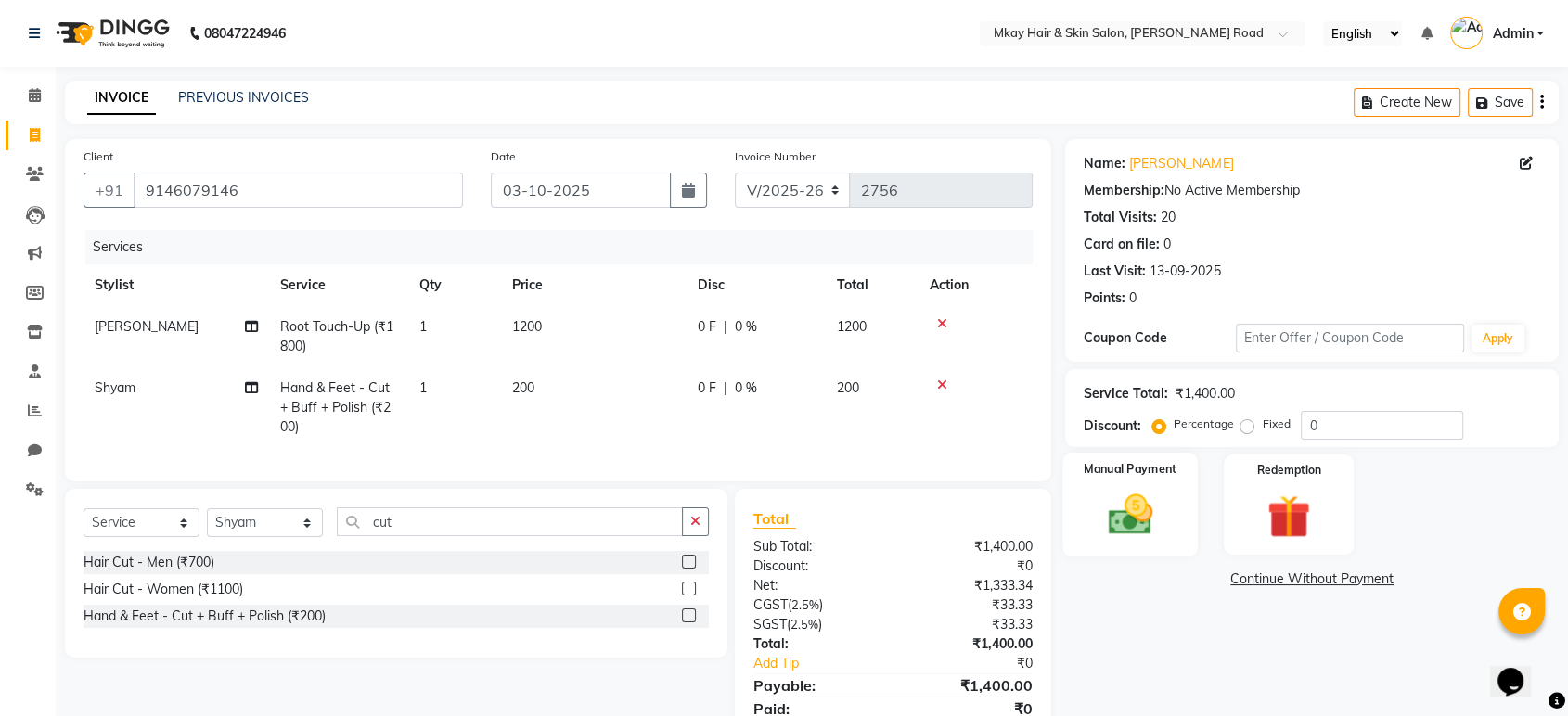
click at [1121, 512] on img at bounding box center [1129, 515] width 72 height 52
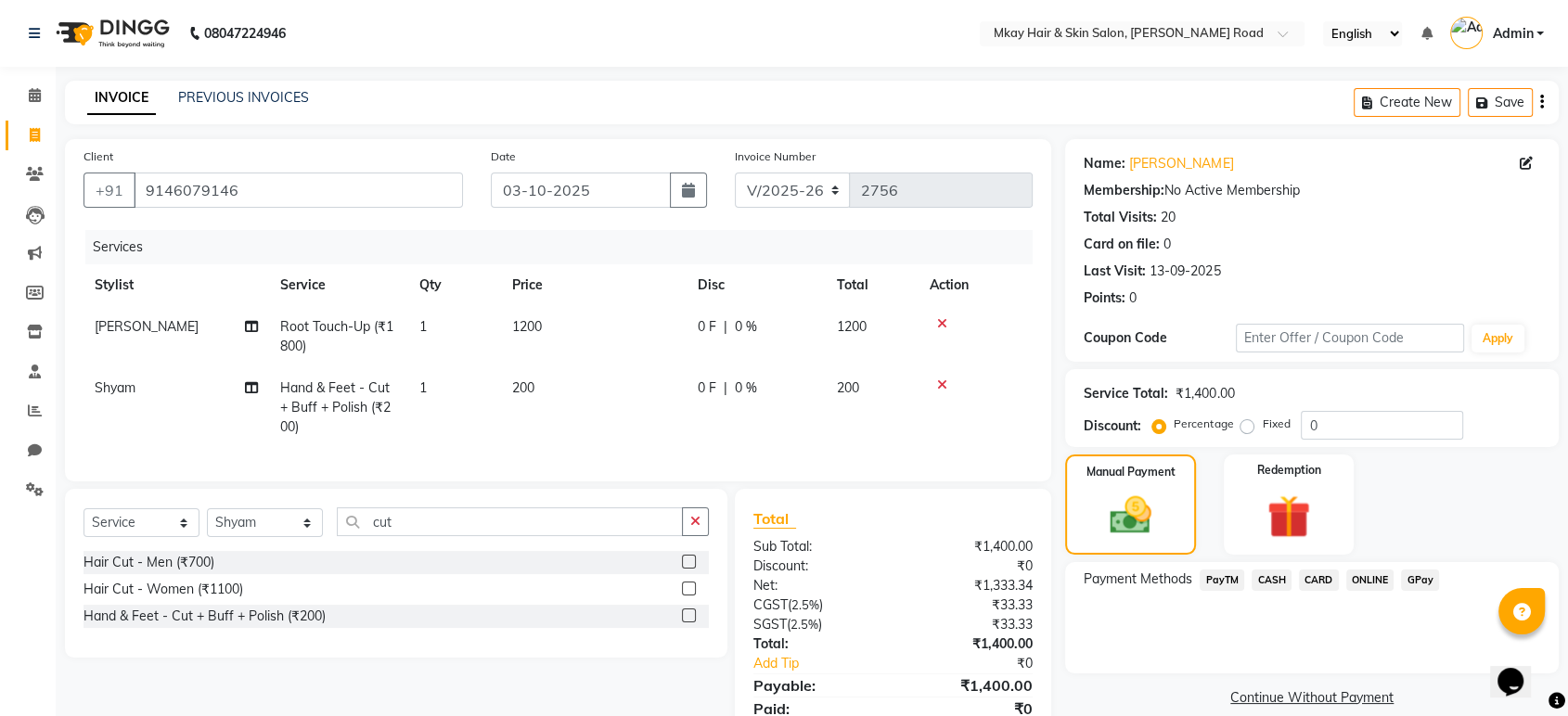
click at [1309, 574] on span "CARD" at bounding box center [1319, 581] width 39 height 22
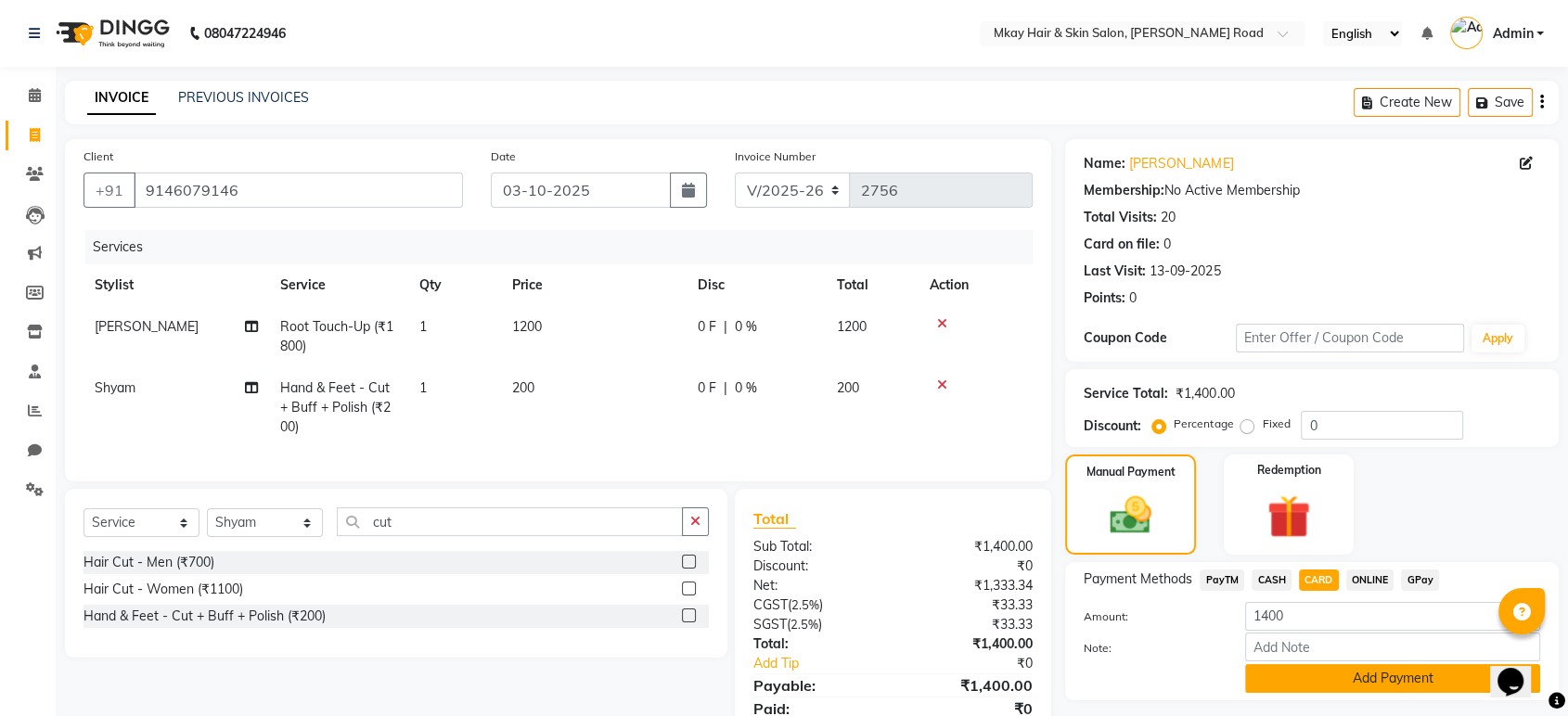
click at [1301, 676] on button "Add Payment" at bounding box center [1392, 679] width 295 height 29
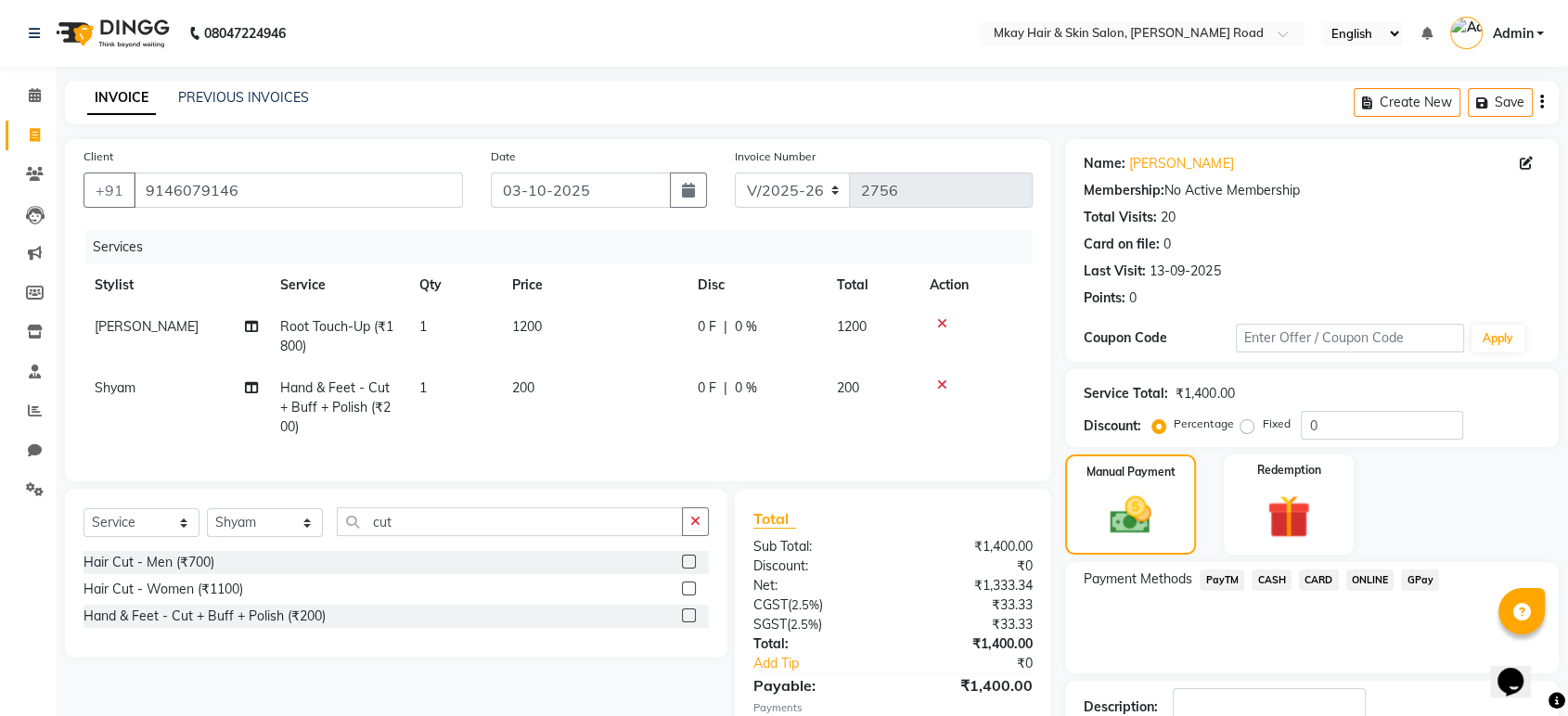
scroll to position [126, 0]
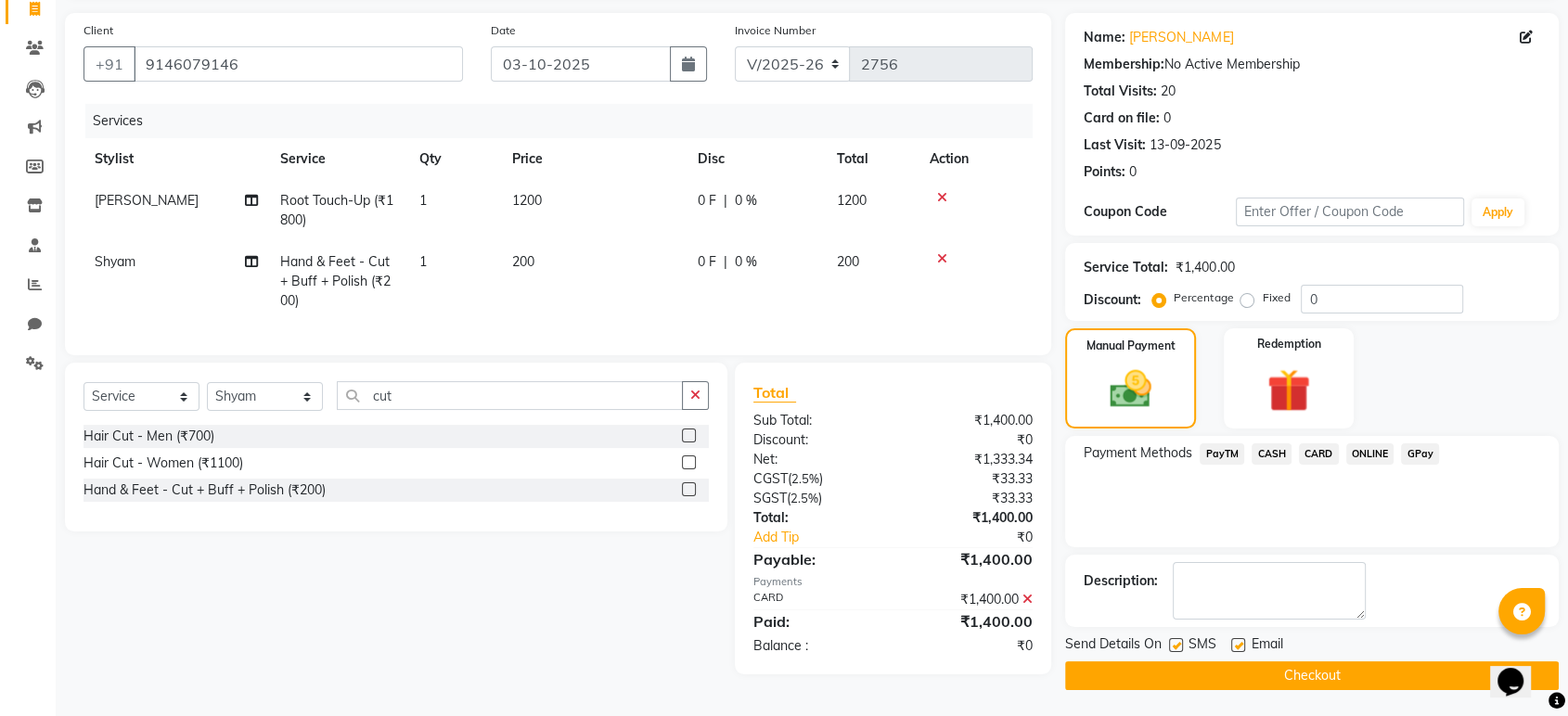
click at [1175, 644] on label at bounding box center [1176, 645] width 14 height 14
click at [1175, 644] on input "checkbox" at bounding box center [1176, 646] width 12 height 12
checkbox input "false"
click at [1234, 646] on label at bounding box center [1239, 645] width 14 height 14
click at [1234, 646] on input "checkbox" at bounding box center [1238, 646] width 12 height 12
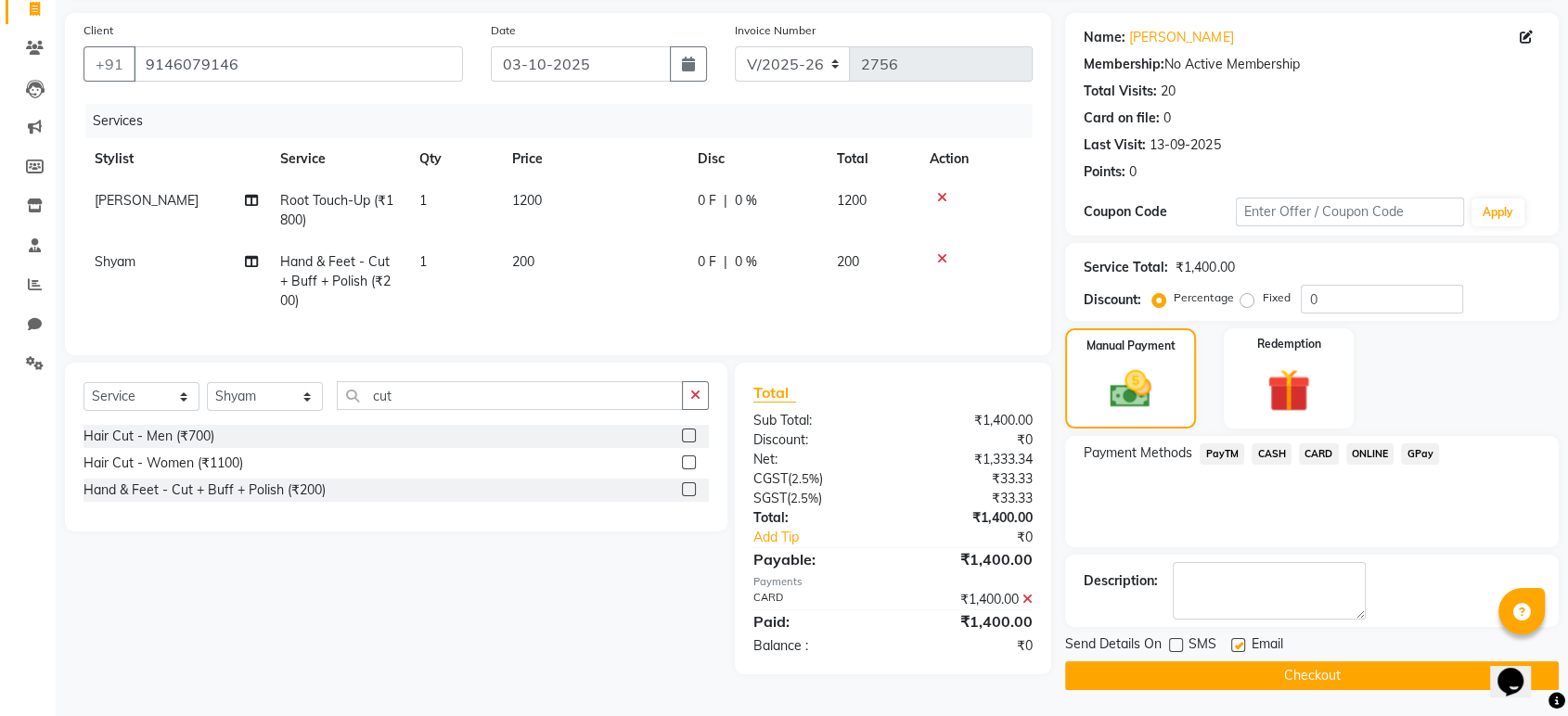
checkbox input "false"
click at [1240, 674] on button "Checkout" at bounding box center [1312, 676] width 494 height 29
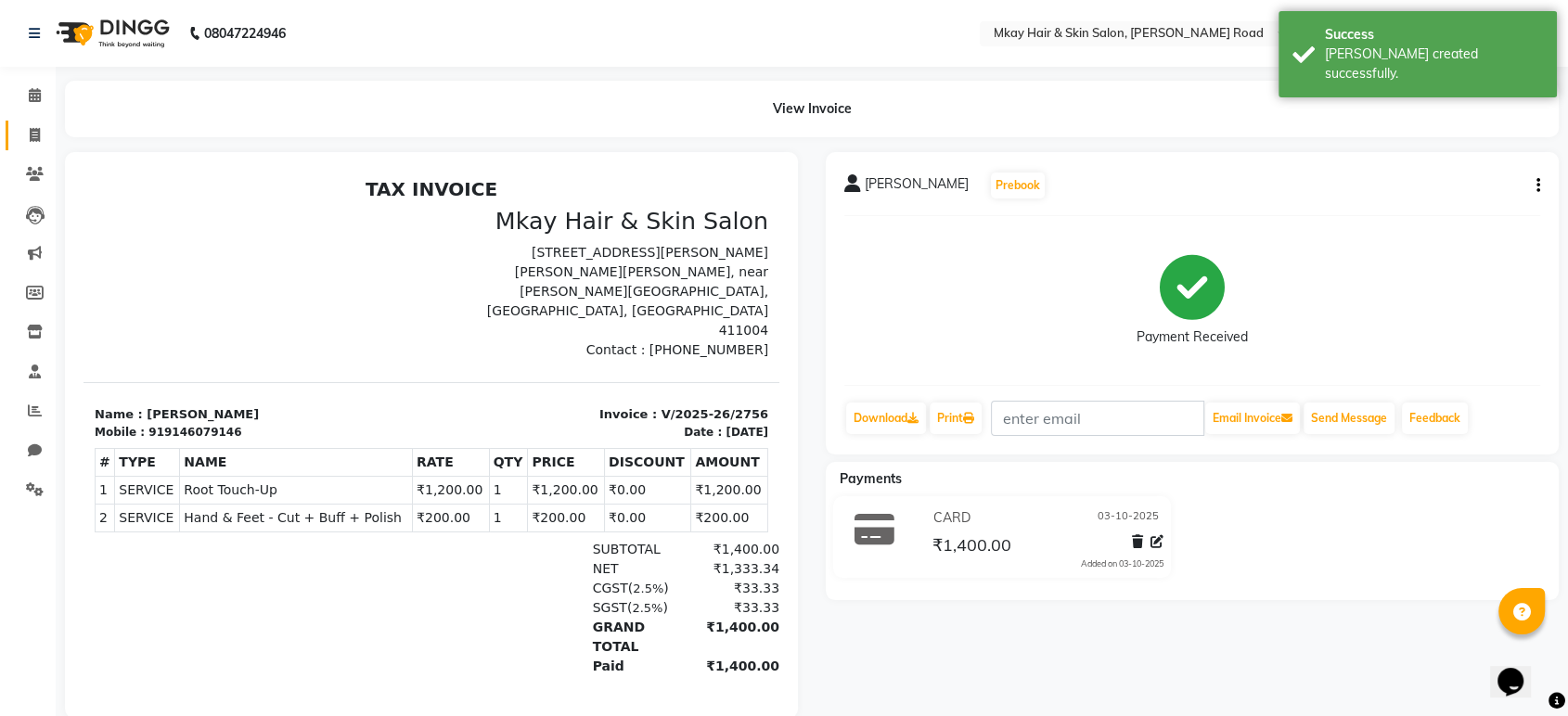
click at [37, 135] on icon at bounding box center [35, 135] width 10 height 14
select select "service"
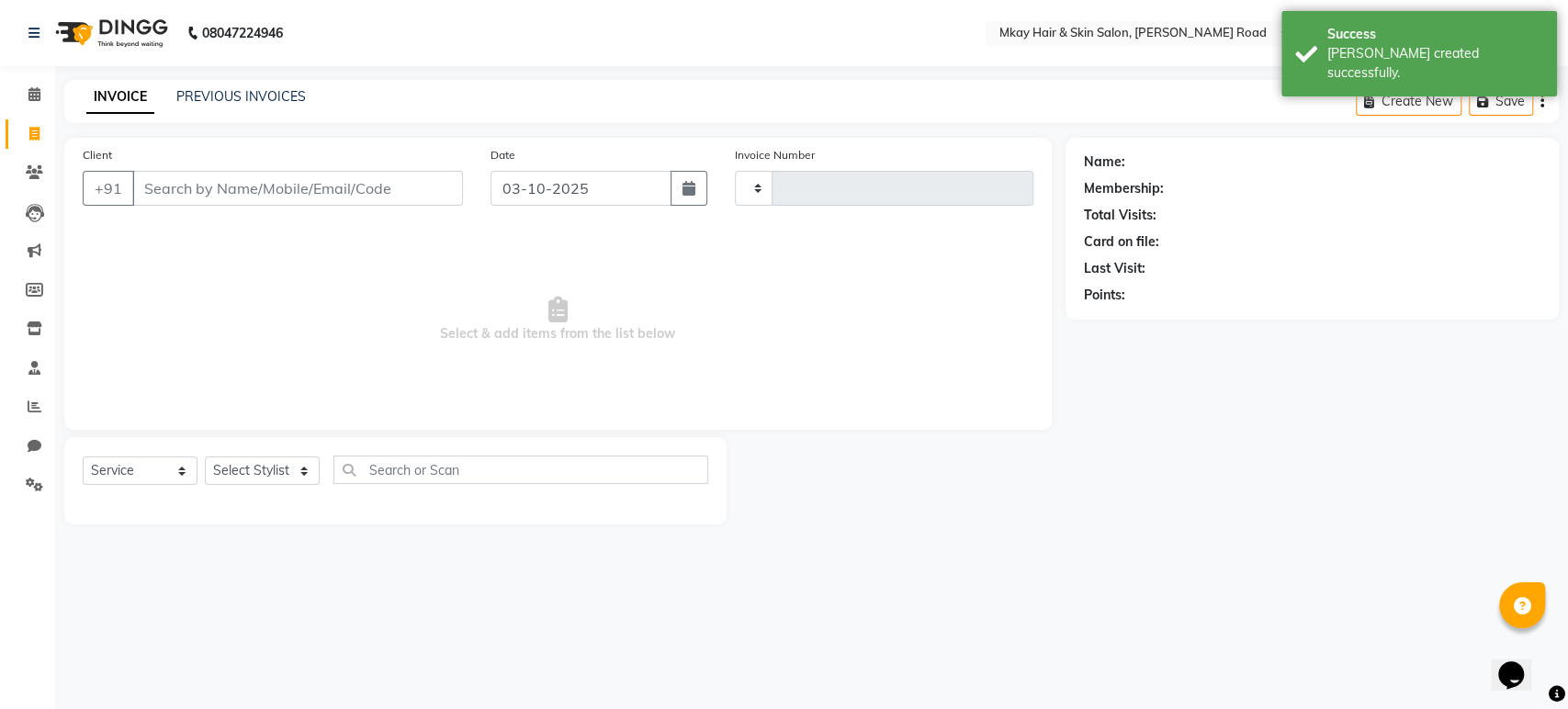
type input "2757"
select select "5258"
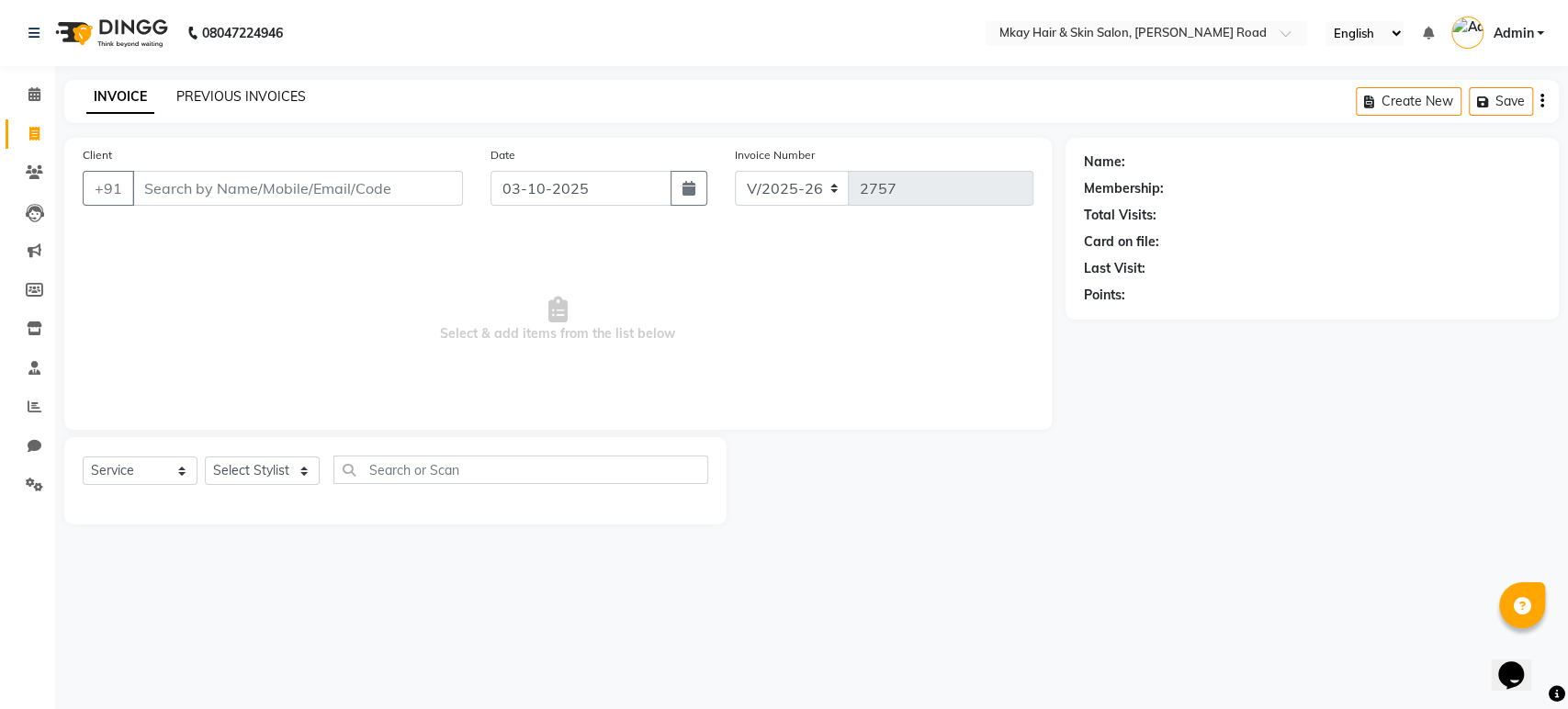
click at [231, 99] on link "PREVIOUS INVOICES" at bounding box center [241, 96] width 130 height 17
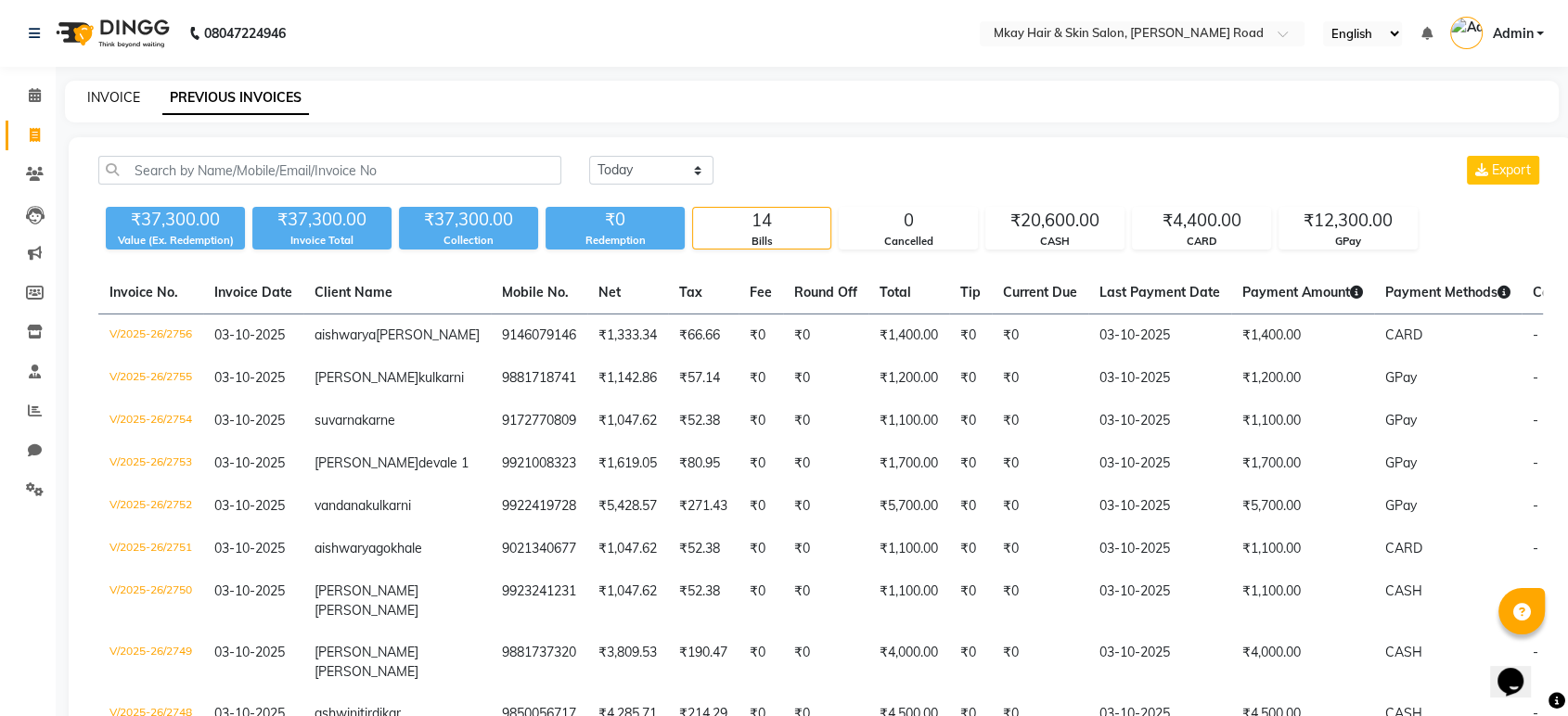
click at [124, 103] on link "INVOICE" at bounding box center [113, 97] width 53 height 17
select select "5258"
select select "service"
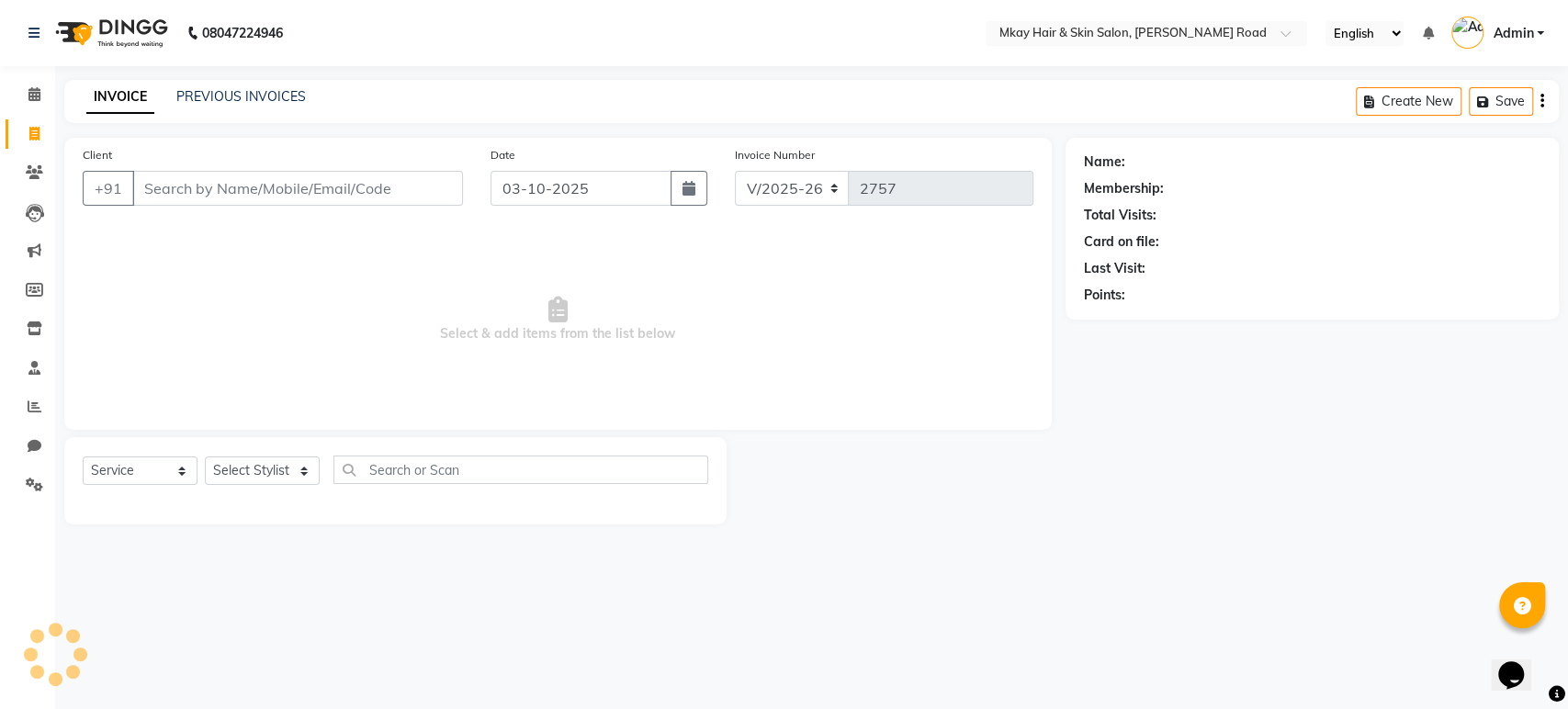
click at [219, 189] on input "Client" at bounding box center [297, 188] width 331 height 35
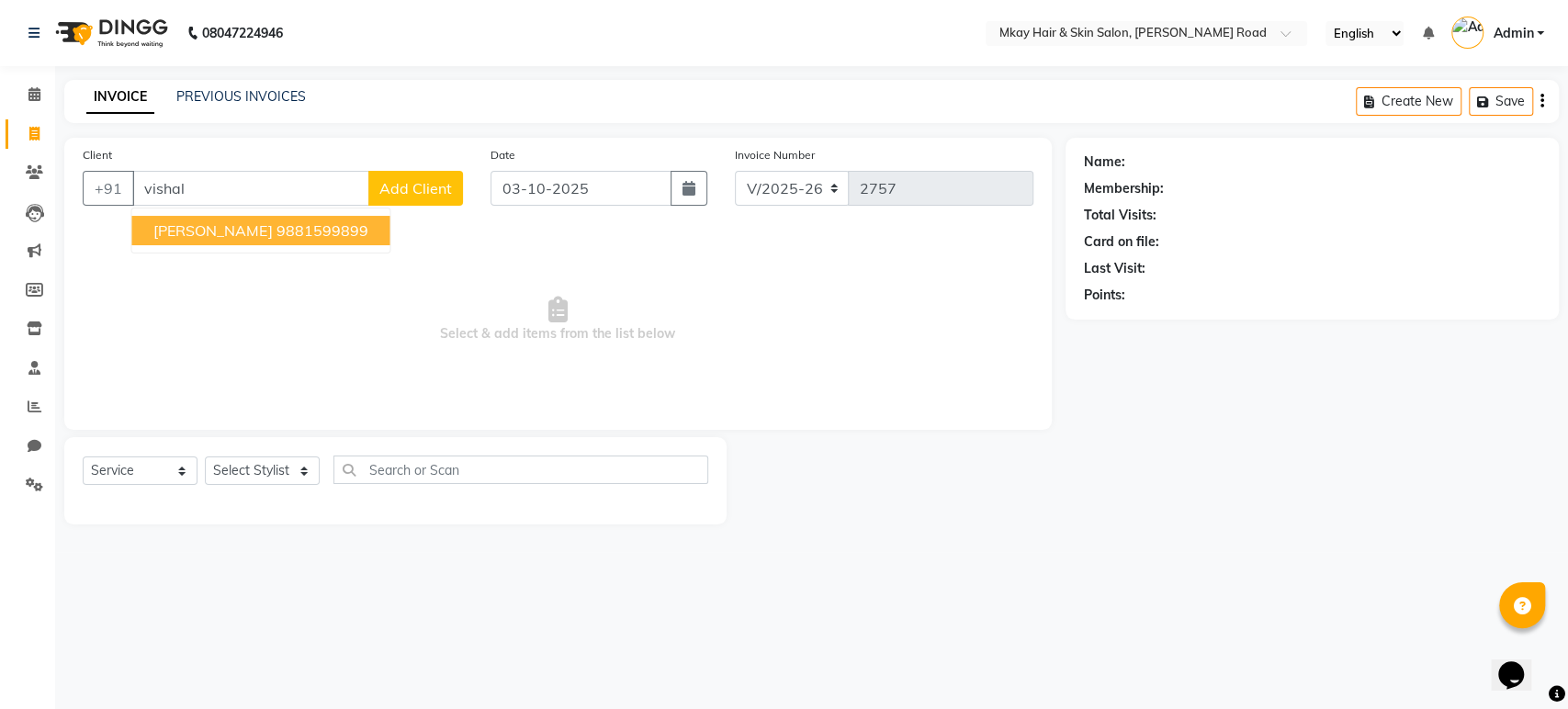
click at [222, 224] on span "vishal sudame" at bounding box center [212, 230] width 118 height 19
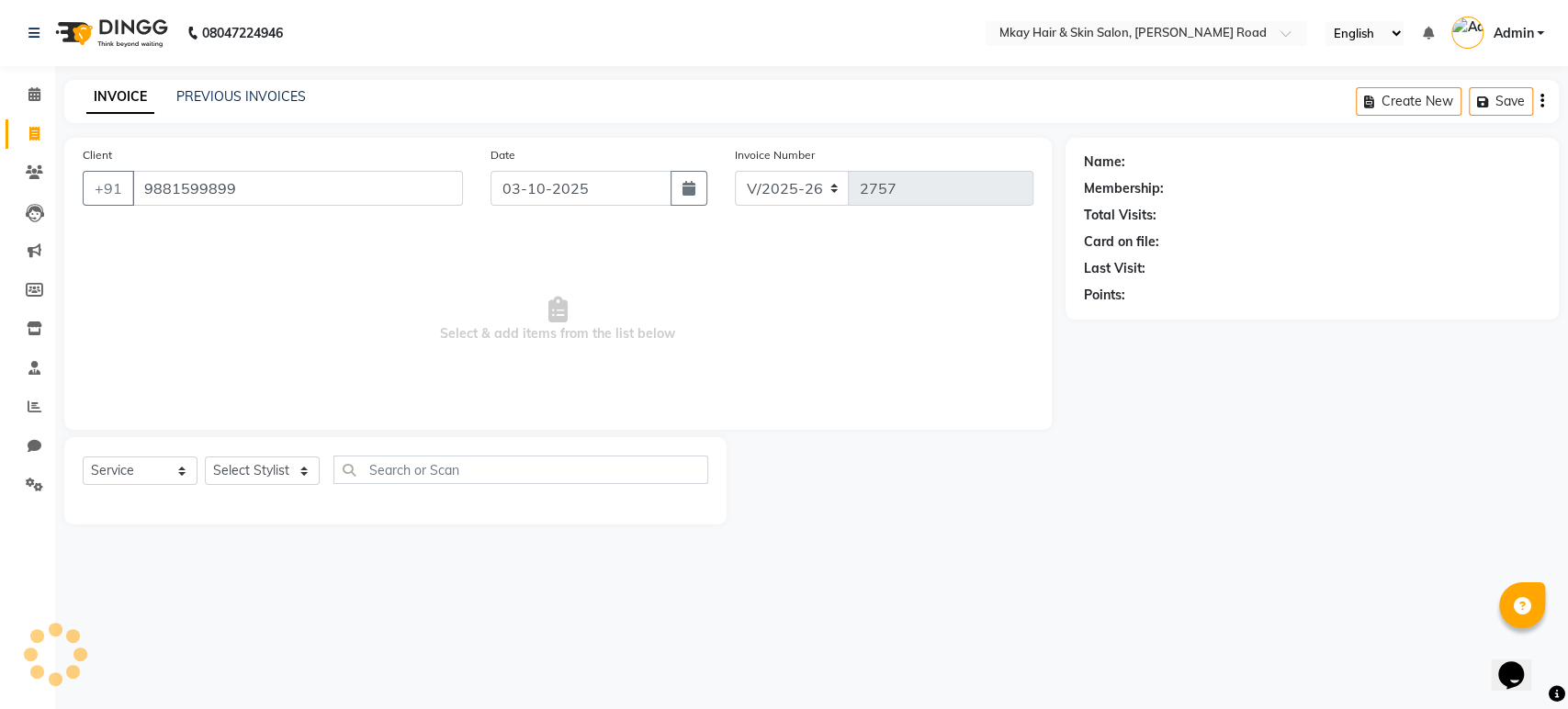
type input "9881599899"
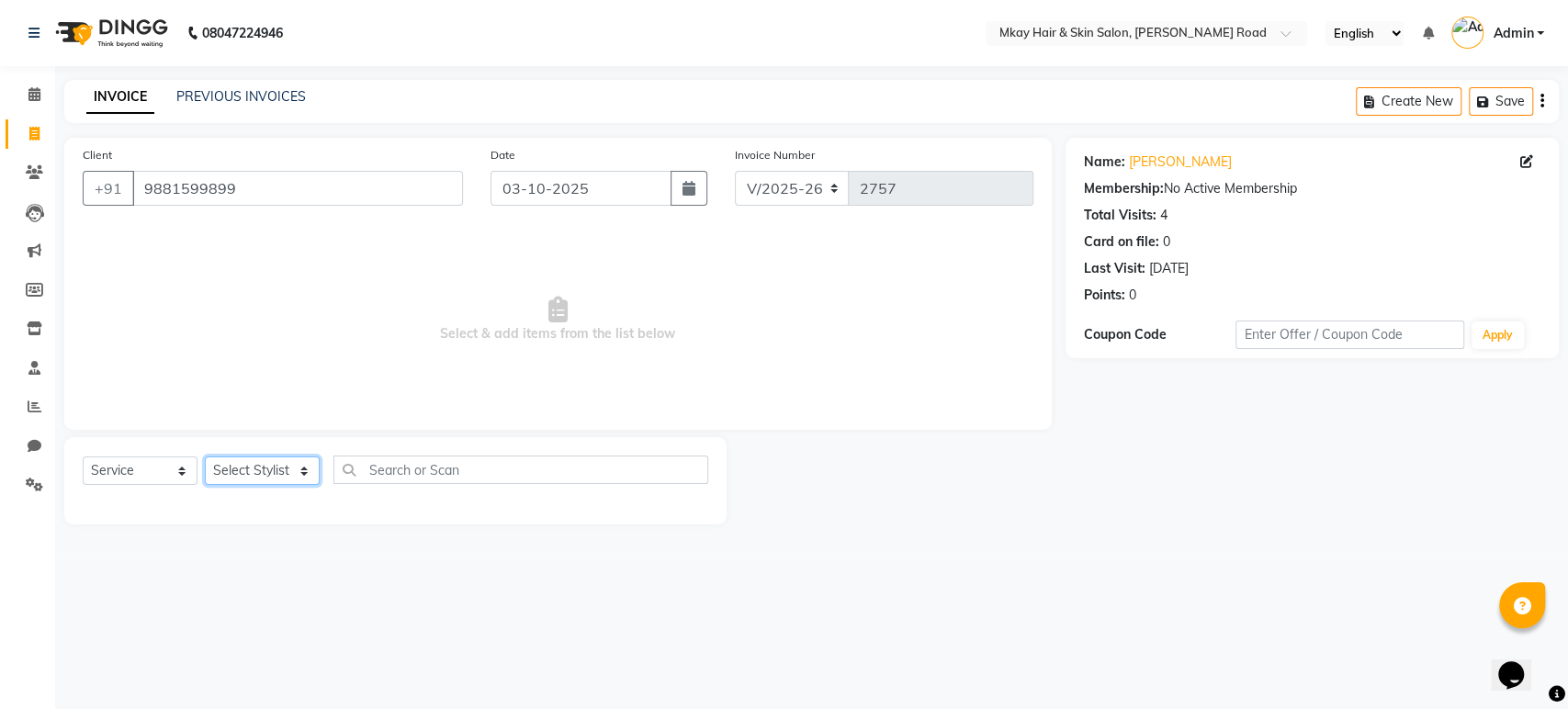
click at [276, 475] on select "Select Stylist aarti sathe Isha dixit Mangesh prashant Sambhaji Shyam Yogesh" at bounding box center [263, 471] width 115 height 28
select select "38226"
click at [205, 457] on select "Select Stylist aarti sathe Isha dixit Mangesh prashant Sambhaji Shyam Yogesh" at bounding box center [263, 471] width 115 height 28
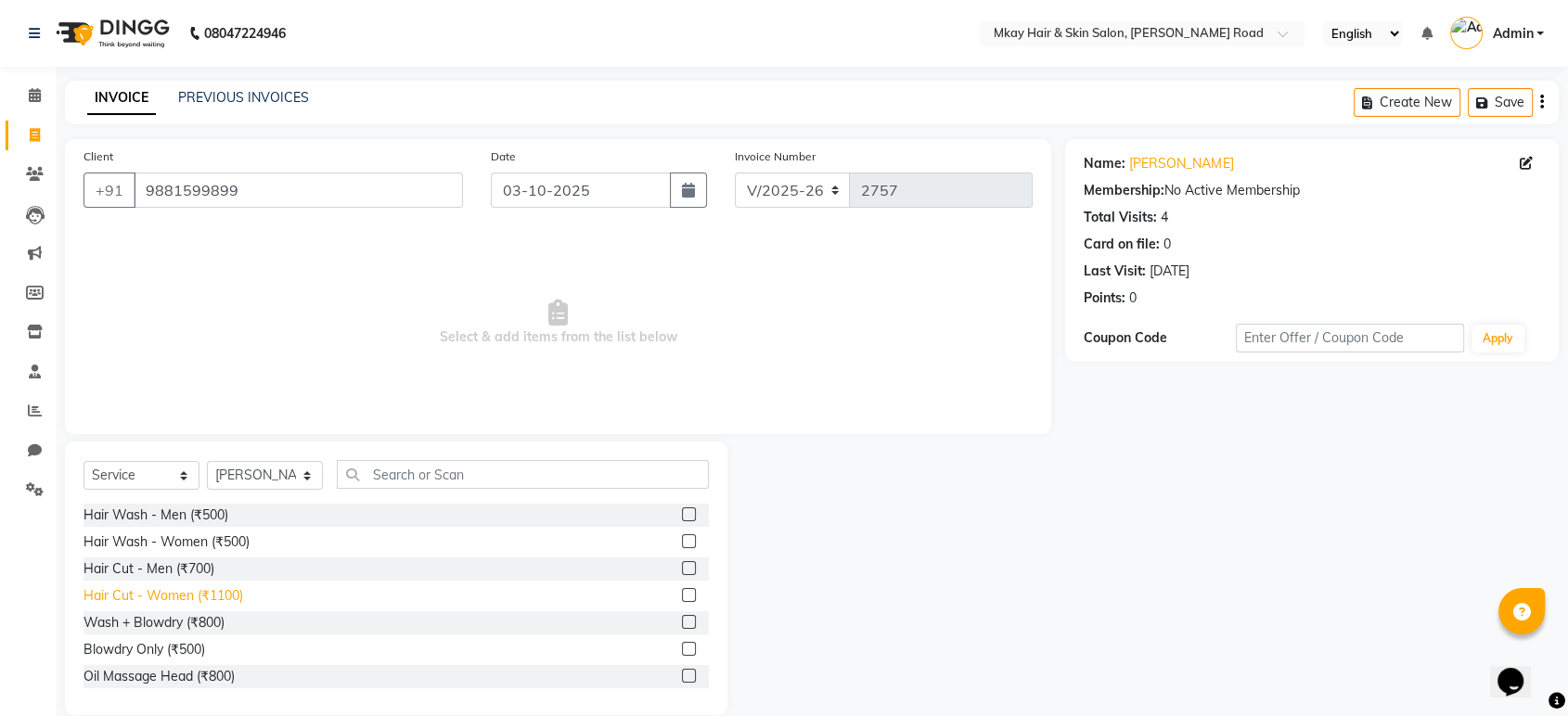
click at [178, 590] on div "Hair Cut - Women (₹1100)" at bounding box center [164, 597] width 160 height 20
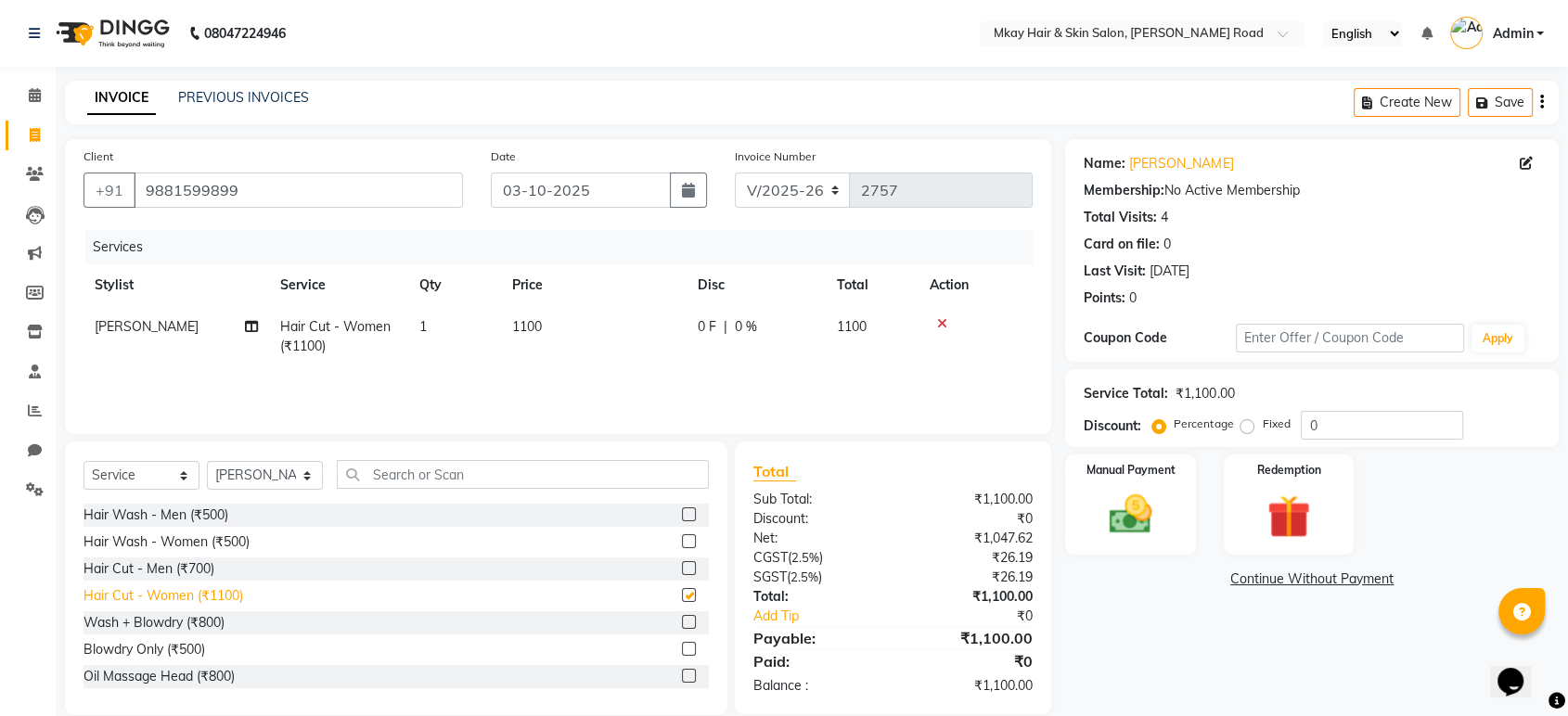
checkbox input "false"
click at [1146, 522] on img at bounding box center [1129, 515] width 72 height 52
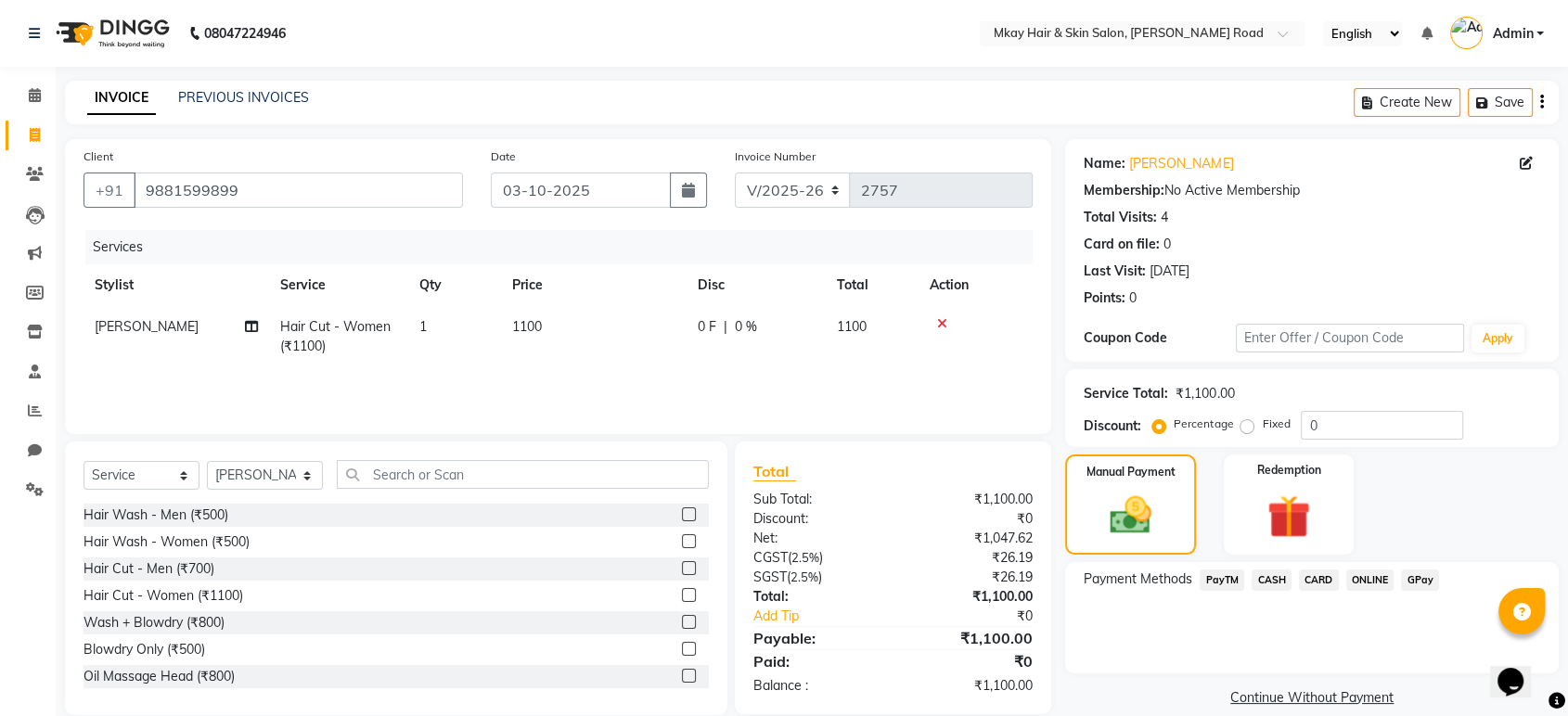
click at [1417, 581] on span "GPay" at bounding box center [1420, 581] width 38 height 22
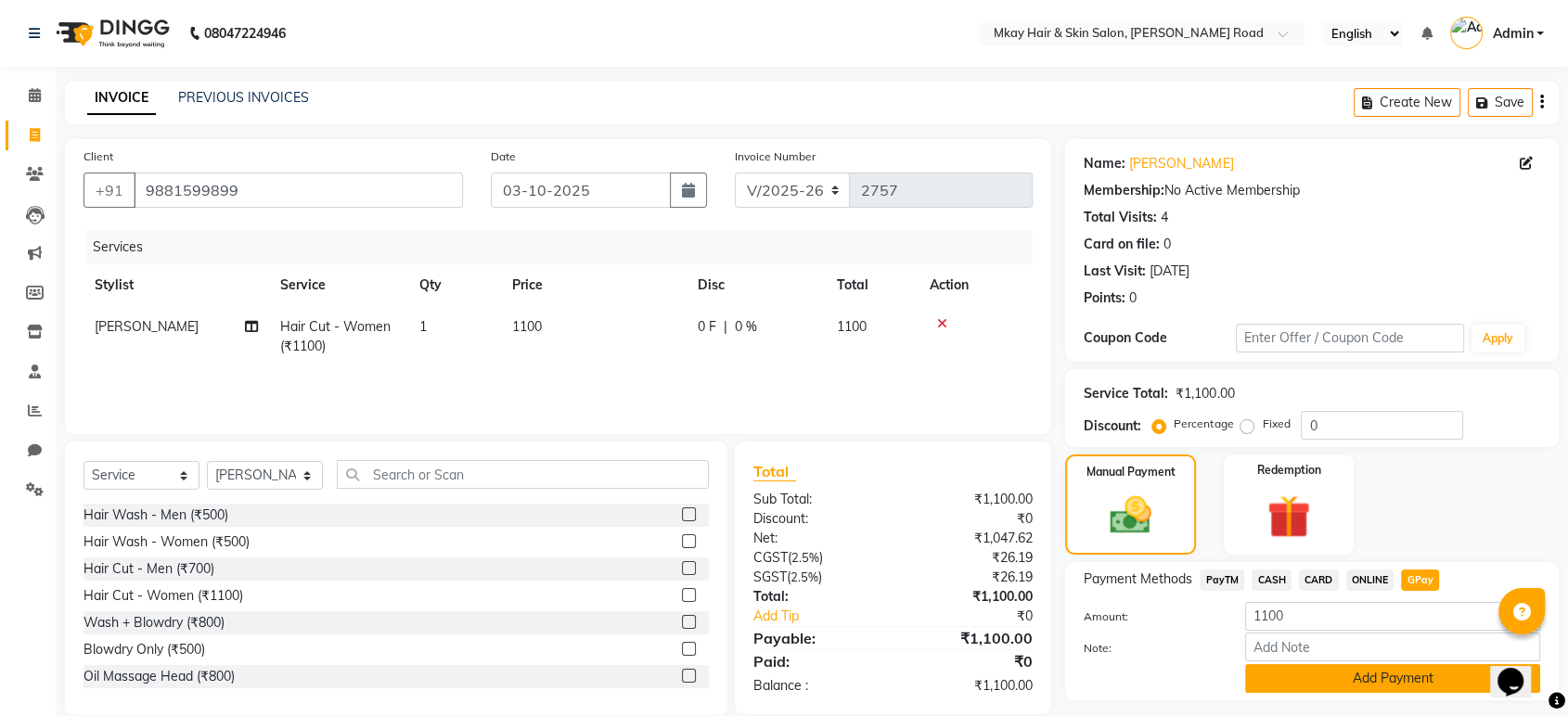
click at [1295, 675] on button "Add Payment" at bounding box center [1392, 679] width 295 height 29
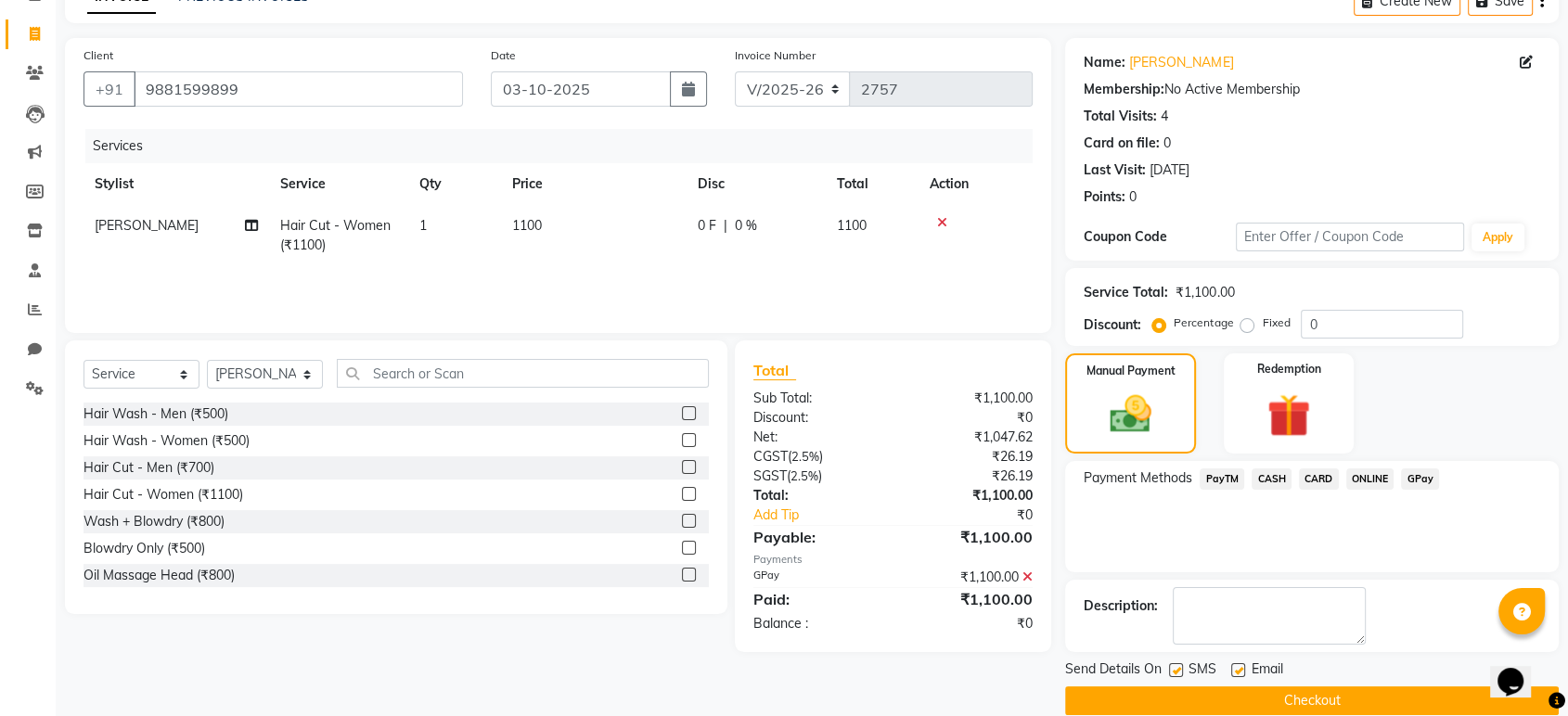
scroll to position [126, 0]
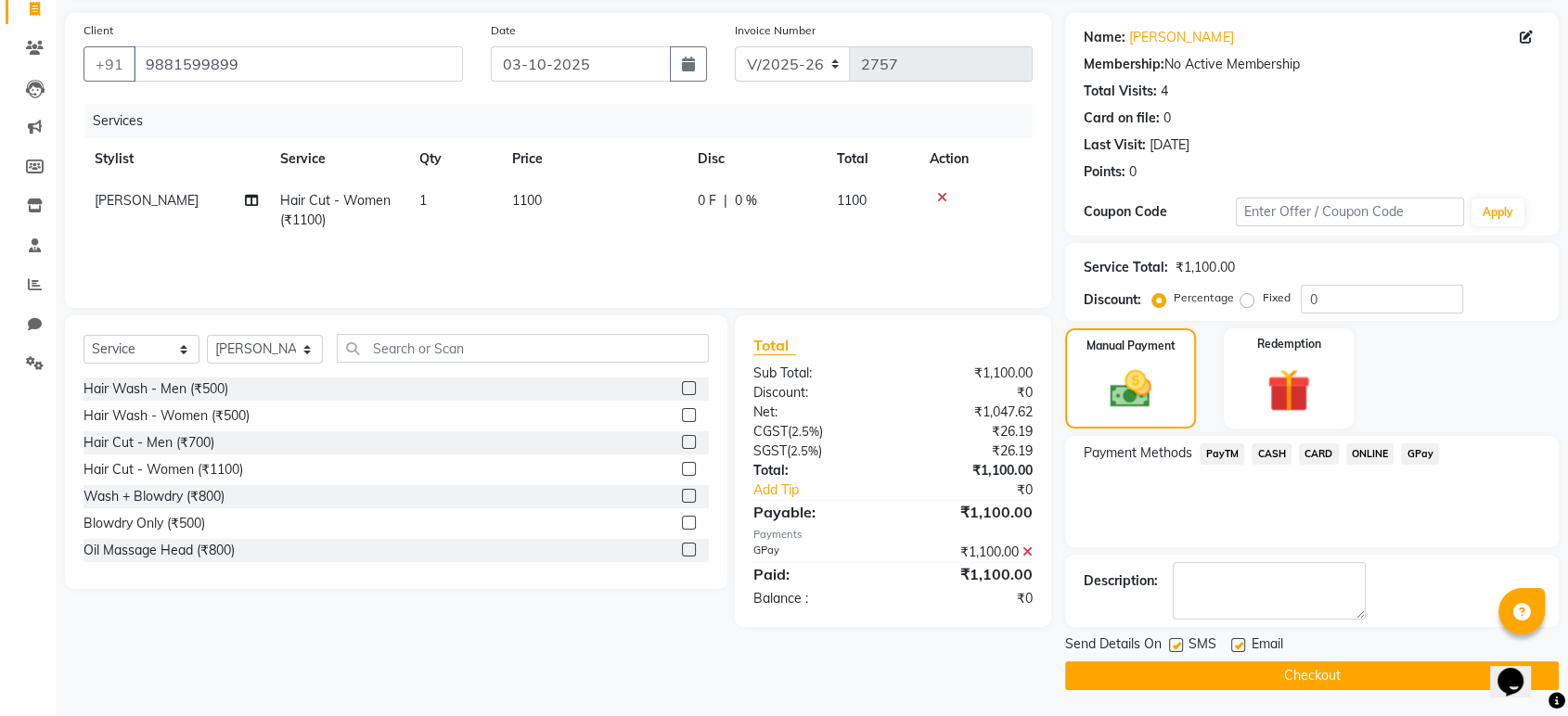
click at [1171, 642] on label at bounding box center [1176, 645] width 14 height 14
click at [1171, 642] on input "checkbox" at bounding box center [1176, 646] width 12 height 12
checkbox input "false"
click at [1234, 648] on label at bounding box center [1239, 645] width 14 height 14
click at [1234, 648] on input "checkbox" at bounding box center [1238, 646] width 12 height 12
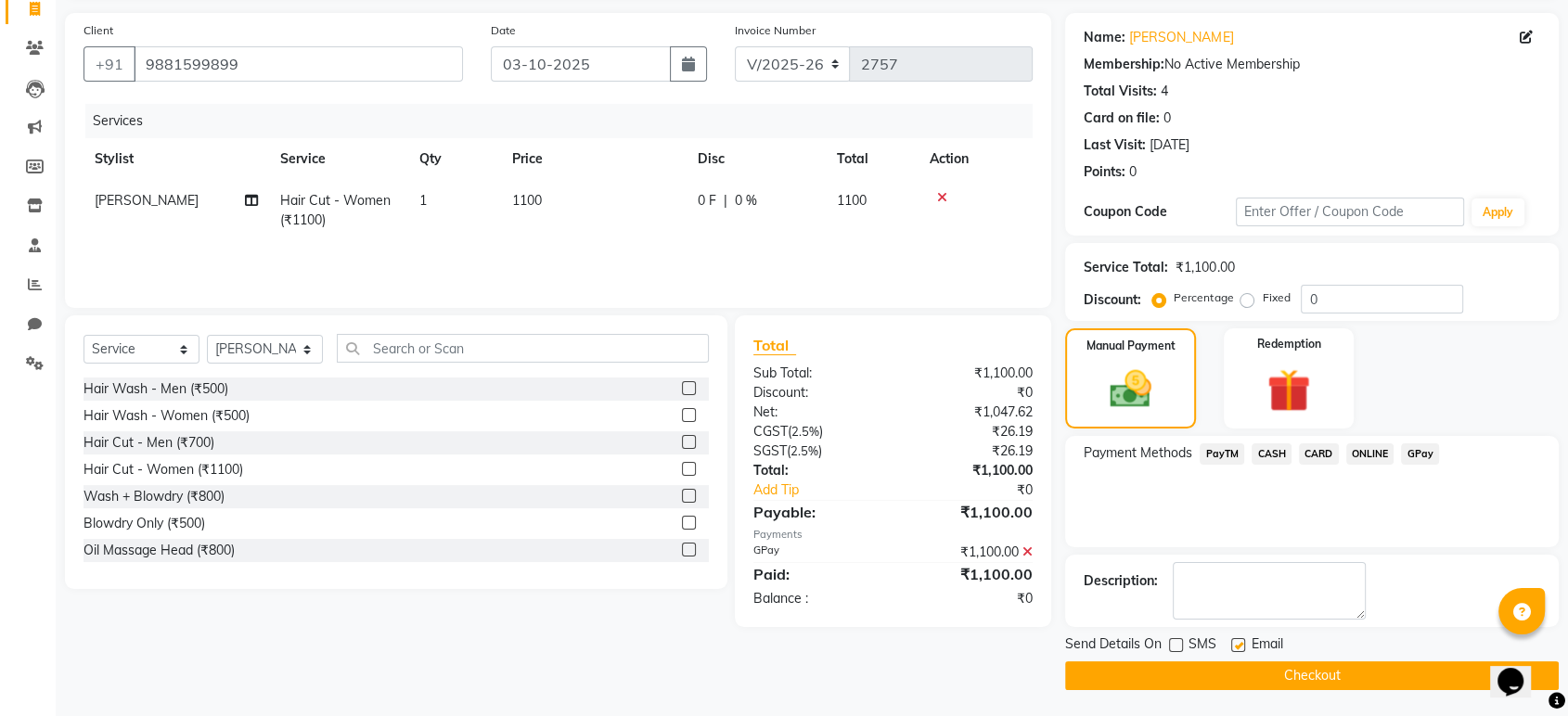
checkbox input "false"
click at [1240, 680] on button "Checkout" at bounding box center [1312, 676] width 494 height 29
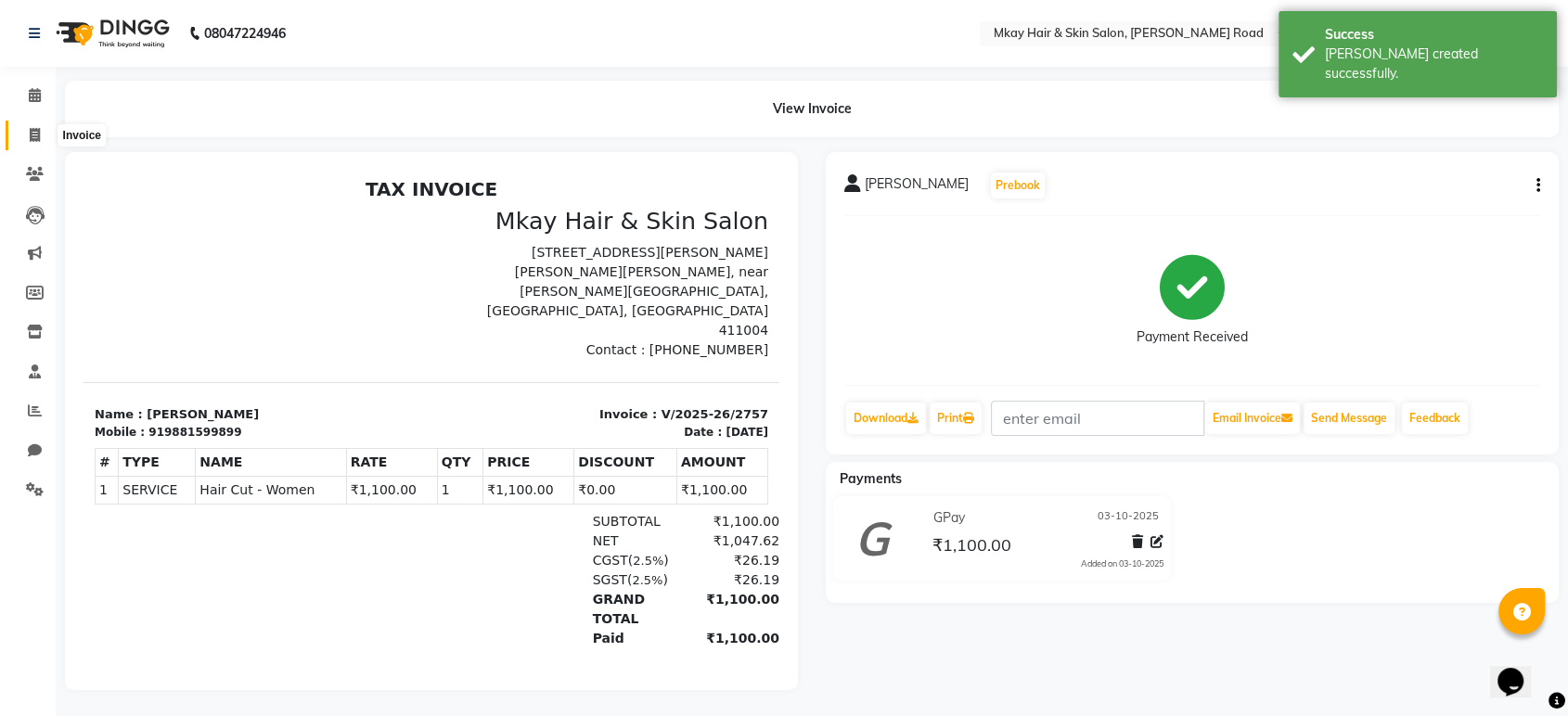
click at [34, 132] on icon at bounding box center [35, 135] width 10 height 14
select select "5258"
select select "service"
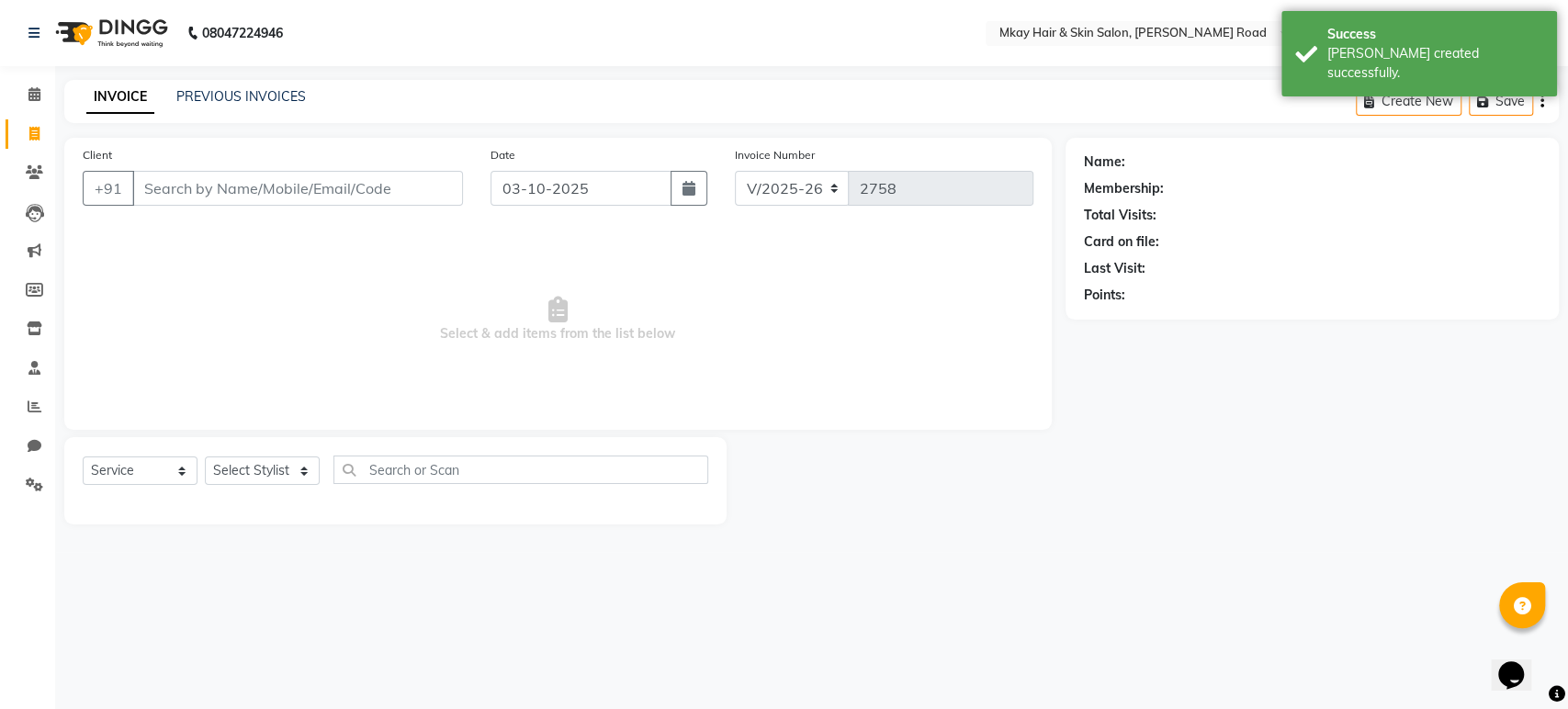
click at [154, 188] on input "Client" at bounding box center [297, 188] width 331 height 35
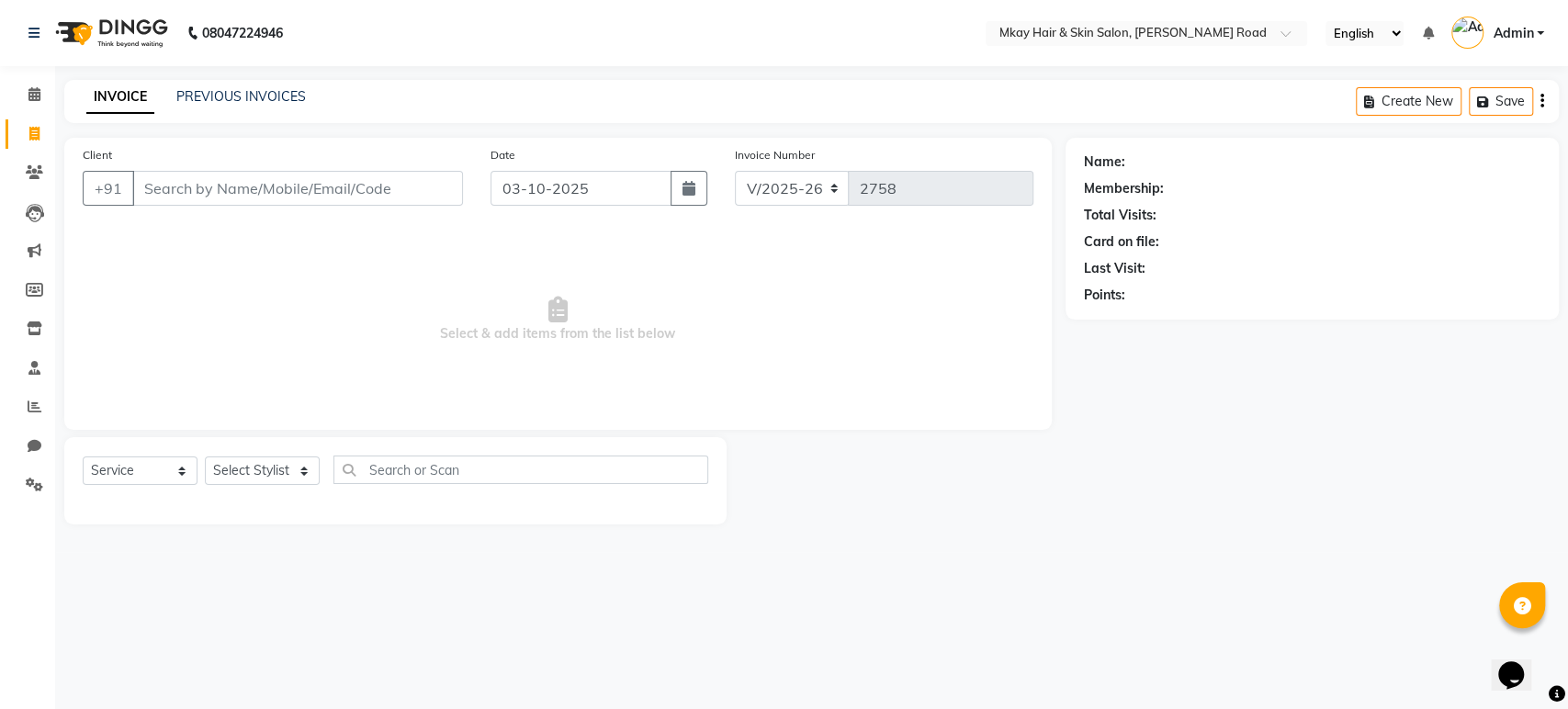
click at [166, 189] on input "Client" at bounding box center [297, 188] width 331 height 35
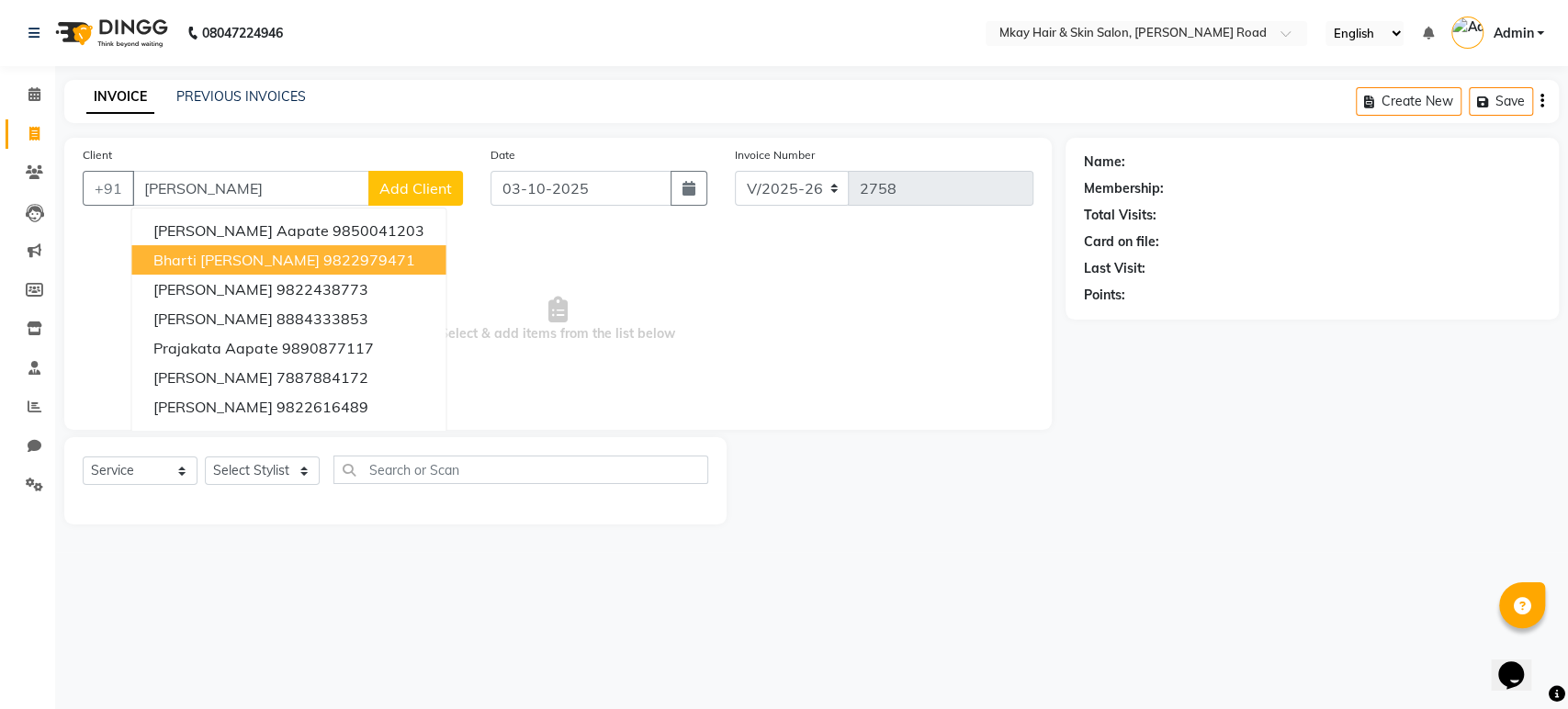
click at [200, 268] on span "bharti pate" at bounding box center [235, 260] width 165 height 19
type input "9822979471"
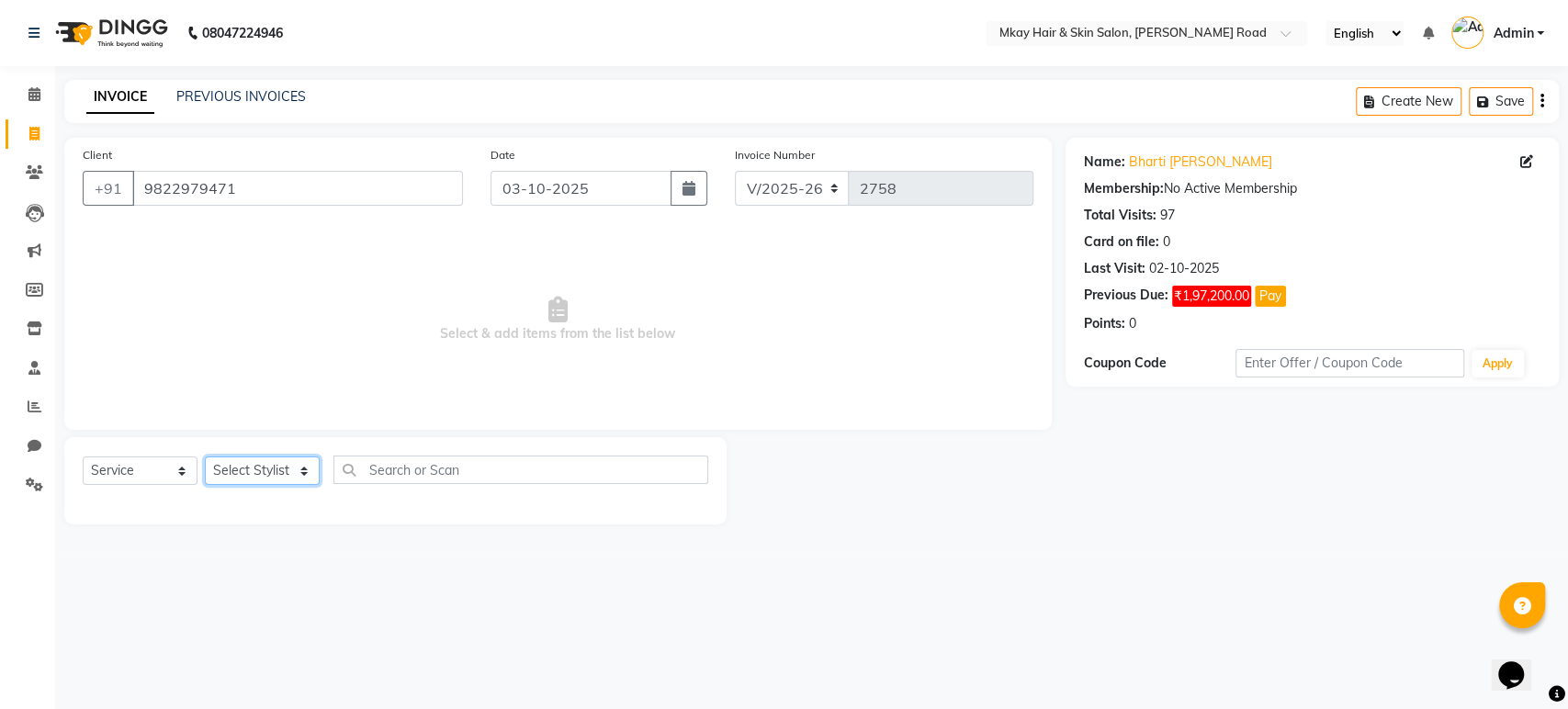
click at [279, 475] on select "Select Stylist aarti sathe Isha dixit Mangesh prashant Sambhaji Shyam Yogesh" at bounding box center [263, 471] width 115 height 28
select select "38226"
click at [205, 457] on select "Select Stylist aarti sathe Isha dixit Mangesh prashant Sambhaji Shyam Yogesh" at bounding box center [263, 471] width 115 height 28
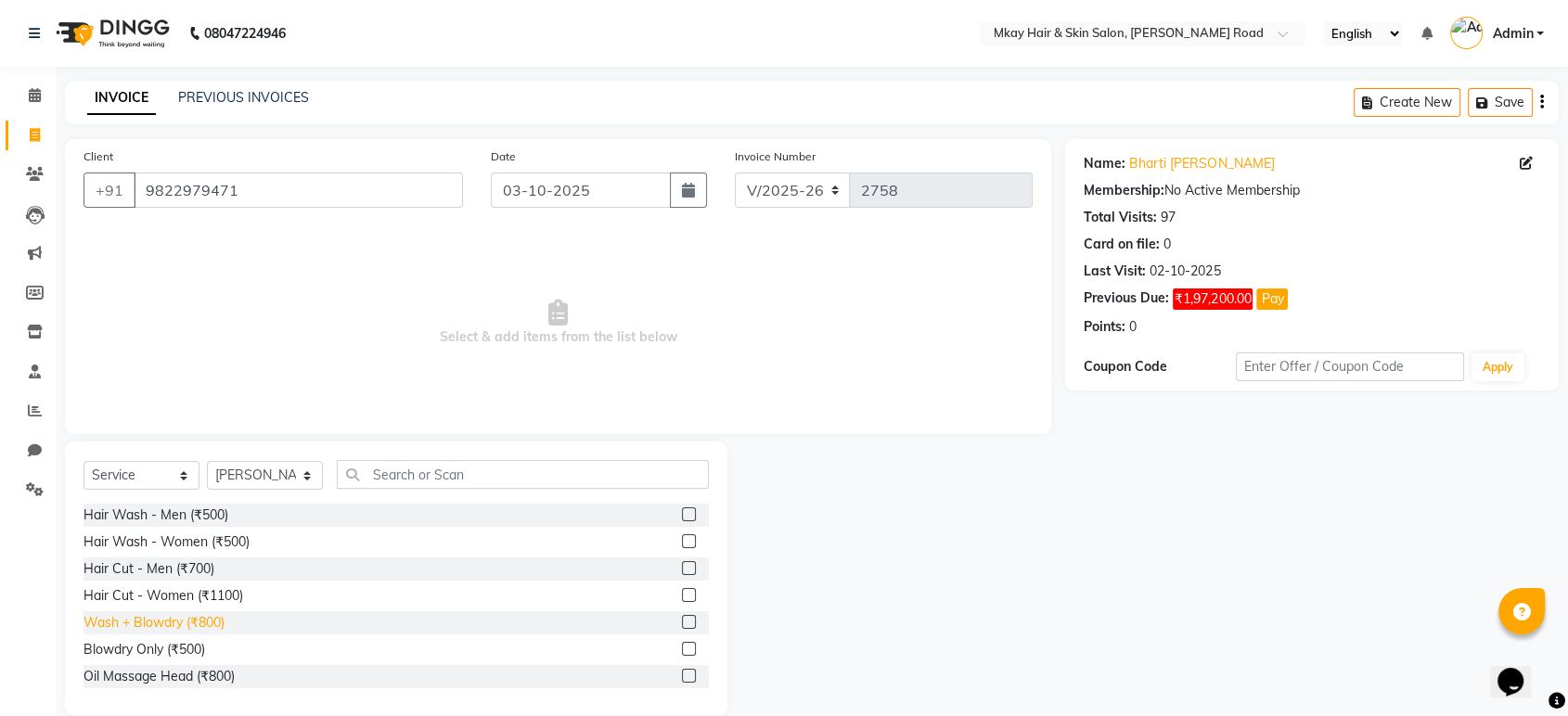
click at [191, 620] on div "Wash + Blowdry (₹800)" at bounding box center [154, 623] width 141 height 20
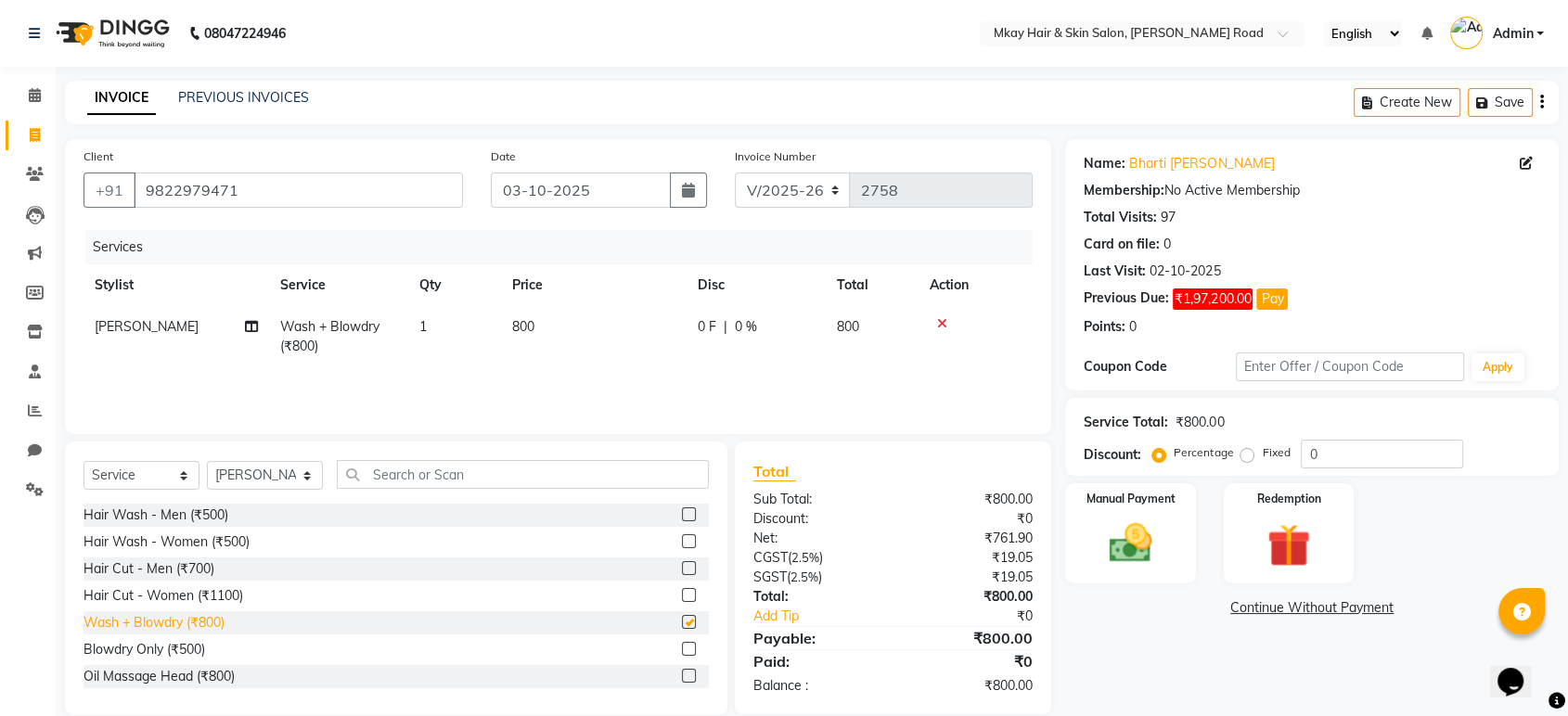
checkbox input "false"
click at [443, 327] on td "1" at bounding box center [455, 337] width 93 height 61
select select "38226"
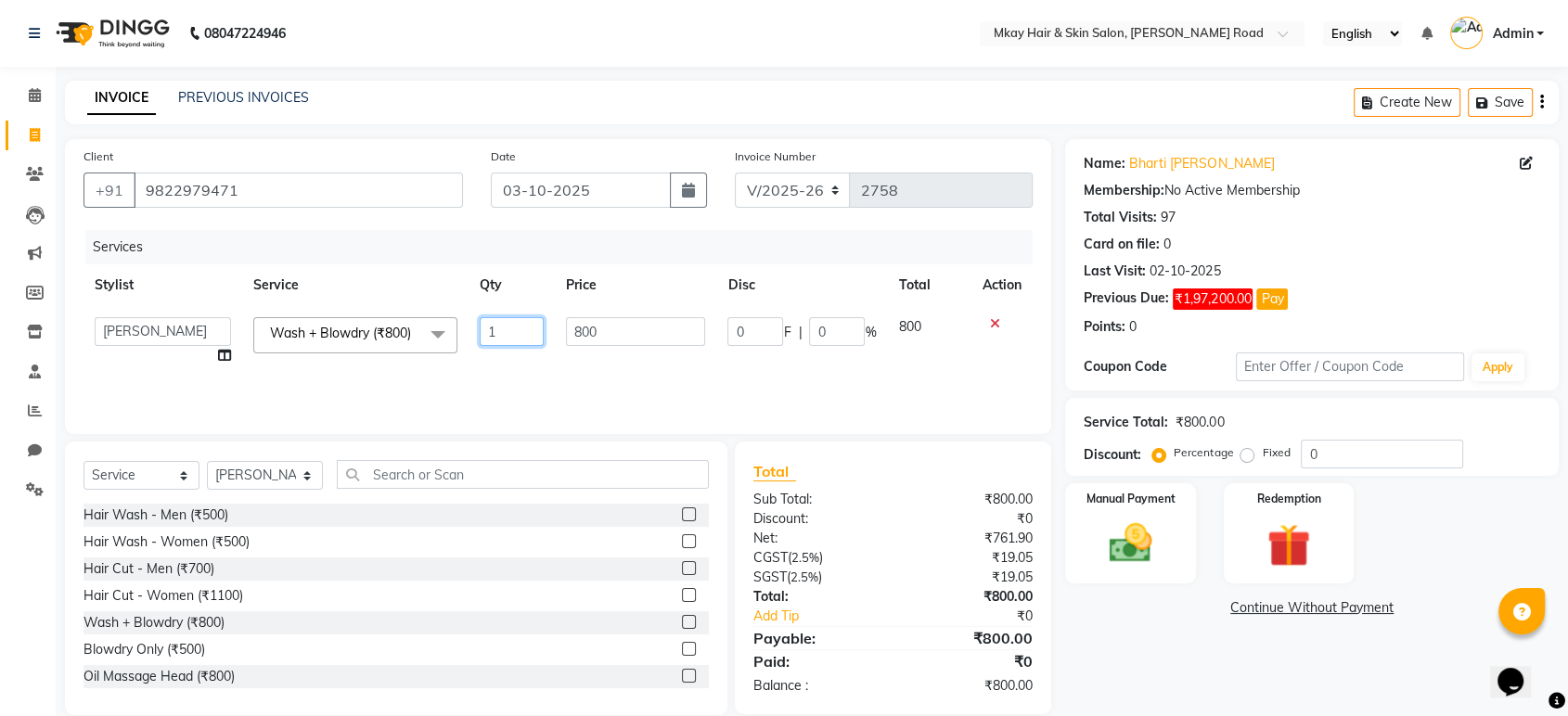
click at [498, 324] on input "1" at bounding box center [511, 331] width 64 height 29
type input "2"
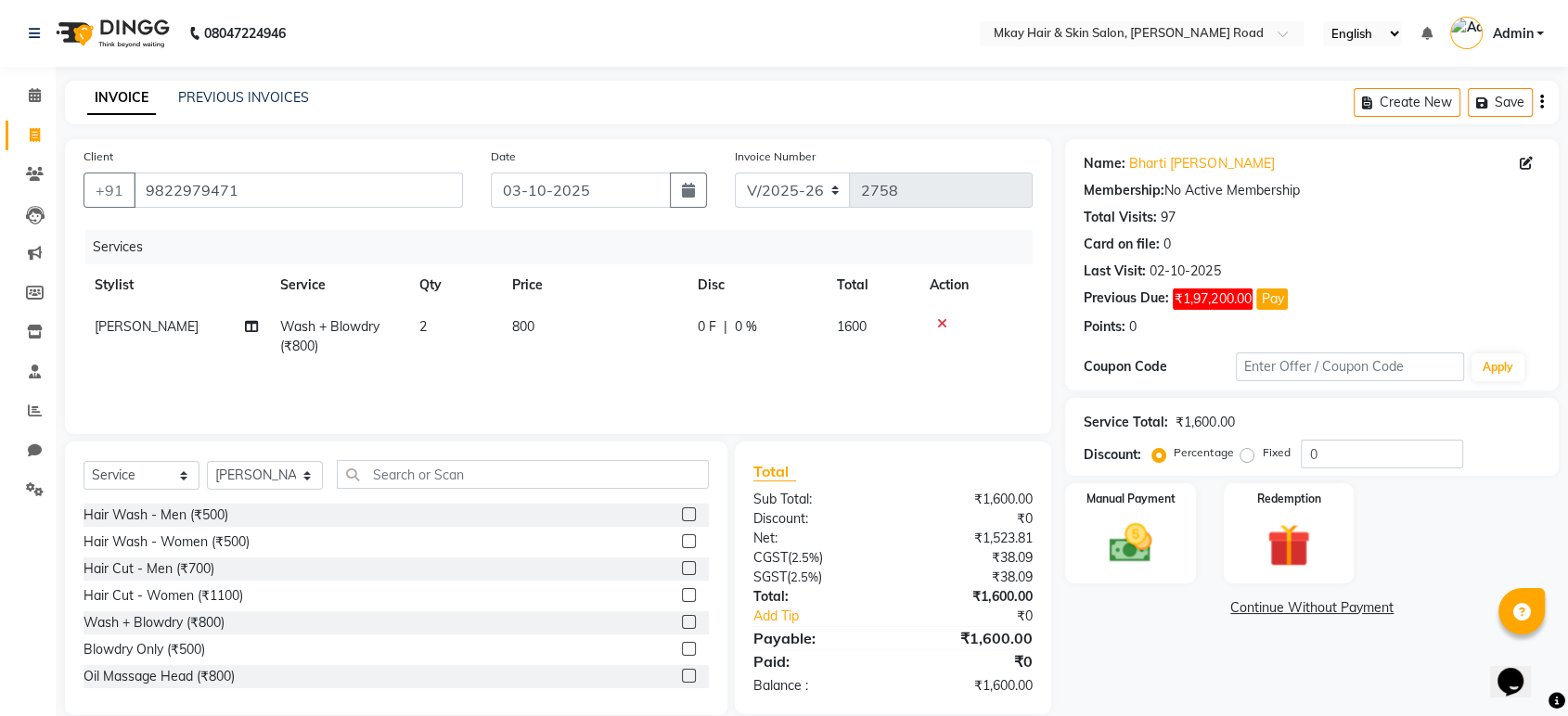
click at [521, 327] on span "800" at bounding box center [523, 326] width 23 height 17
select select "38226"
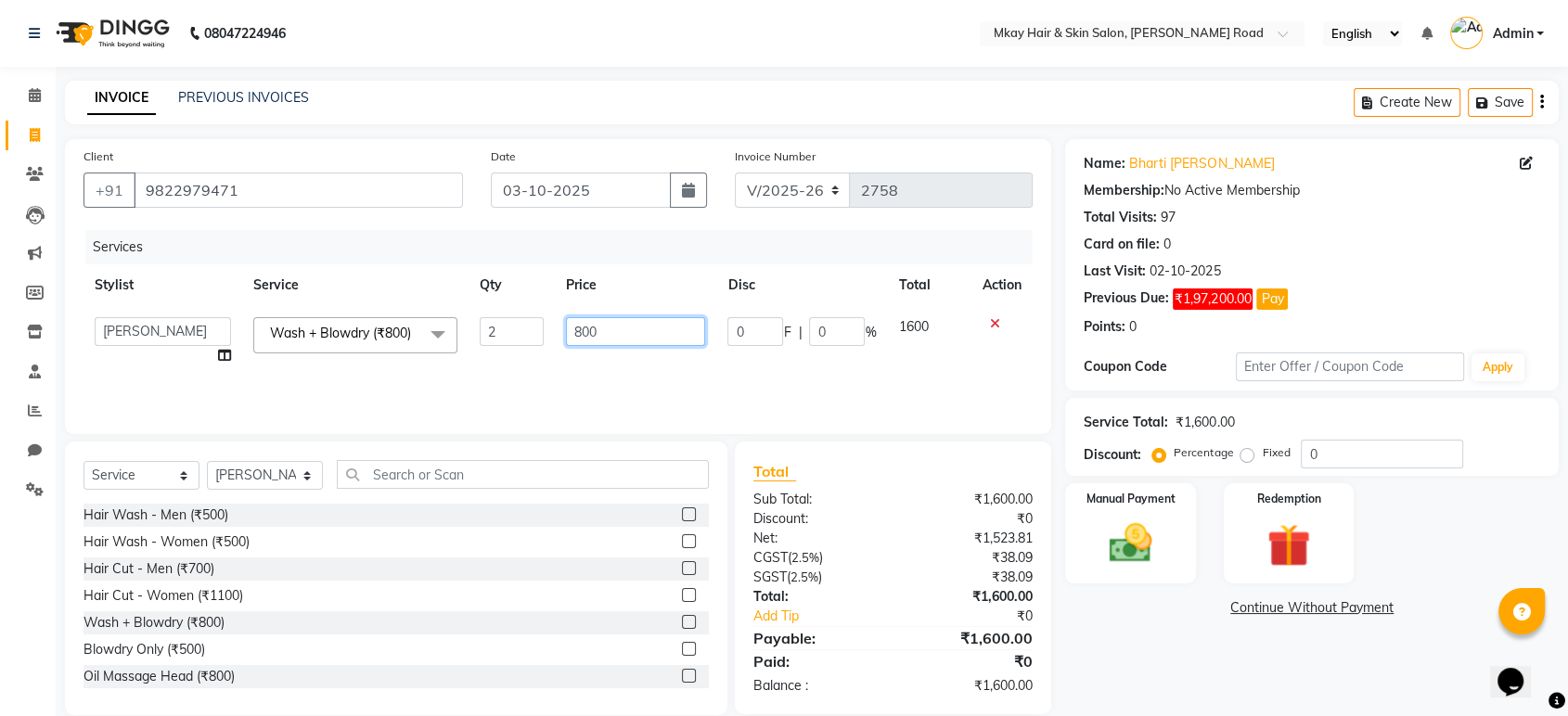
click at [606, 329] on input "800" at bounding box center [636, 331] width 140 height 29
type input "8"
type input "2000"
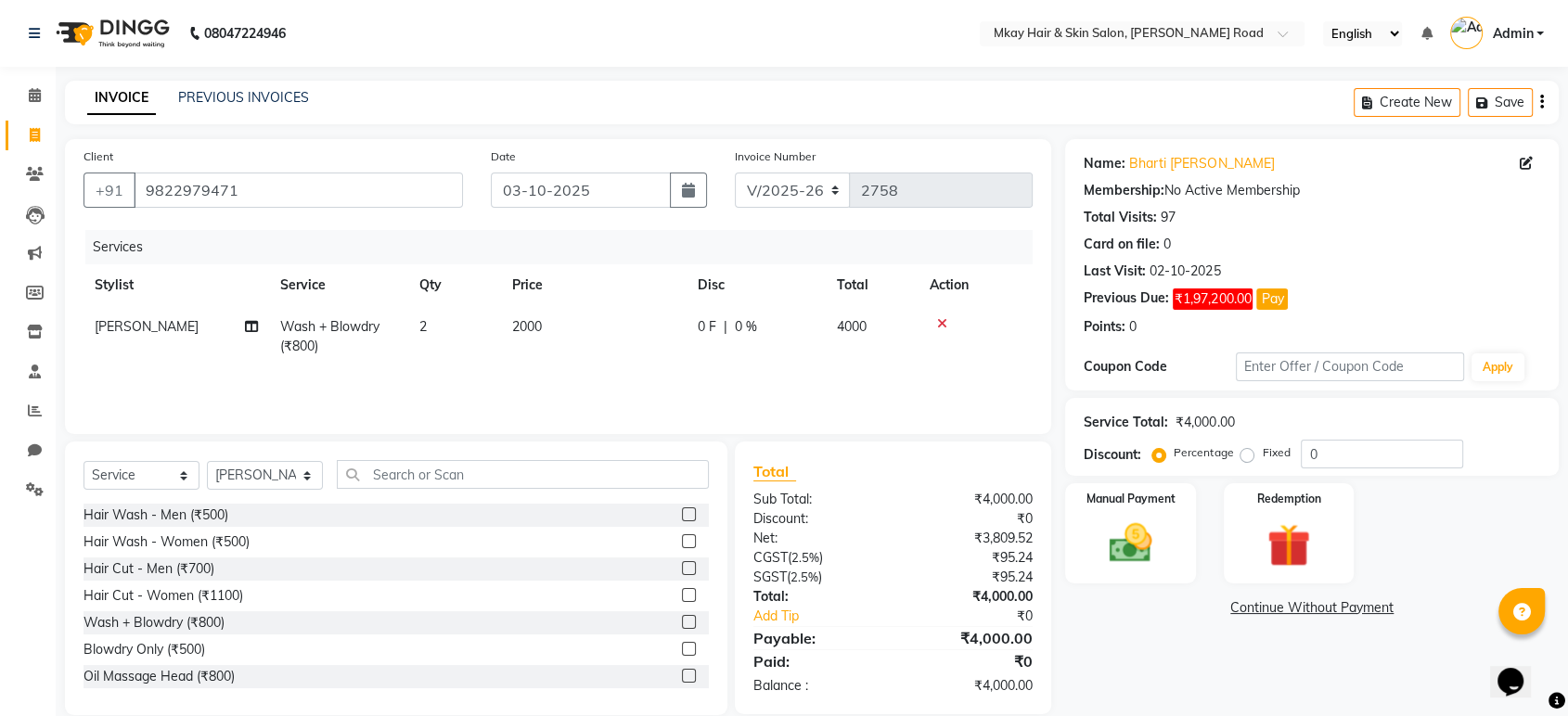
click at [653, 365] on td "2000" at bounding box center [594, 337] width 185 height 61
select select "38226"
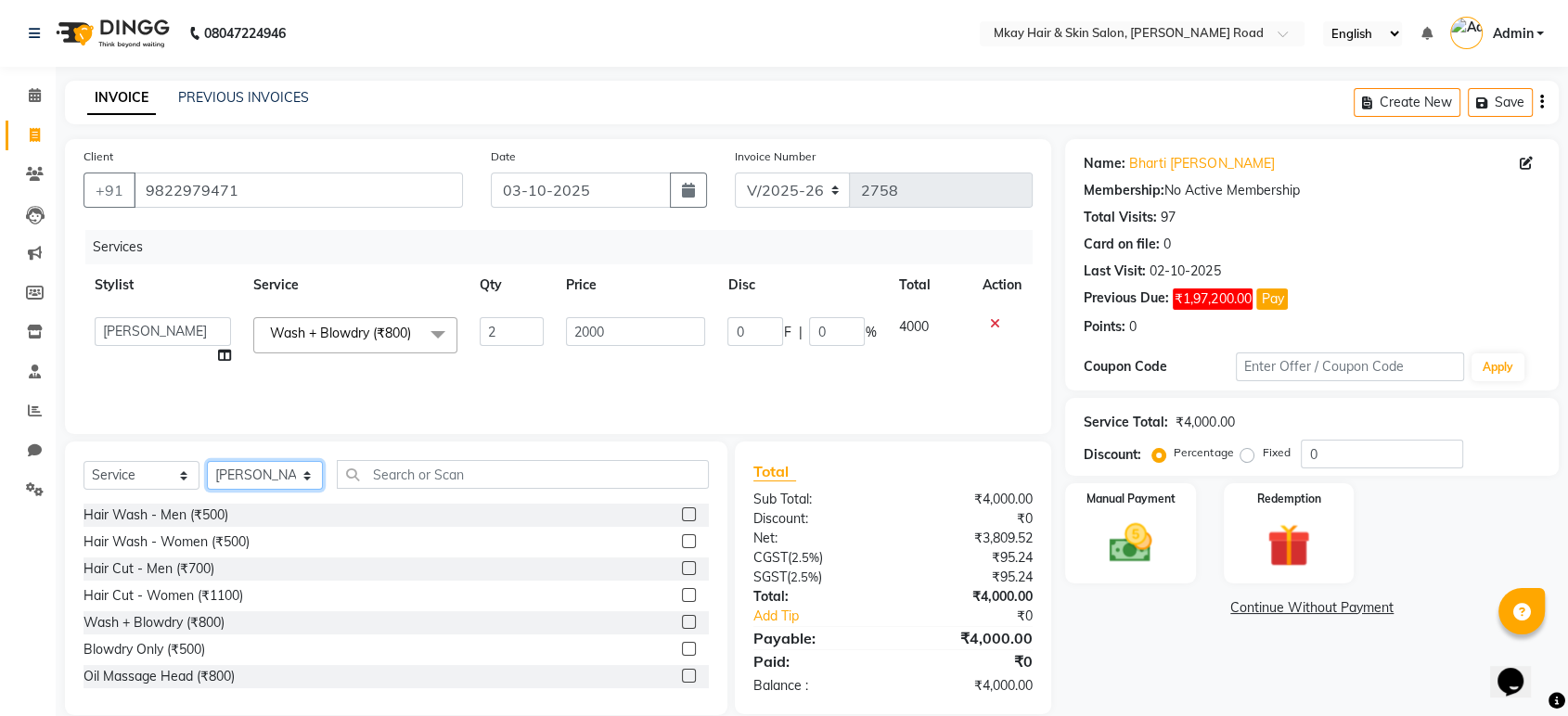
click at [255, 474] on select "Select Stylist aarti sathe Isha dixit Mangesh prashant Sambhaji Shyam Yogesh" at bounding box center [265, 475] width 116 height 29
select select "38229"
click at [207, 462] on select "Select Stylist aarti sathe Isha dixit Mangesh prashant Sambhaji Shyam Yogesh" at bounding box center [265, 475] width 116 height 29
click at [209, 675] on div "Oil Massage Head (₹800)" at bounding box center [159, 678] width 151 height 20
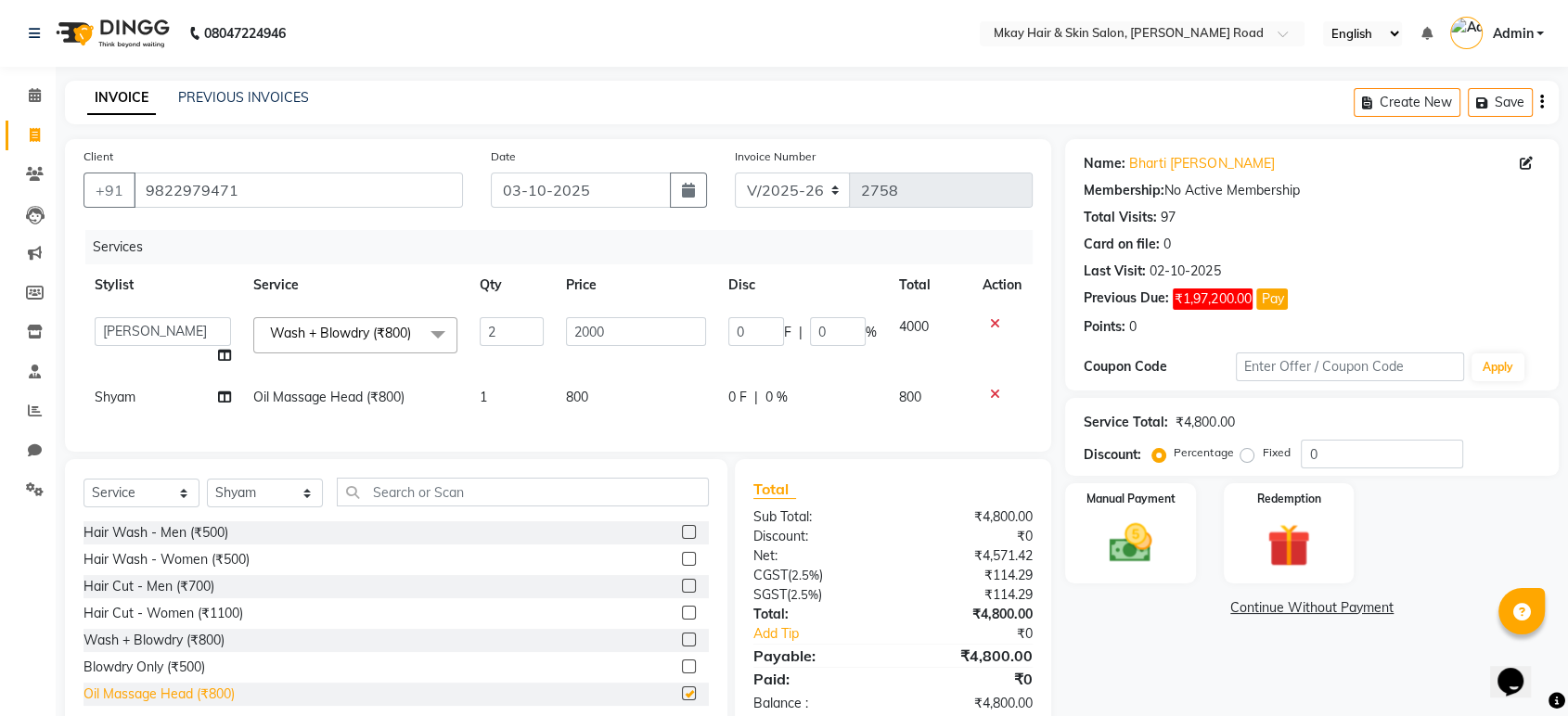
checkbox input "false"
click at [626, 338] on input "2000" at bounding box center [635, 331] width 139 height 29
type input "2"
type input "1000"
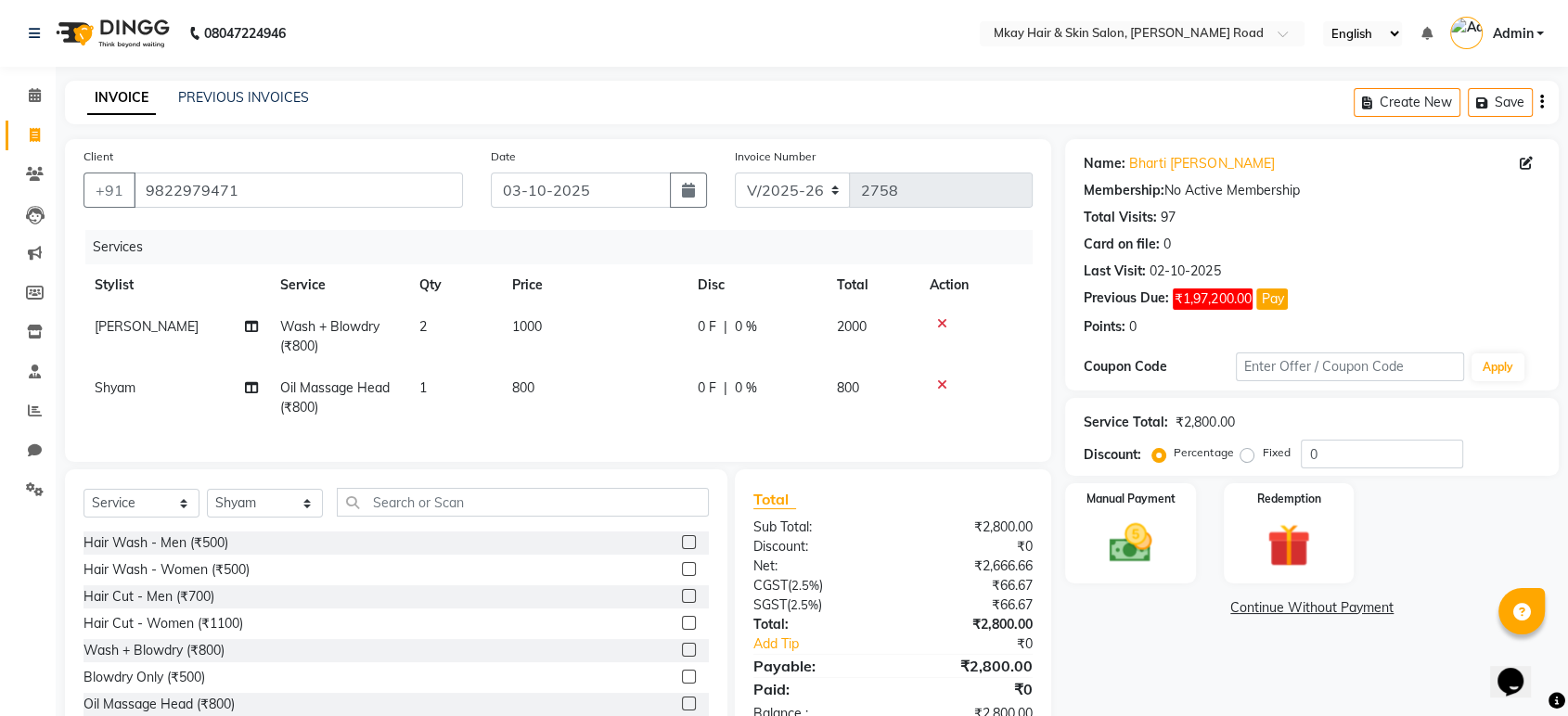
click at [654, 372] on tbody "Mangesh Wash + Blowdry (₹800) 2 1000 0 F | 0 % 2000 Shyam Oil Massage Head (₹80…" at bounding box center [558, 368] width 950 height 122
click at [1123, 556] on img at bounding box center [1129, 543] width 72 height 52
click at [1274, 605] on span "CASH" at bounding box center [1271, 609] width 39 height 22
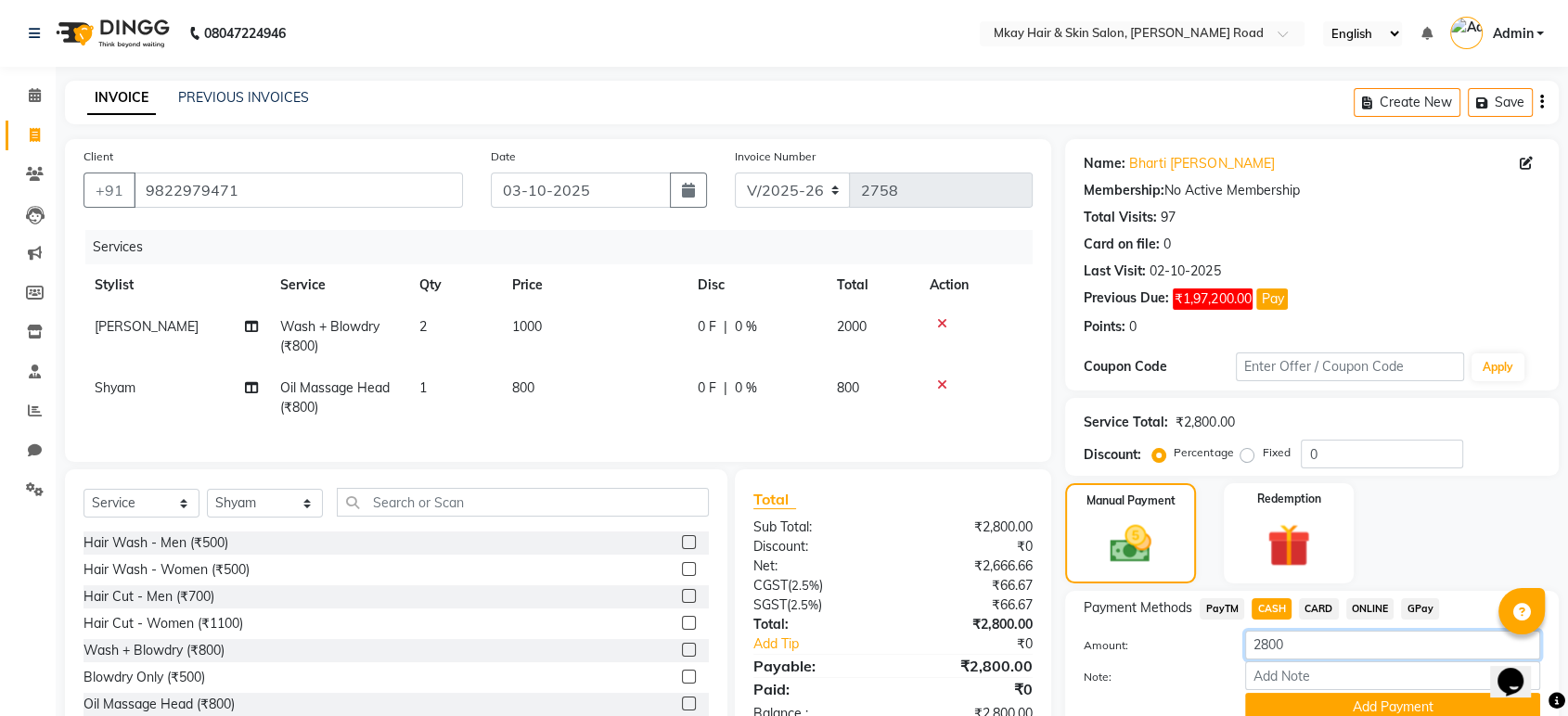
click at [1295, 646] on input "2800" at bounding box center [1392, 645] width 295 height 29
type input "2"
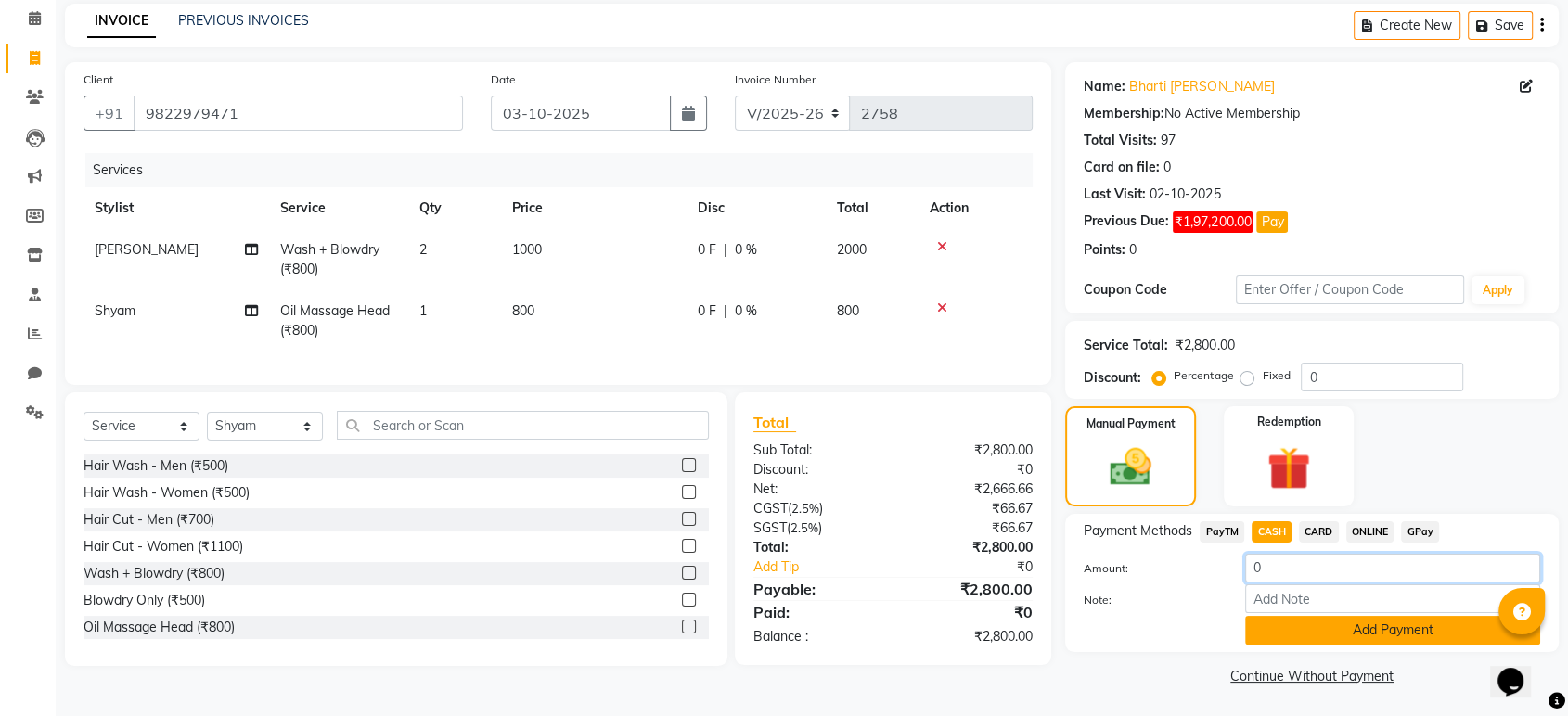
type input "0"
click at [1323, 625] on button "Add Payment" at bounding box center [1392, 630] width 295 height 29
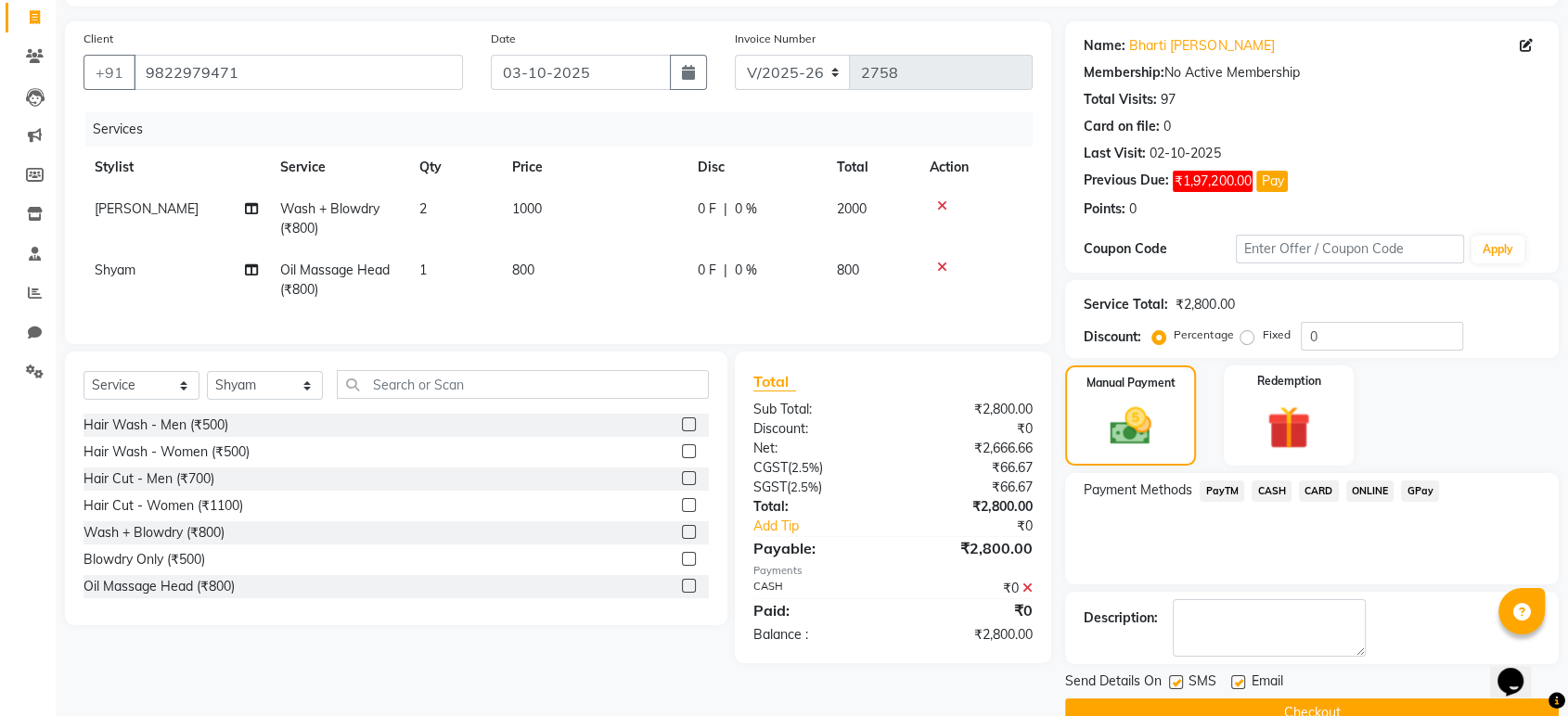
scroll to position [155, 0]
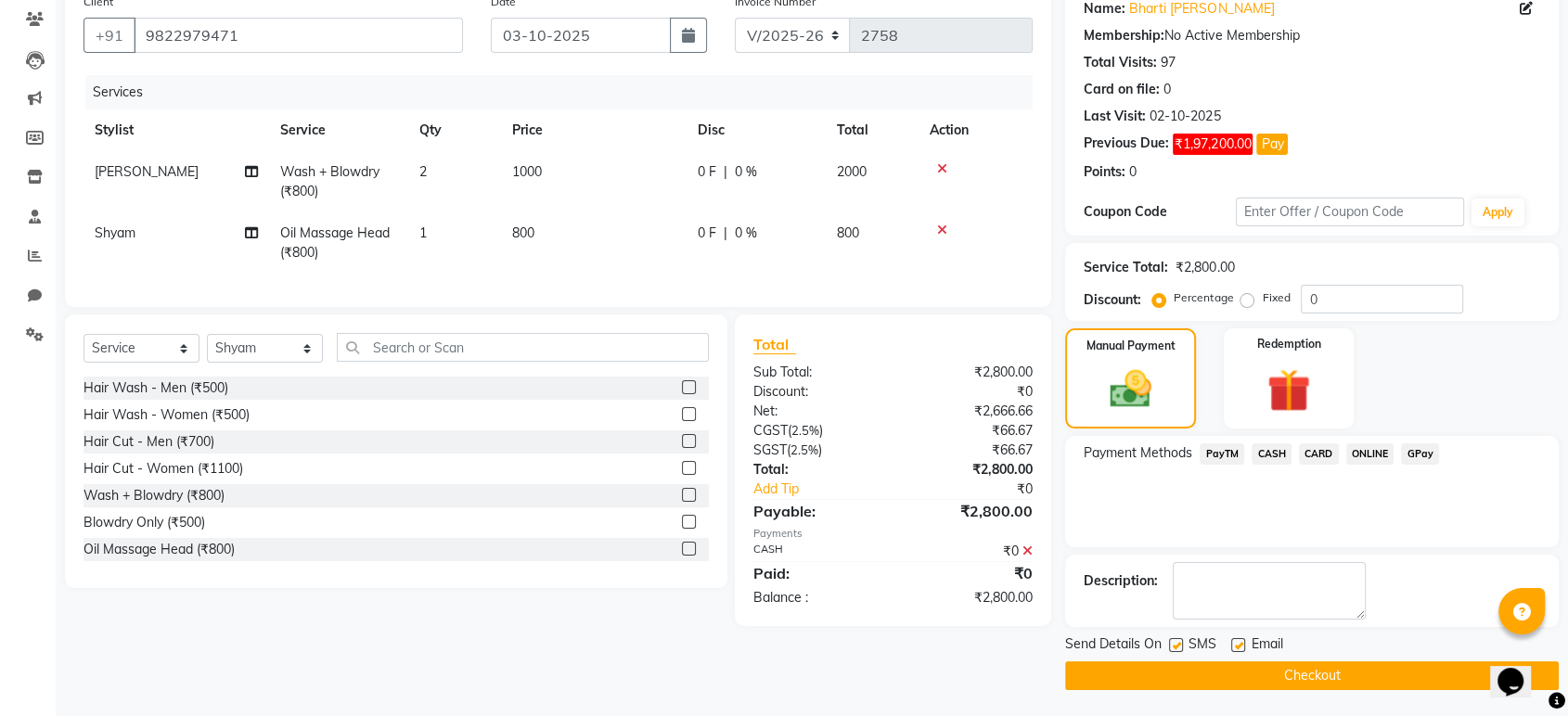
click at [1177, 639] on label at bounding box center [1176, 645] width 14 height 14
click at [1177, 640] on input "checkbox" at bounding box center [1176, 646] width 12 height 12
checkbox input "false"
click at [1240, 646] on label at bounding box center [1239, 645] width 14 height 14
click at [1240, 646] on input "checkbox" at bounding box center [1238, 646] width 12 height 12
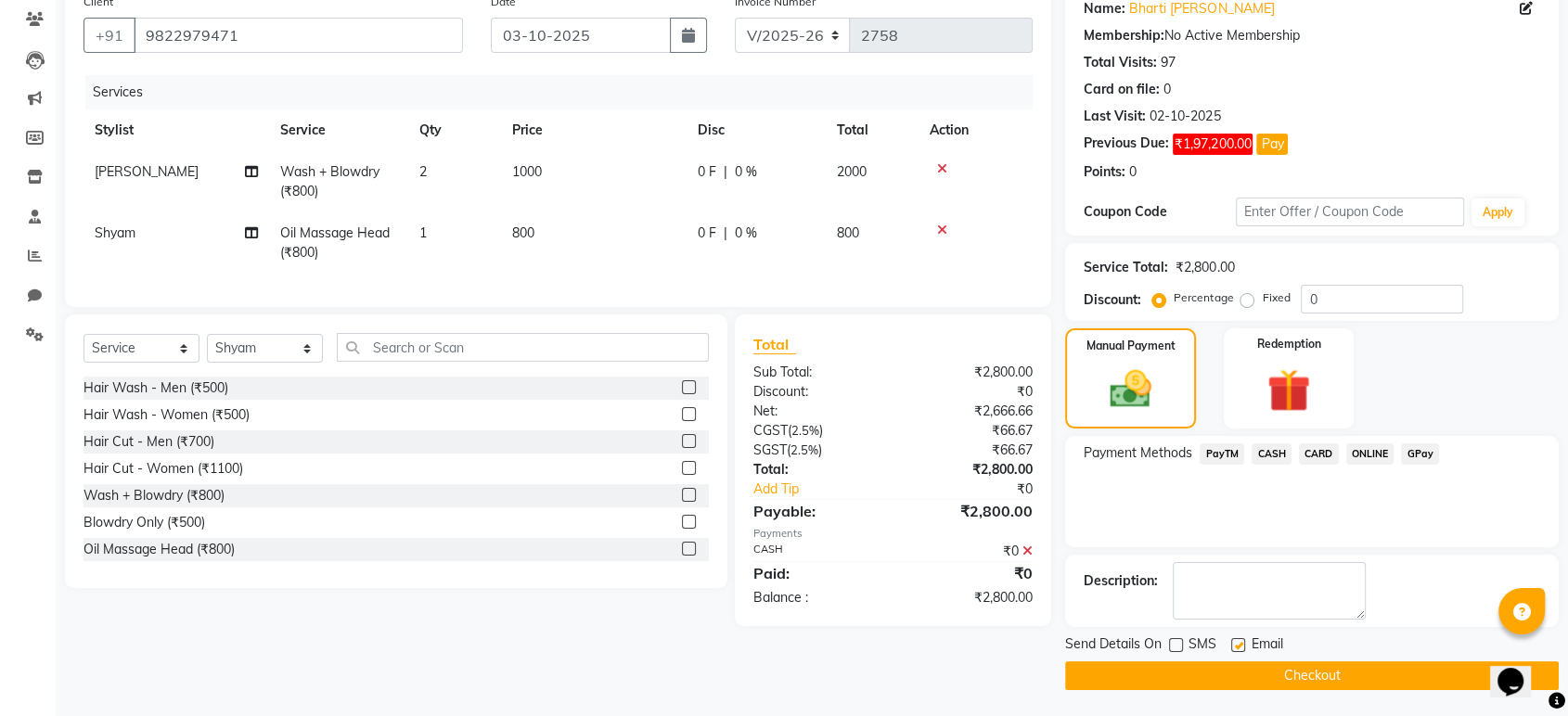
checkbox input "false"
click at [1253, 680] on button "Checkout" at bounding box center [1312, 676] width 494 height 29
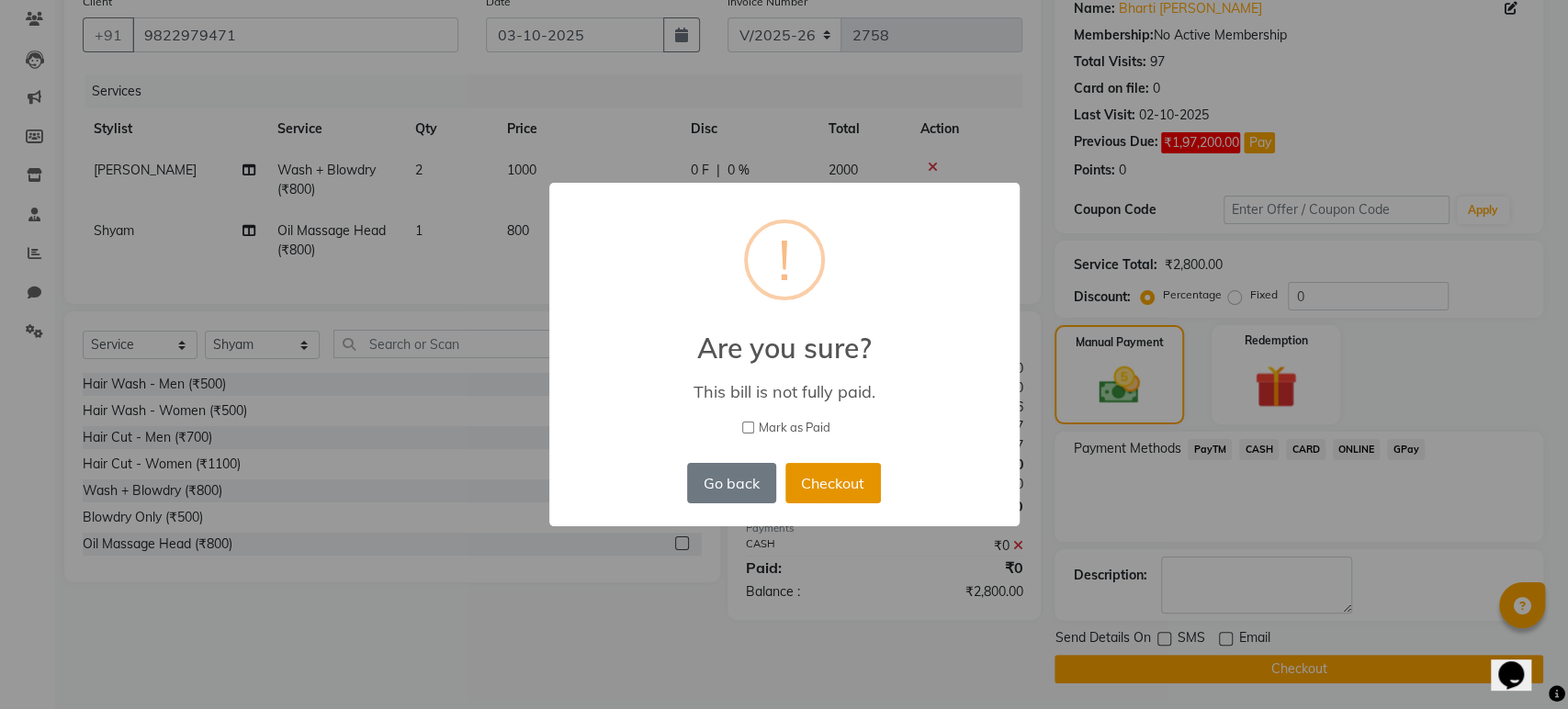
click at [816, 483] on button "Checkout" at bounding box center [834, 482] width 96 height 40
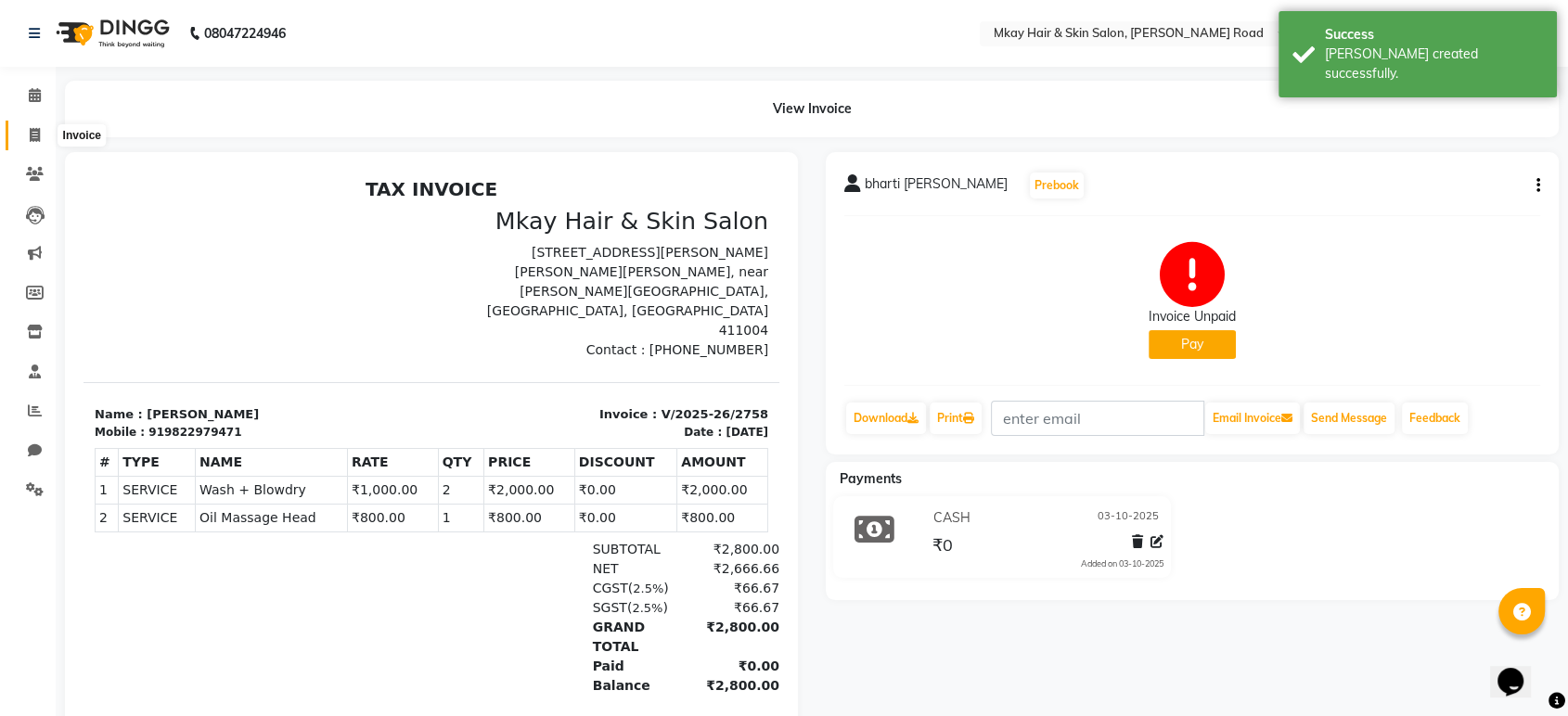
click at [32, 135] on icon at bounding box center [35, 135] width 10 height 14
select select "service"
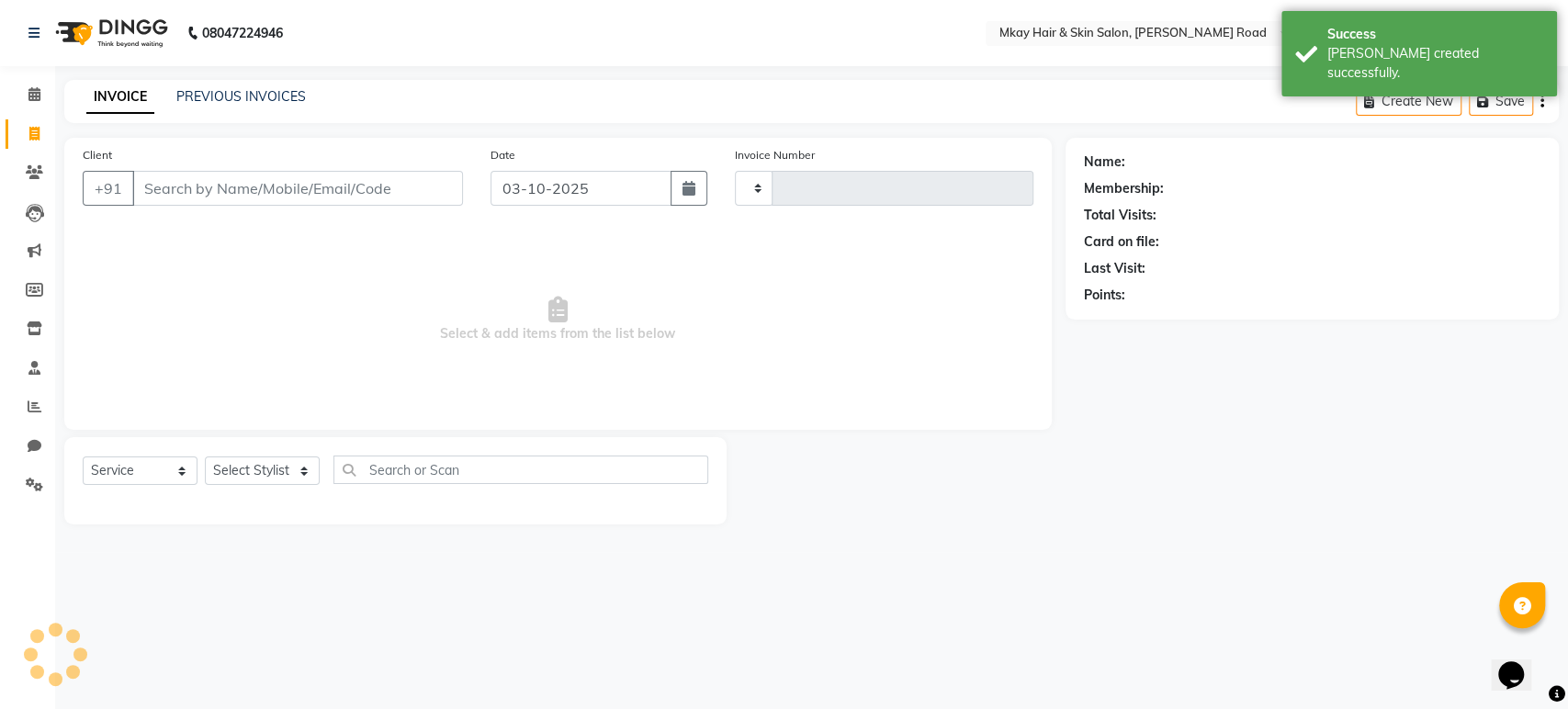
type input "2759"
select select "5258"
click at [221, 94] on link "PREVIOUS INVOICES" at bounding box center [241, 96] width 130 height 17
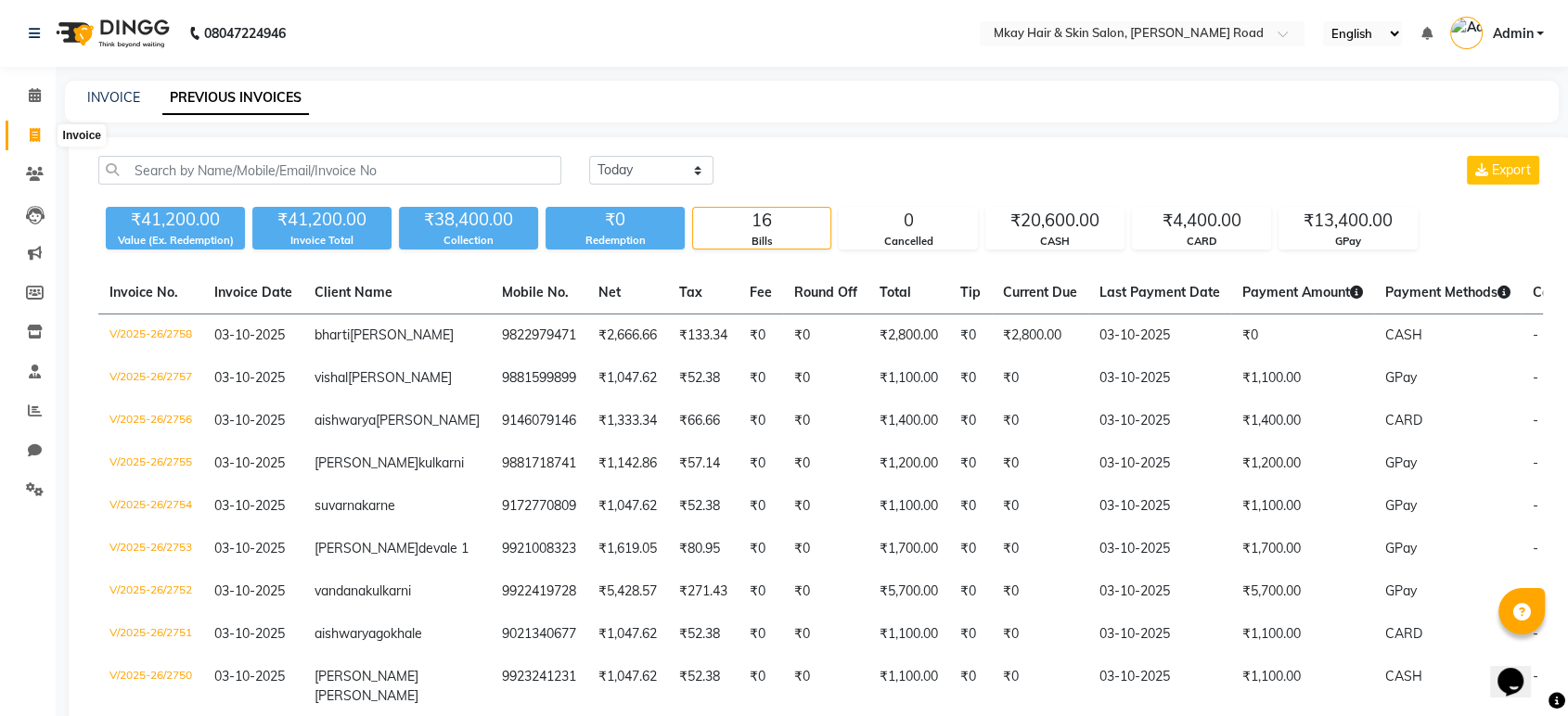
click at [34, 138] on icon at bounding box center [35, 135] width 10 height 14
select select "5258"
select select "service"
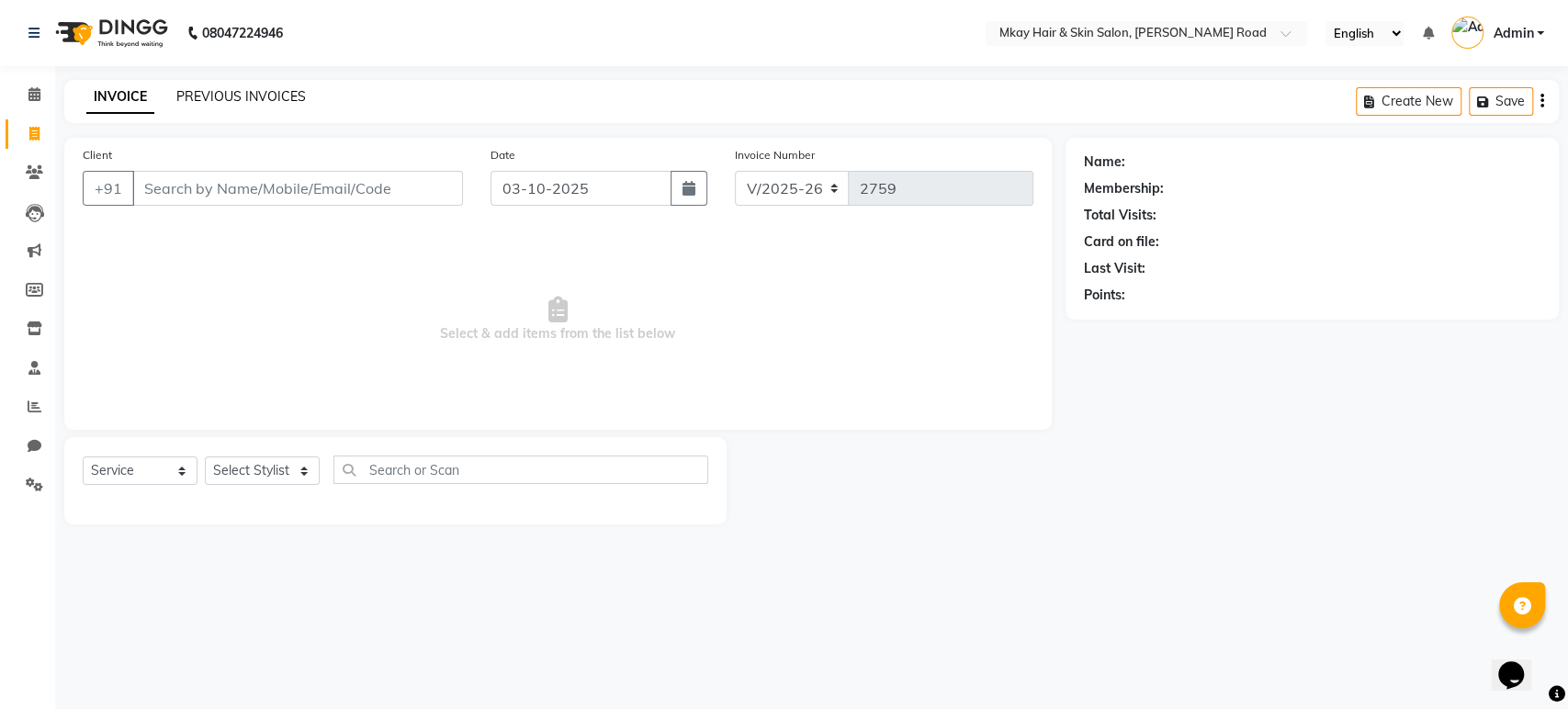
click at [224, 94] on link "PREVIOUS INVOICES" at bounding box center [241, 96] width 130 height 17
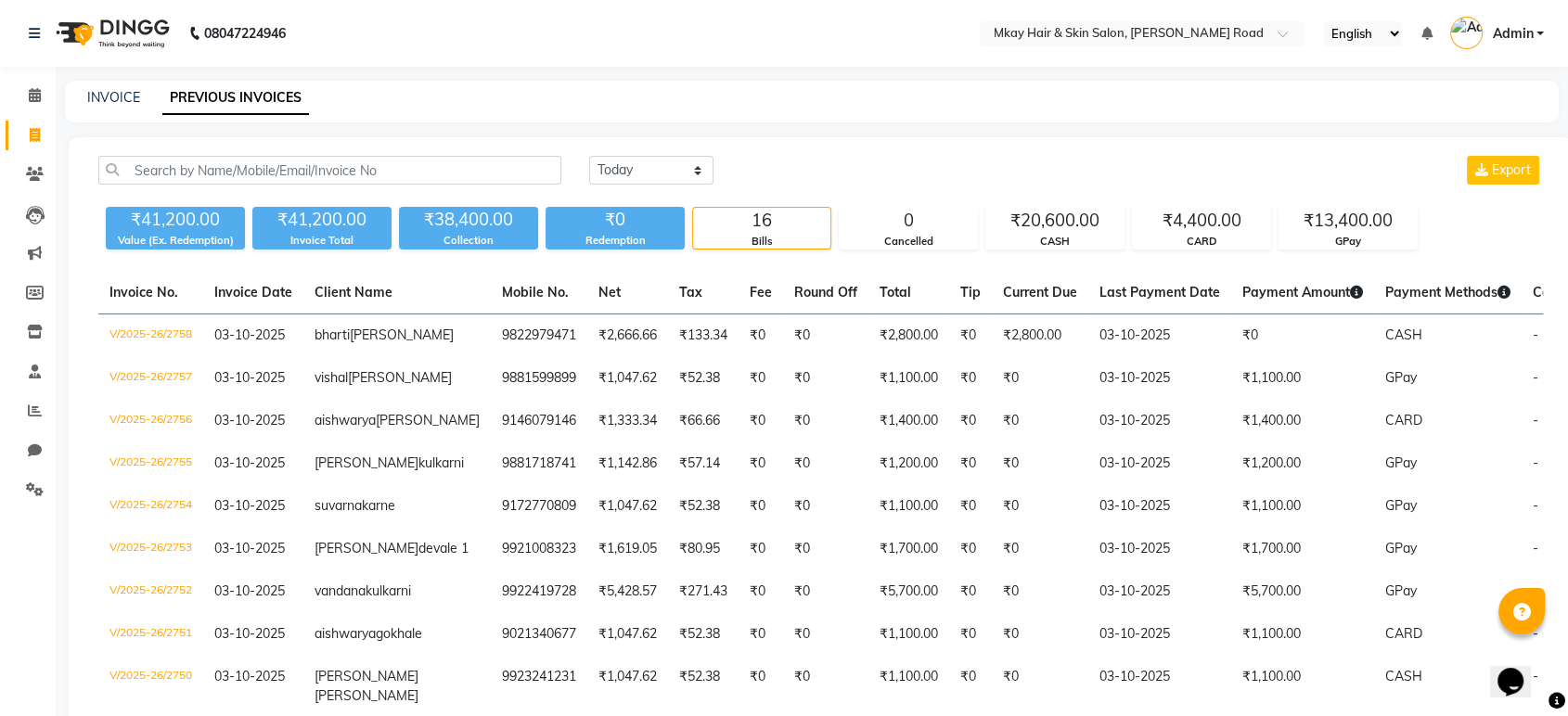
click at [34, 139] on icon at bounding box center [35, 135] width 10 height 14
select select "service"
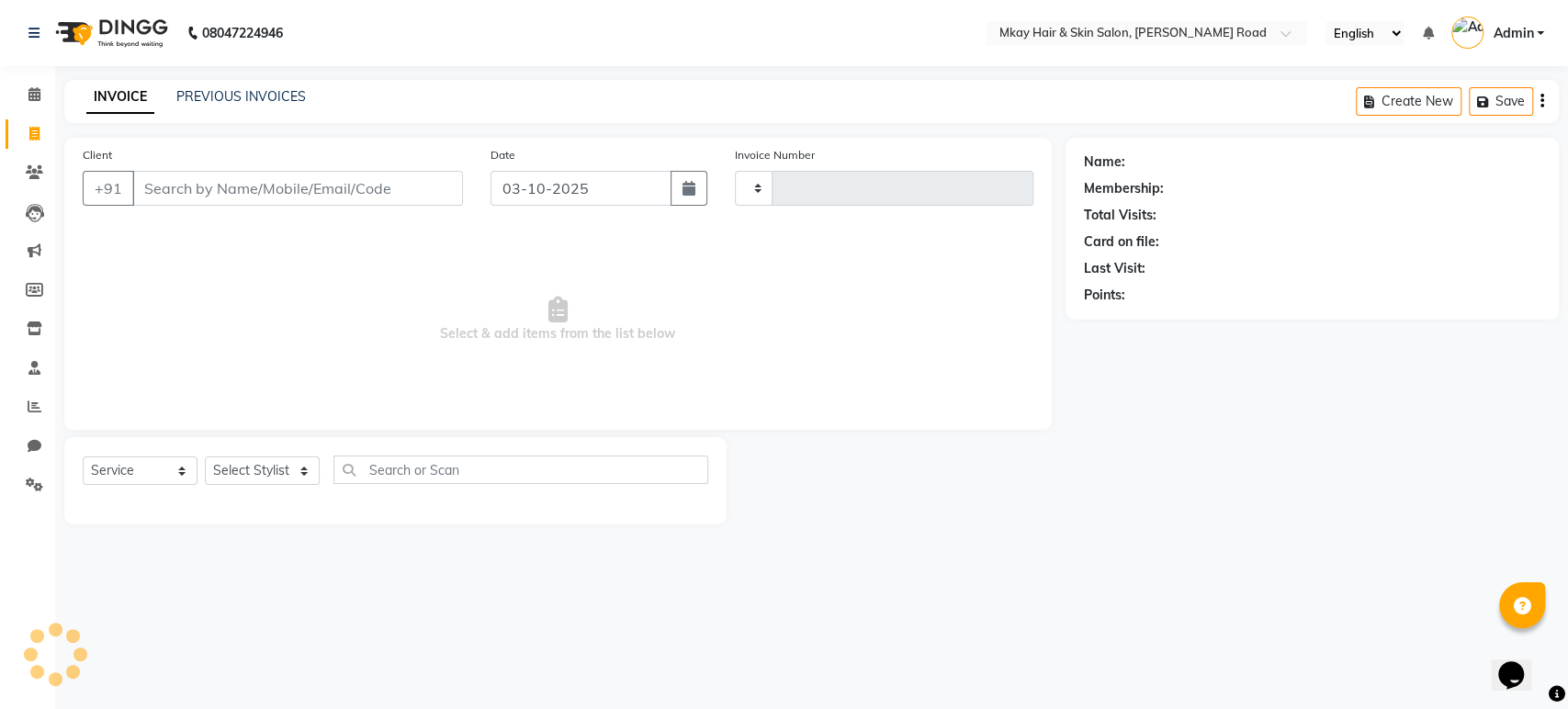
type input "2759"
select select "5258"
click at [161, 191] on input "Client" at bounding box center [297, 188] width 331 height 35
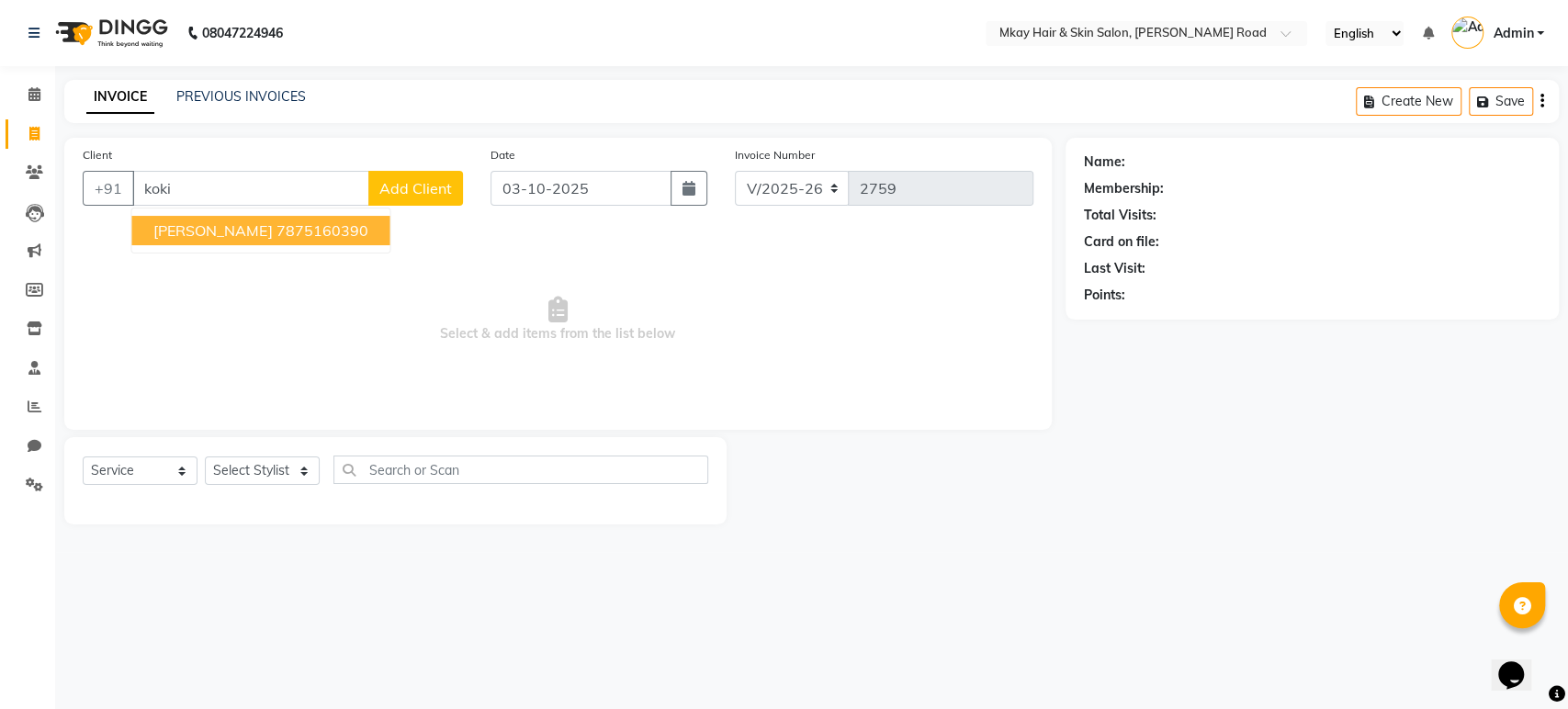
click at [275, 233] on ngb-highlight "7875160390" at bounding box center [321, 230] width 92 height 19
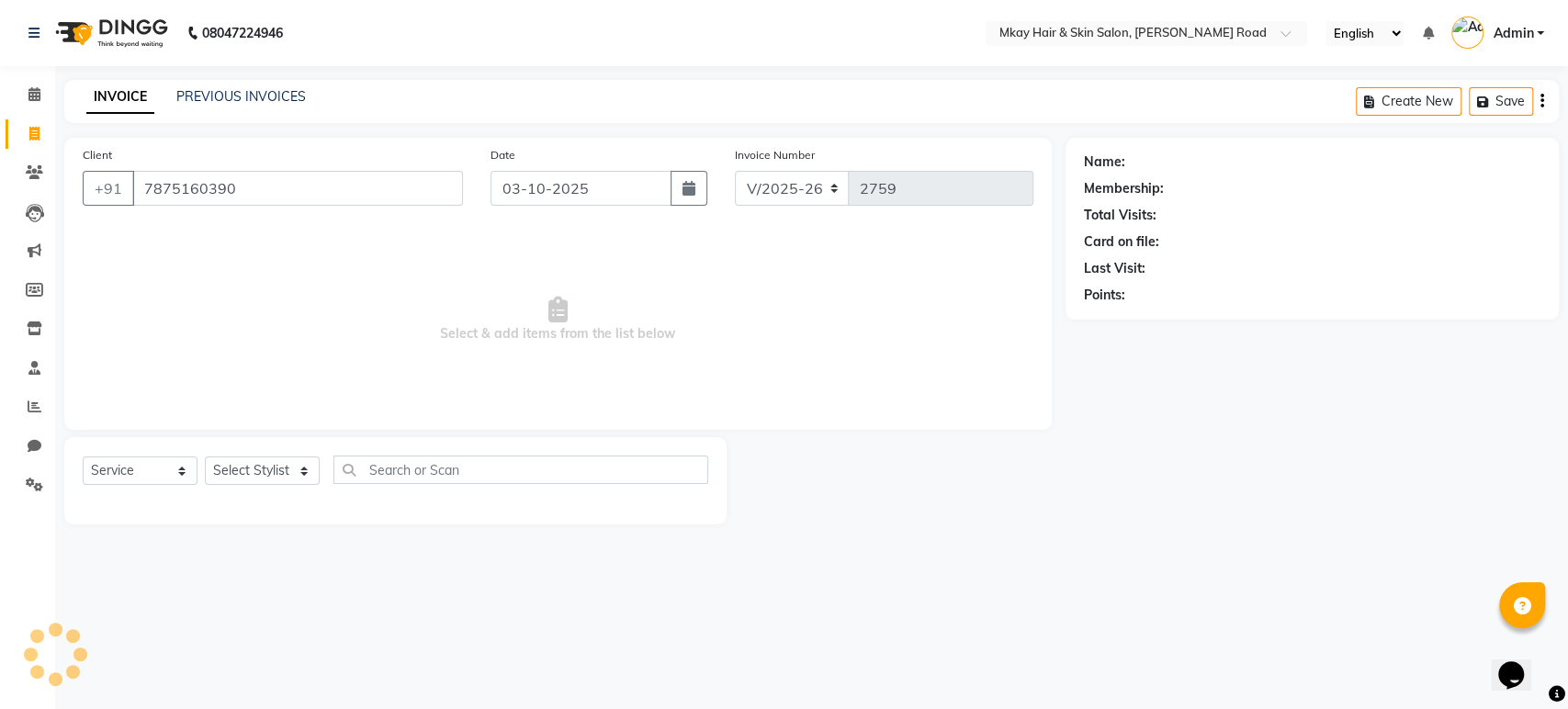
type input "7875160390"
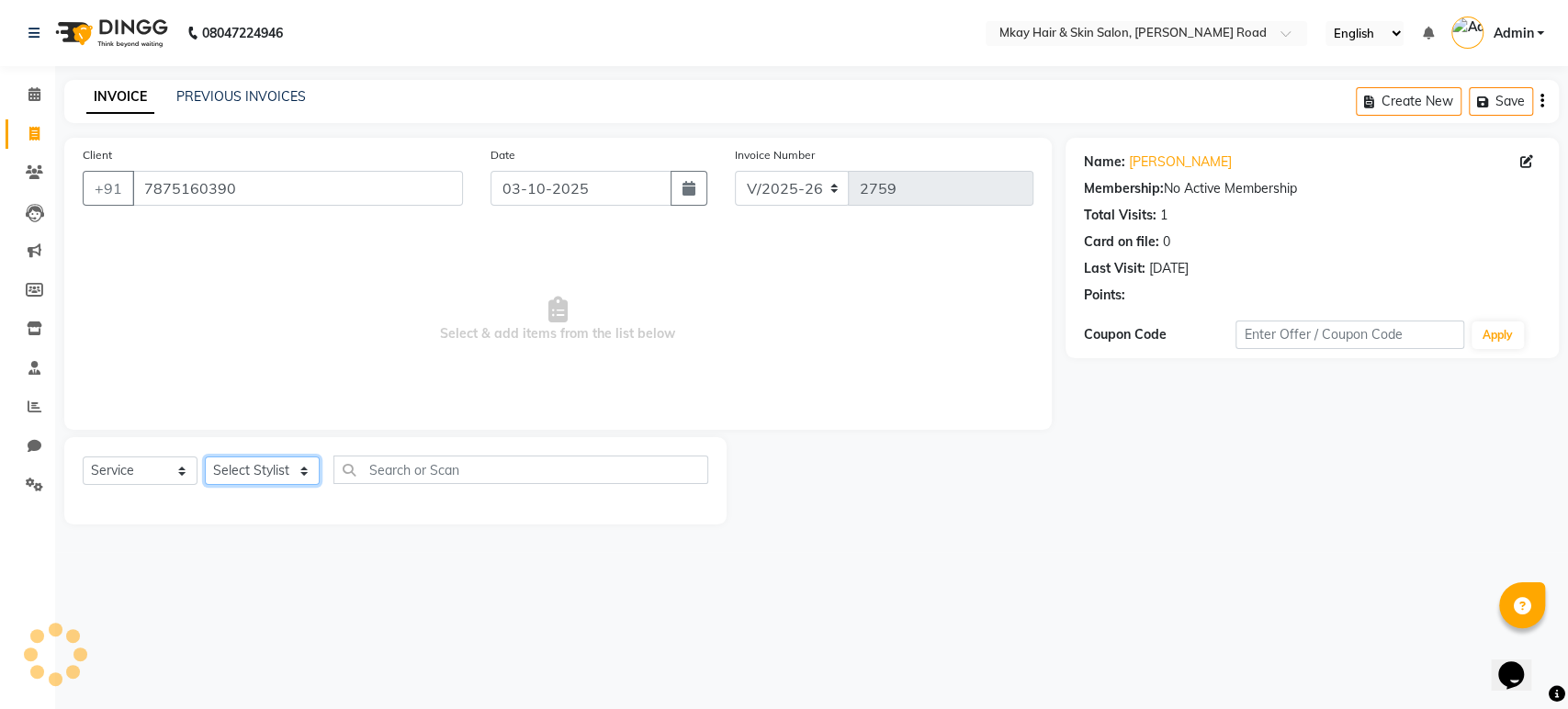
click at [273, 476] on select "Select Stylist aarti sathe Isha dixit Mangesh prashant Sambhaji Shyam Yogesh" at bounding box center [263, 471] width 115 height 28
select select "38228"
click at [205, 457] on select "Select Stylist aarti sathe Isha dixit Mangesh prashant Sambhaji Shyam Yogesh" at bounding box center [263, 471] width 115 height 28
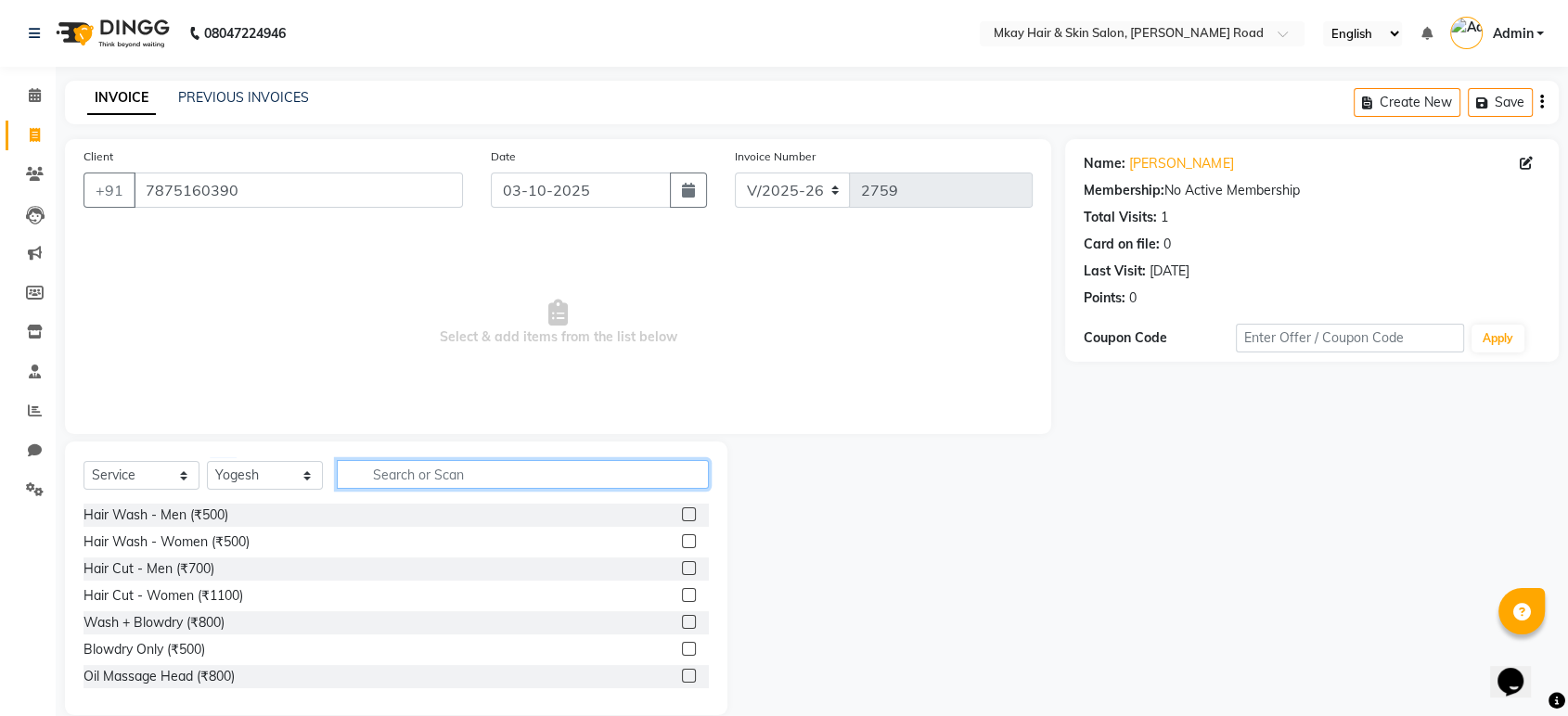
click at [420, 478] on input "text" at bounding box center [523, 474] width 372 height 29
type input "2000"
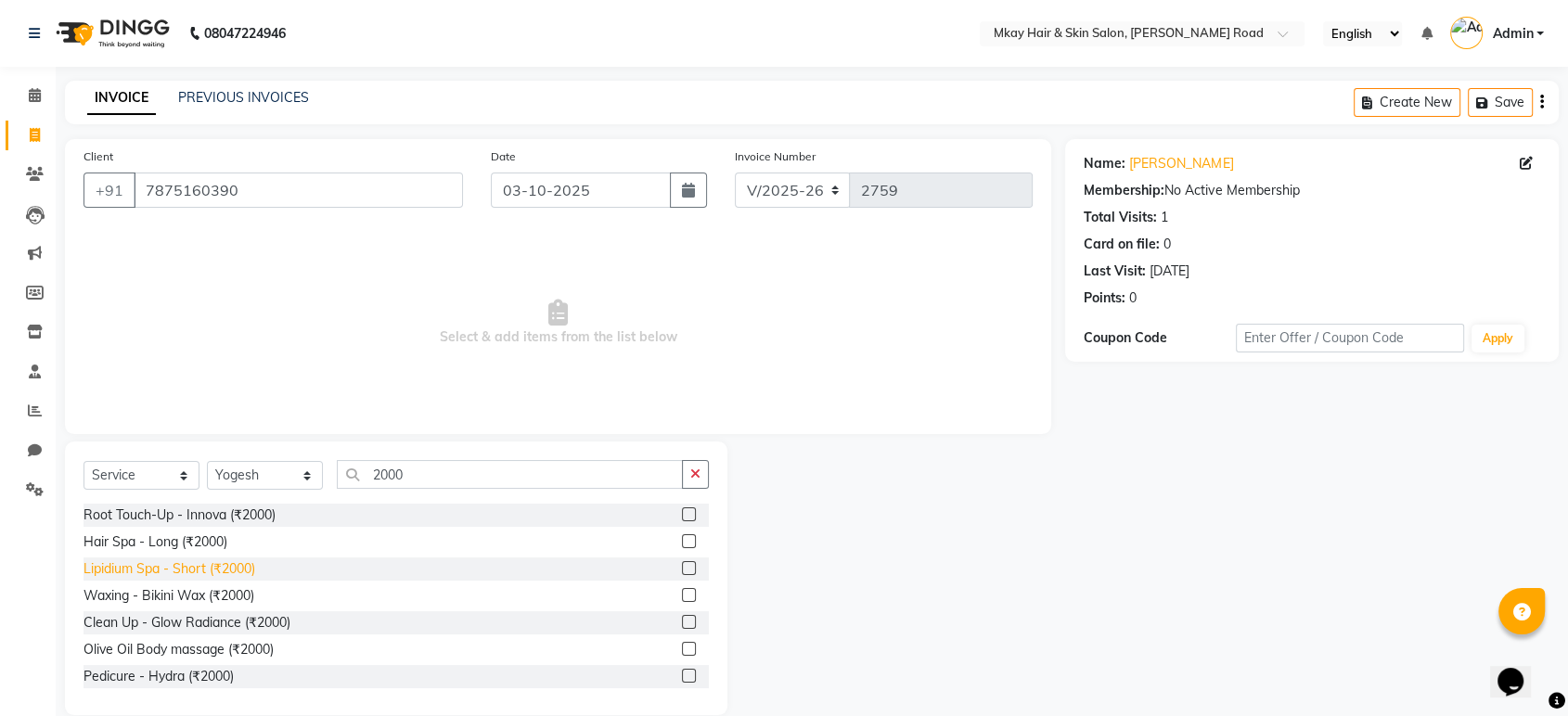
click at [225, 566] on div "Lipidium Spa - Short (₹2000)" at bounding box center [170, 569] width 172 height 20
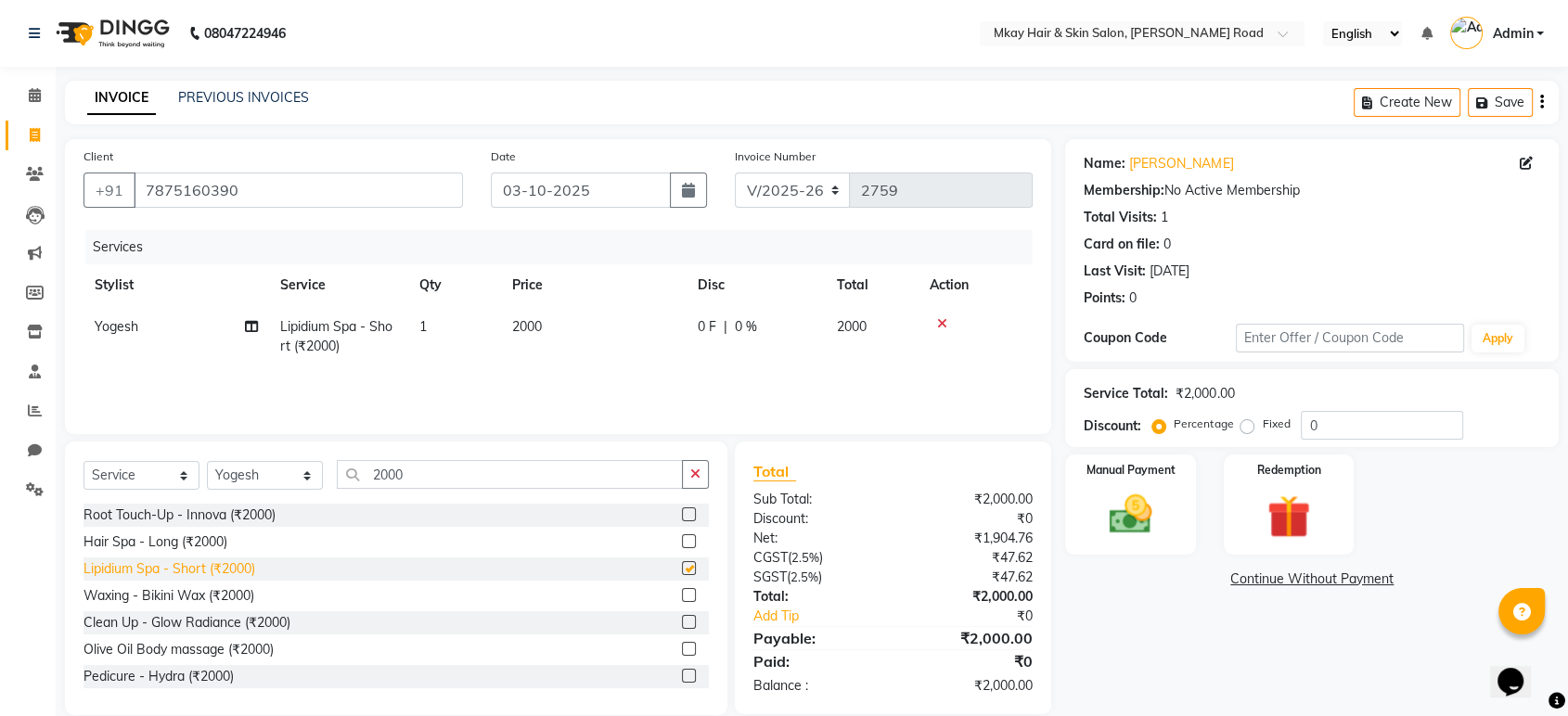
checkbox input "false"
click at [249, 98] on link "PREVIOUS INVOICES" at bounding box center [244, 97] width 131 height 17
click at [1139, 504] on img at bounding box center [1129, 515] width 72 height 52
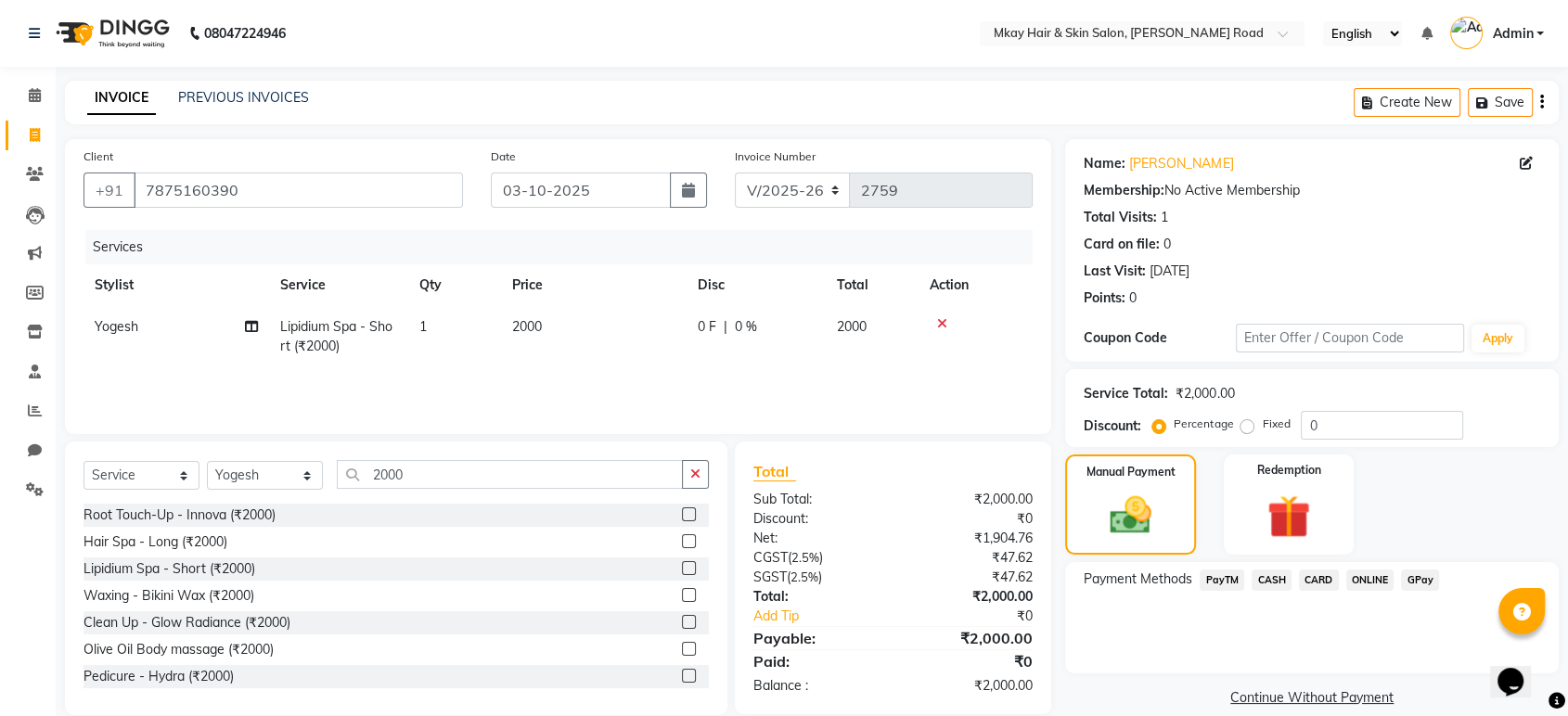
click at [1425, 584] on span "GPay" at bounding box center [1420, 581] width 38 height 22
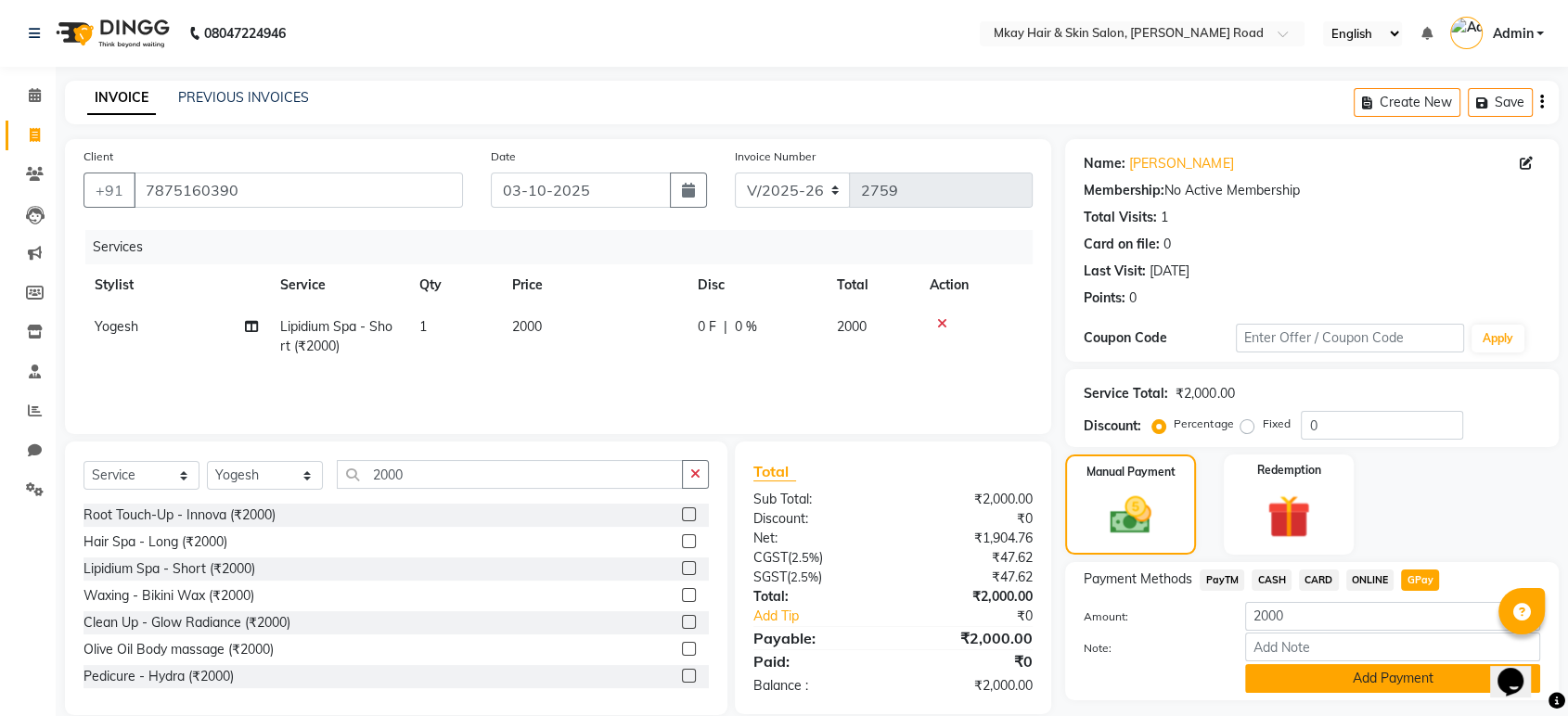
click at [1338, 674] on button "Add Payment" at bounding box center [1392, 679] width 295 height 29
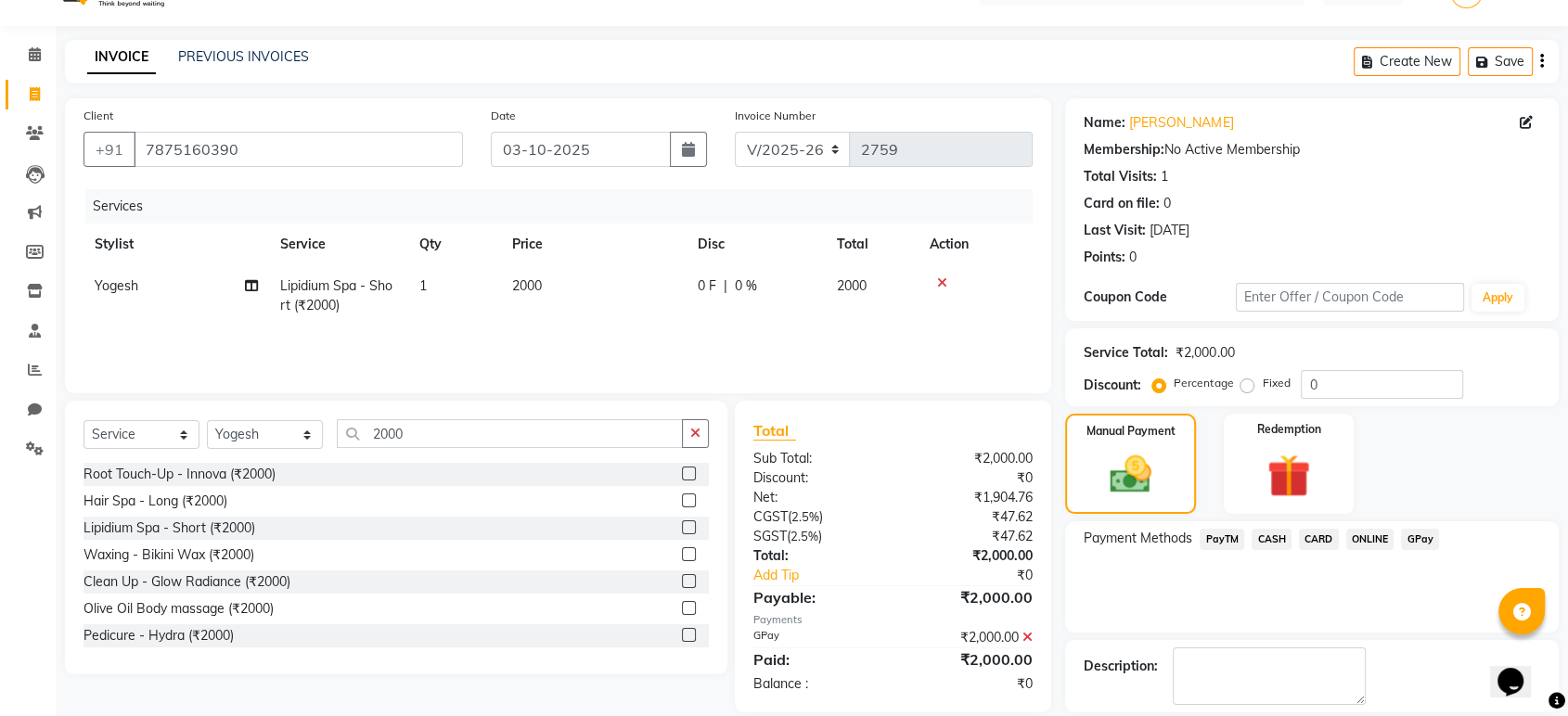
scroll to position [126, 0]
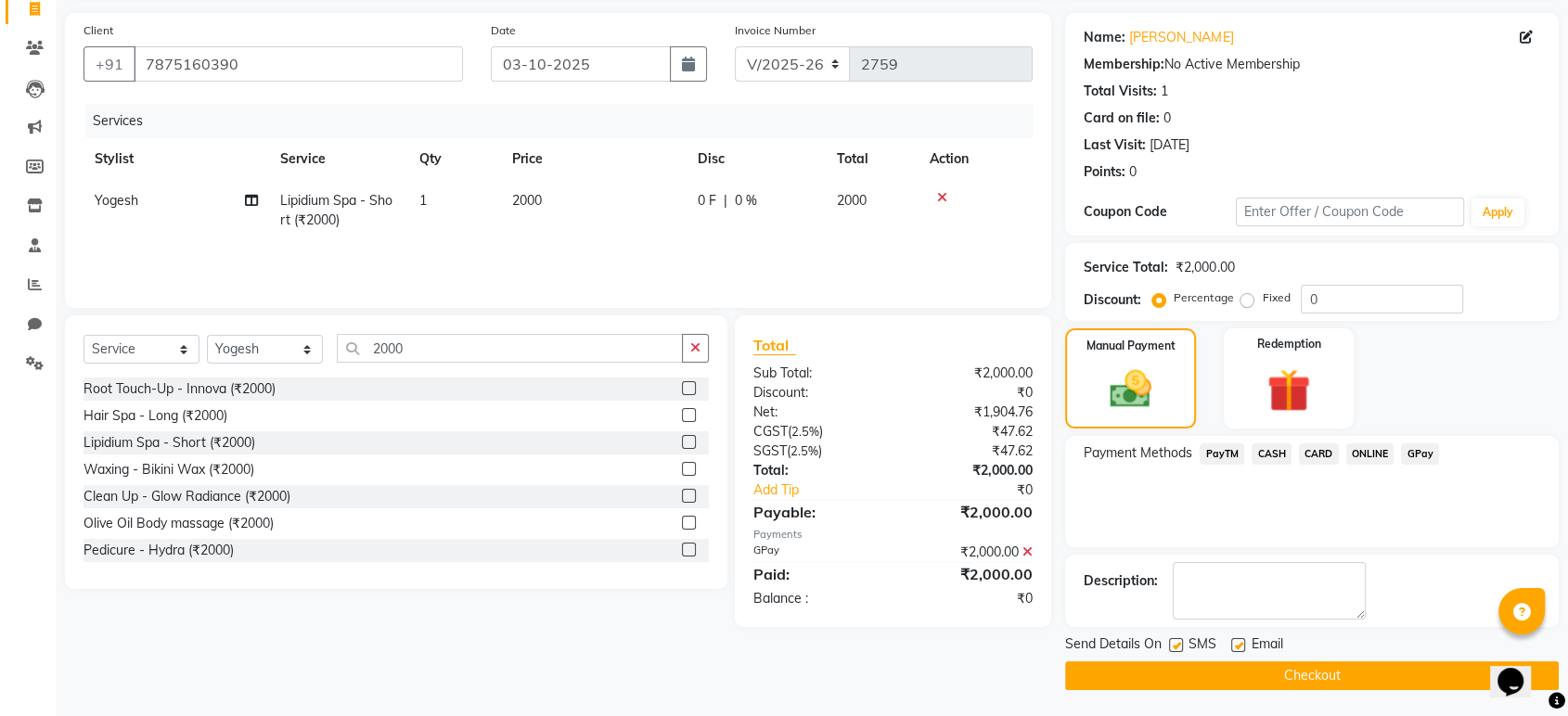
click at [1176, 643] on label at bounding box center [1176, 645] width 14 height 14
click at [1176, 643] on input "checkbox" at bounding box center [1176, 646] width 12 height 12
checkbox input "false"
click at [1239, 646] on label at bounding box center [1239, 645] width 14 height 14
click at [1239, 646] on input "checkbox" at bounding box center [1238, 646] width 12 height 12
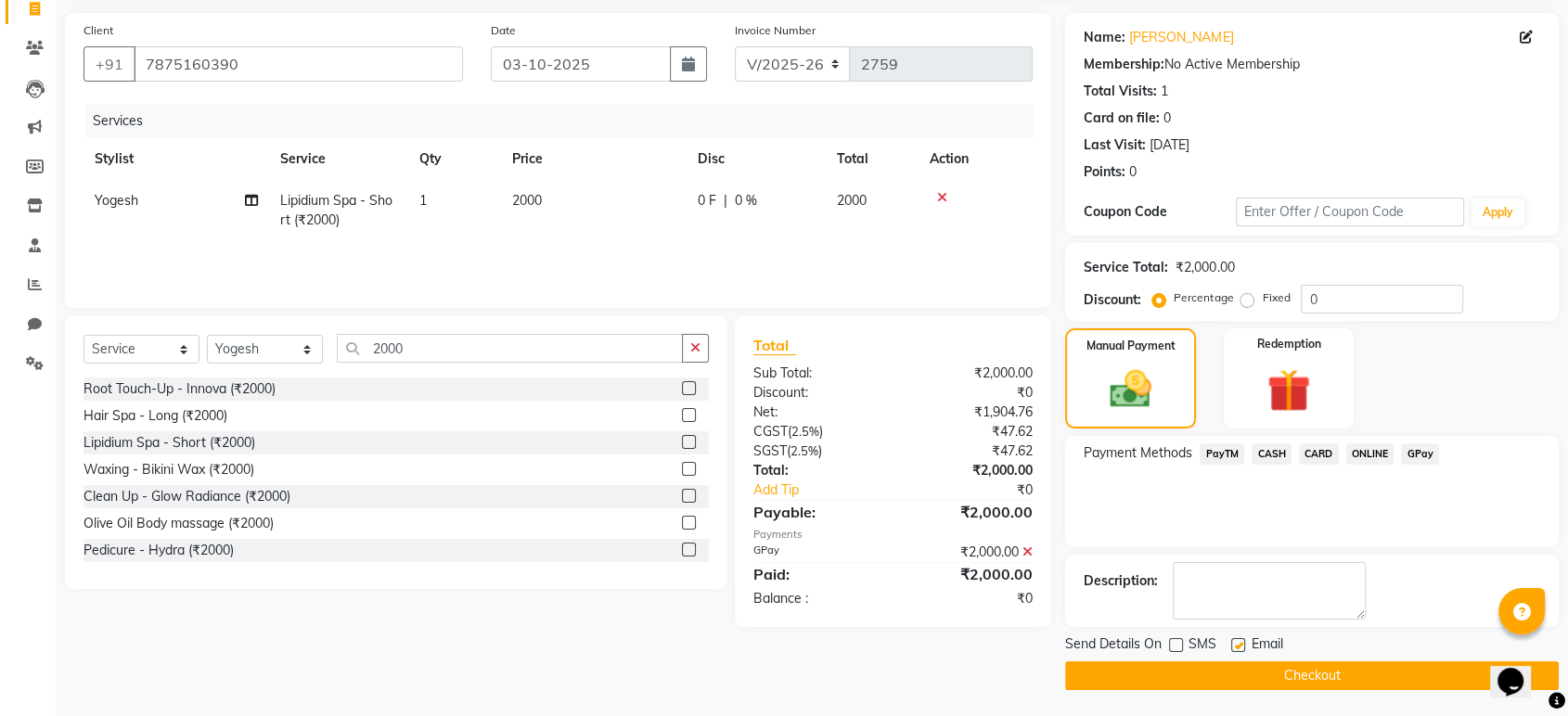
checkbox input "false"
click at [1248, 672] on button "Checkout" at bounding box center [1312, 676] width 494 height 29
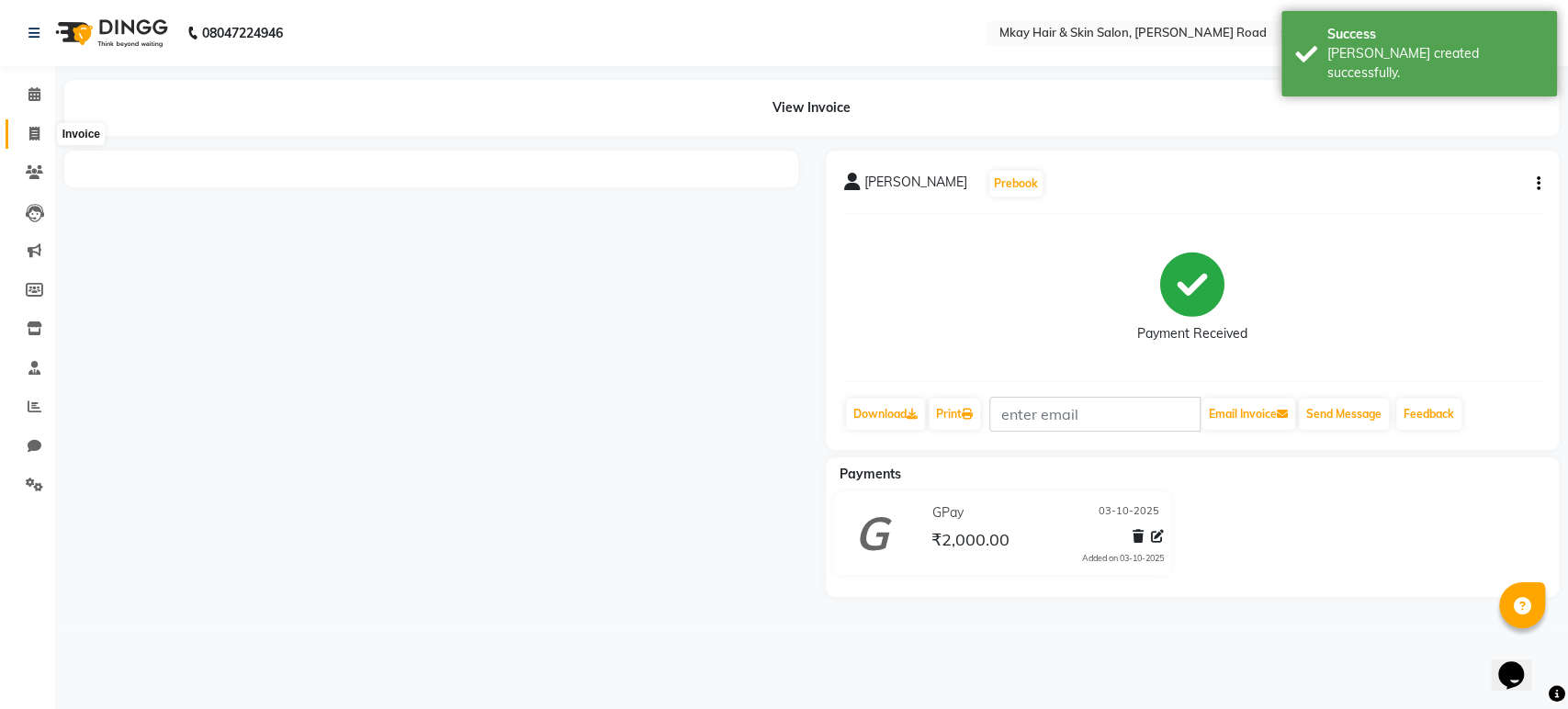
click at [29, 133] on icon at bounding box center [34, 134] width 10 height 14
select select "service"
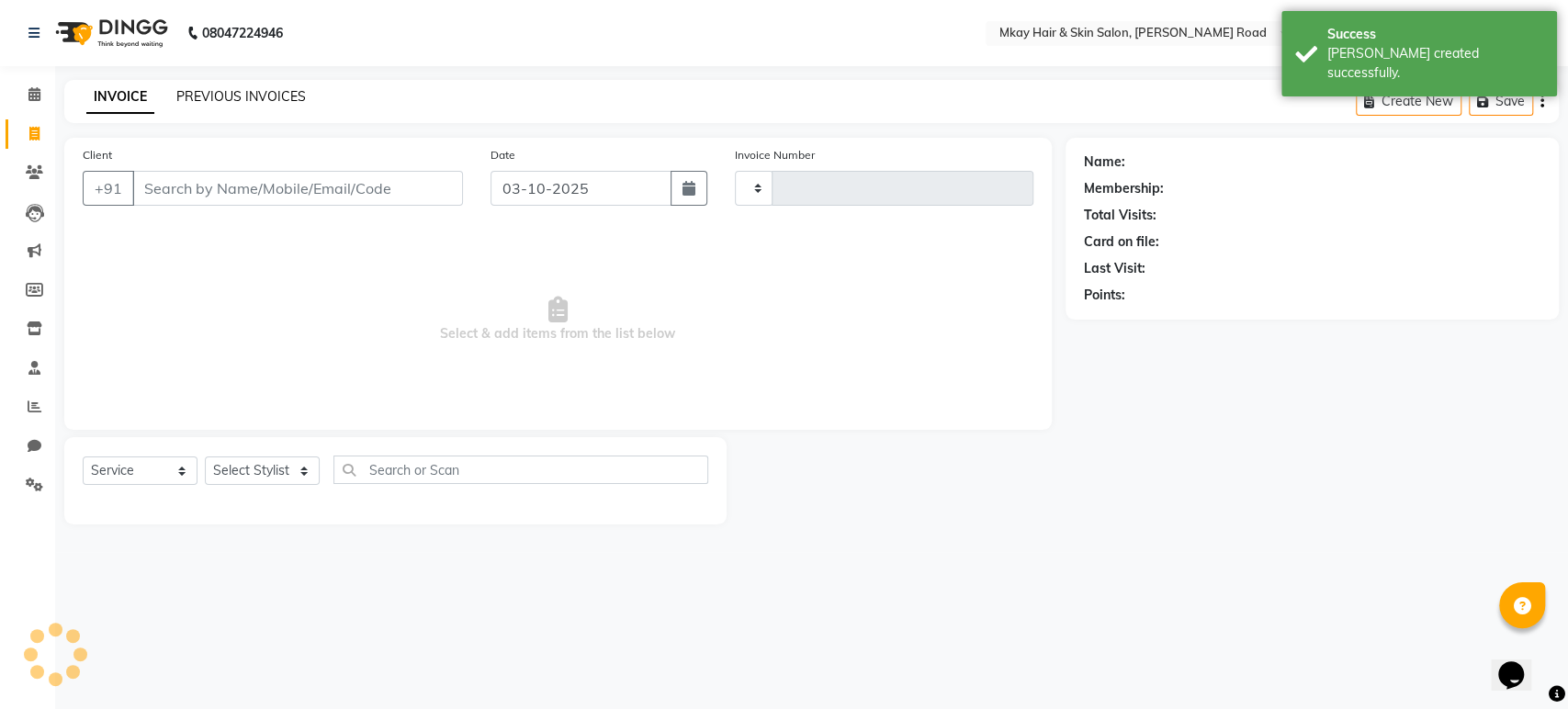
type input "2760"
select select "5258"
click at [208, 94] on link "PREVIOUS INVOICES" at bounding box center [241, 96] width 130 height 17
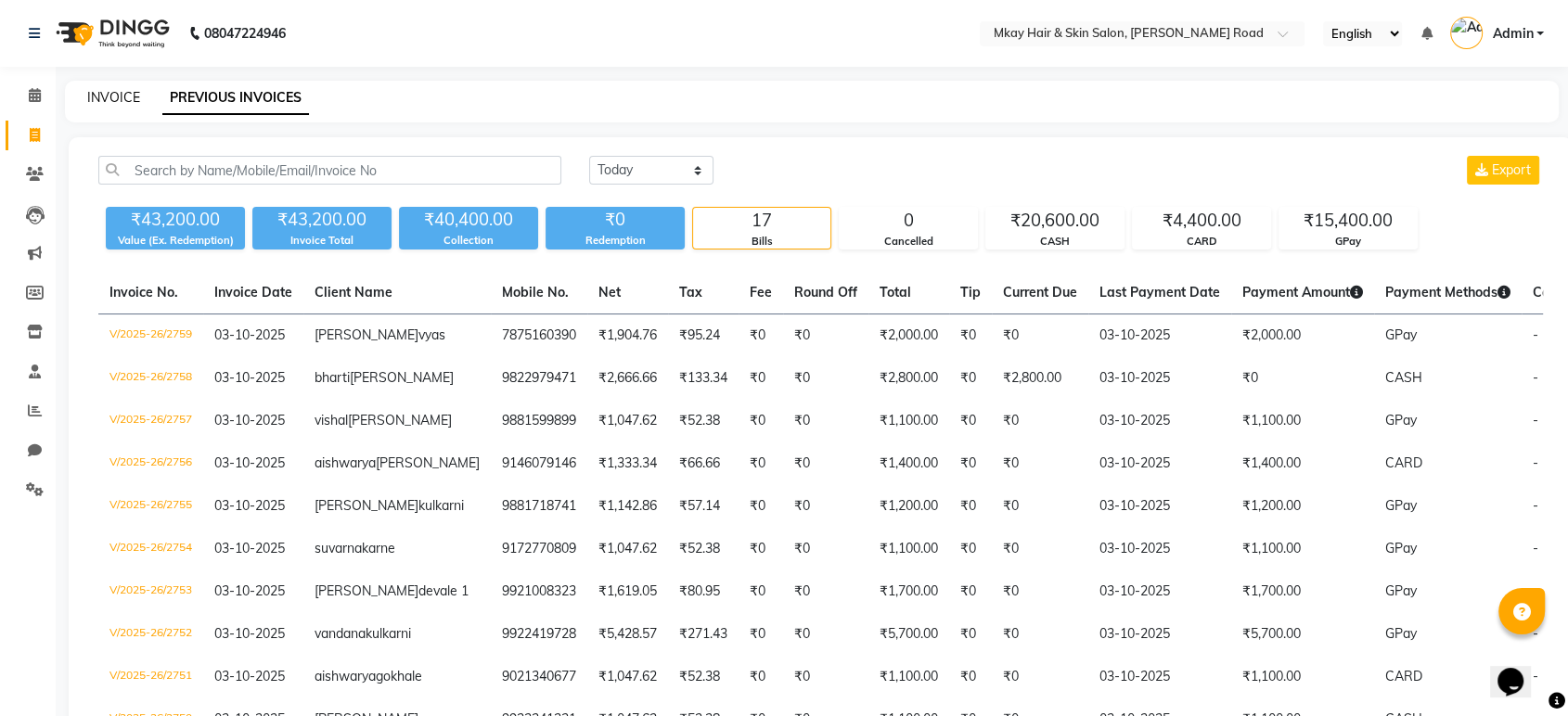
click at [120, 100] on link "INVOICE" at bounding box center [113, 97] width 53 height 17
select select "service"
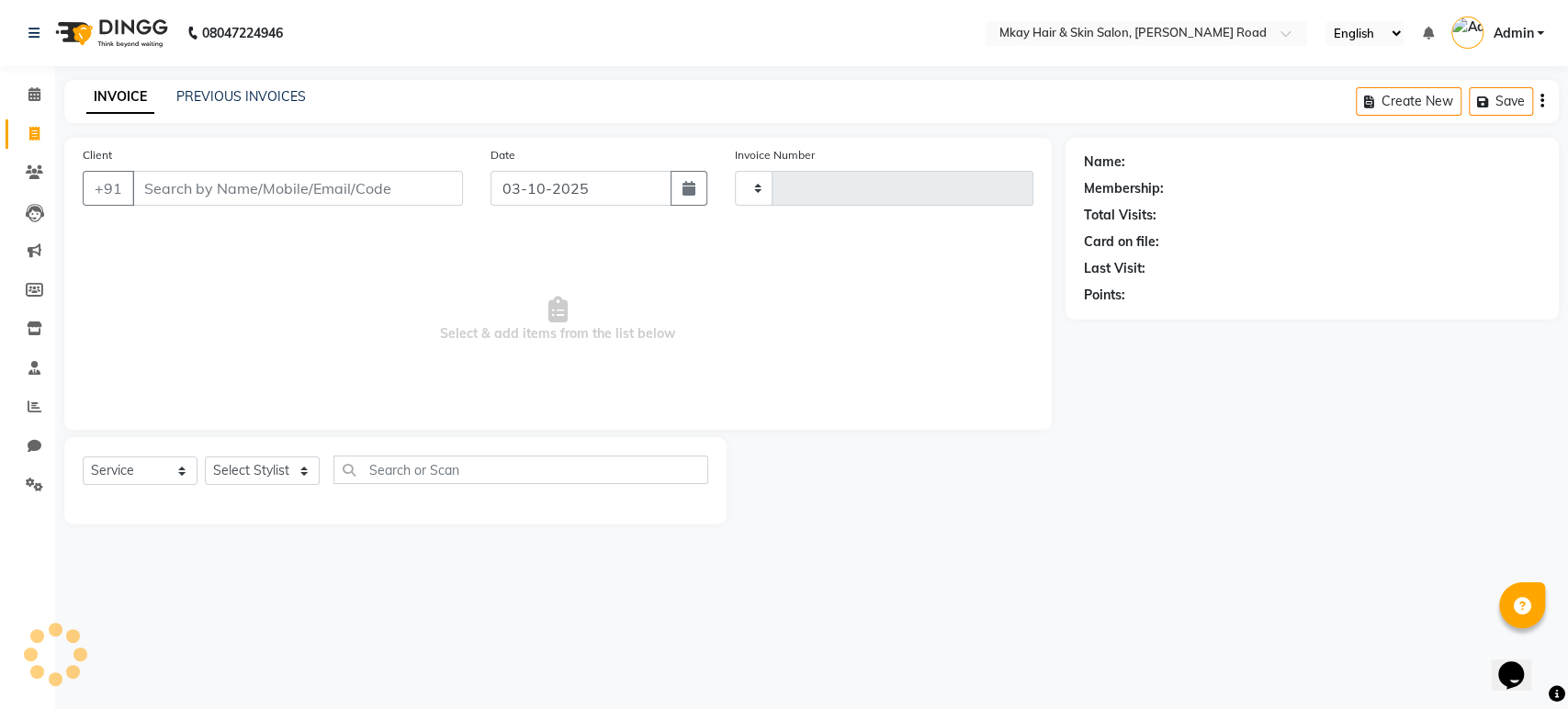
type input "2760"
select select "5258"
click at [172, 188] on input "Client" at bounding box center [297, 188] width 331 height 35
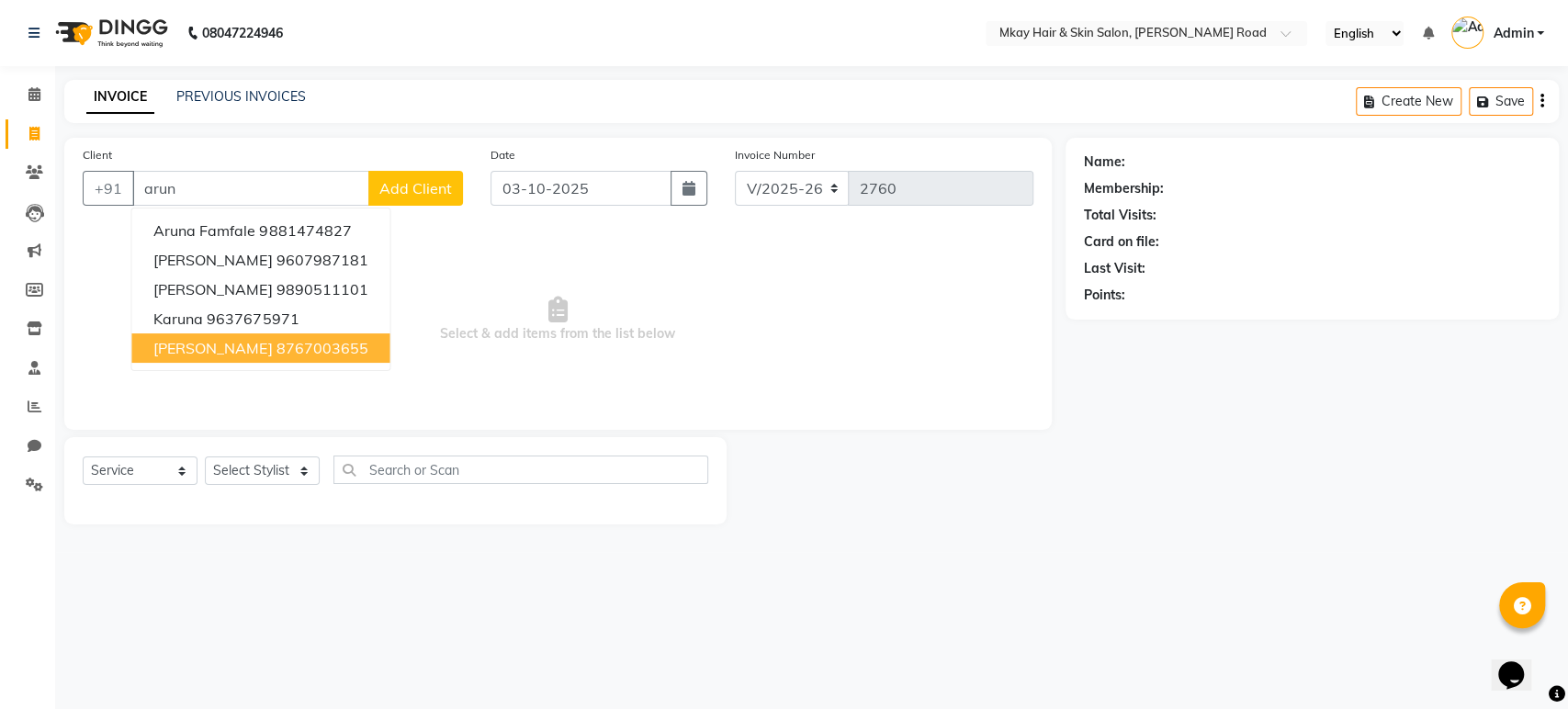
click at [227, 344] on span "Arundhati Ghaisas" at bounding box center [212, 348] width 118 height 19
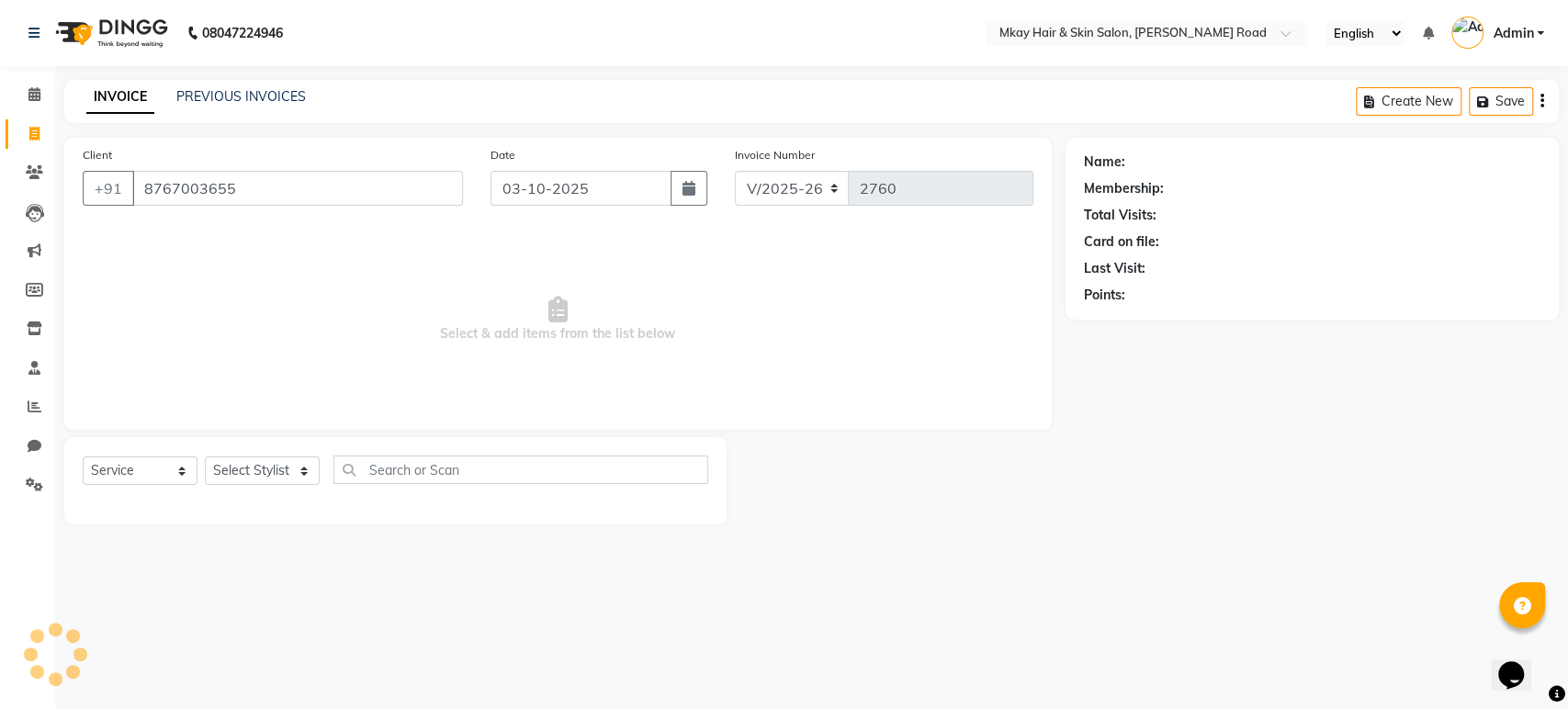
type input "8767003655"
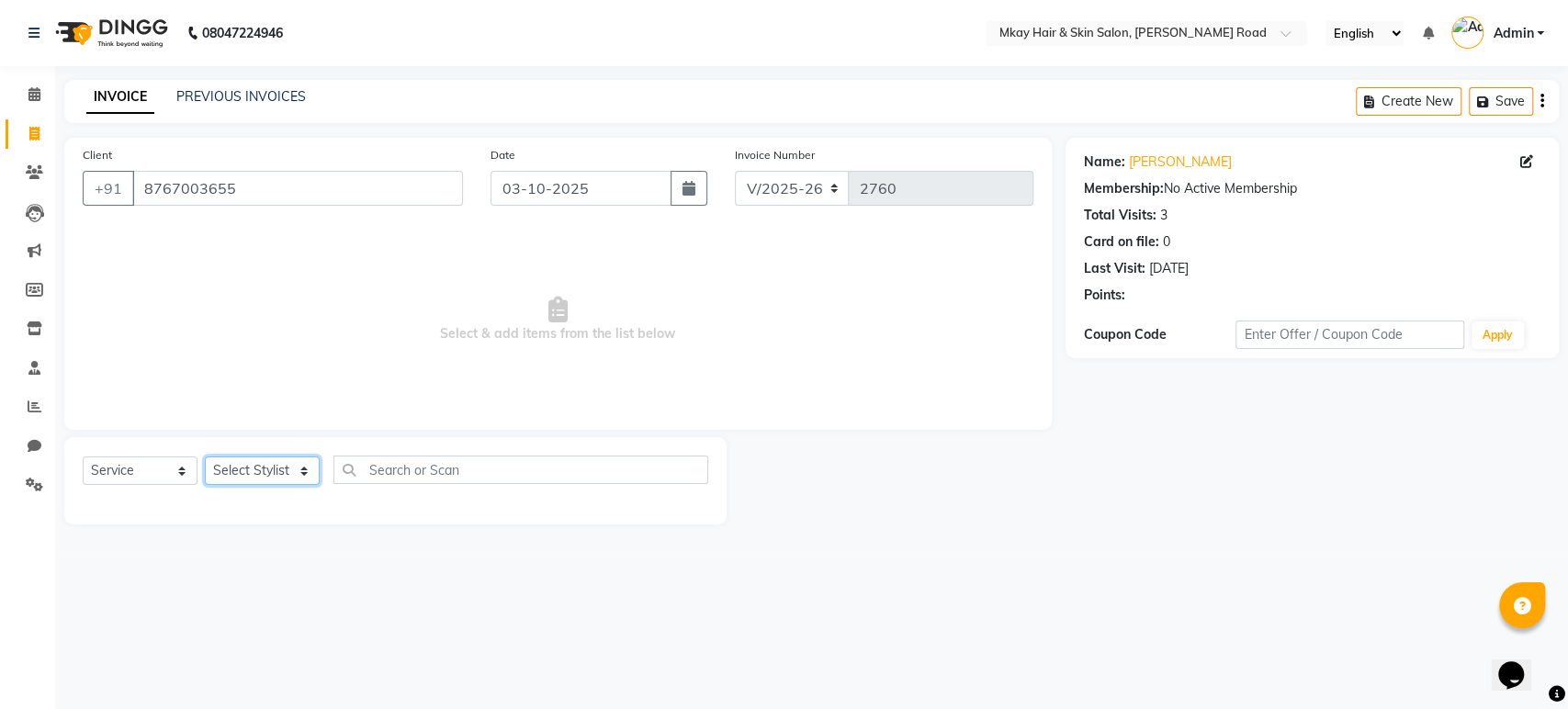
click at [287, 476] on select "Select Stylist aarti sathe Isha dixit Mangesh prashant Sambhaji Shyam Yogesh" at bounding box center [263, 471] width 115 height 28
select select "38226"
click at [205, 457] on select "Select Stylist aarti sathe Isha dixit Mangesh prashant Sambhaji Shyam Yogesh" at bounding box center [263, 471] width 115 height 28
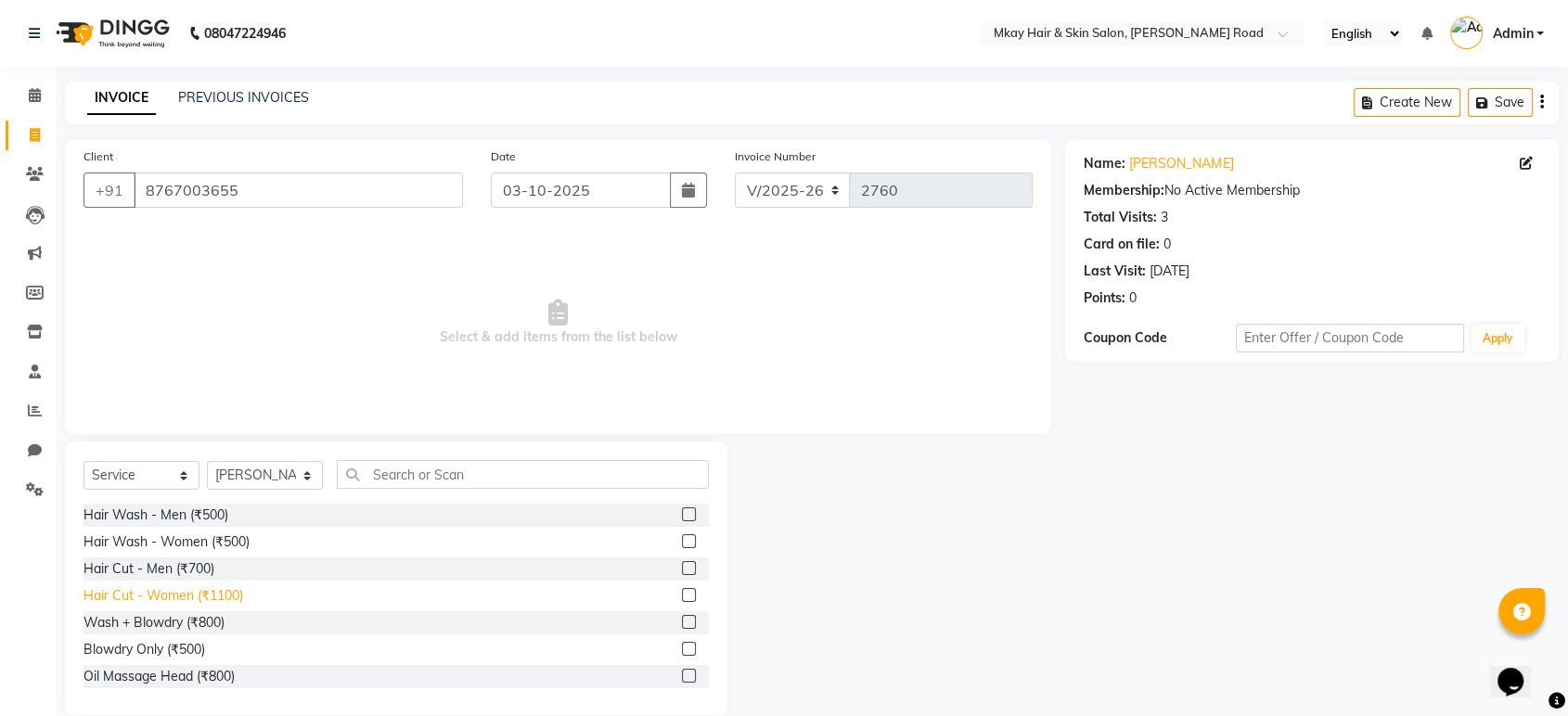
click at [176, 596] on div "Hair Cut - Women (₹1100)" at bounding box center [164, 597] width 160 height 20
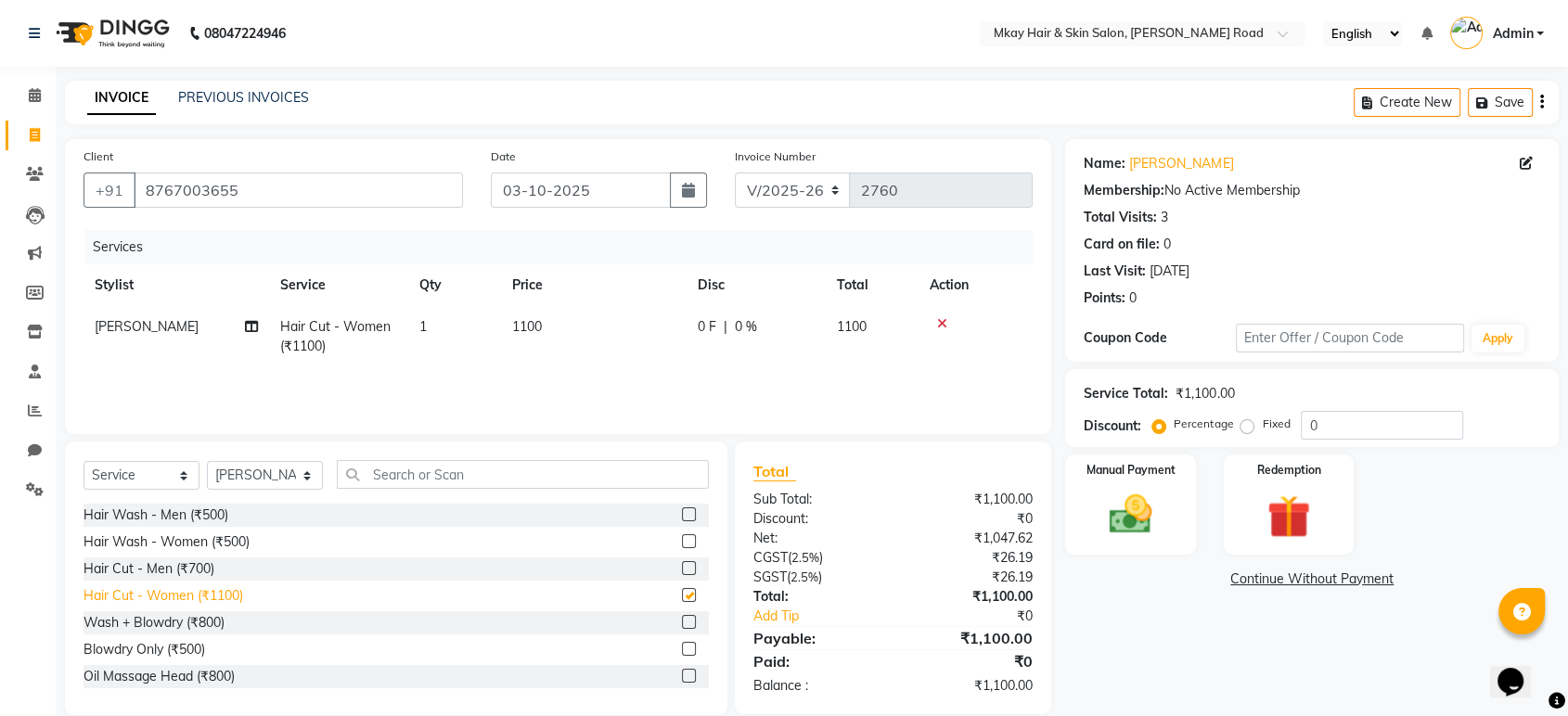
checkbox input "false"
click at [312, 471] on select "Select Stylist aarti sathe Isha dixit Mangesh prashant Sambhaji Shyam Yogesh" at bounding box center [265, 475] width 116 height 29
select select "38227"
click at [207, 462] on select "Select Stylist aarti sathe Isha dixit Mangesh prashant Sambhaji Shyam Yogesh" at bounding box center [265, 475] width 116 height 29
click at [374, 486] on input "text" at bounding box center [523, 474] width 372 height 29
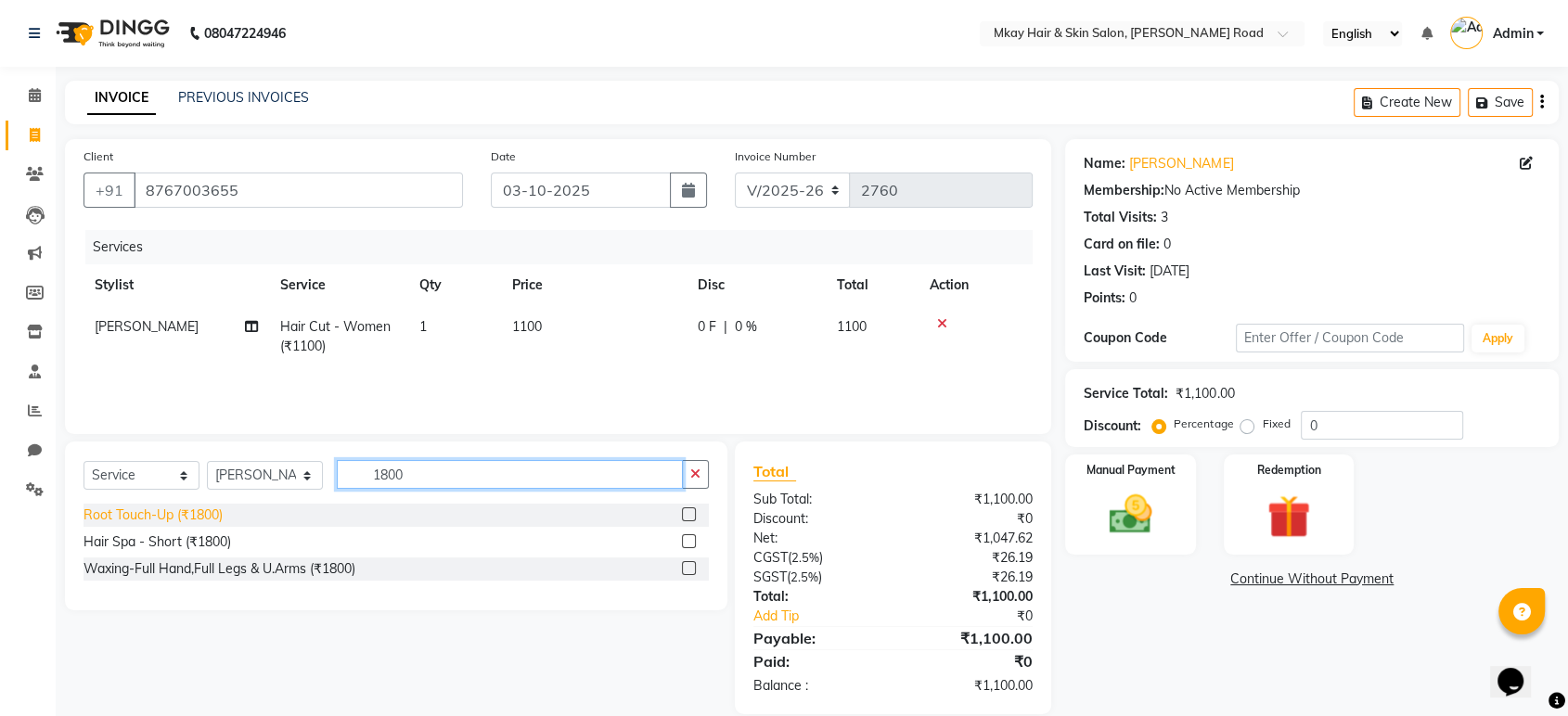
type input "1800"
click at [187, 517] on div "Root Touch-Up (₹1800)" at bounding box center [153, 516] width 139 height 20
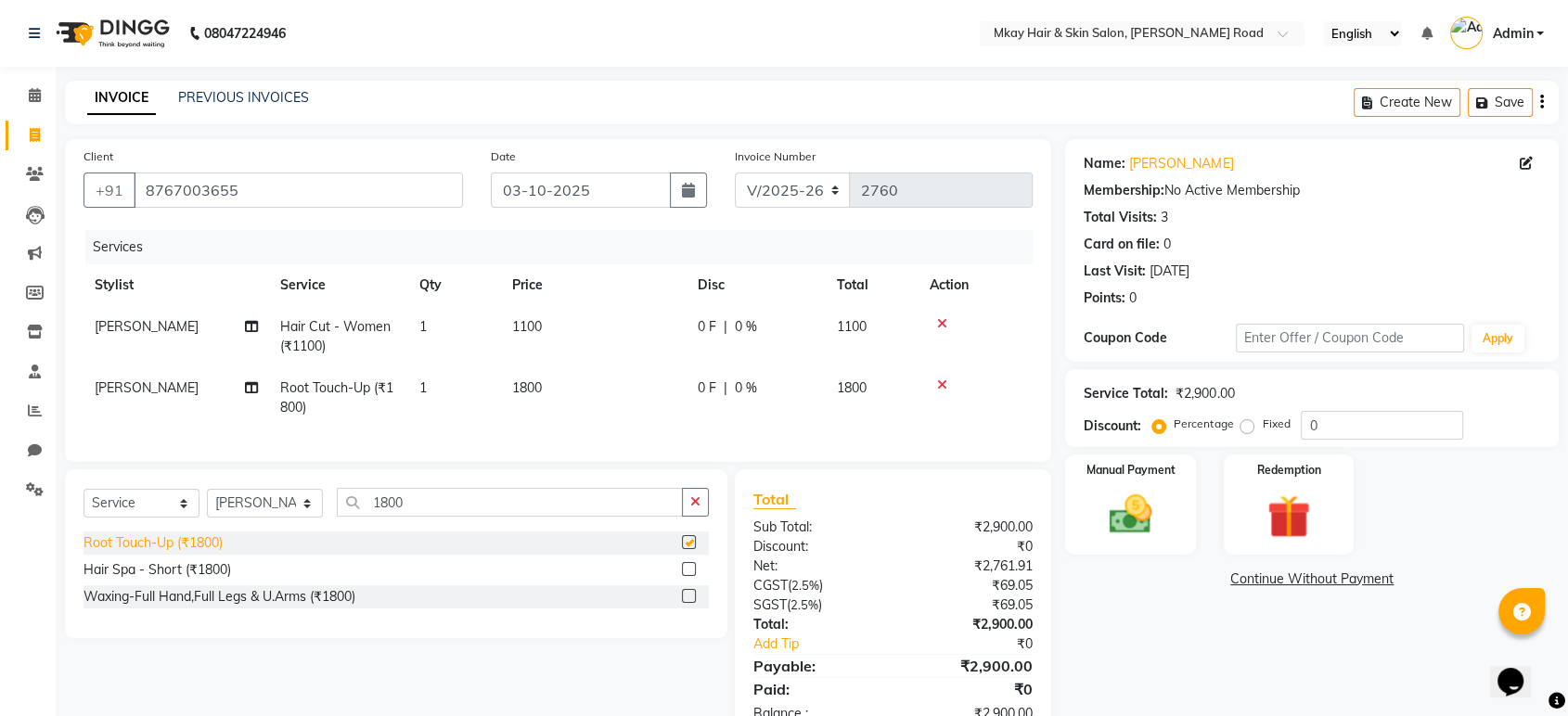
checkbox input "false"
click at [1122, 526] on img at bounding box center [1129, 515] width 72 height 52
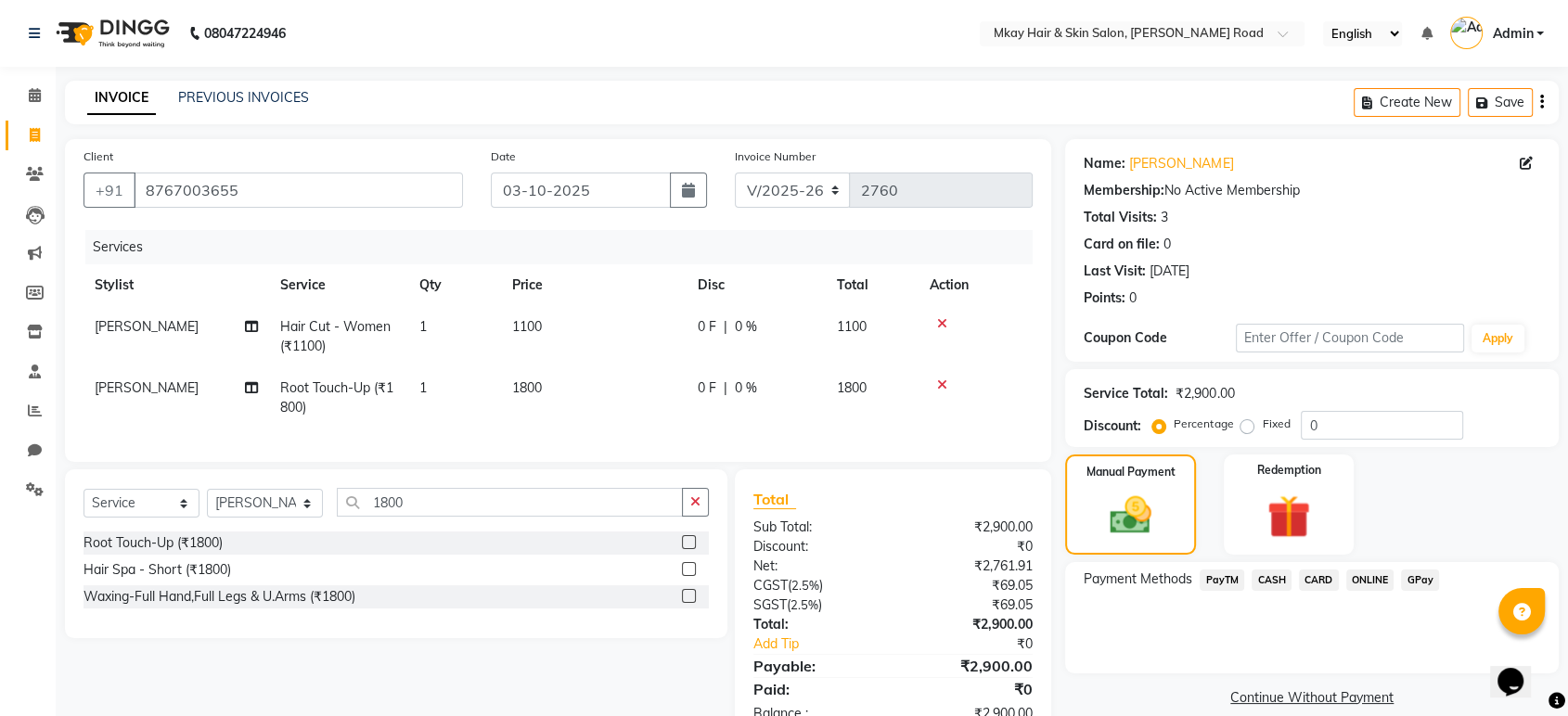
click at [1318, 577] on span "CARD" at bounding box center [1319, 581] width 39 height 22
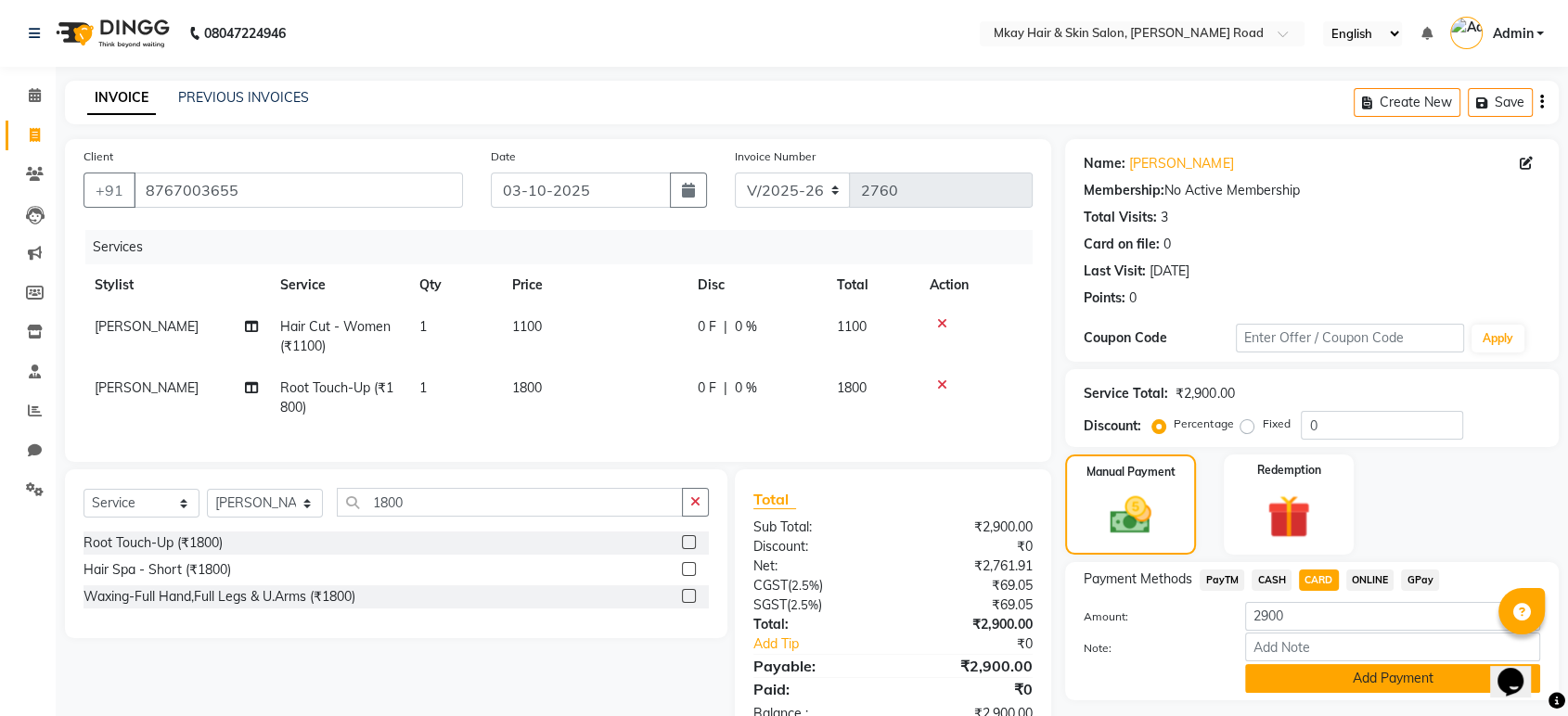
click at [1312, 677] on button "Add Payment" at bounding box center [1392, 679] width 295 height 29
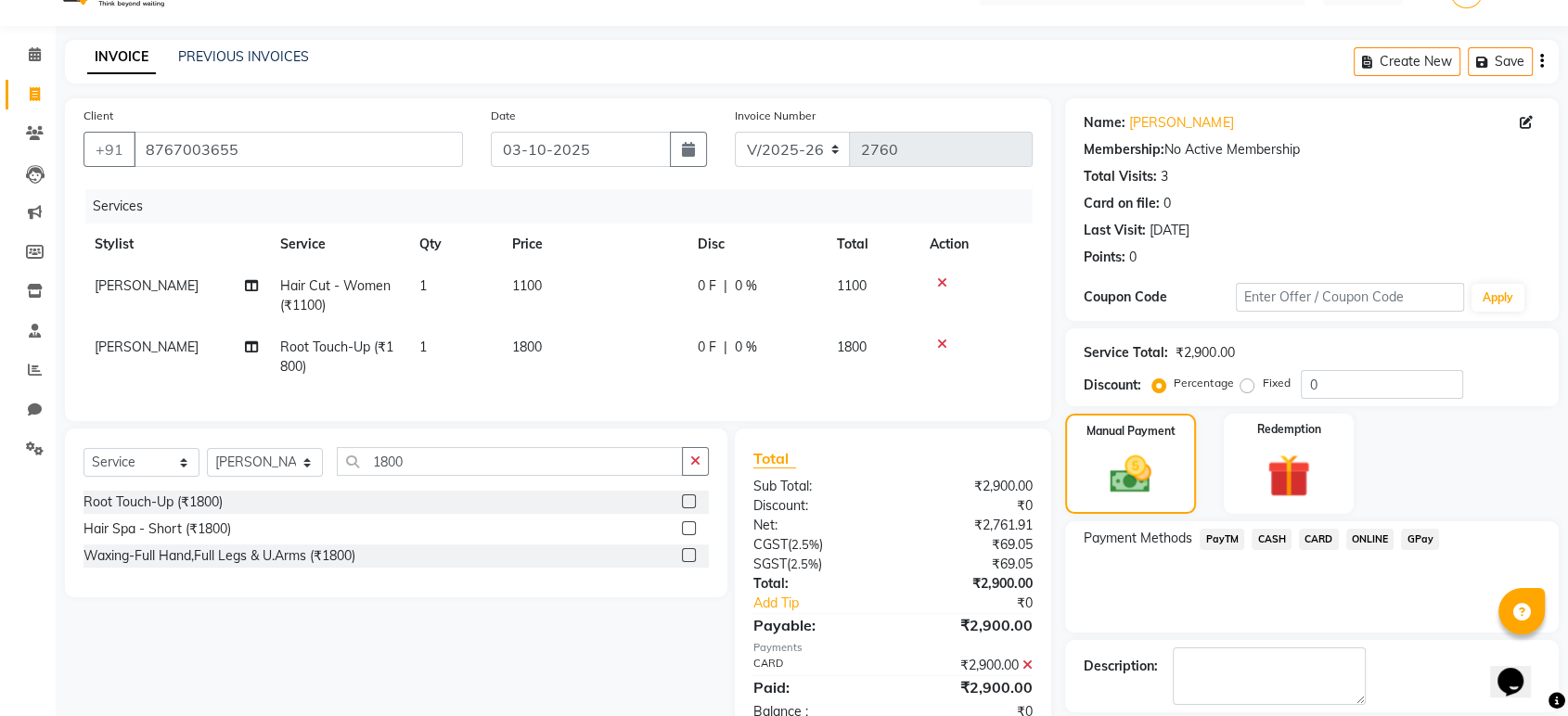
scroll to position [126, 0]
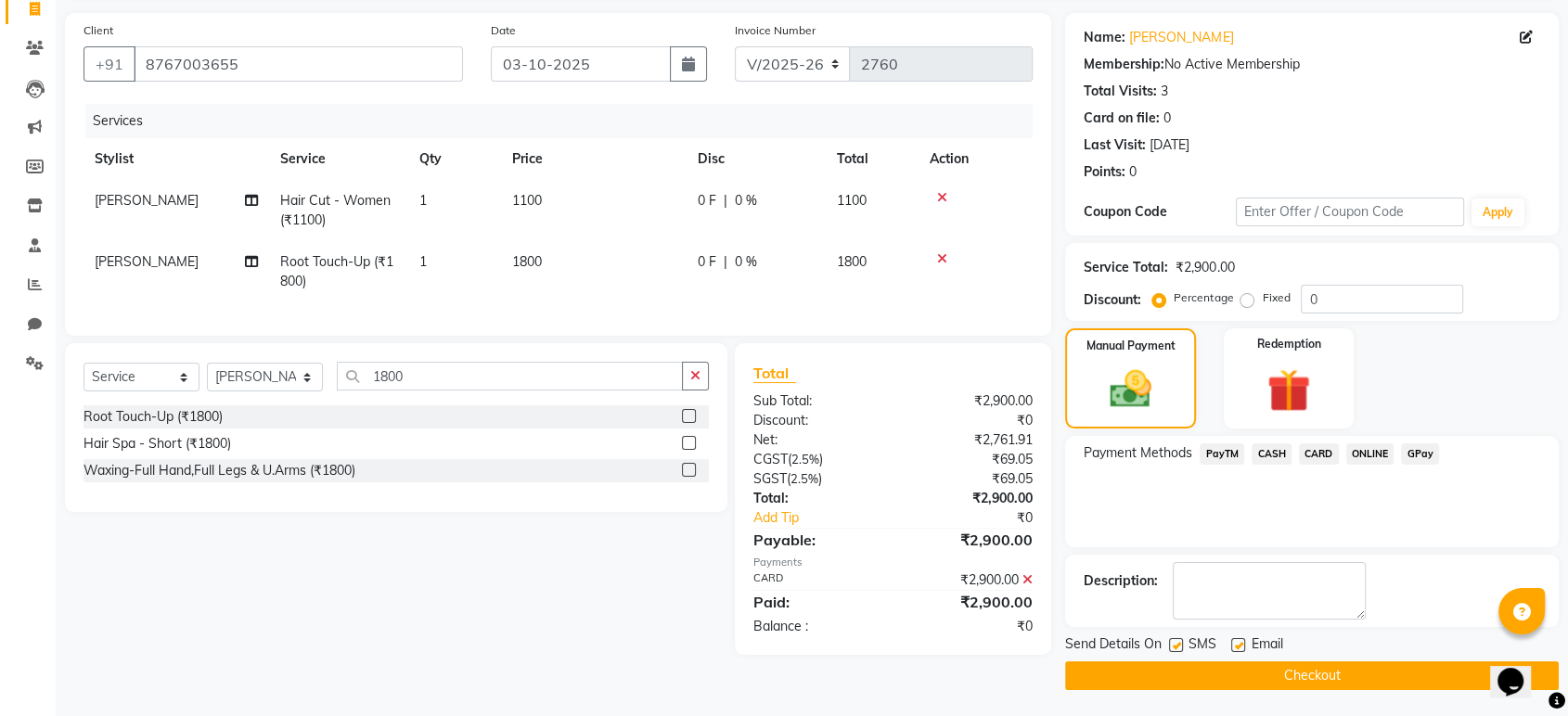
click at [1177, 642] on label at bounding box center [1176, 645] width 14 height 14
click at [1177, 642] on input "checkbox" at bounding box center [1176, 646] width 12 height 12
checkbox input "false"
click at [1240, 644] on label at bounding box center [1239, 645] width 14 height 14
click at [1240, 644] on input "checkbox" at bounding box center [1238, 646] width 12 height 12
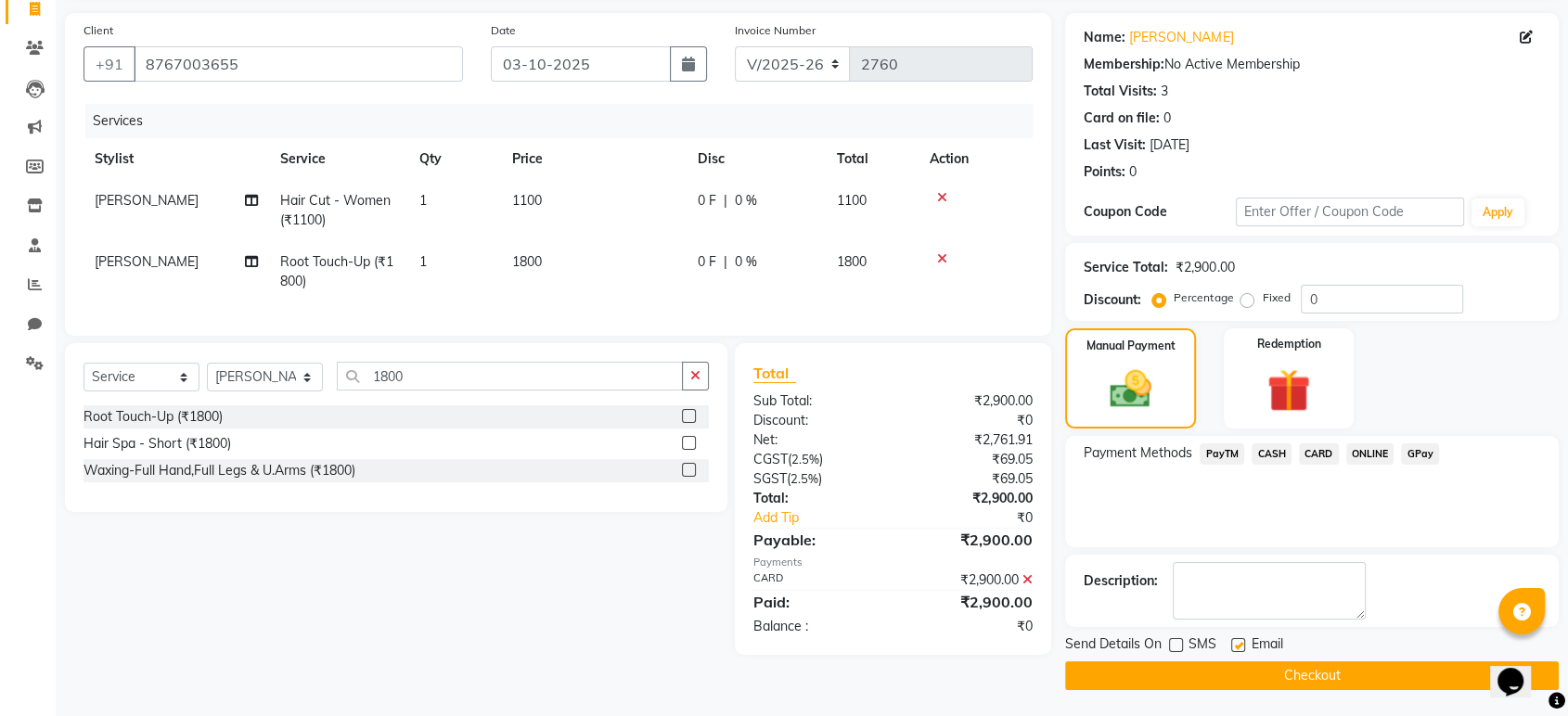
checkbox input "false"
click at [1247, 675] on button "Checkout" at bounding box center [1312, 676] width 494 height 29
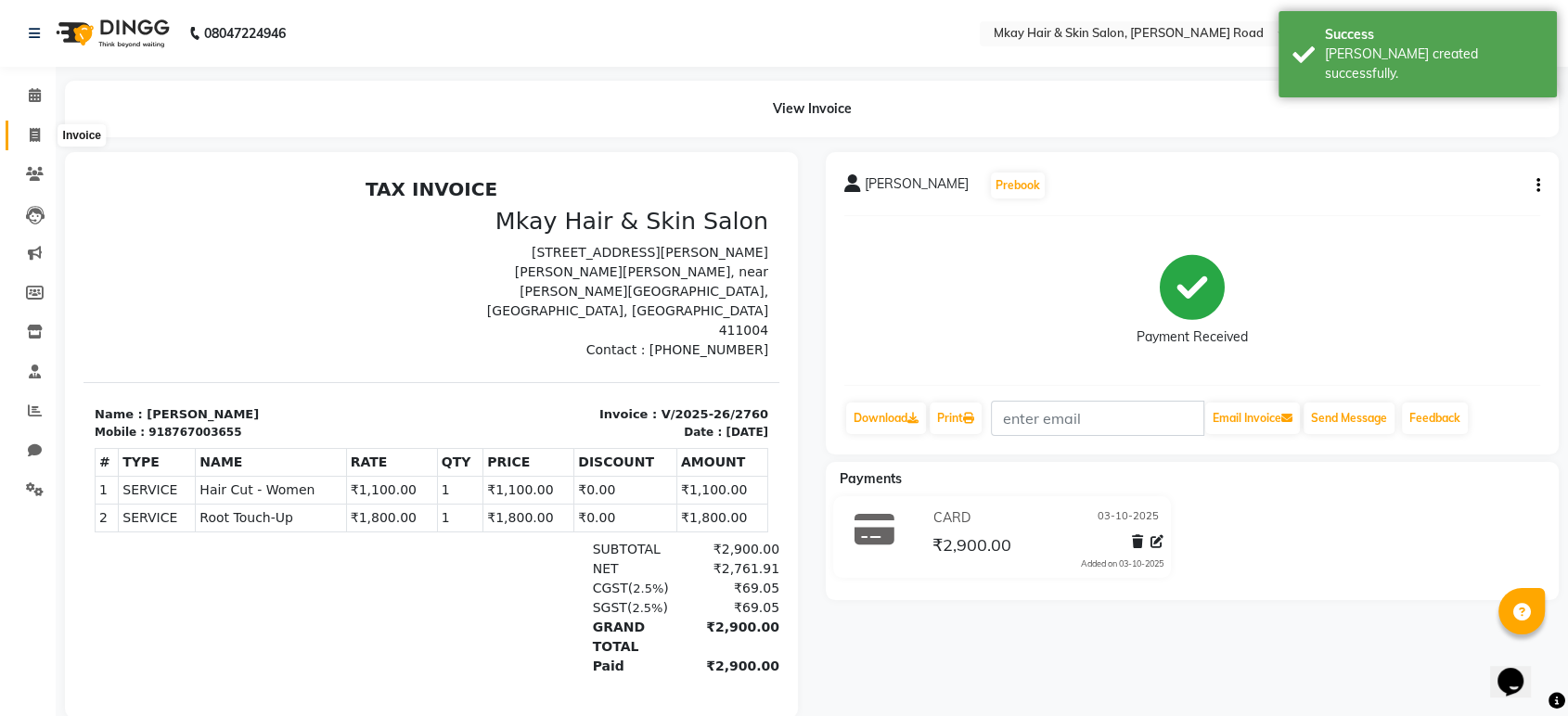
click at [35, 133] on icon at bounding box center [35, 135] width 10 height 14
select select "5258"
select select "service"
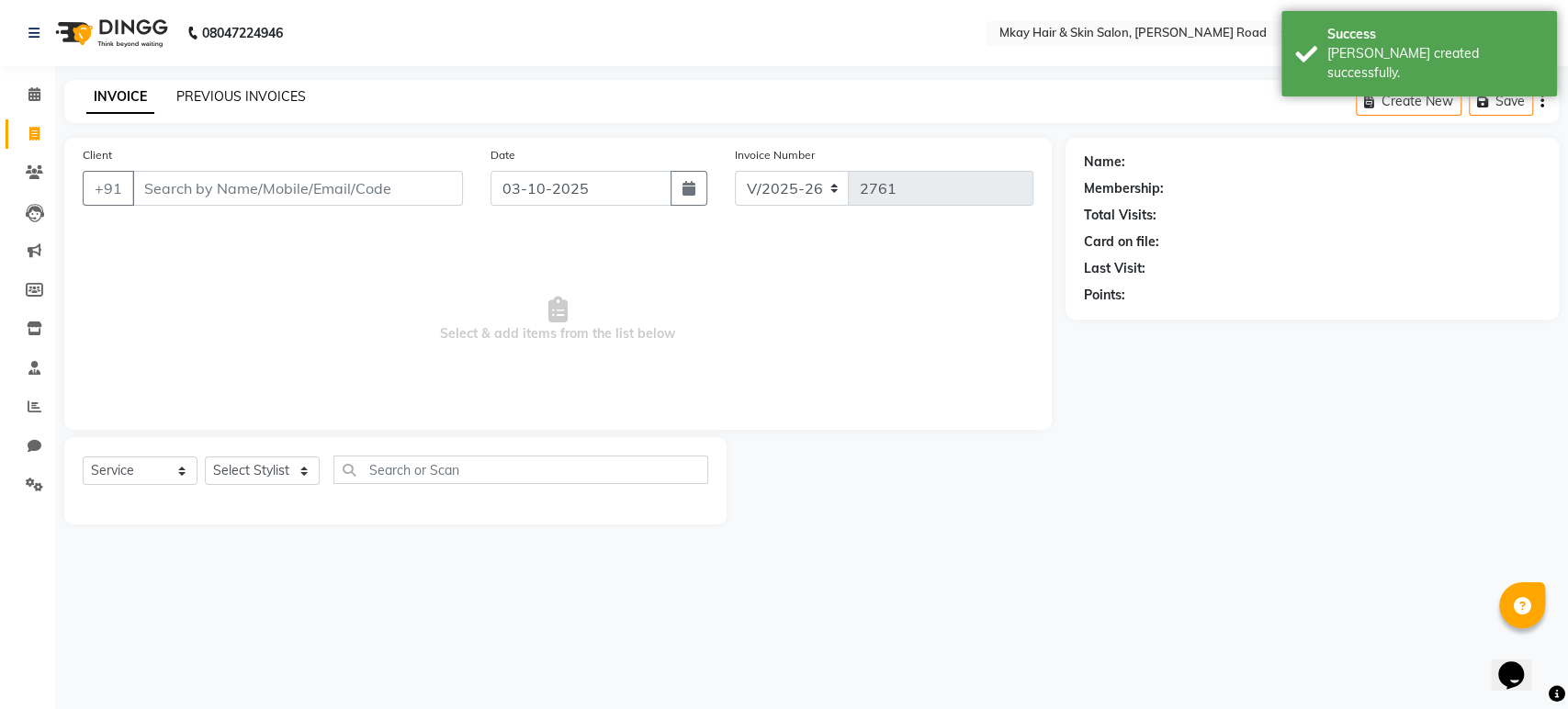
click at [209, 94] on link "PREVIOUS INVOICES" at bounding box center [241, 96] width 130 height 17
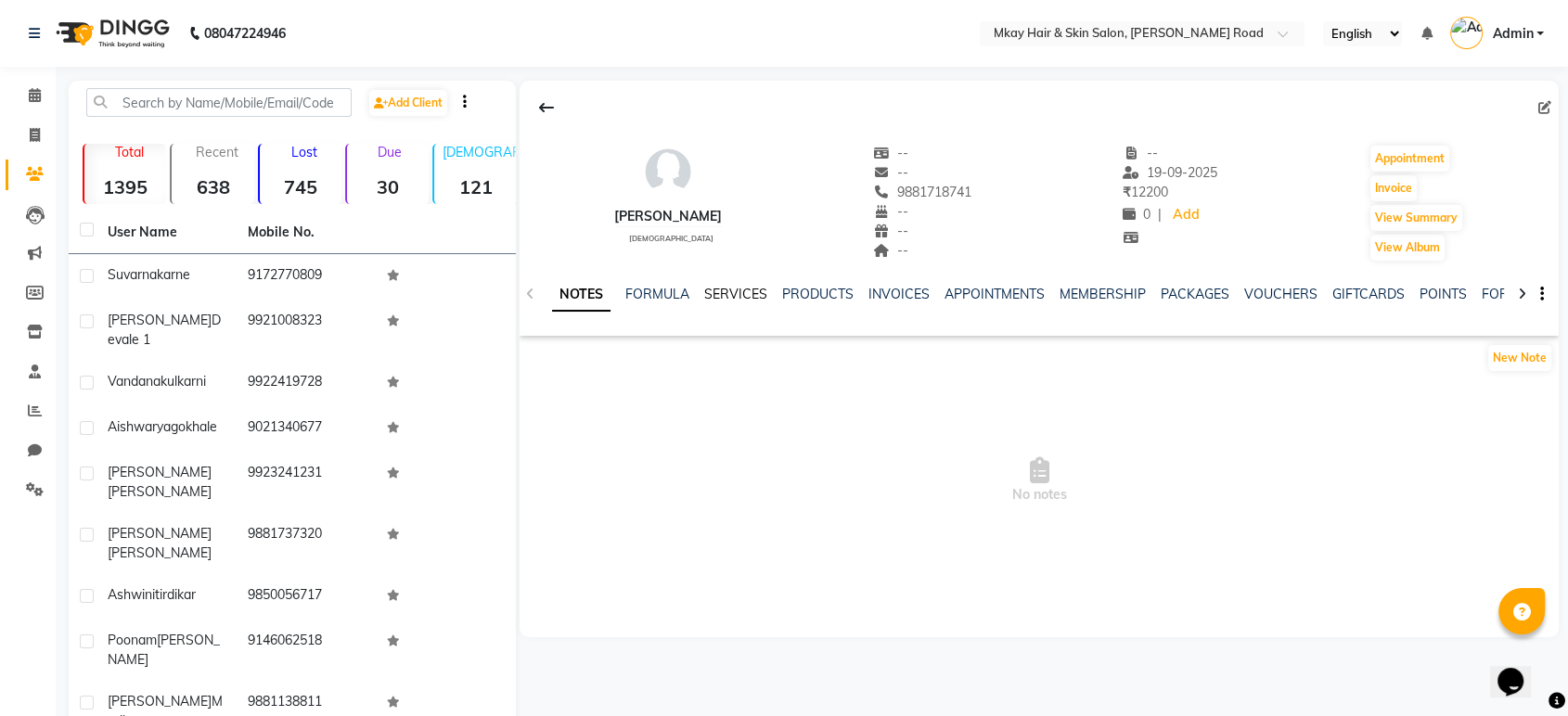
click at [747, 288] on link "SERVICES" at bounding box center [736, 294] width 63 height 17
